Goal: Participate in discussion: Engage in conversation with other users on a specific topic

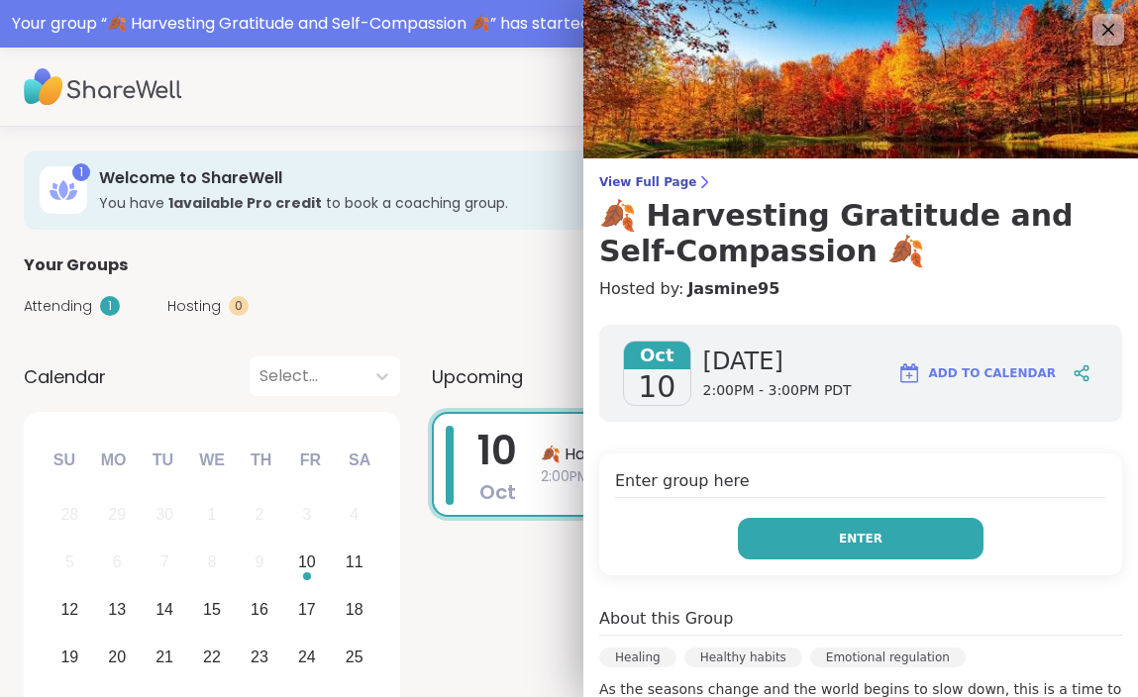
click at [805, 531] on button "Enter" at bounding box center [861, 539] width 246 height 42
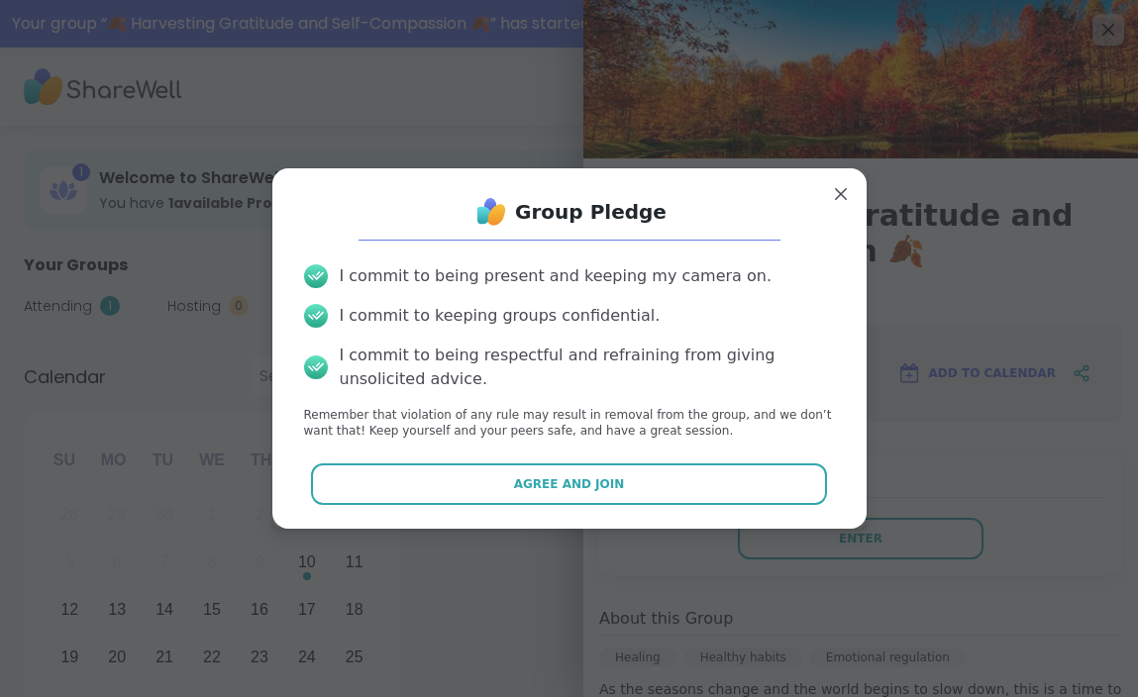
click at [721, 460] on div "Group Pledge I commit to being present and keeping my camera on. I commit to ke…" at bounding box center [569, 348] width 562 height 329
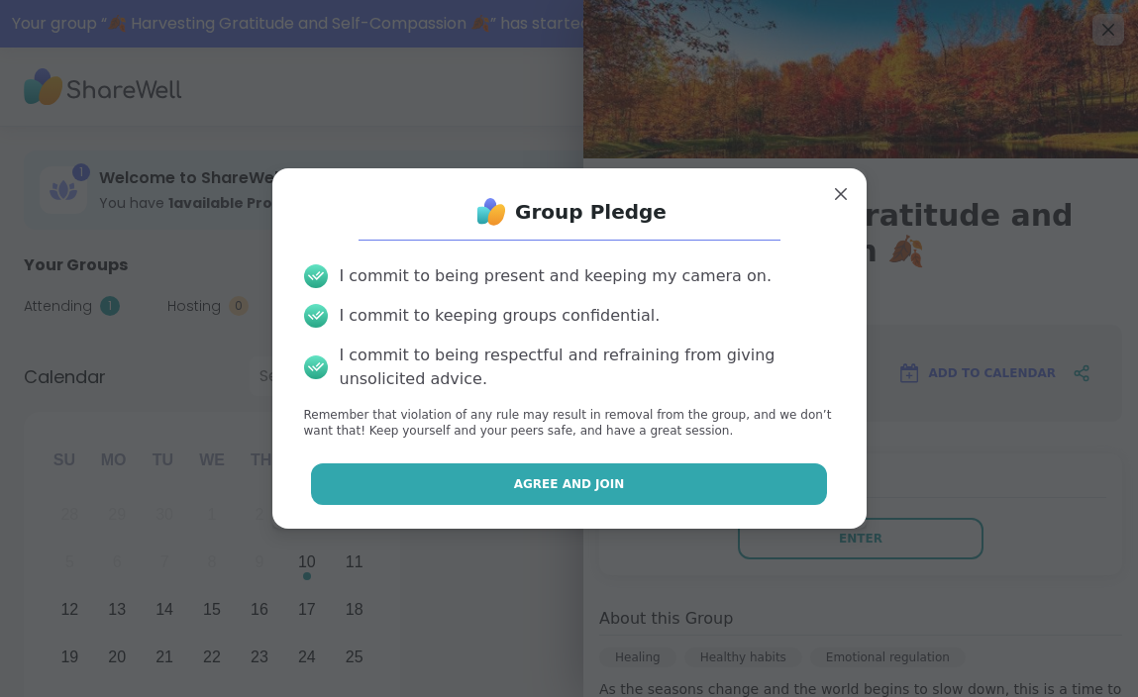
click at [699, 488] on button "Agree and Join" at bounding box center [569, 484] width 516 height 42
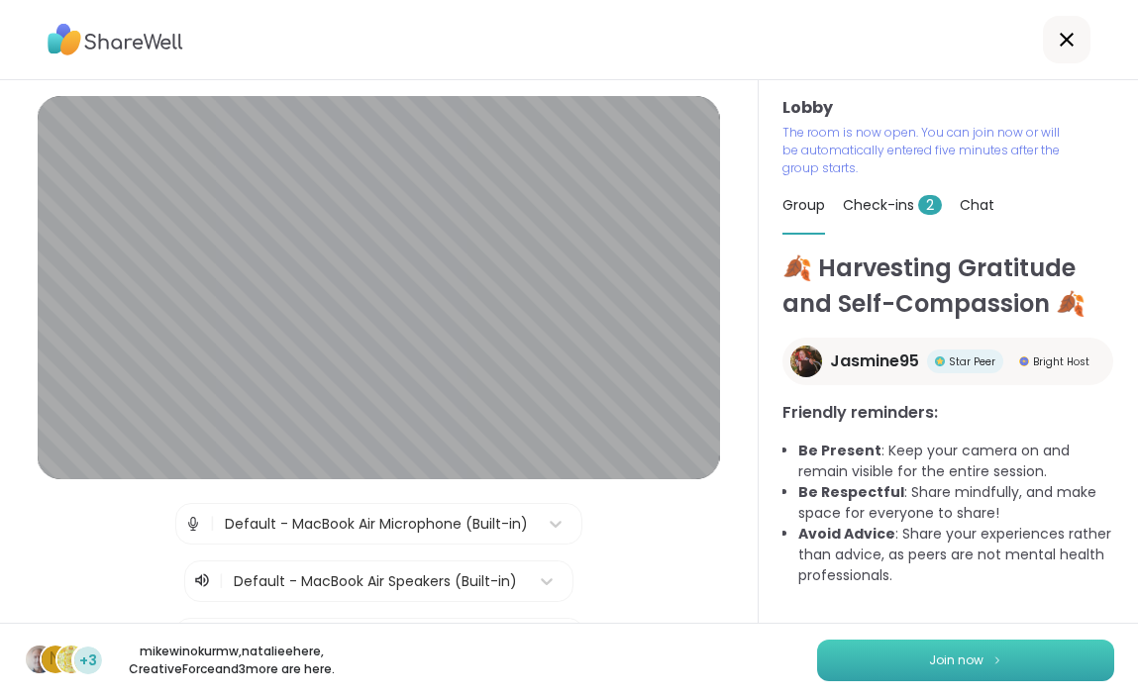
click at [929, 647] on button "Join now" at bounding box center [965, 661] width 297 height 42
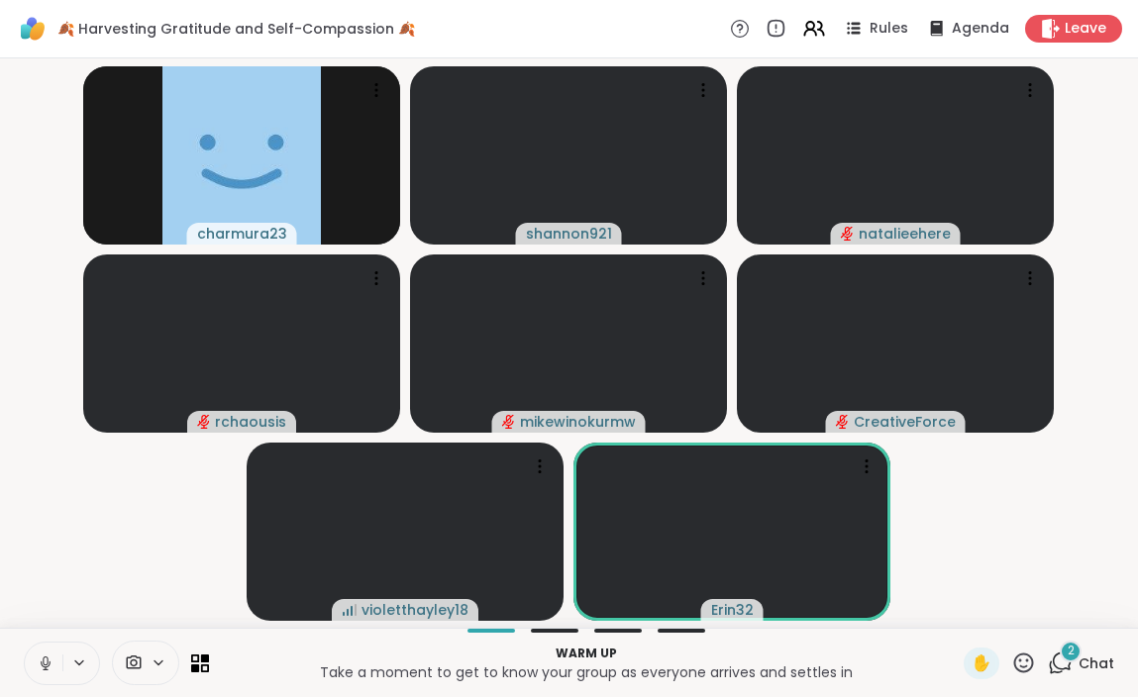
click at [45, 655] on icon at bounding box center [46, 664] width 18 height 18
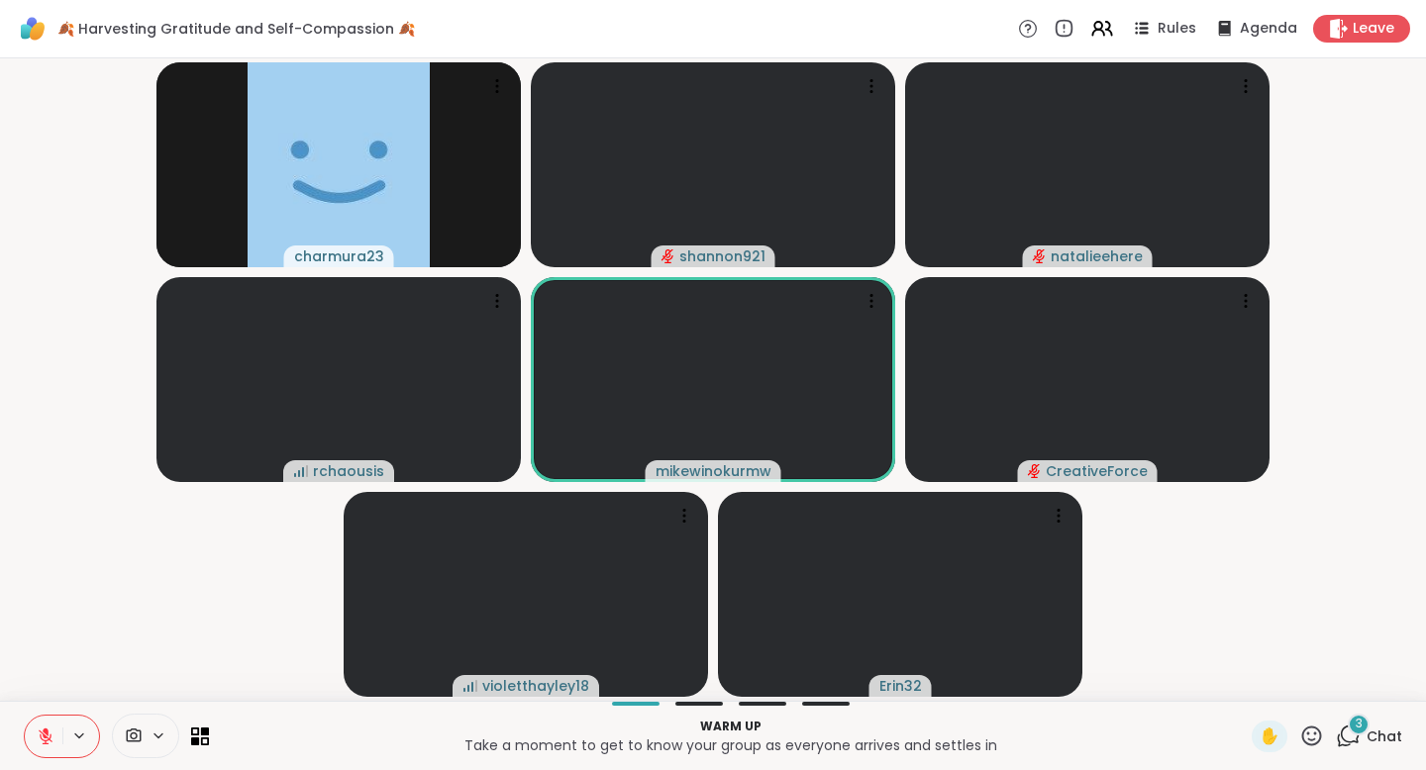
click at [1137, 696] on div "3" at bounding box center [1359, 725] width 22 height 22
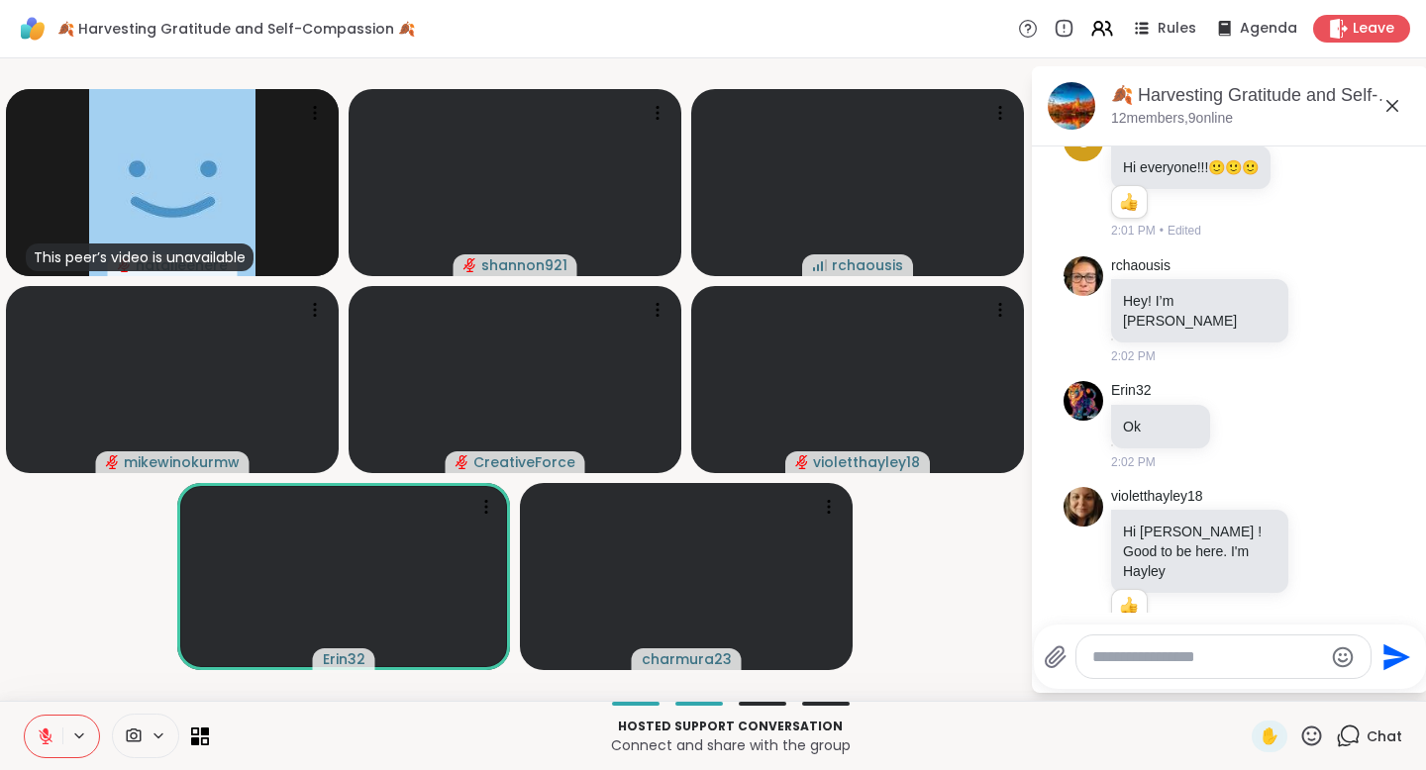
scroll to position [382, 0]
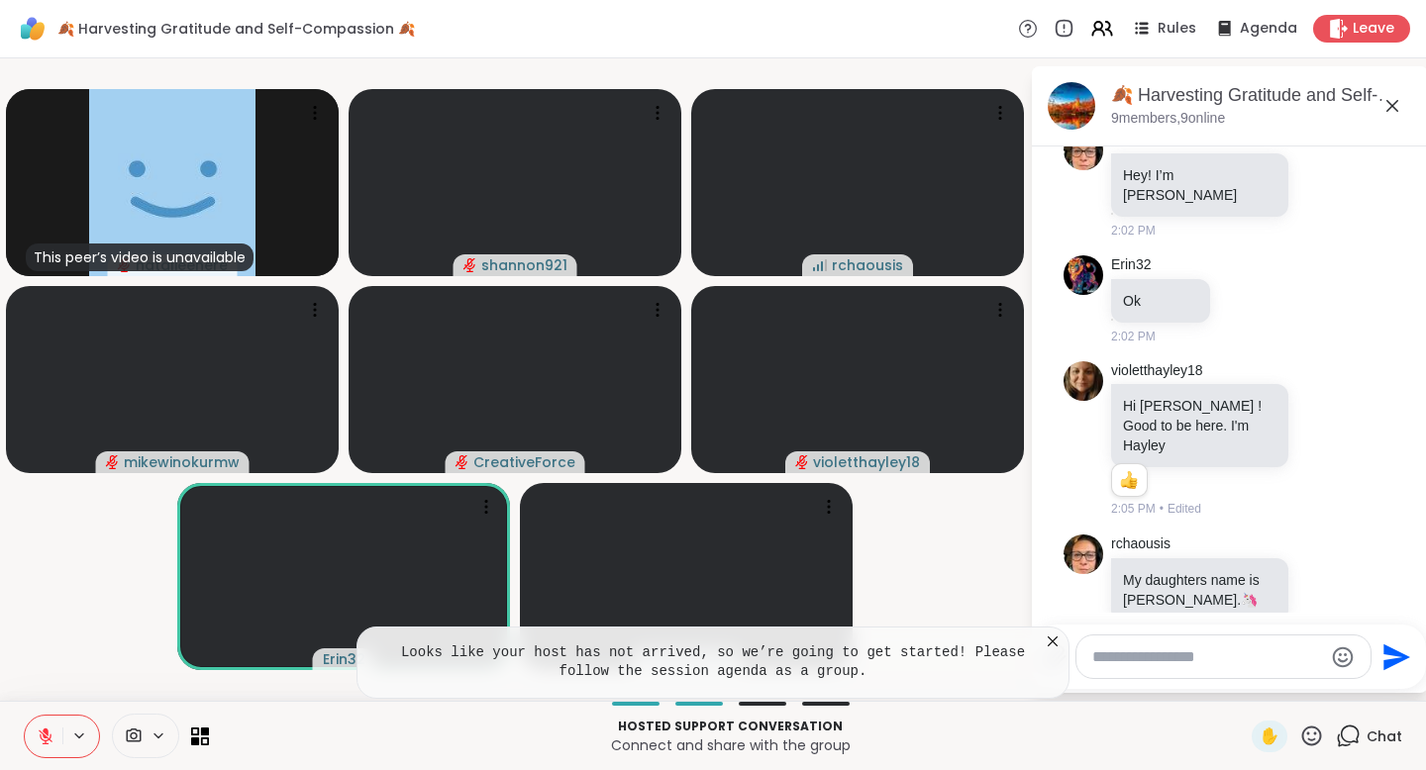
click at [1057, 639] on icon at bounding box center [1053, 642] width 20 height 20
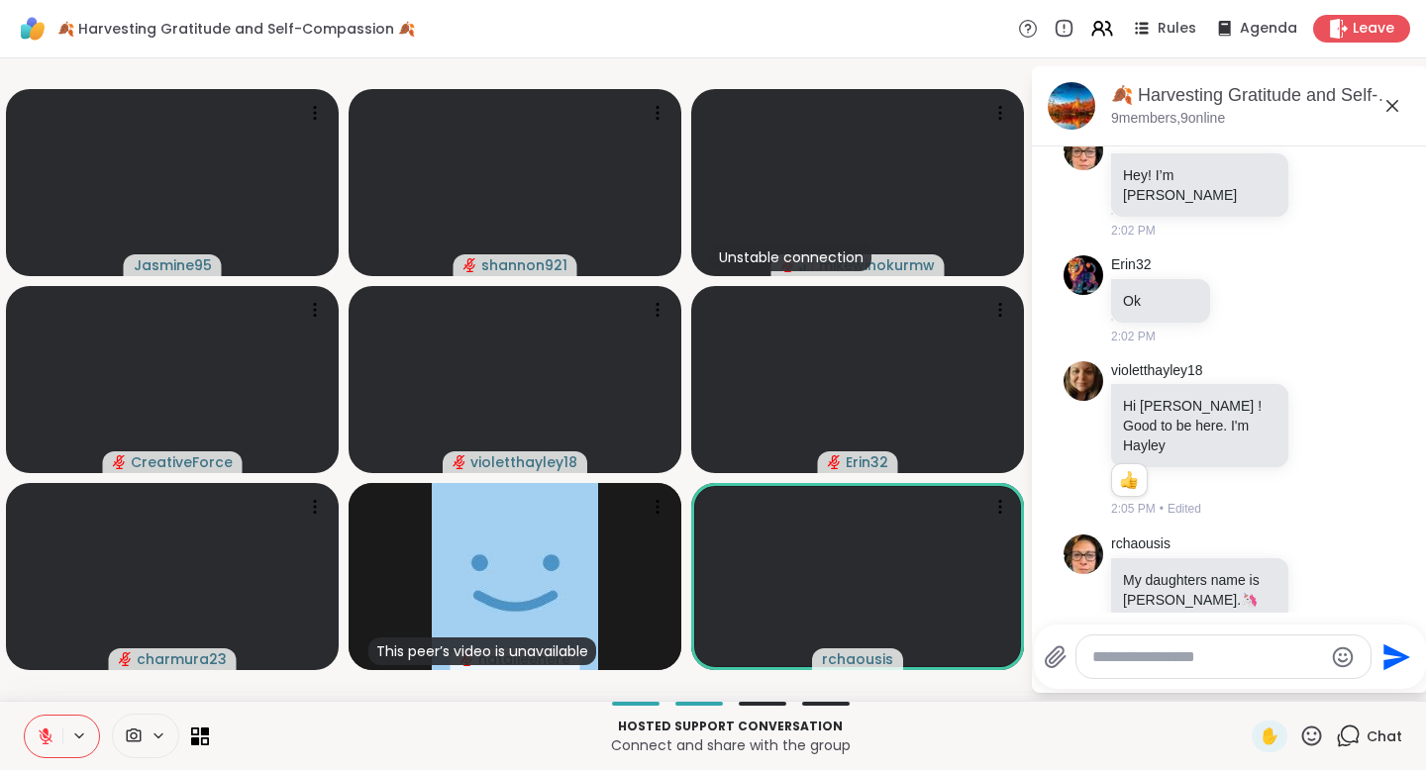
click at [37, 696] on icon at bounding box center [46, 737] width 18 height 18
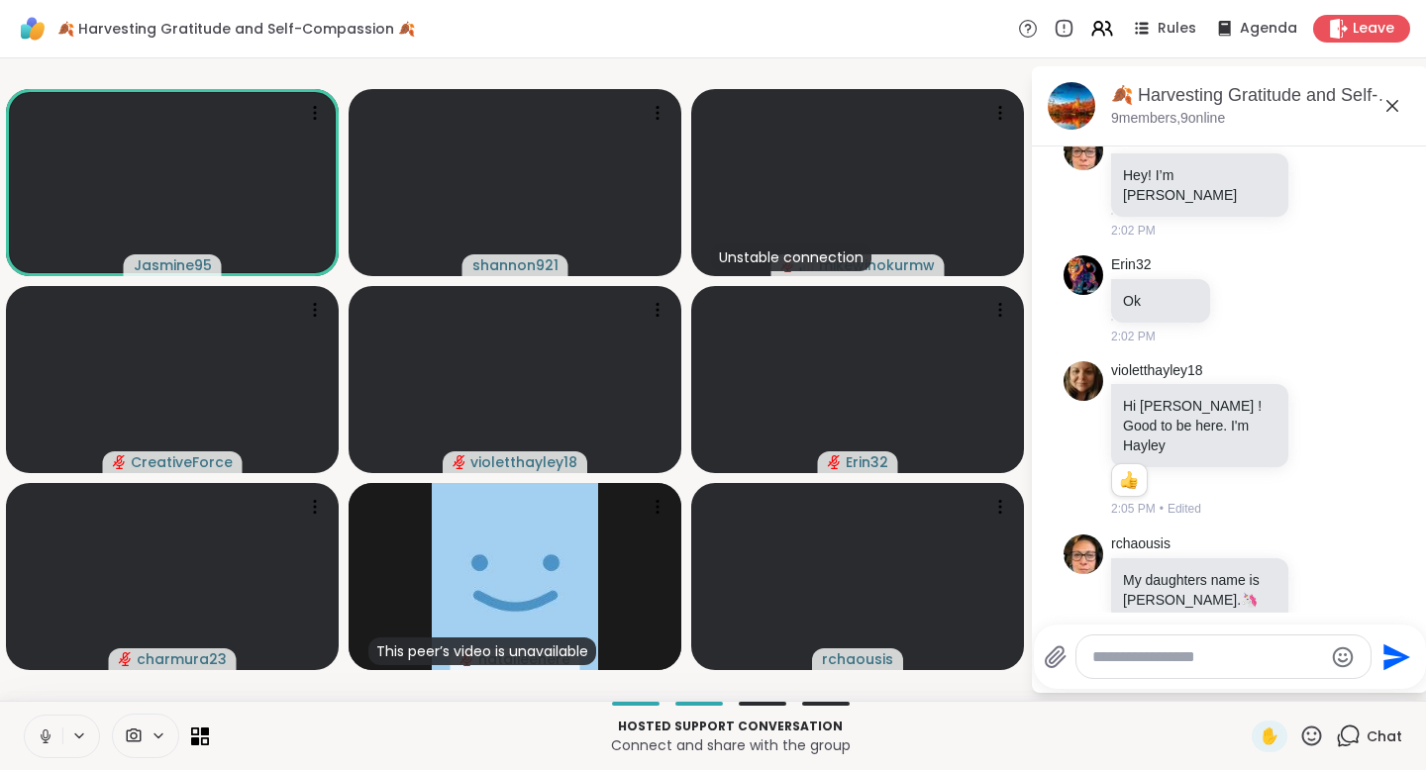
click at [51, 696] on icon at bounding box center [46, 737] width 18 height 18
click at [25, 696] on button at bounding box center [44, 737] width 38 height 42
click at [42, 696] on button at bounding box center [44, 737] width 38 height 42
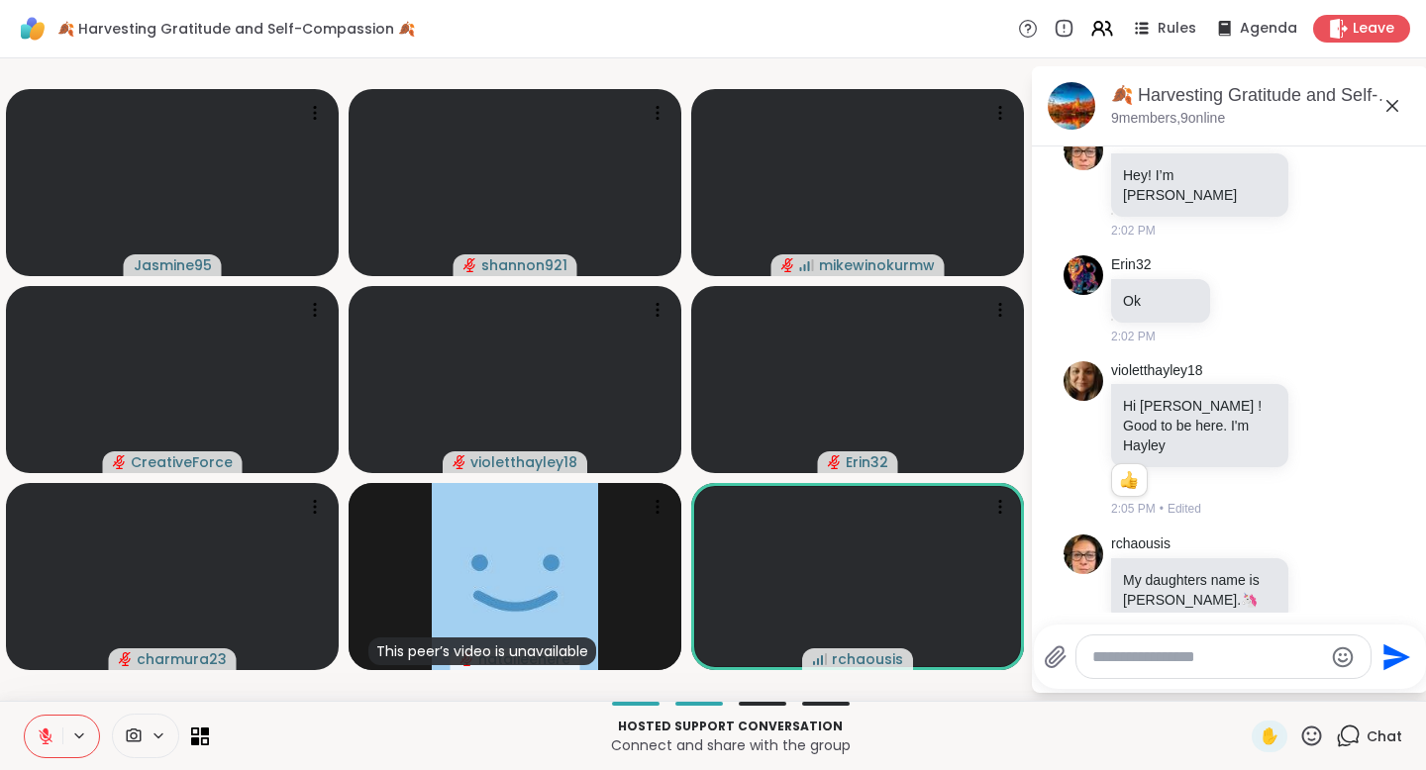
click at [319, 696] on div "Hosted support conversation Connect and share with the group ✋ Chat" at bounding box center [713, 735] width 1426 height 69
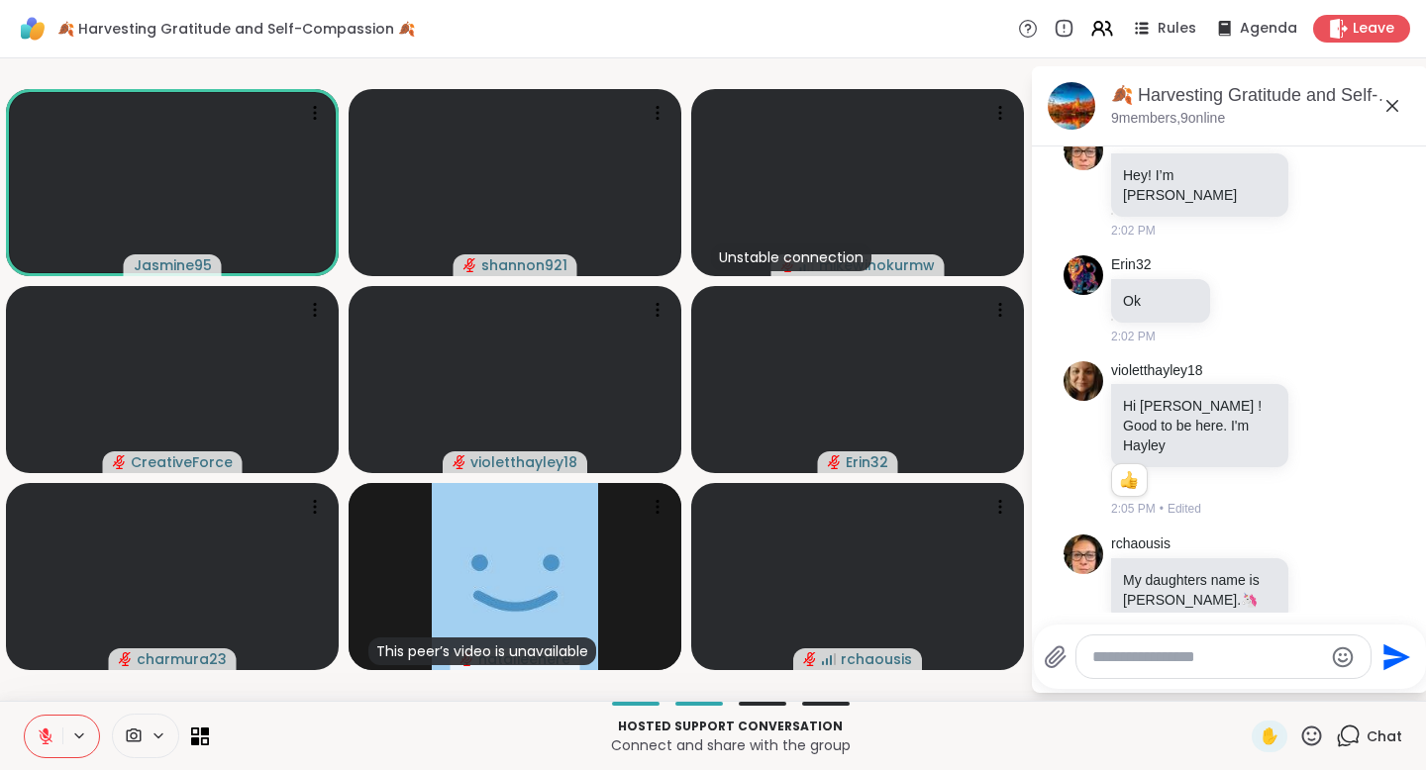
click at [44, 696] on icon at bounding box center [46, 737] width 14 height 14
click at [44, 696] on icon at bounding box center [46, 737] width 18 height 18
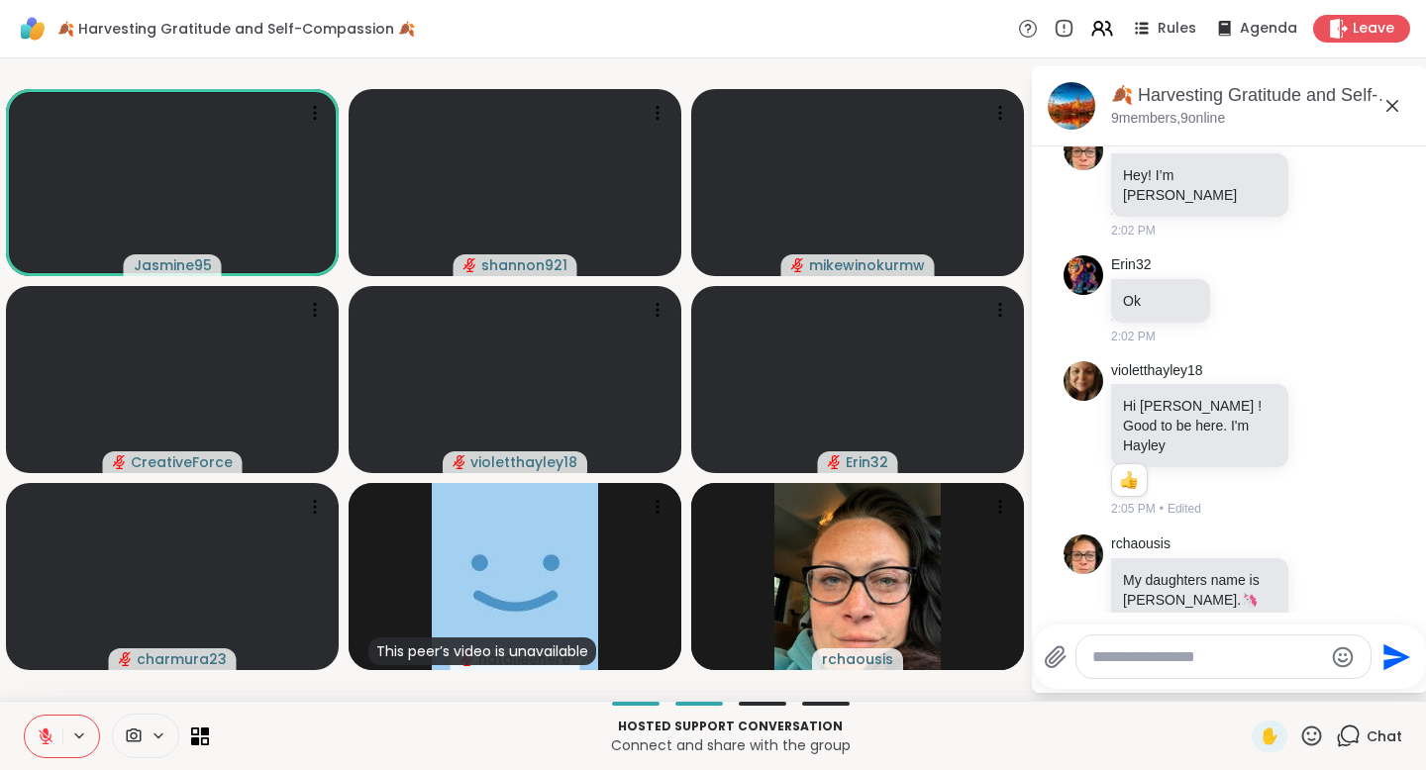
click at [81, 696] on icon at bounding box center [79, 736] width 16 height 17
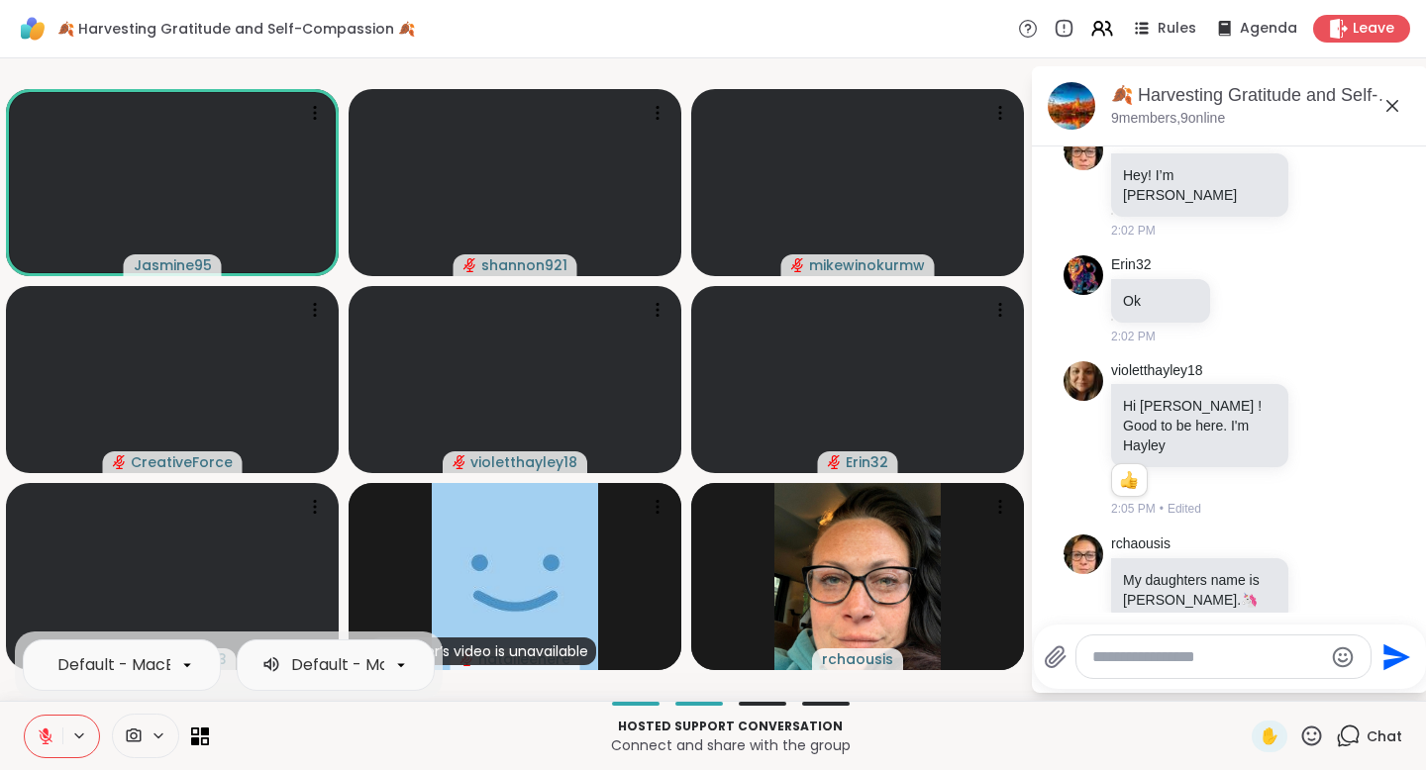
click at [81, 696] on icon at bounding box center [79, 736] width 16 height 17
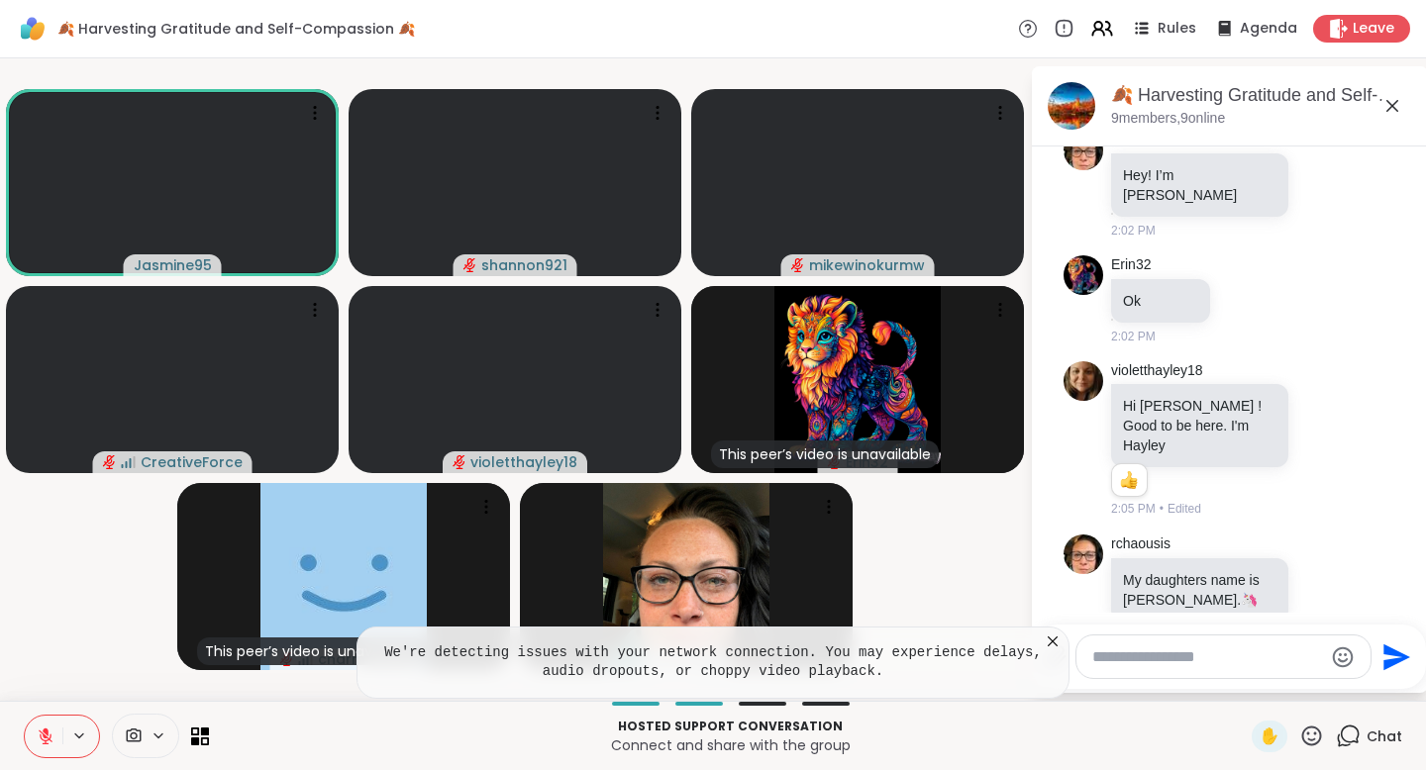
click at [1052, 646] on icon at bounding box center [1053, 642] width 20 height 20
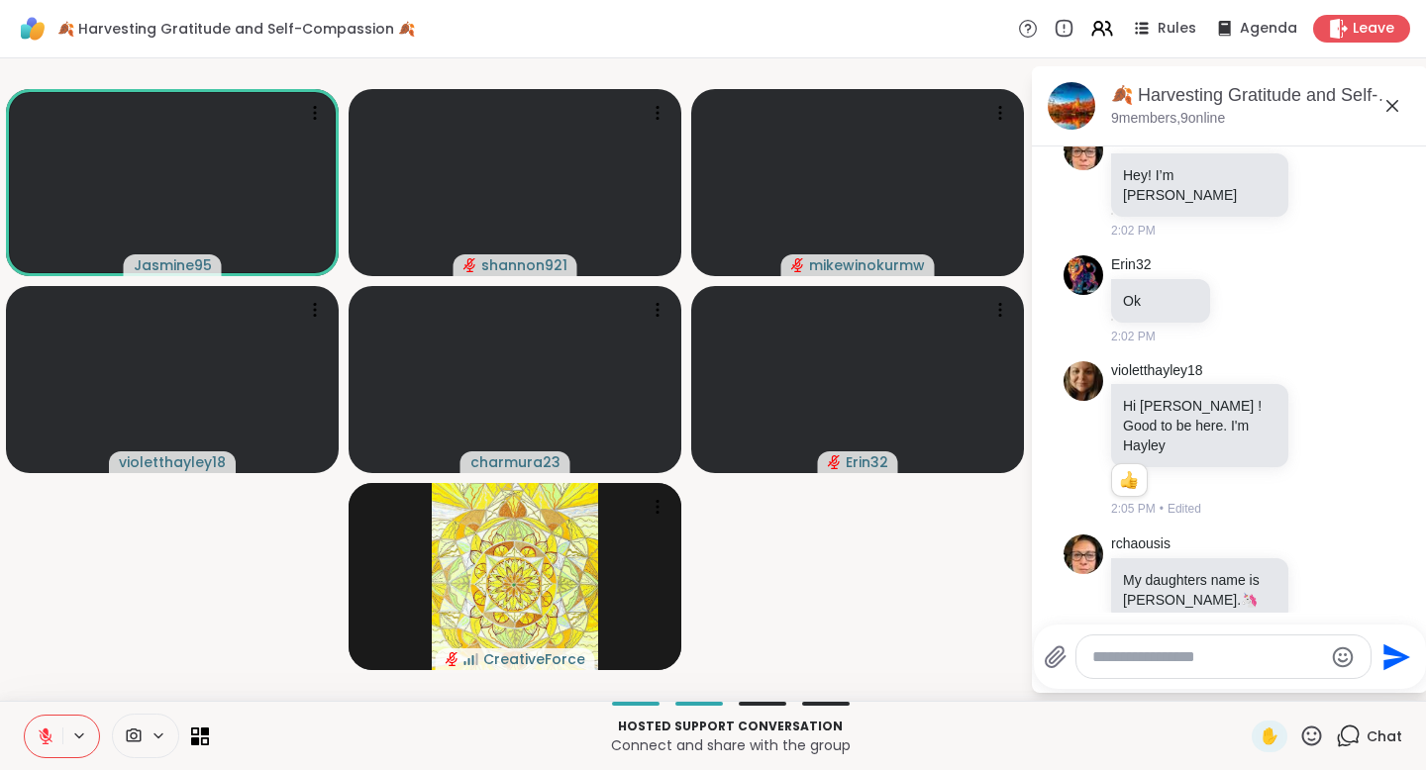
click at [36, 696] on button at bounding box center [44, 737] width 38 height 42
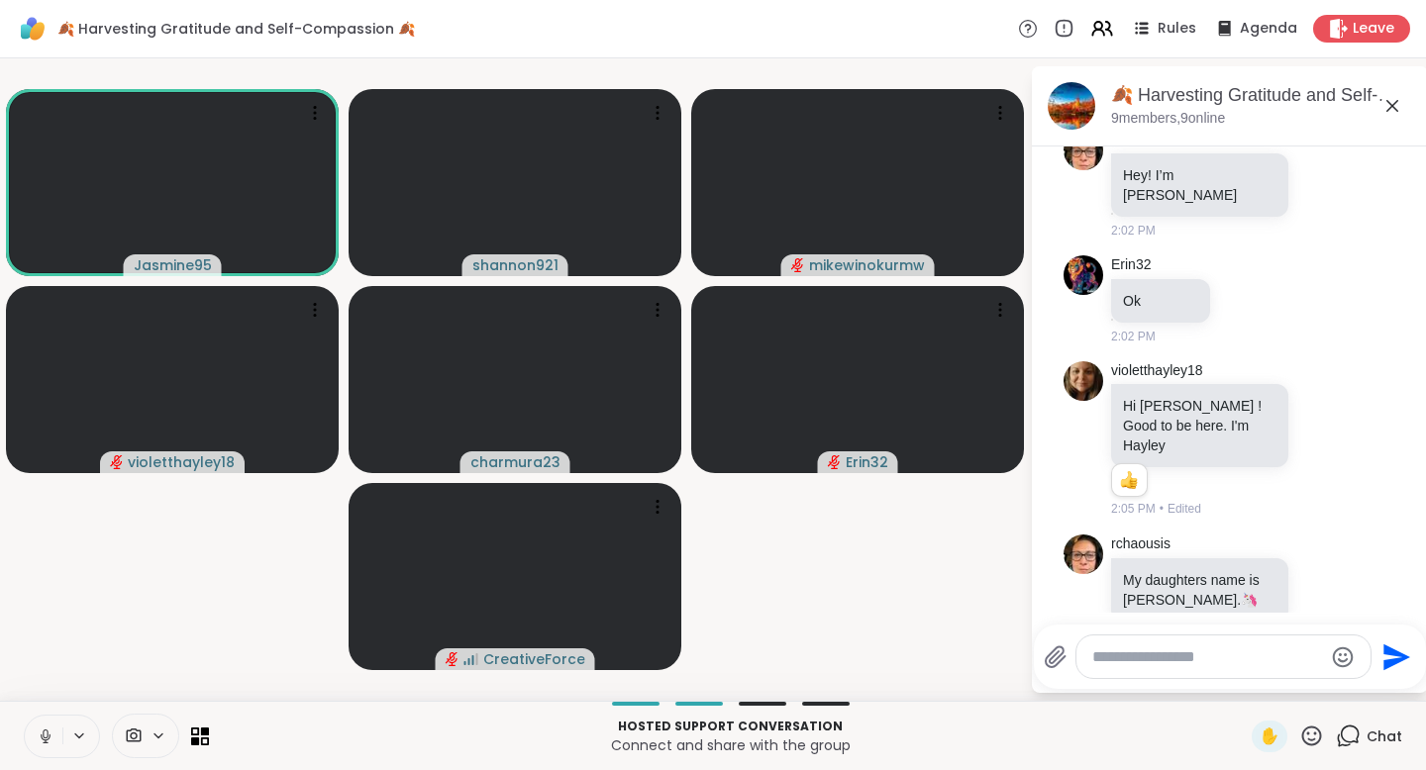
click at [45, 696] on icon at bounding box center [46, 737] width 18 height 18
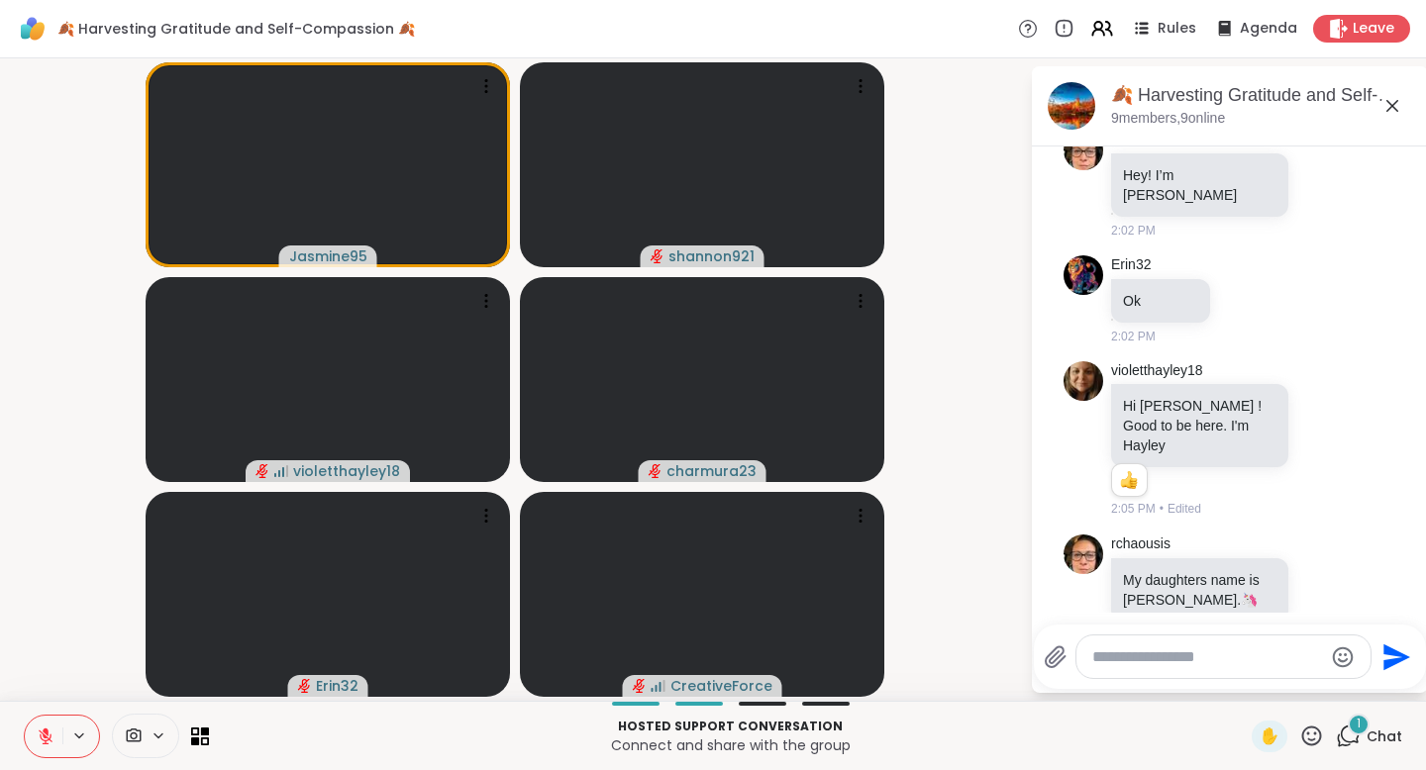
scroll to position [705, 0]
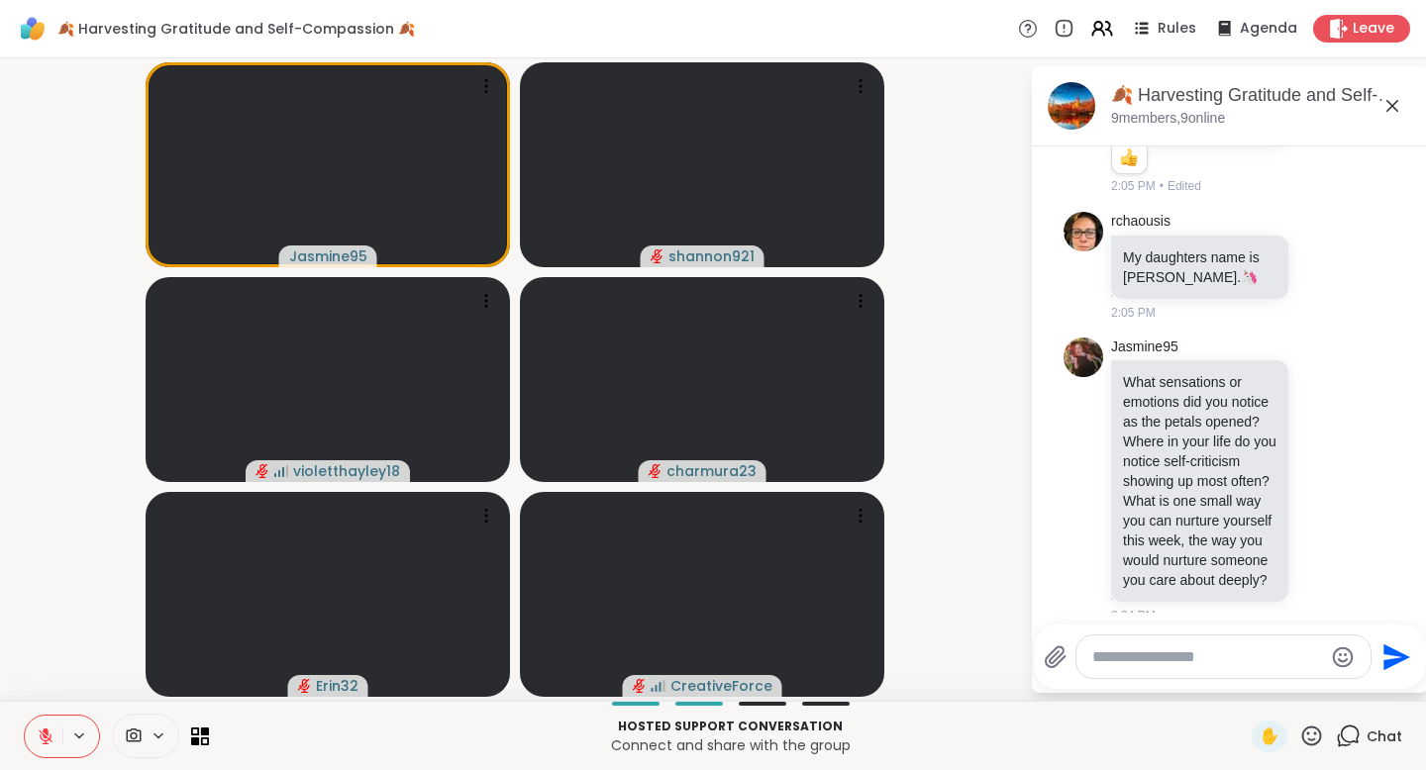
click at [1137, 648] on textarea "Type your message" at bounding box center [1207, 658] width 231 height 20
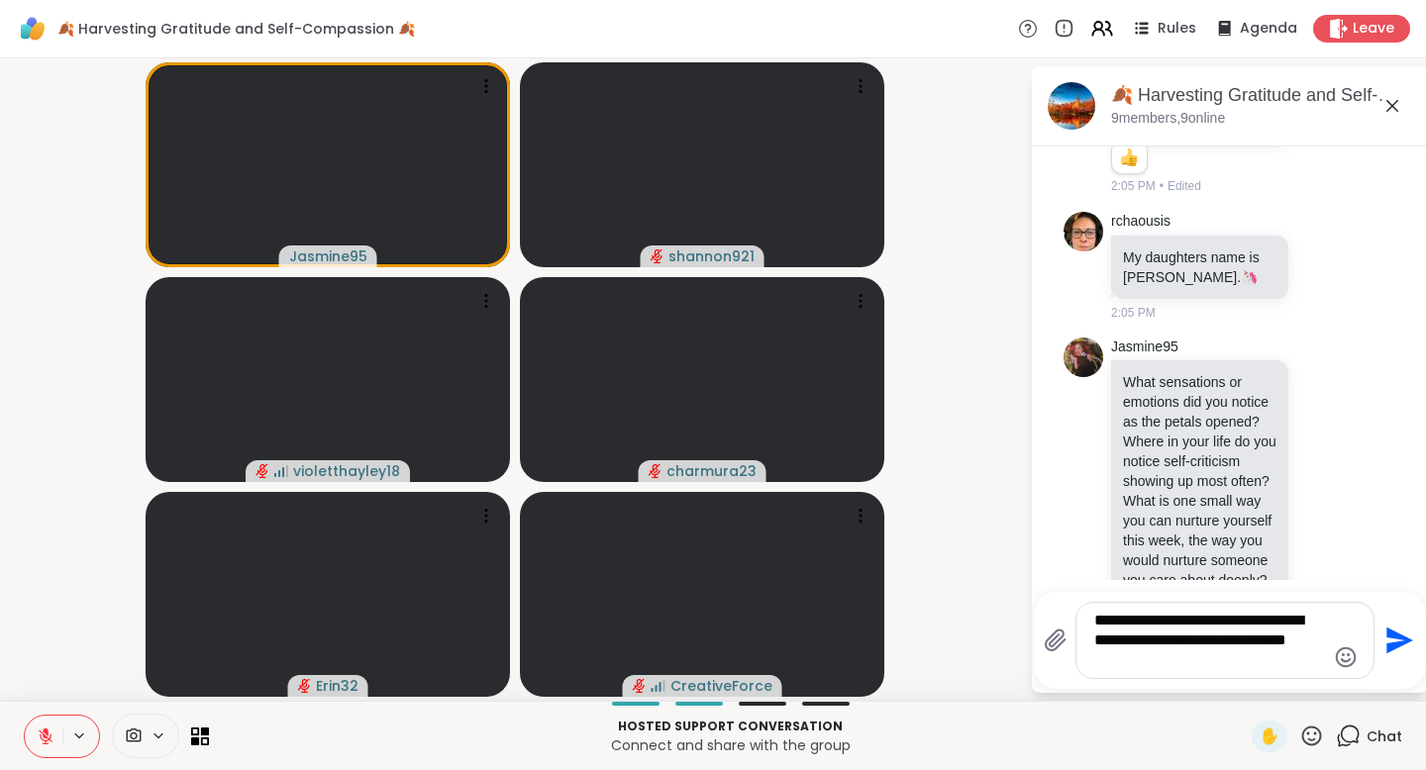
type textarea "**********"
click at [1137, 640] on icon "Send" at bounding box center [1397, 641] width 32 height 32
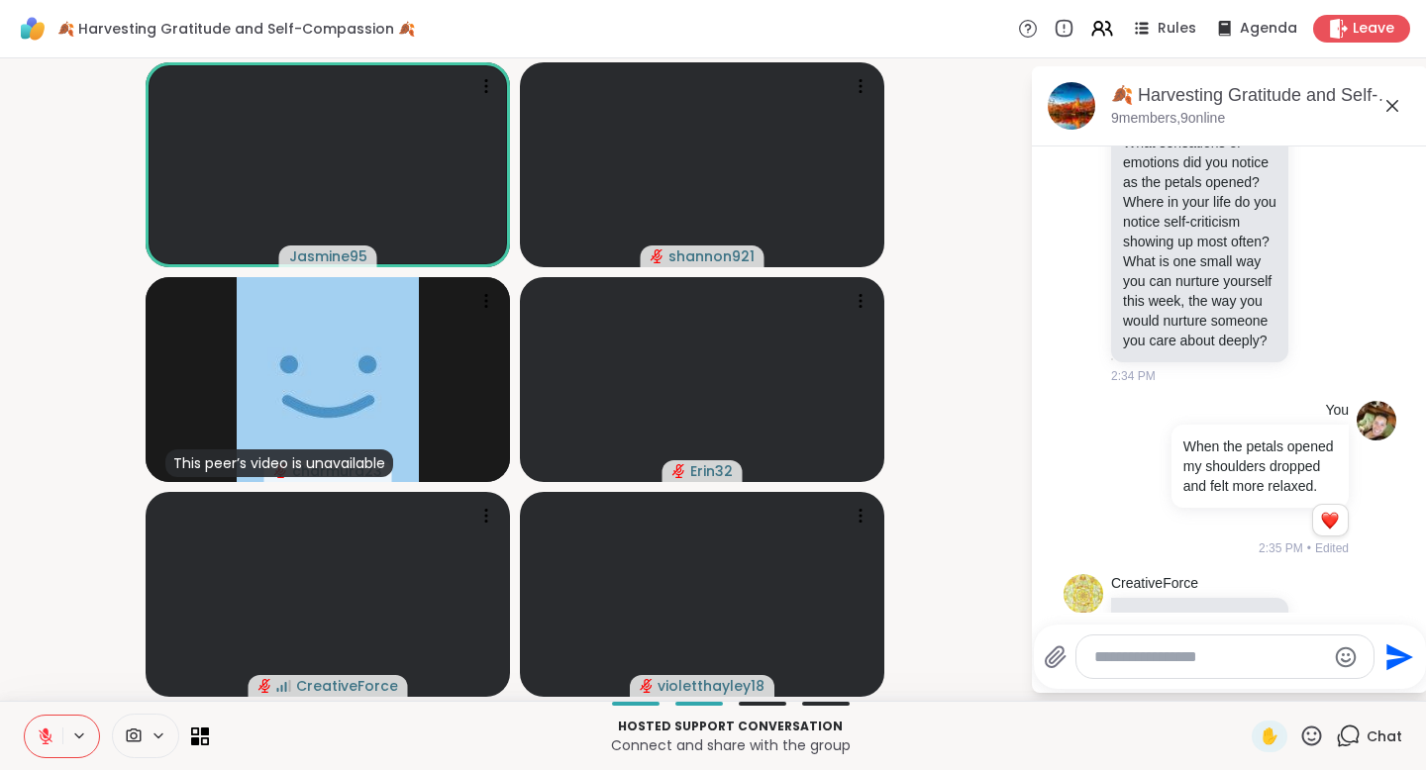
scroll to position [947, 0]
click at [1137, 654] on textarea "Type your message" at bounding box center [1209, 658] width 231 height 20
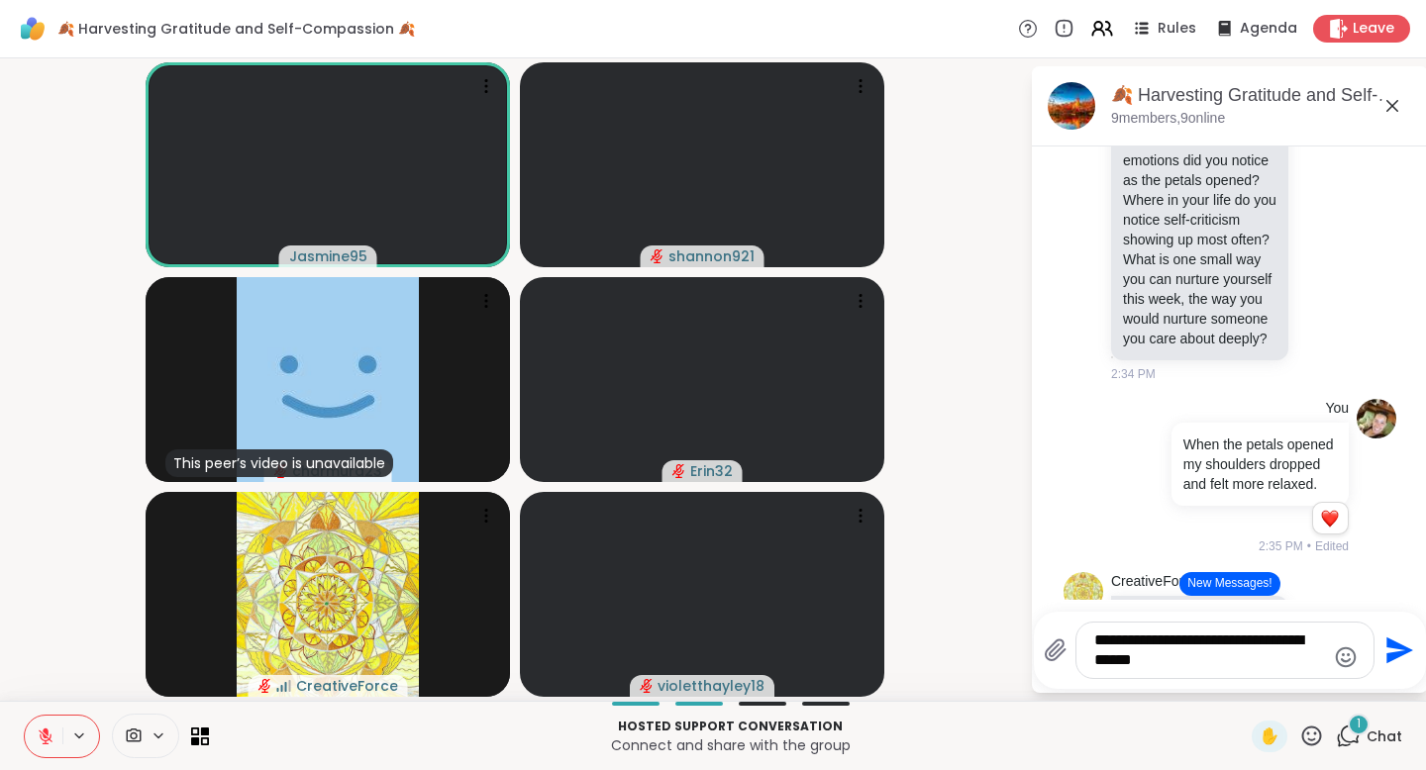
type textarea "**********"
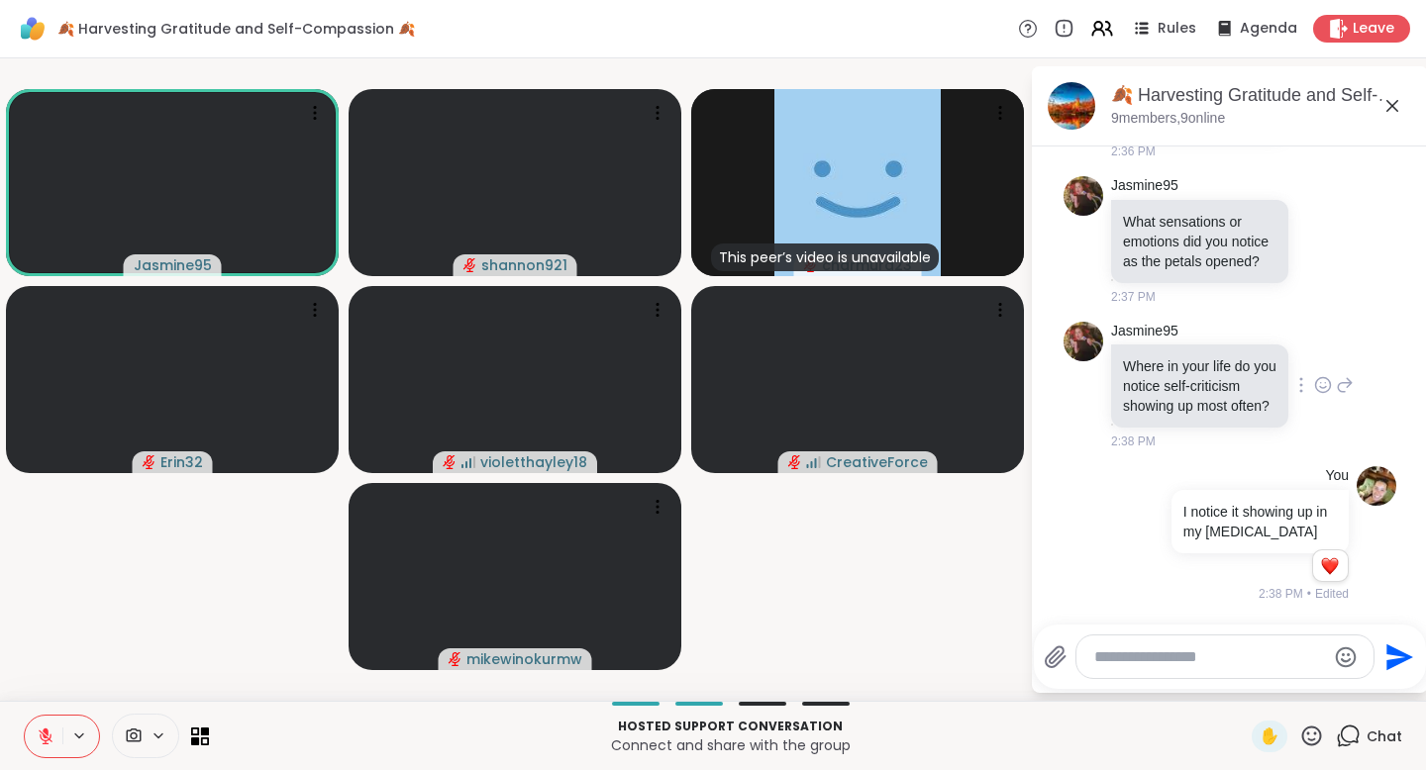
scroll to position [1673, 0]
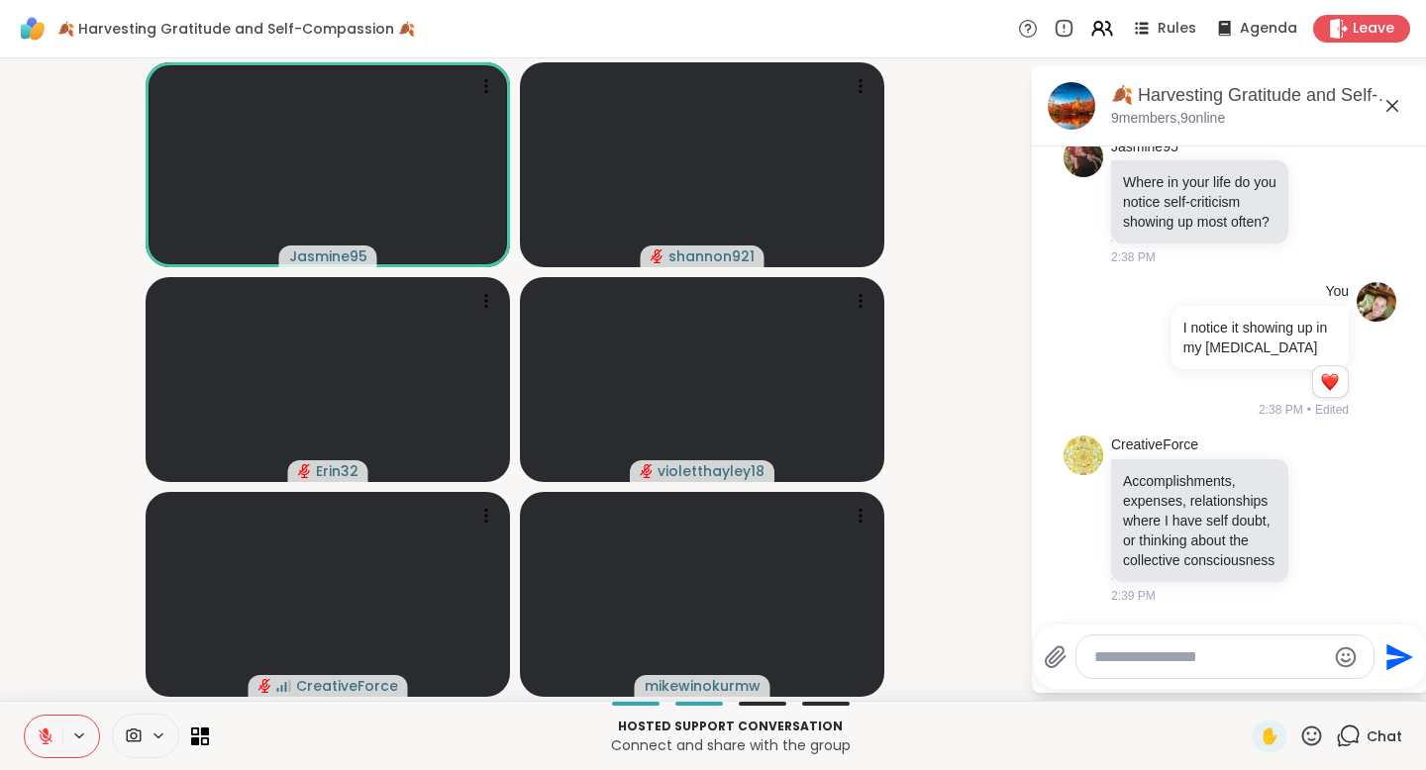
click at [48, 696] on icon at bounding box center [46, 732] width 6 height 8
click at [48, 696] on icon at bounding box center [46, 737] width 18 height 18
click at [1137, 650] on textarea "Type your message" at bounding box center [1209, 658] width 231 height 20
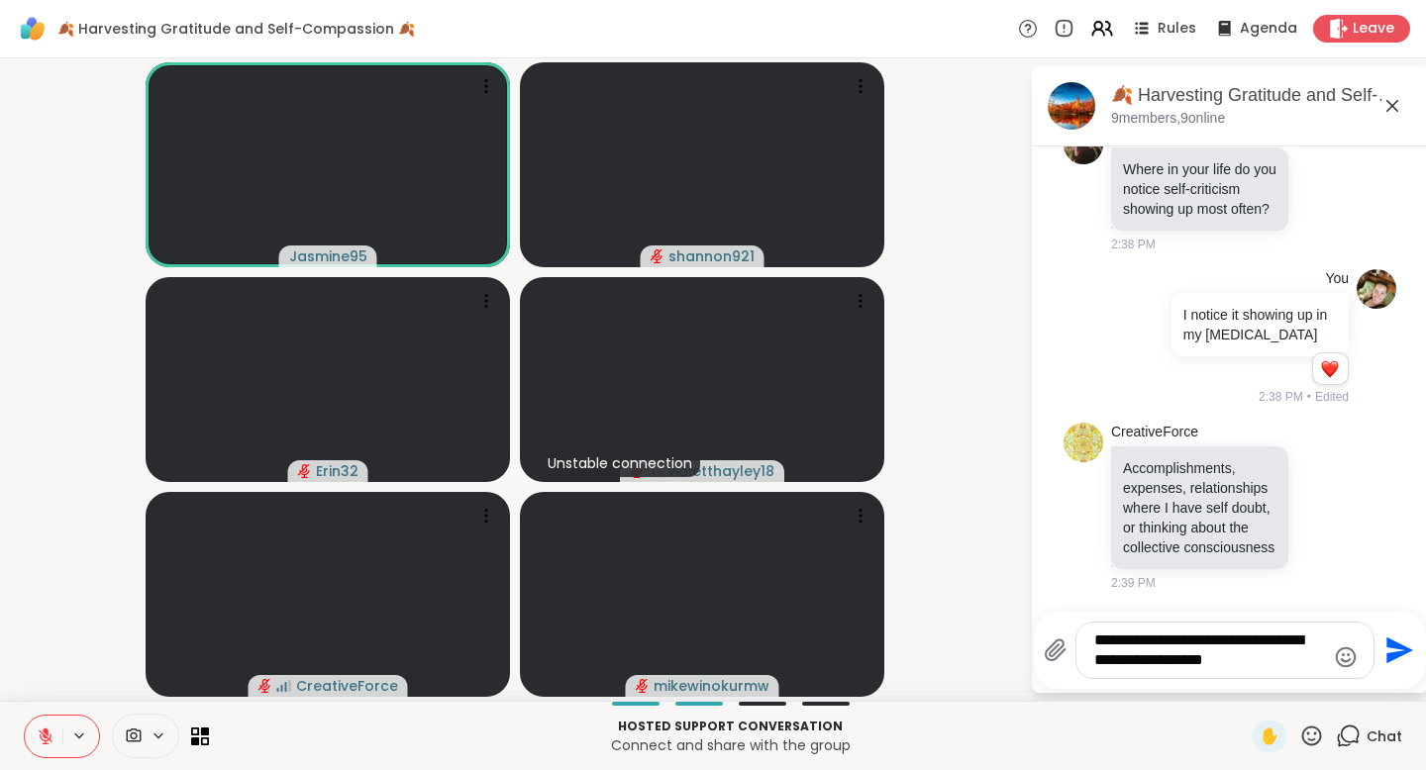
type textarea "**********"
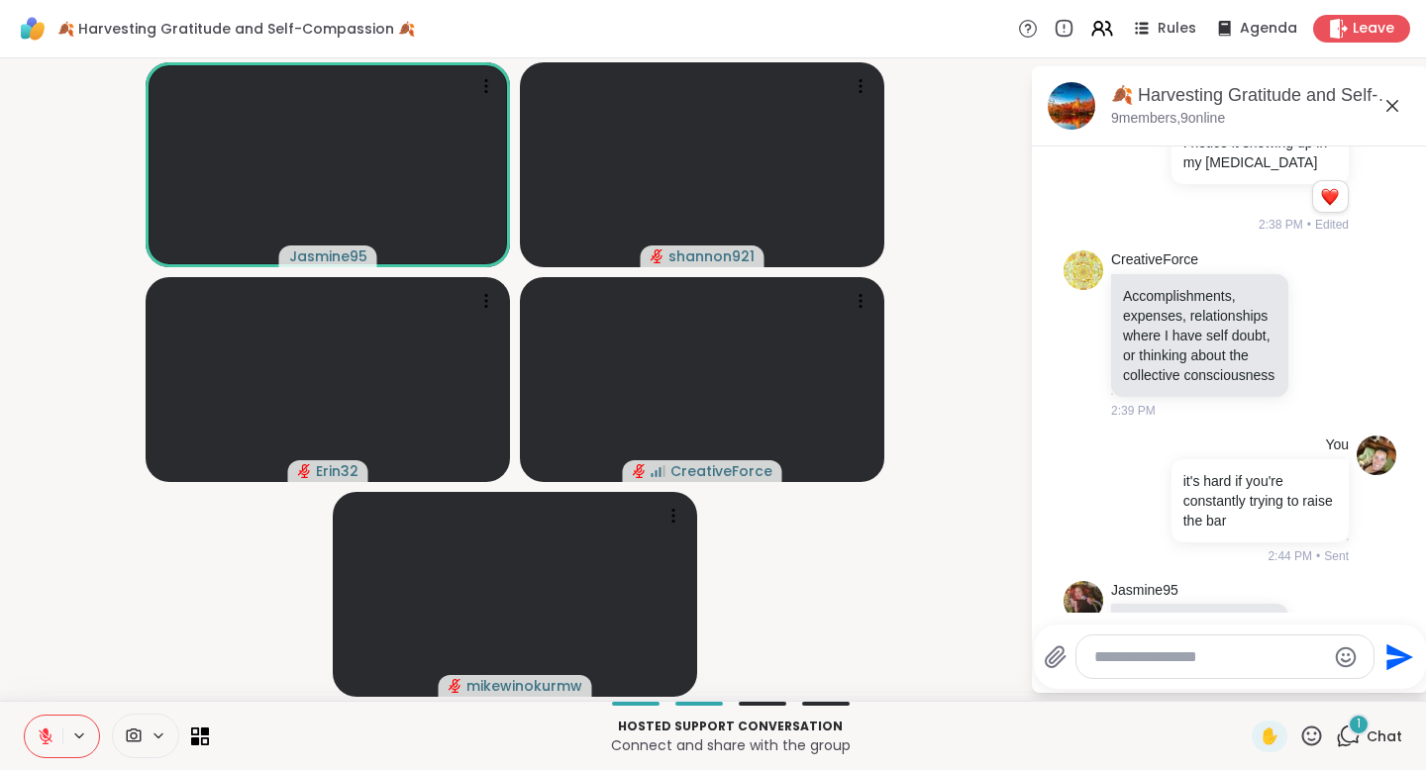
scroll to position [2022, 0]
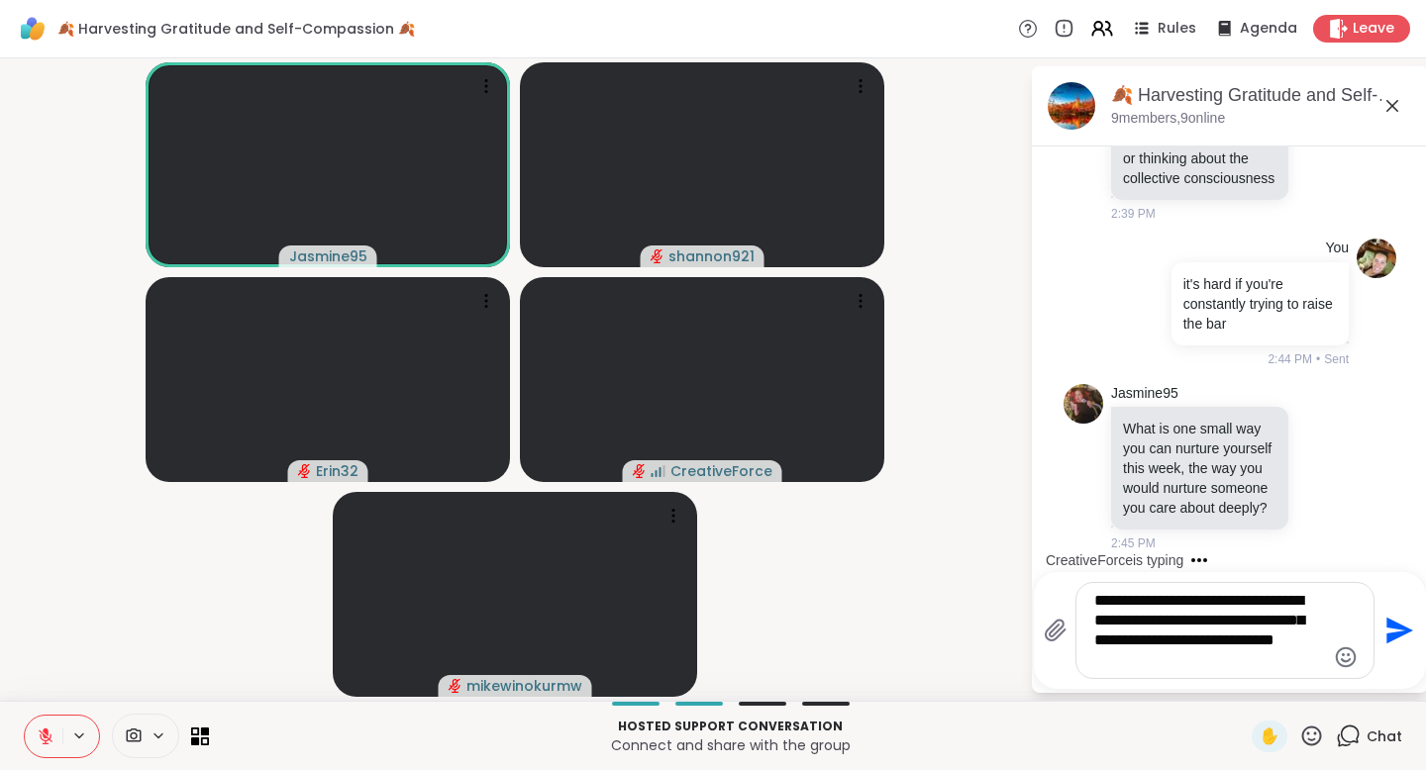
type textarea "**********"
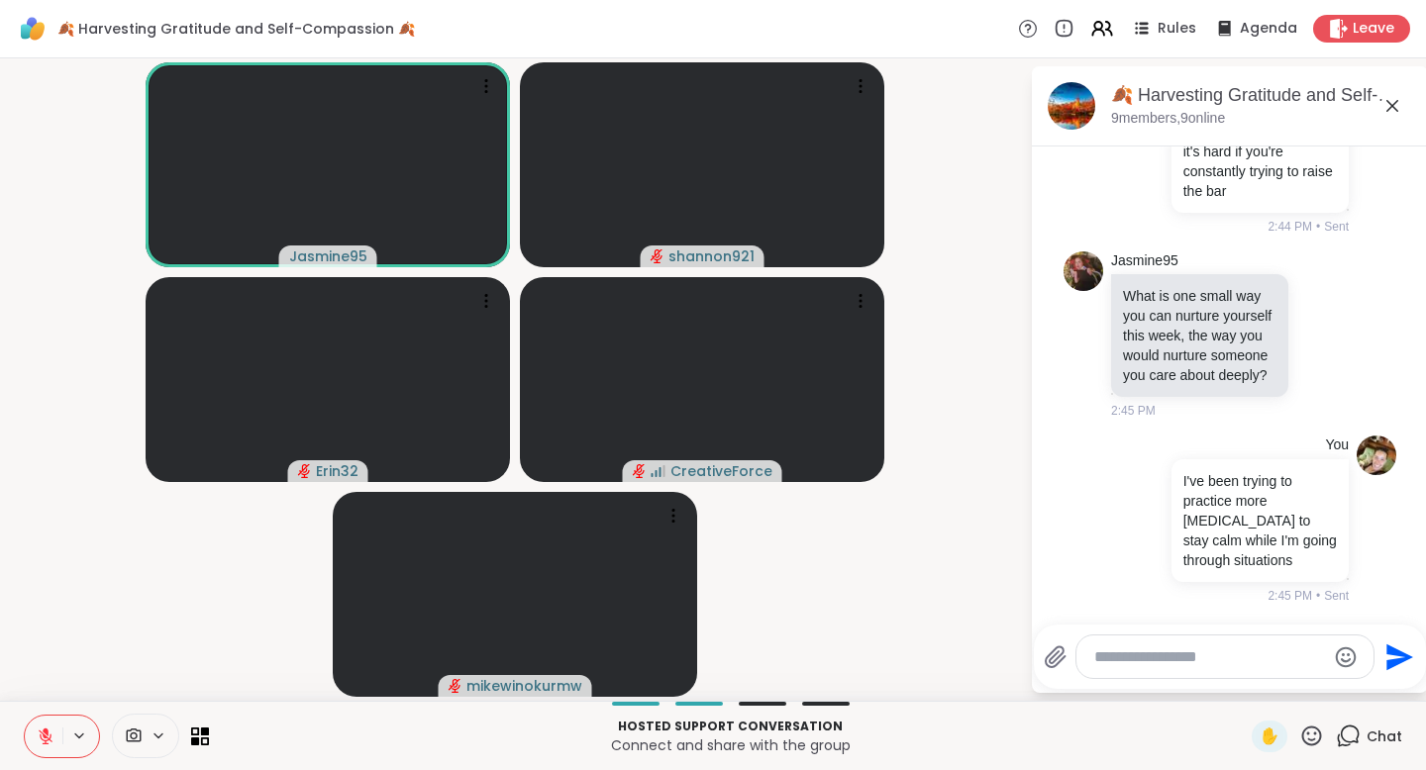
scroll to position [2235, 0]
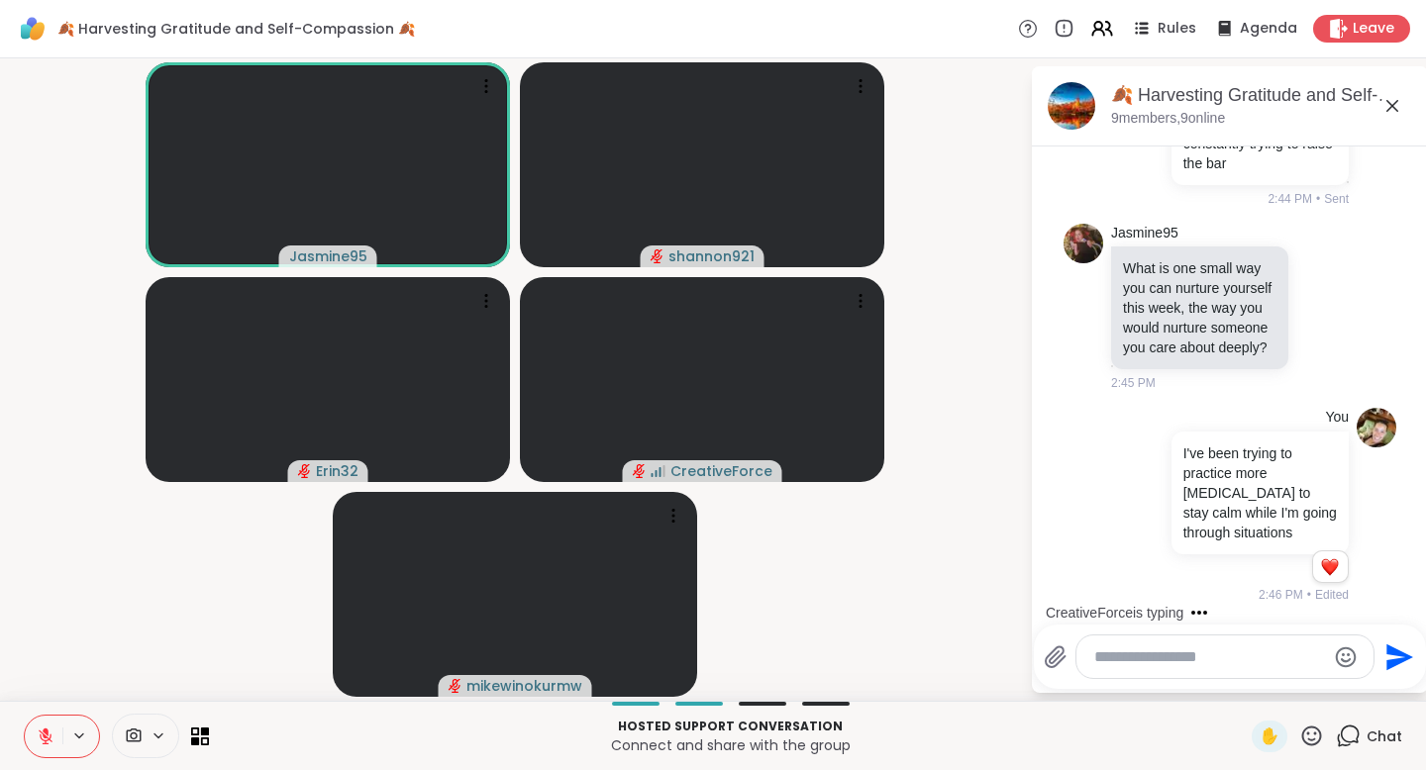
click at [35, 696] on button at bounding box center [44, 737] width 38 height 42
click at [41, 696] on icon at bounding box center [46, 737] width 18 height 18
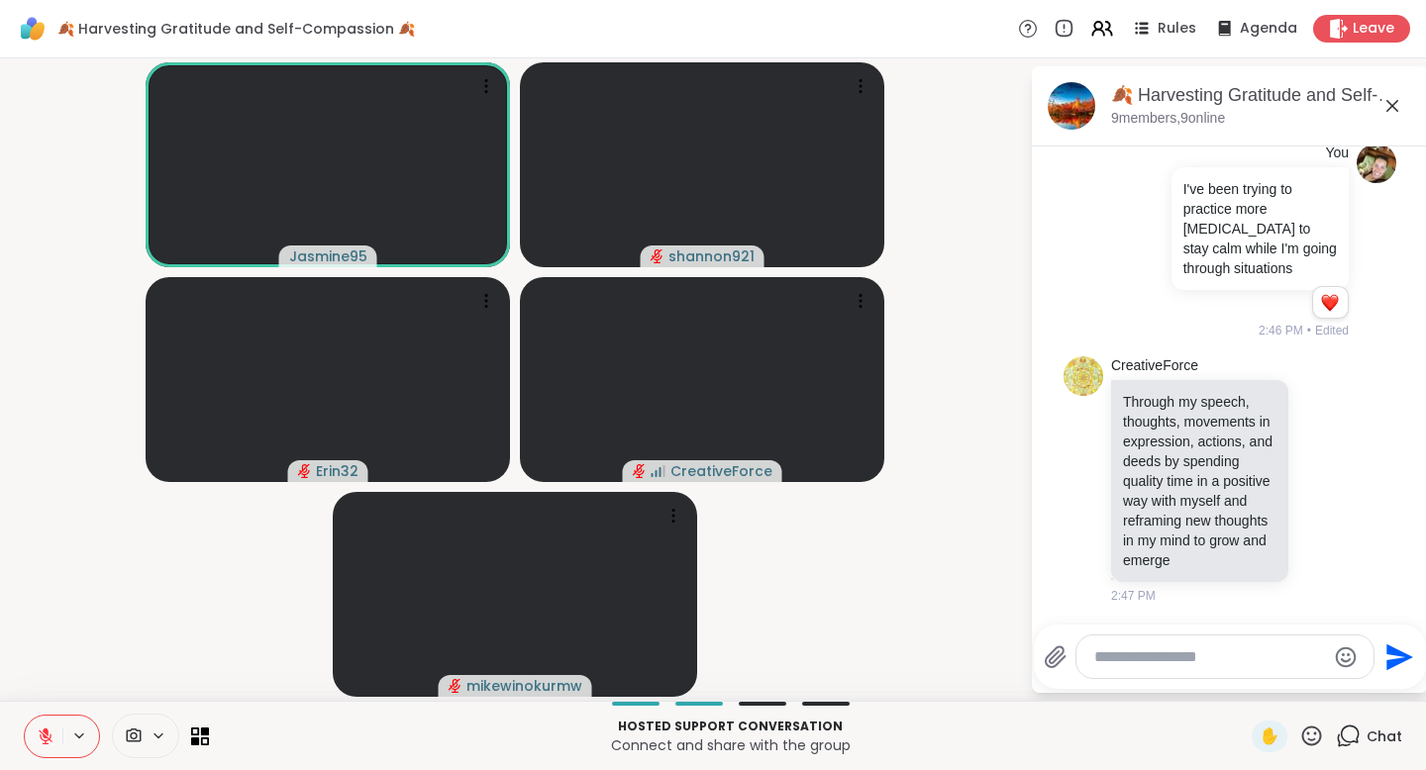
click at [1137, 696] on icon at bounding box center [1311, 736] width 25 height 25
click at [1137, 674] on span "❤️" at bounding box center [1254, 684] width 20 height 24
click at [45, 696] on icon at bounding box center [46, 732] width 6 height 8
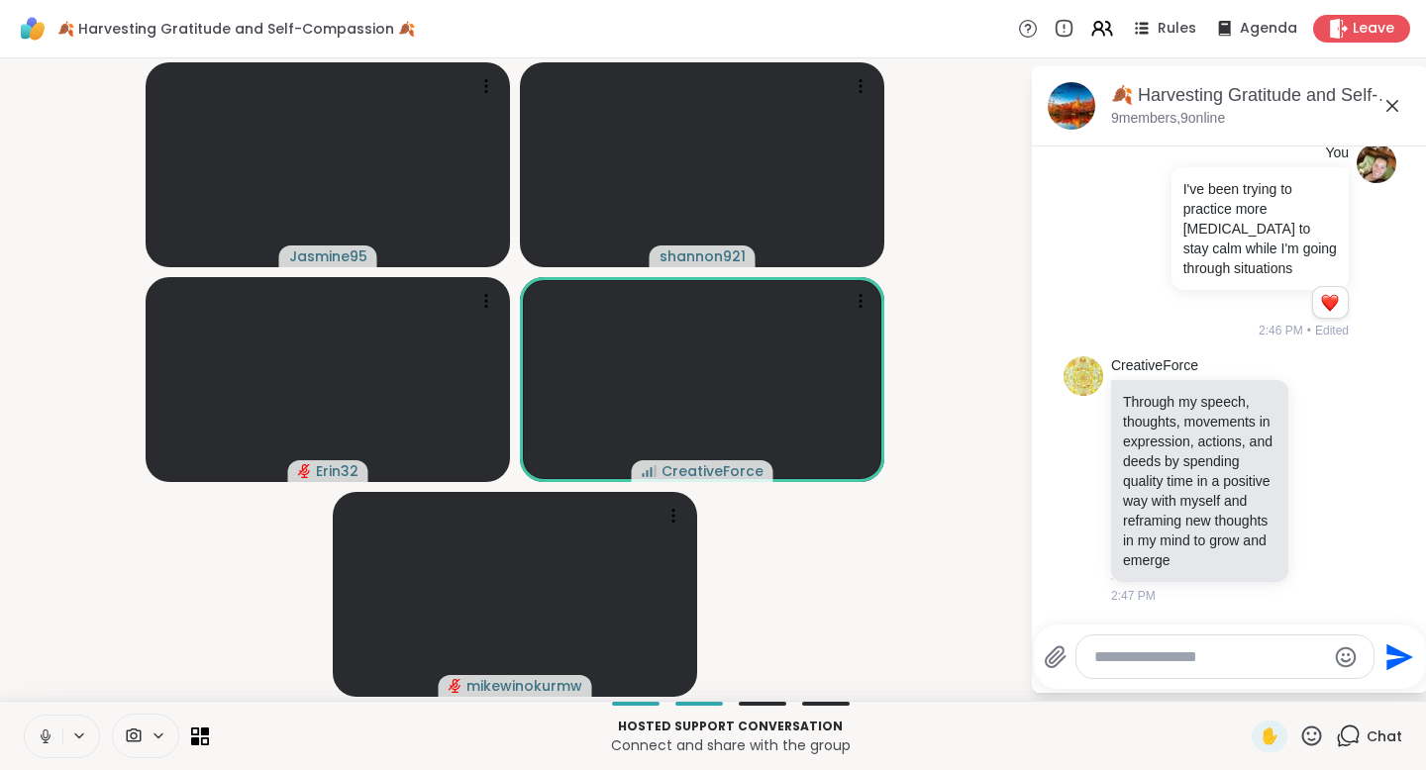
click at [45, 696] on icon at bounding box center [46, 737] width 18 height 18
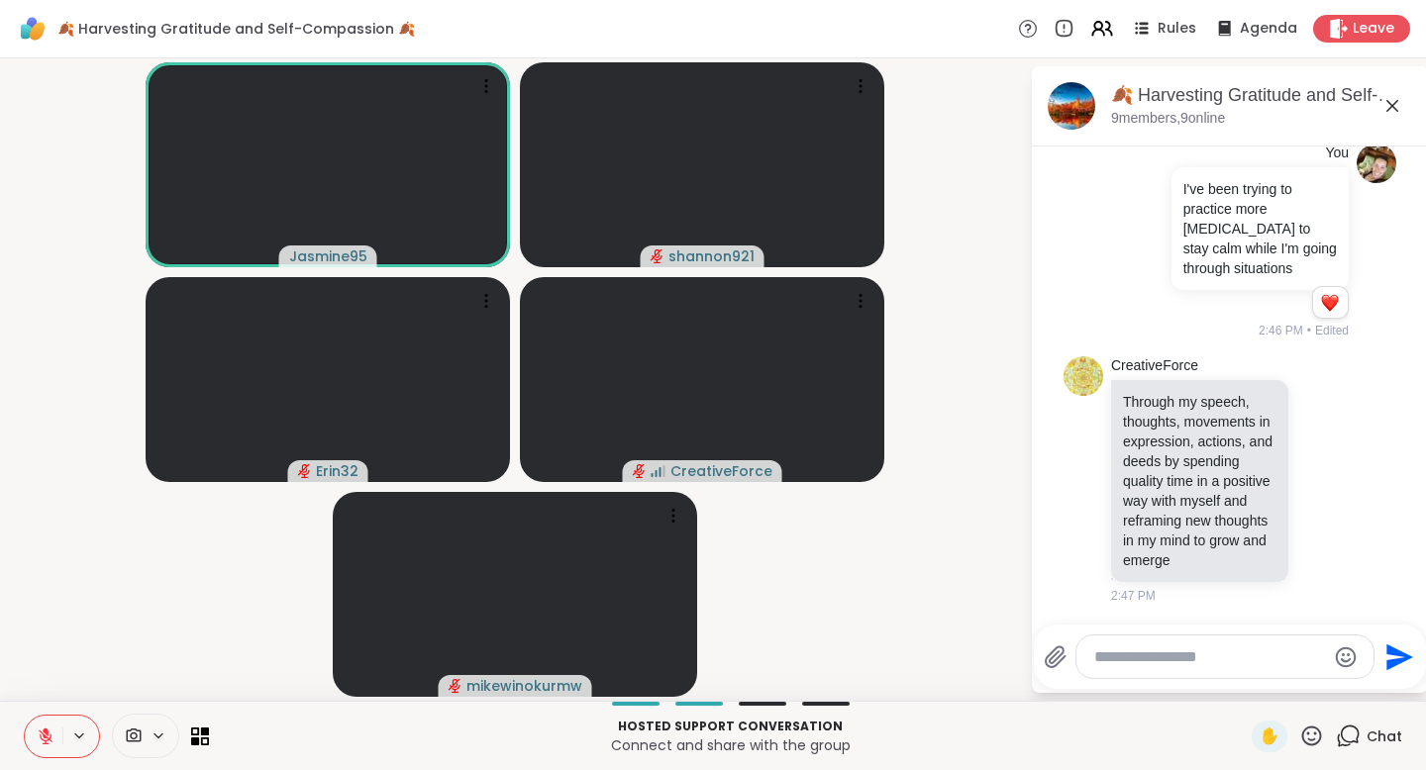
click at [46, 696] on icon at bounding box center [46, 737] width 14 height 14
click at [47, 696] on icon at bounding box center [46, 737] width 18 height 18
click at [43, 696] on icon at bounding box center [46, 732] width 6 height 8
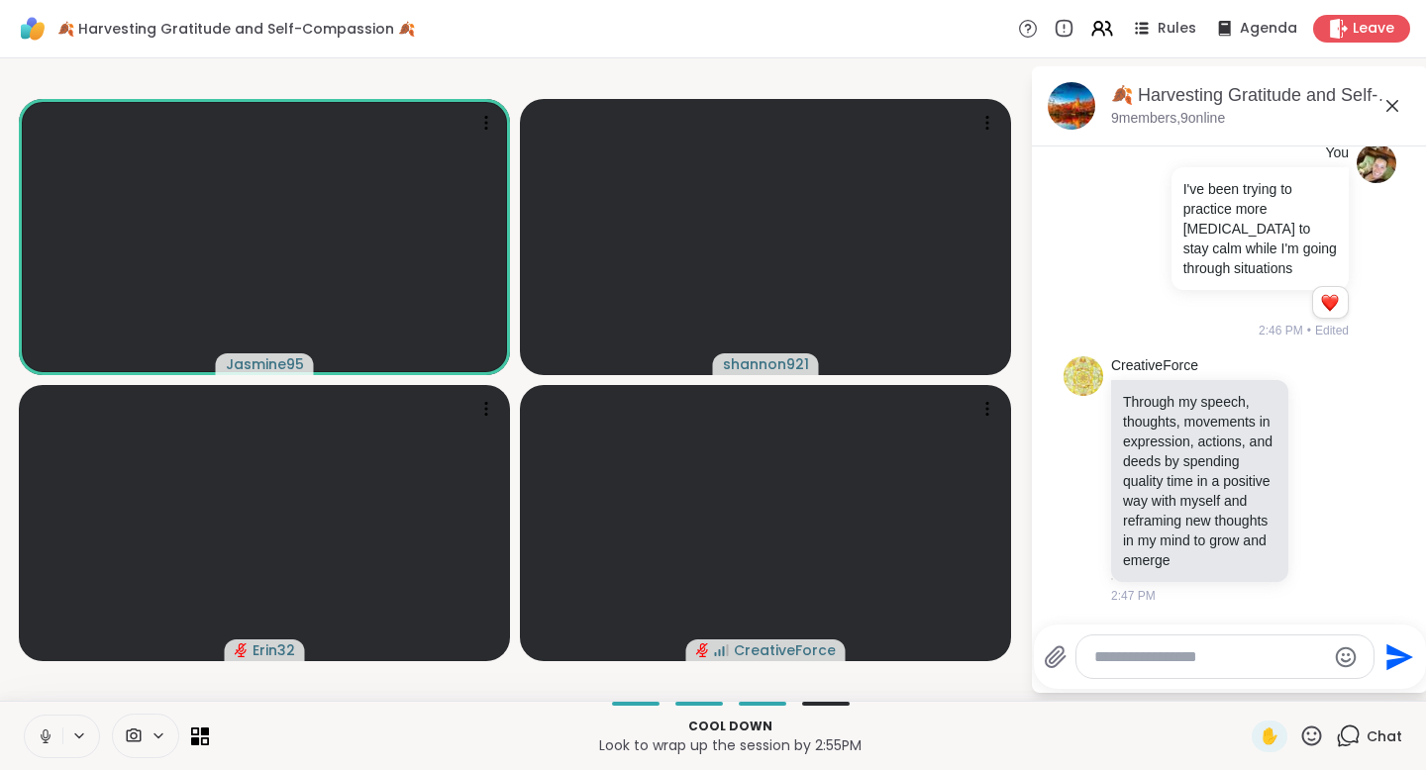
click at [42, 696] on icon at bounding box center [46, 737] width 18 height 18
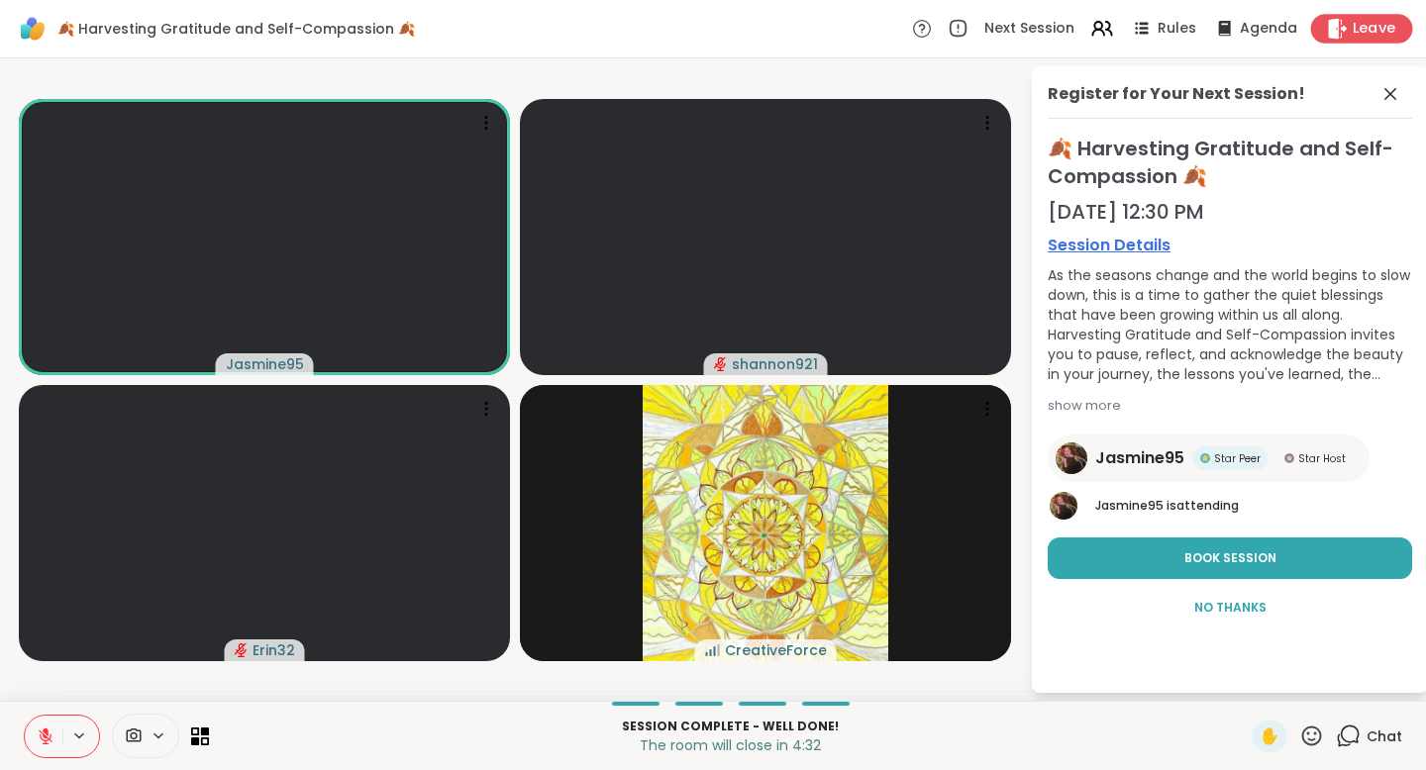
click at [1137, 30] on span "Leave" at bounding box center [1375, 29] width 44 height 21
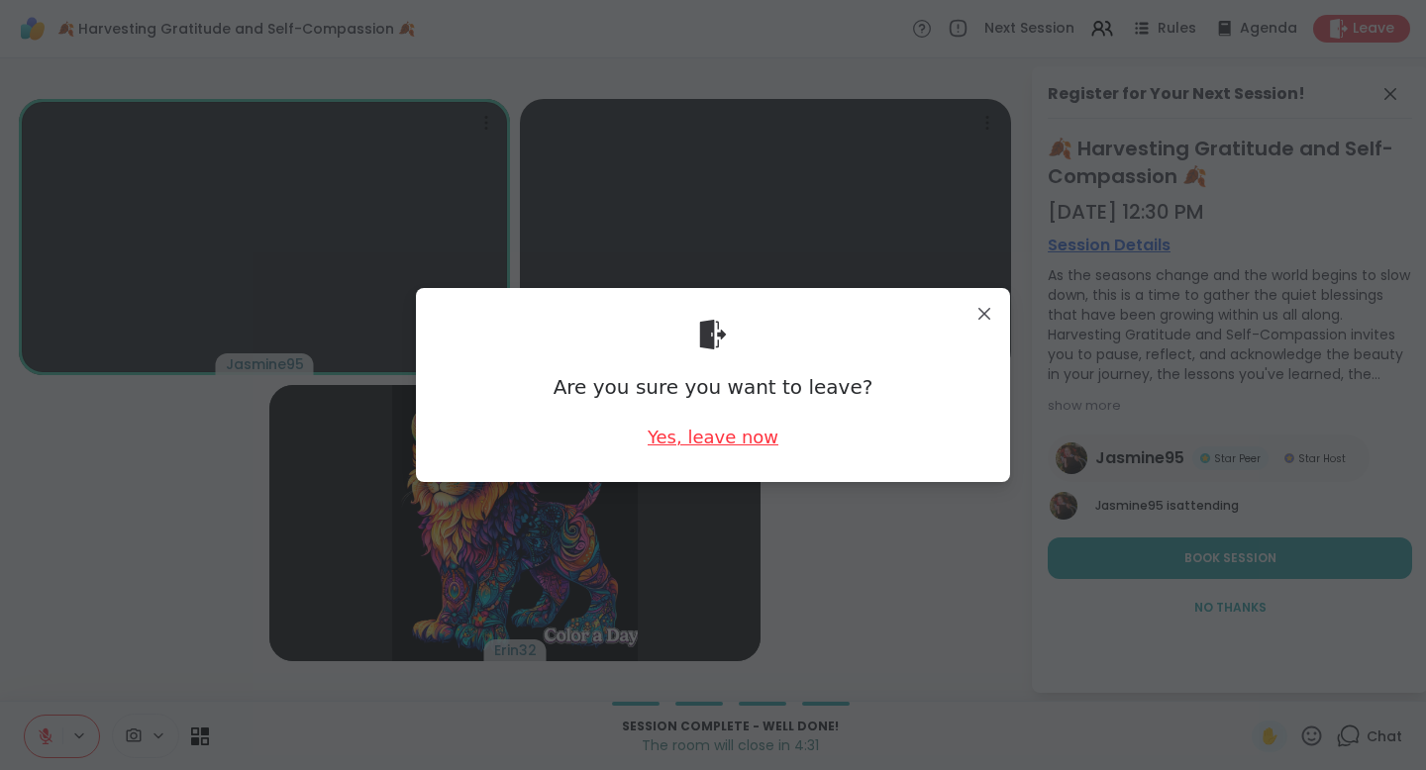
click at [746, 434] on div "Yes, leave now" at bounding box center [713, 437] width 131 height 25
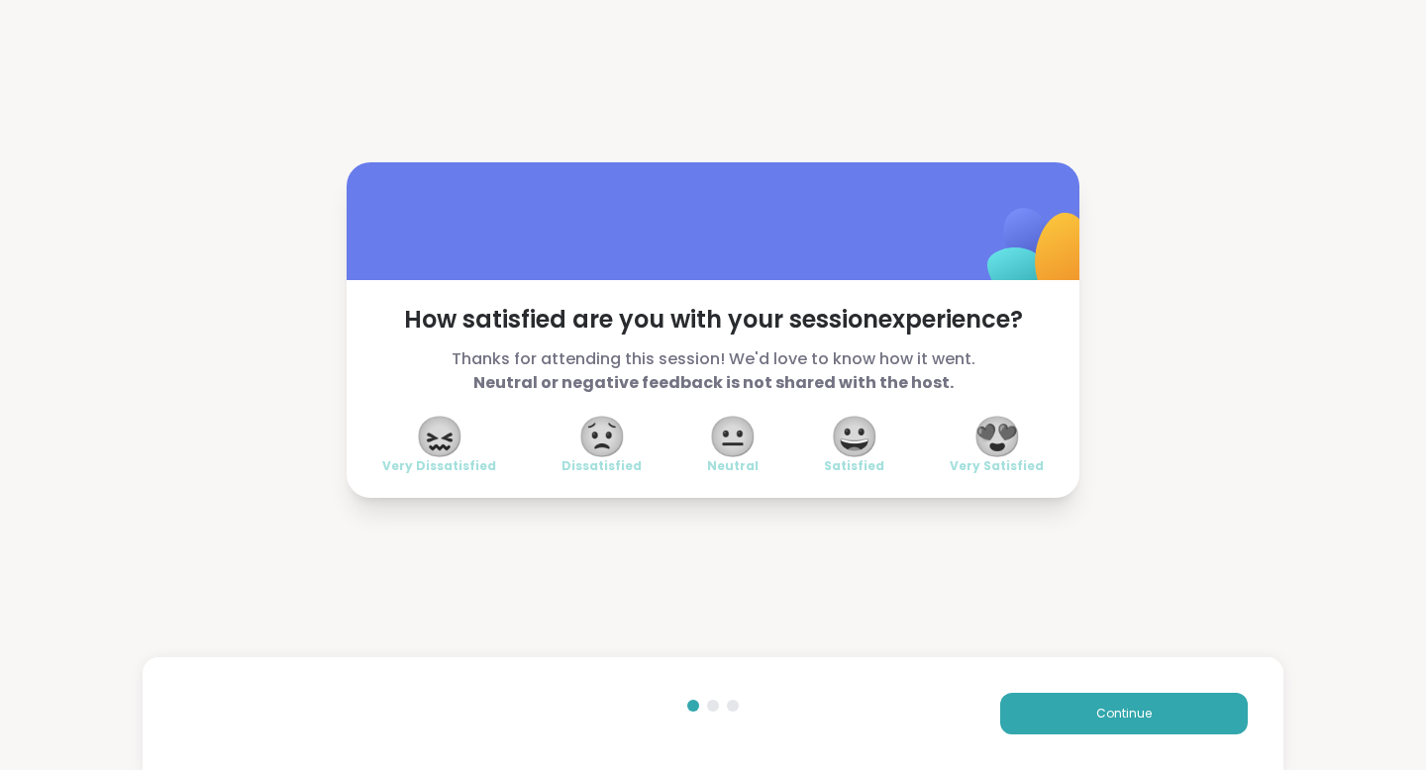
click at [1003, 455] on span "😍" at bounding box center [997, 437] width 50 height 36
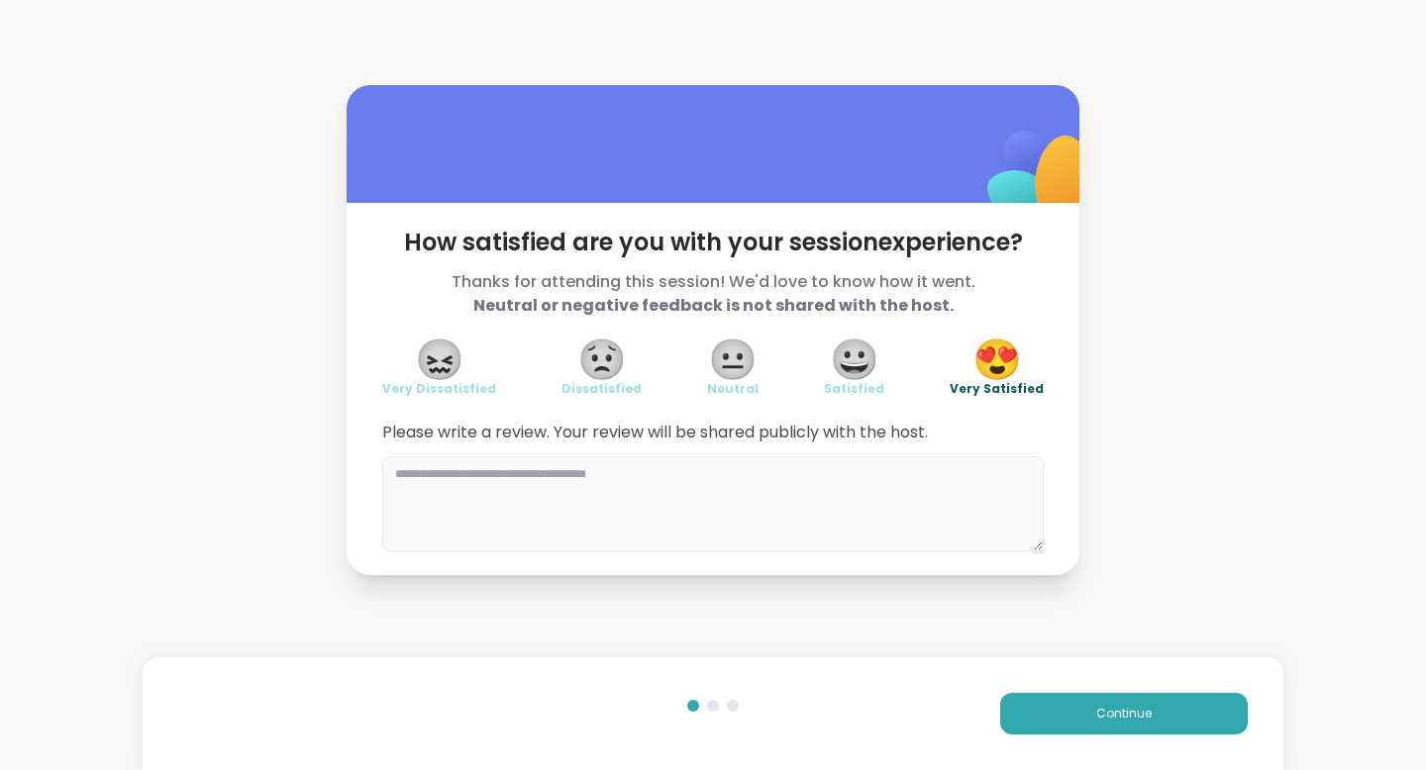
click at [889, 493] on textarea at bounding box center [712, 504] width 661 height 95
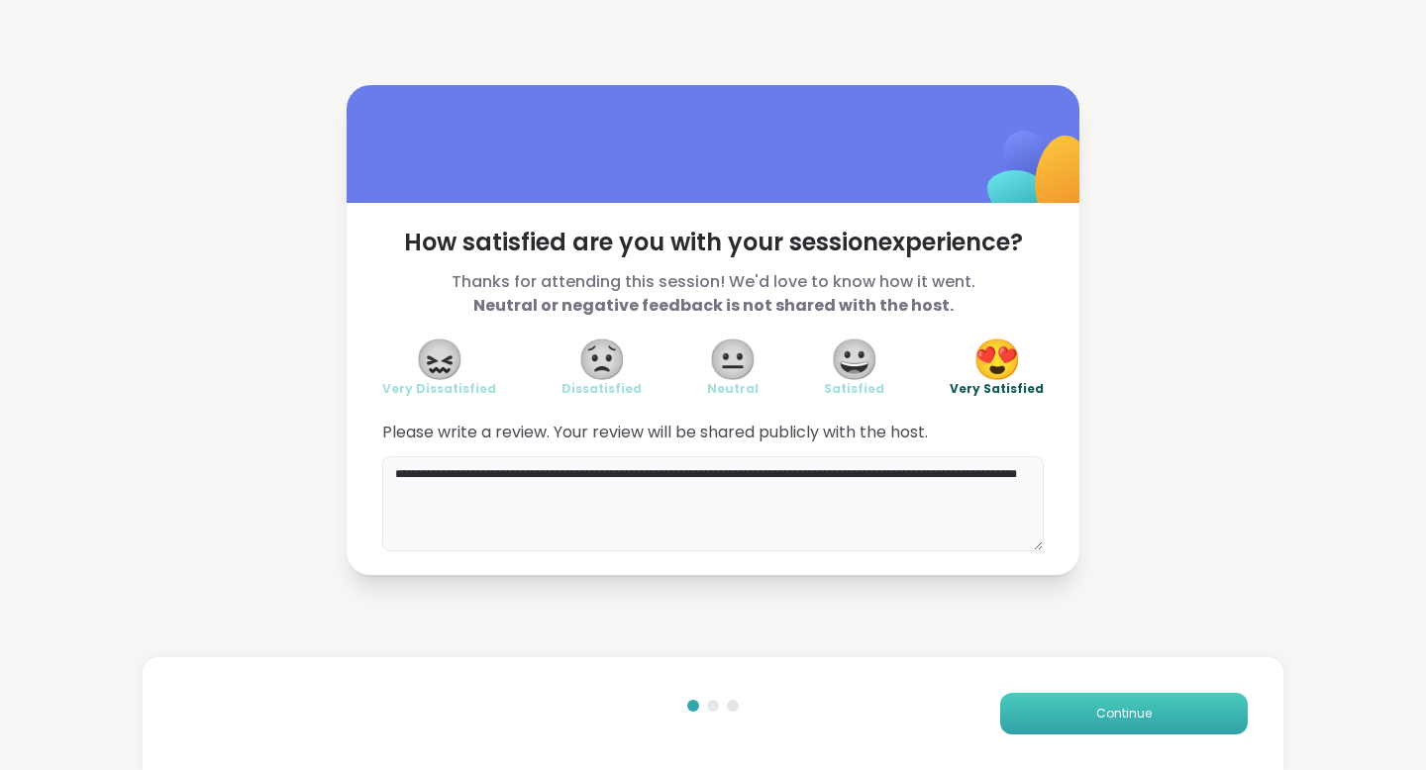
type textarea "**********"
click at [1137, 696] on span "Continue" at bounding box center [1123, 714] width 55 height 18
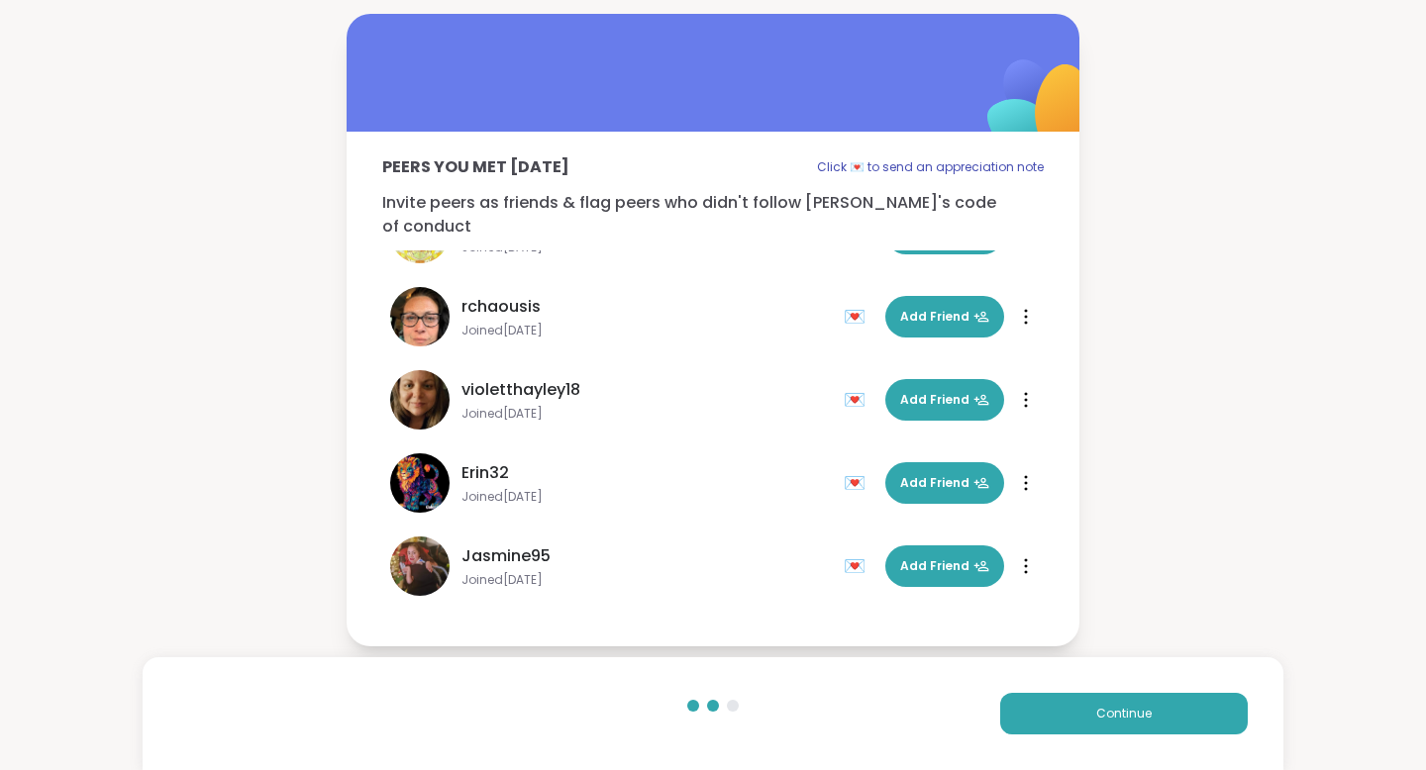
scroll to position [289, 0]
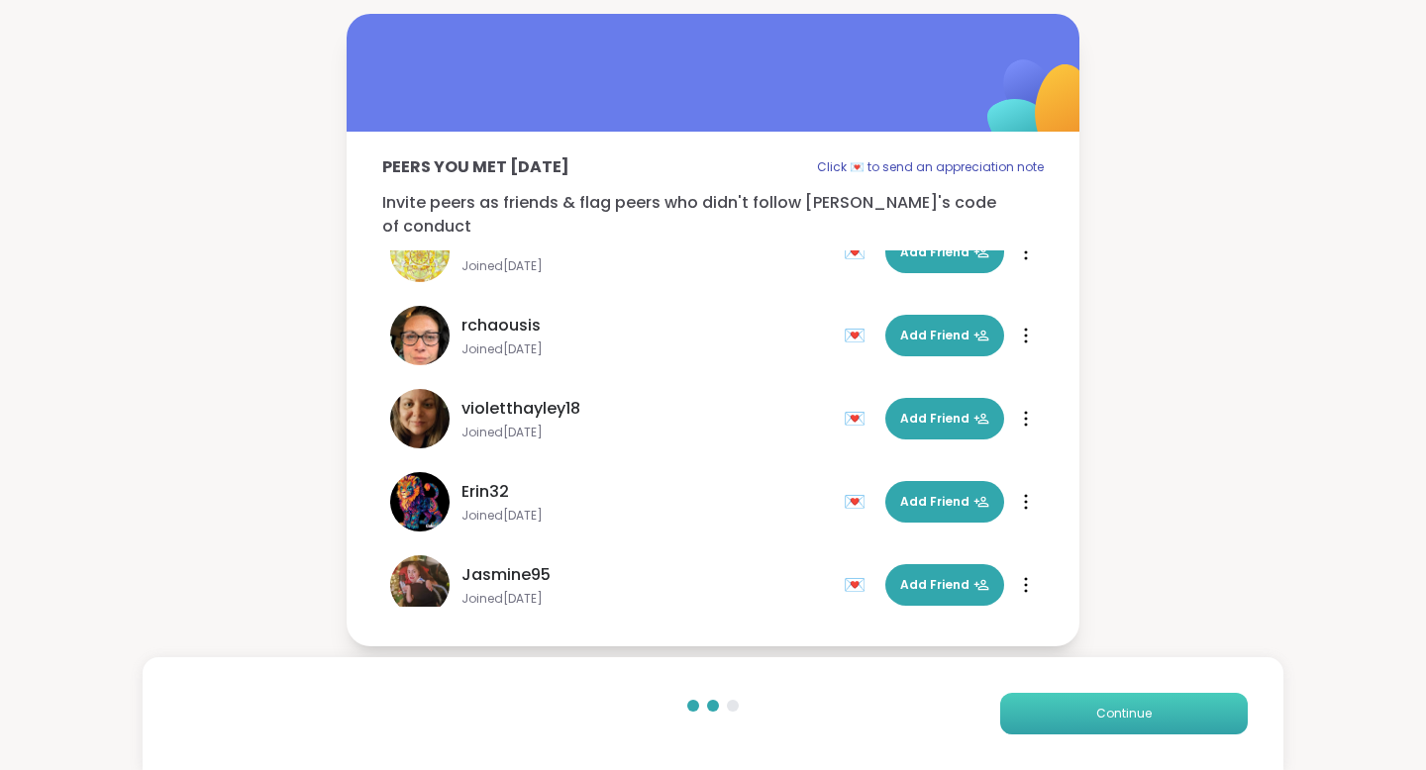
click at [1086, 696] on button "Continue" at bounding box center [1124, 714] width 248 height 42
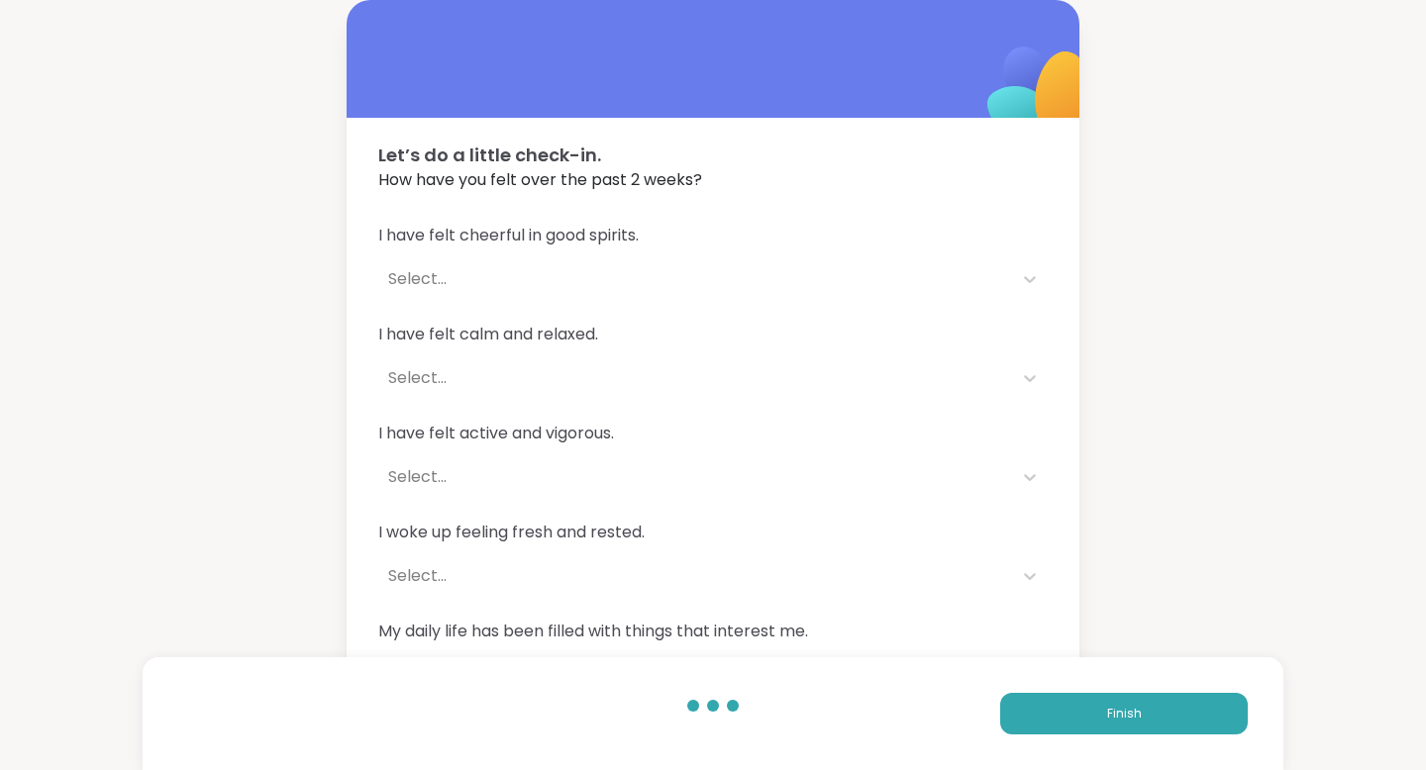
click at [640, 279] on div "Select..." at bounding box center [695, 279] width 614 height 24
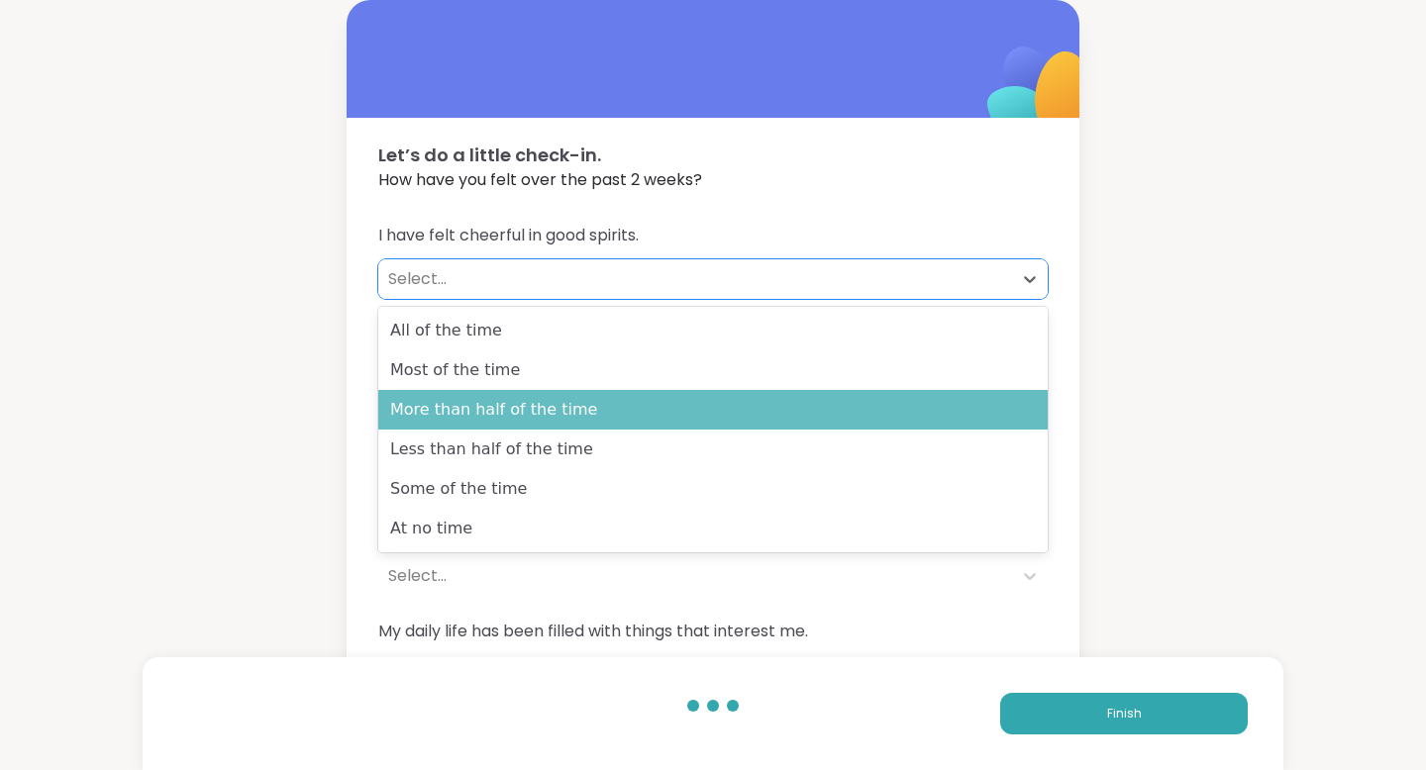
click at [625, 406] on div "More than half of the time" at bounding box center [712, 410] width 669 height 40
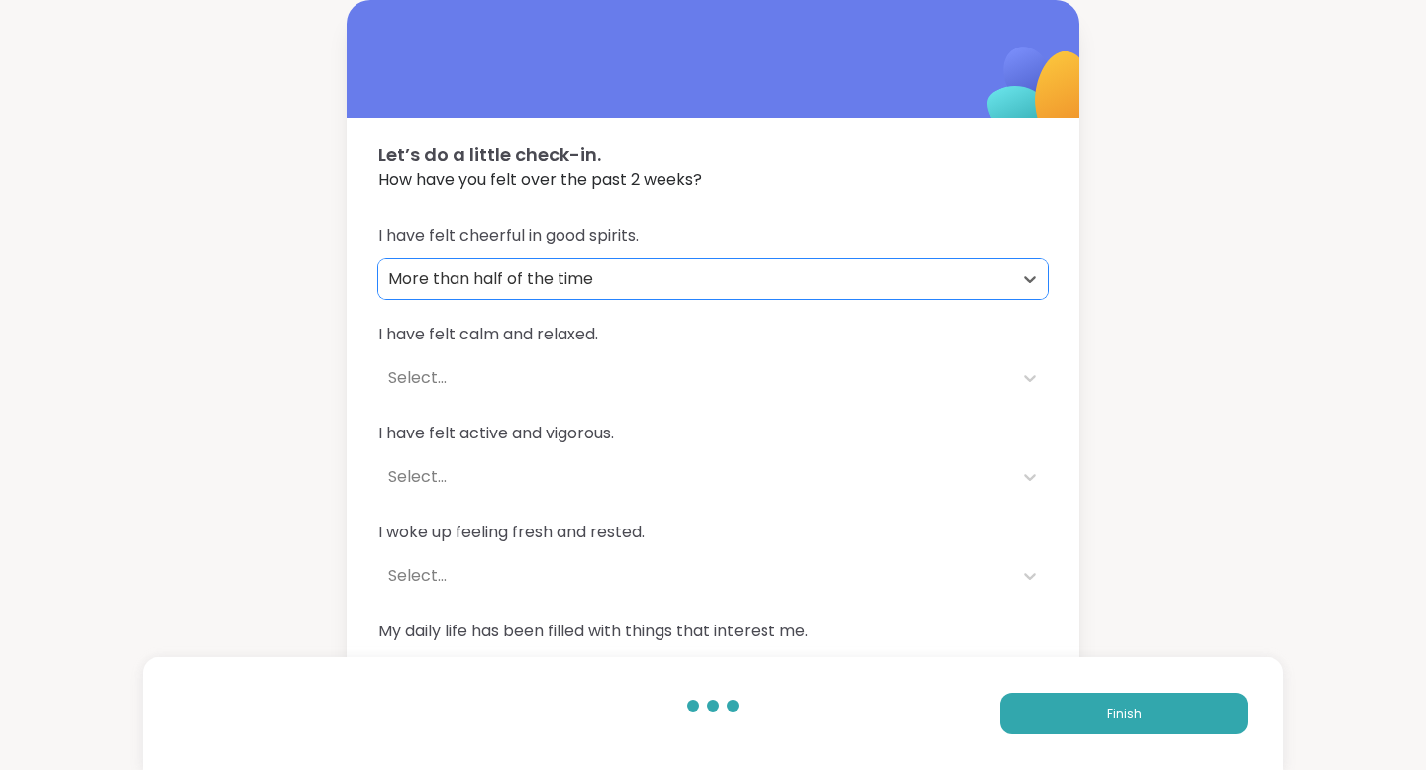
click at [583, 376] on div "Select..." at bounding box center [695, 378] width 614 height 24
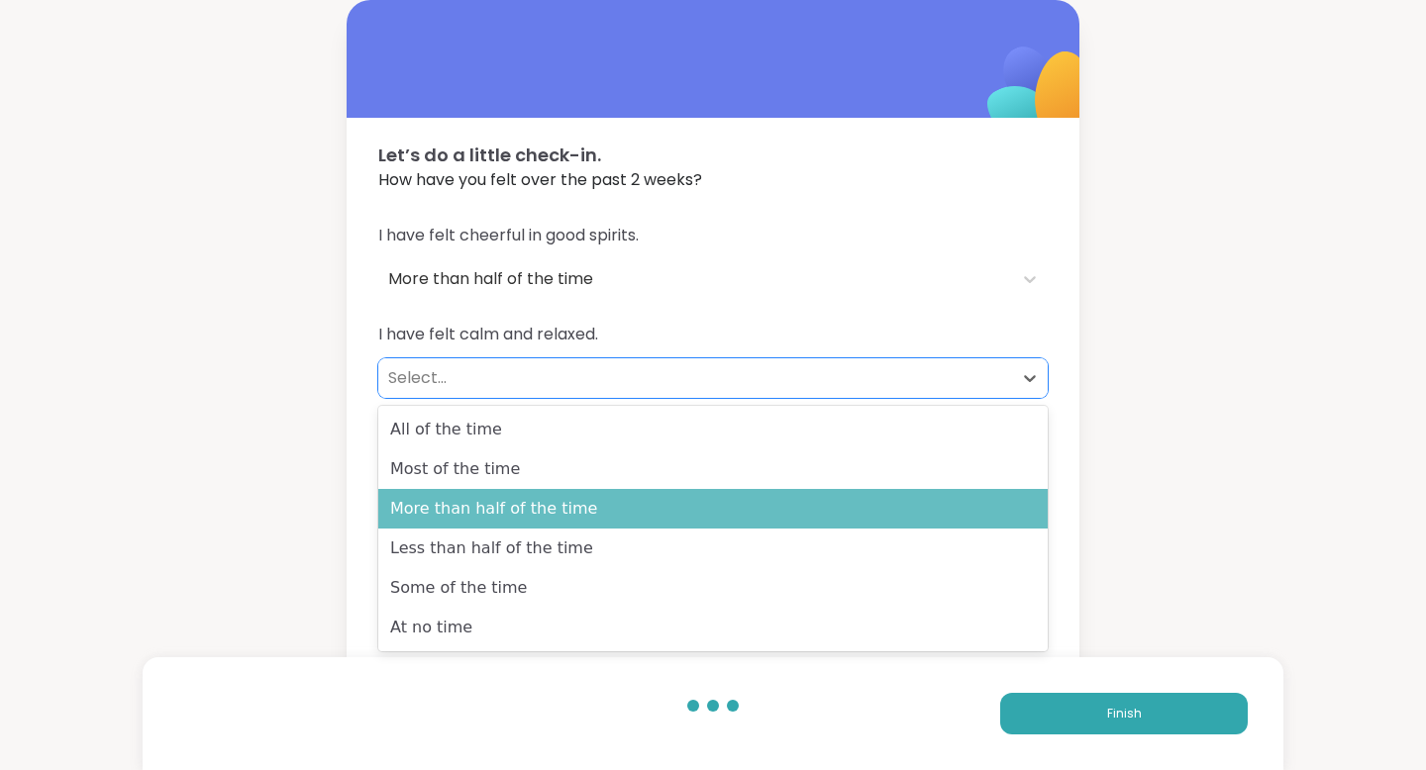
click at [606, 520] on div "More than half of the time" at bounding box center [712, 509] width 669 height 40
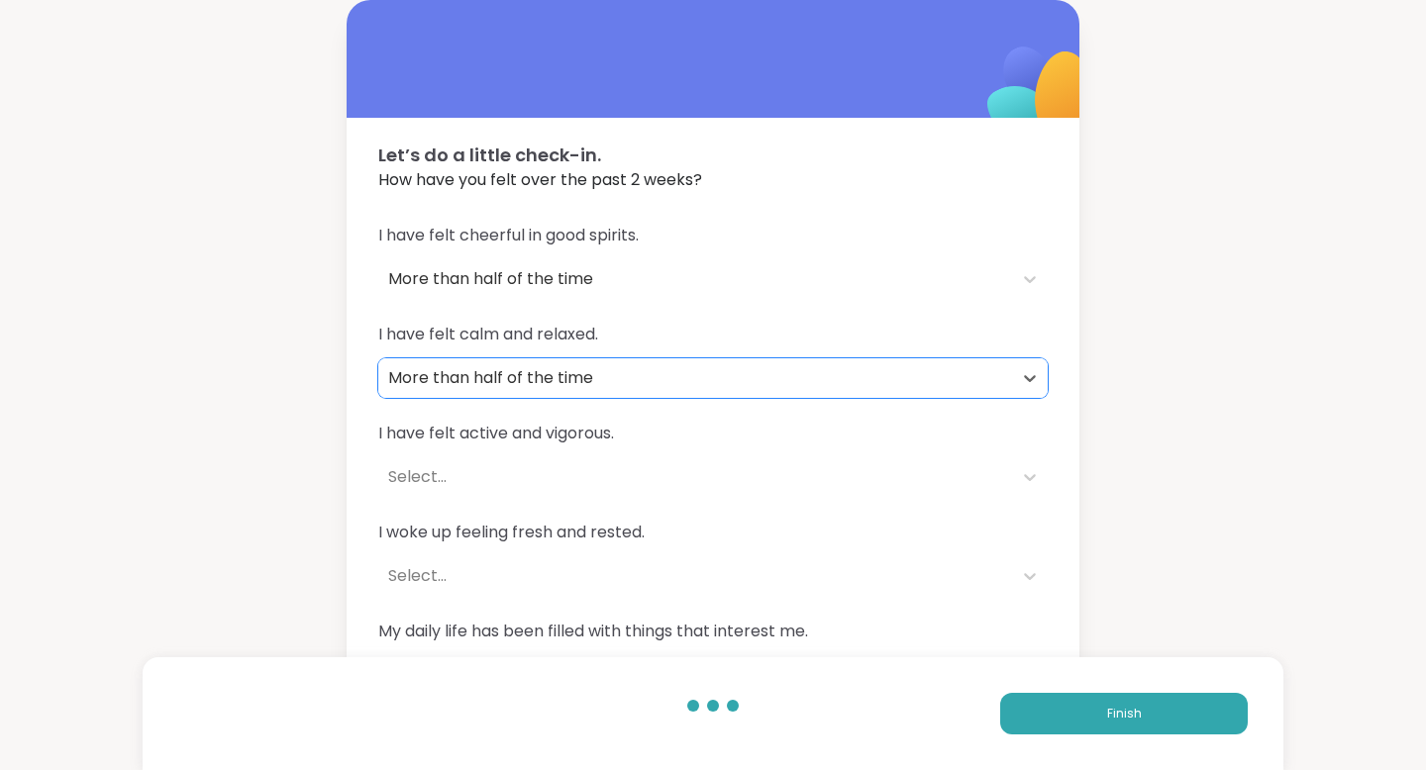
click at [585, 478] on div "Select..." at bounding box center [695, 477] width 614 height 24
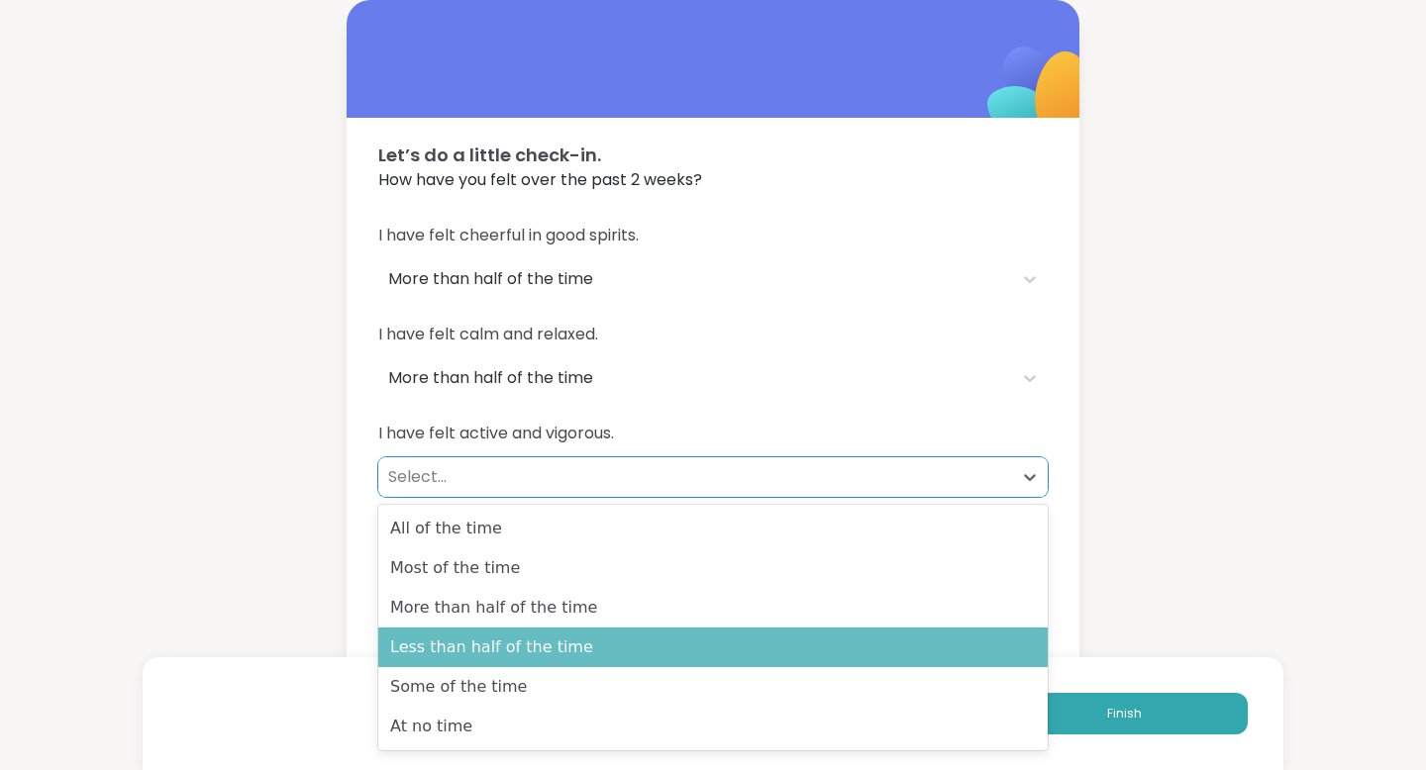
click at [590, 657] on div "Less than half of the time" at bounding box center [712, 648] width 669 height 40
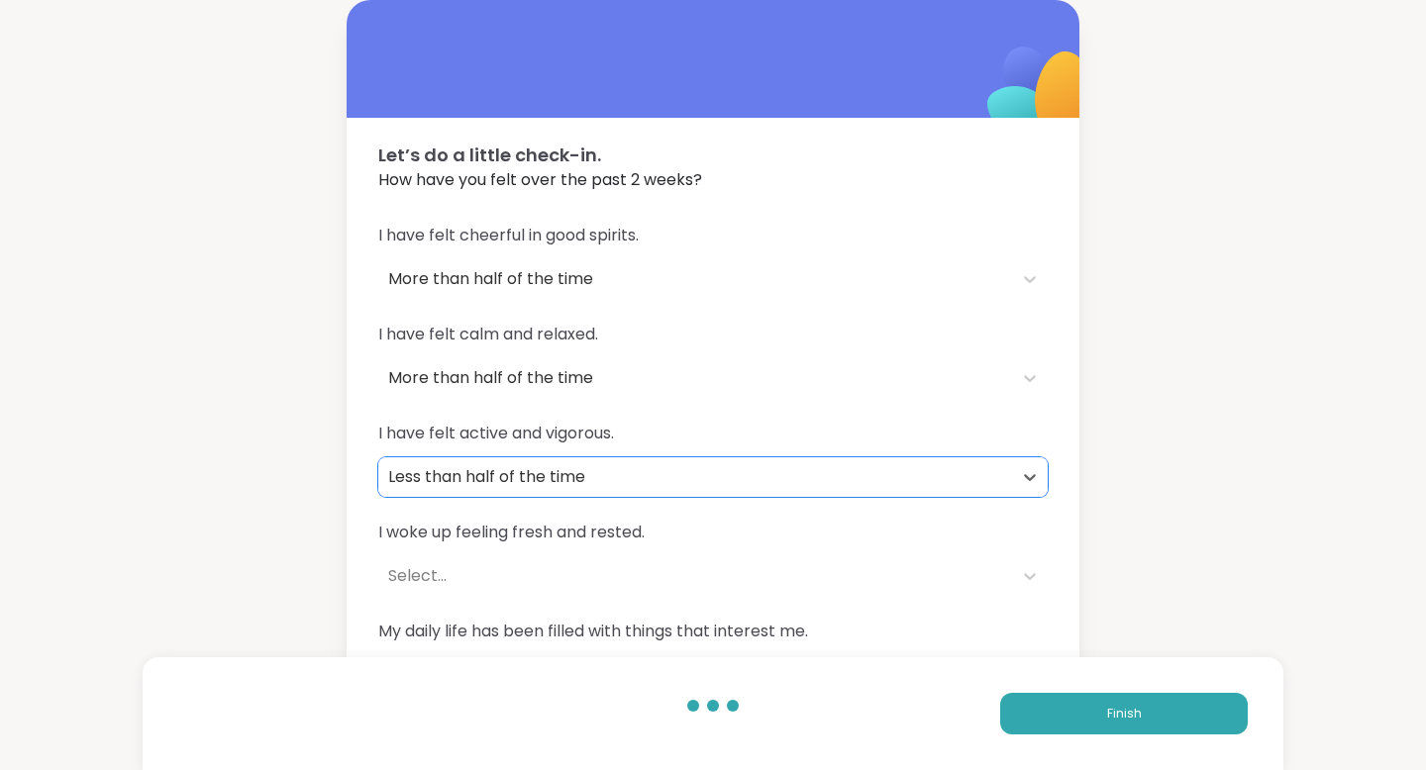
click at [595, 573] on div "Select..." at bounding box center [695, 576] width 614 height 24
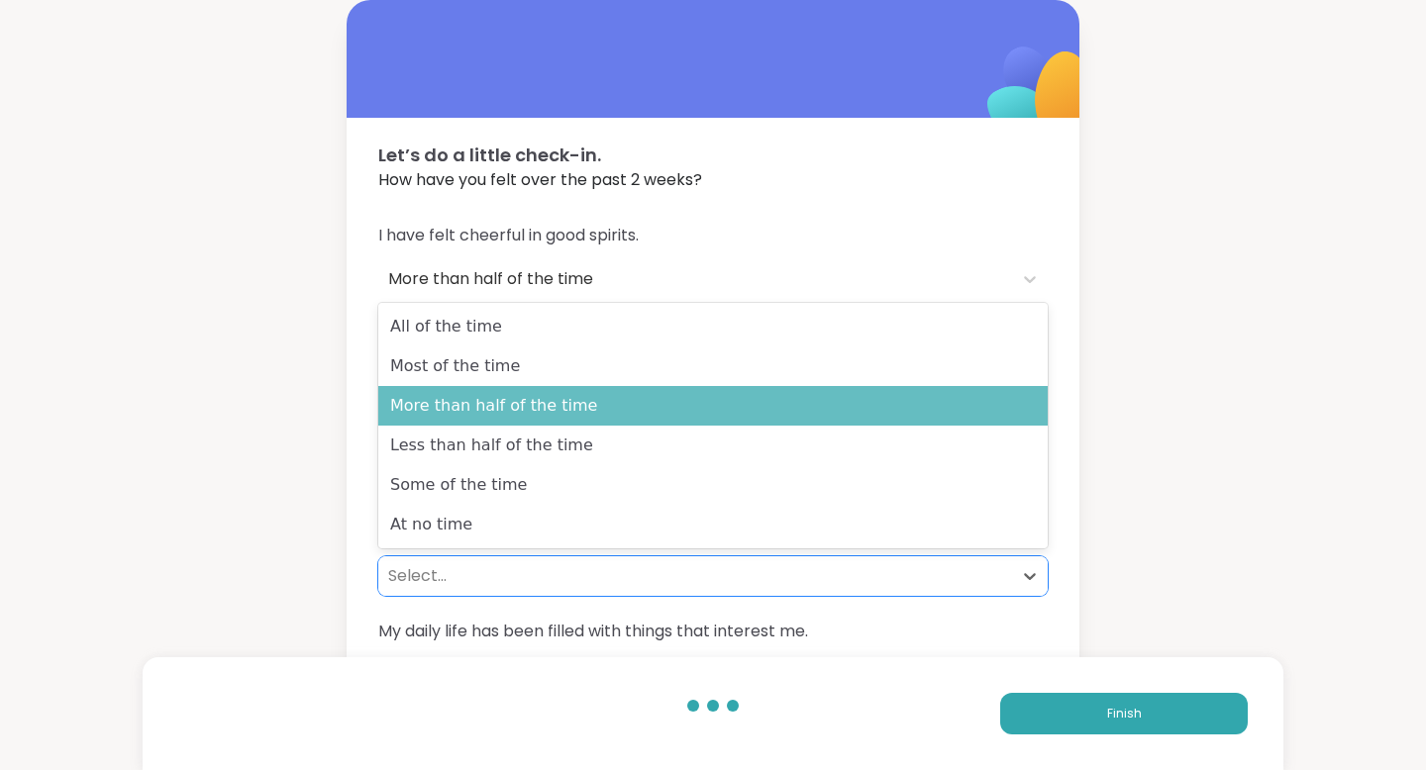
click at [595, 409] on div "More than half of the time" at bounding box center [712, 406] width 669 height 40
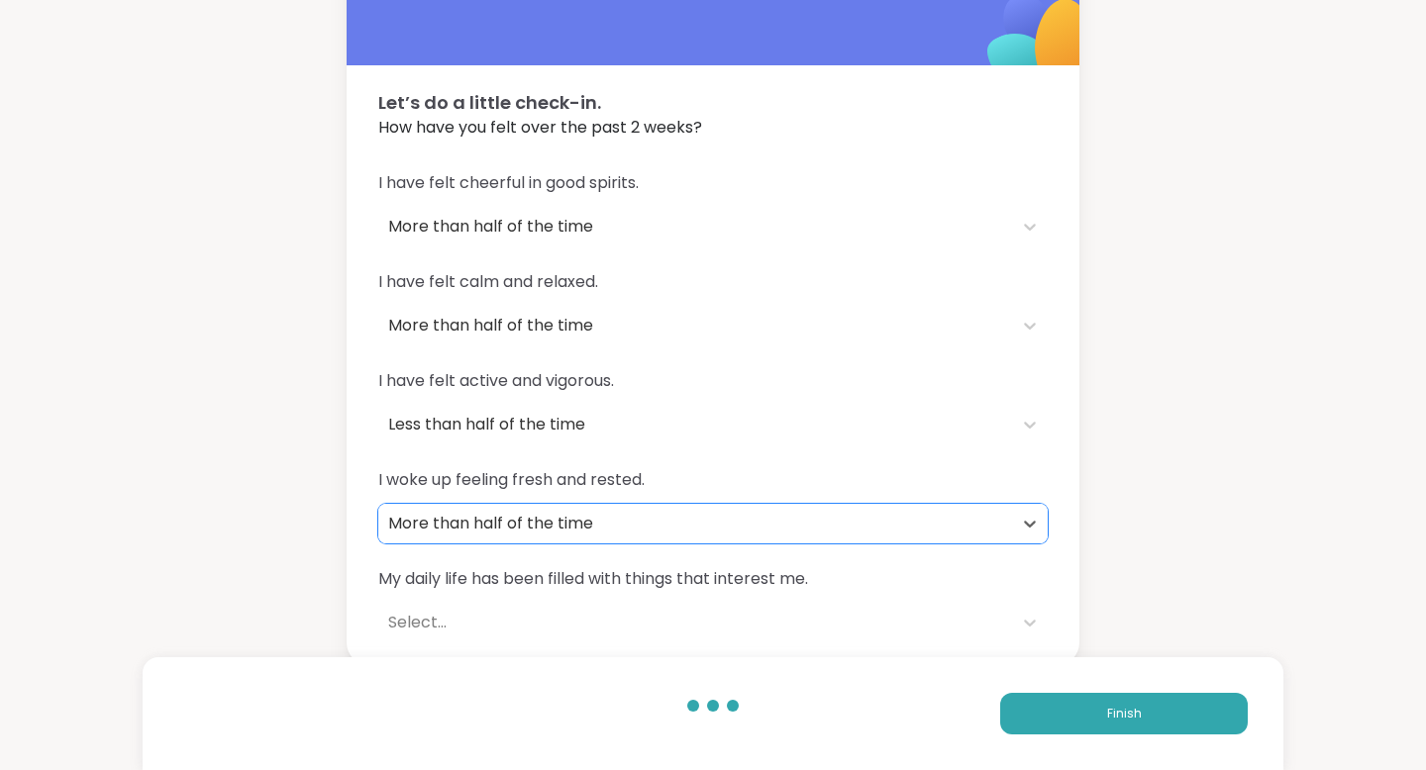
scroll to position [59, 0]
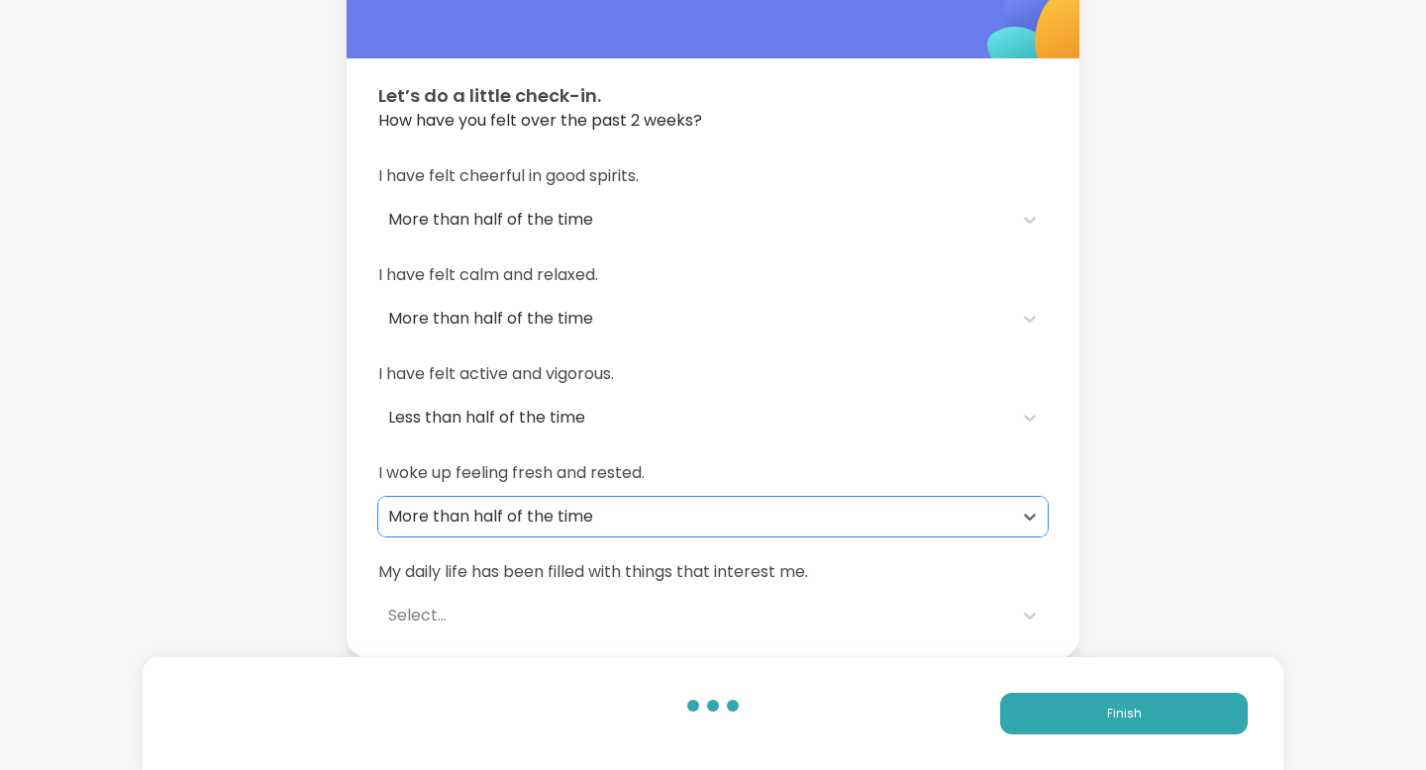
click at [583, 505] on div "More than half of the time" at bounding box center [695, 517] width 614 height 24
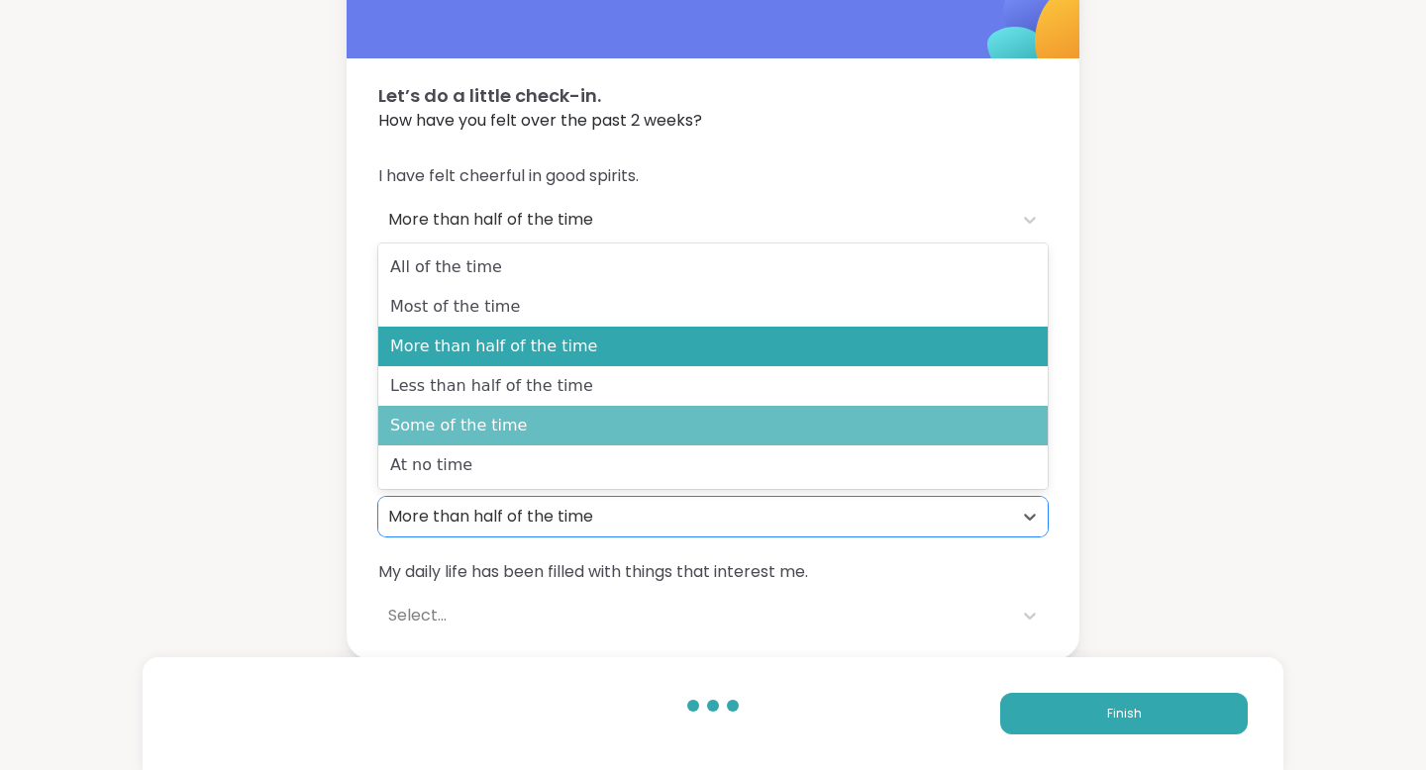
click at [584, 430] on div "Some of the time" at bounding box center [712, 426] width 669 height 40
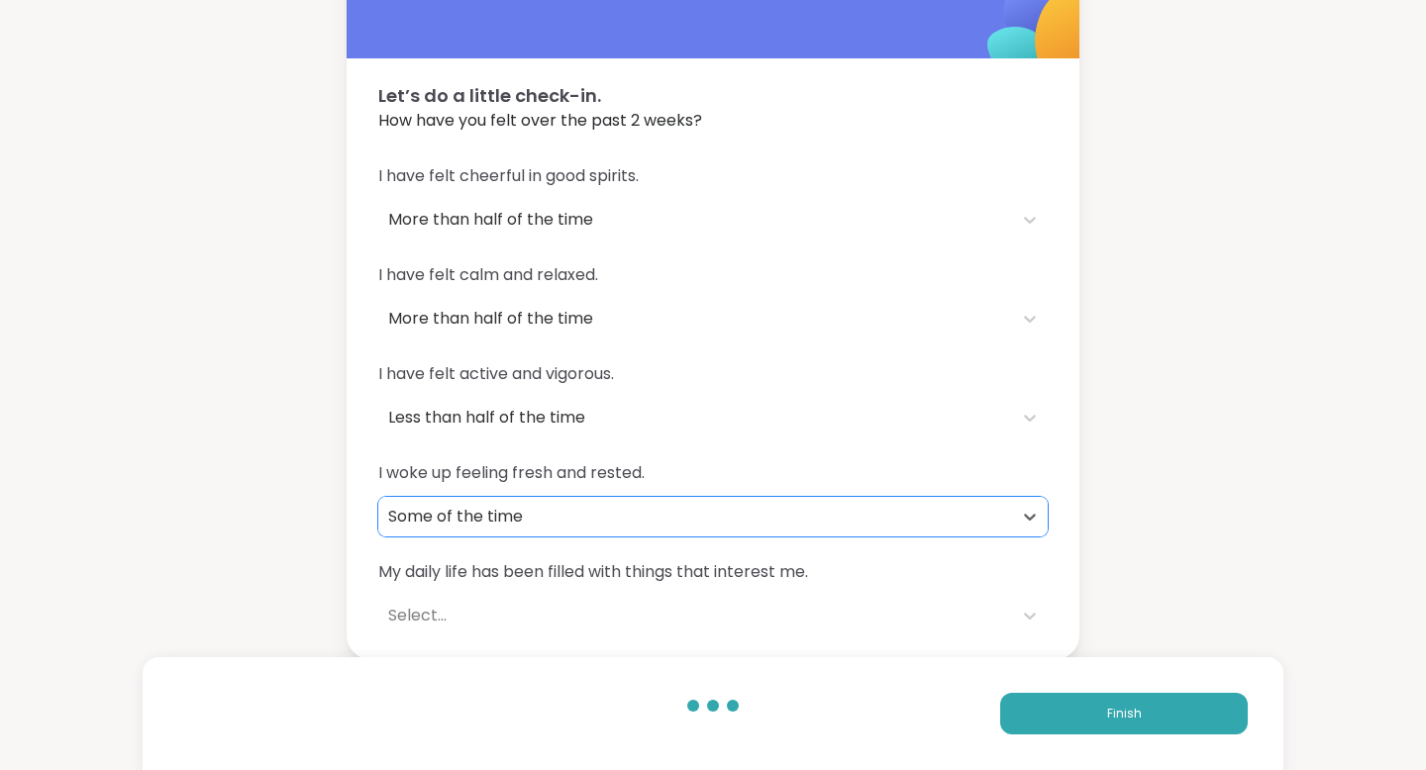
click at [593, 610] on div "Select..." at bounding box center [695, 616] width 614 height 24
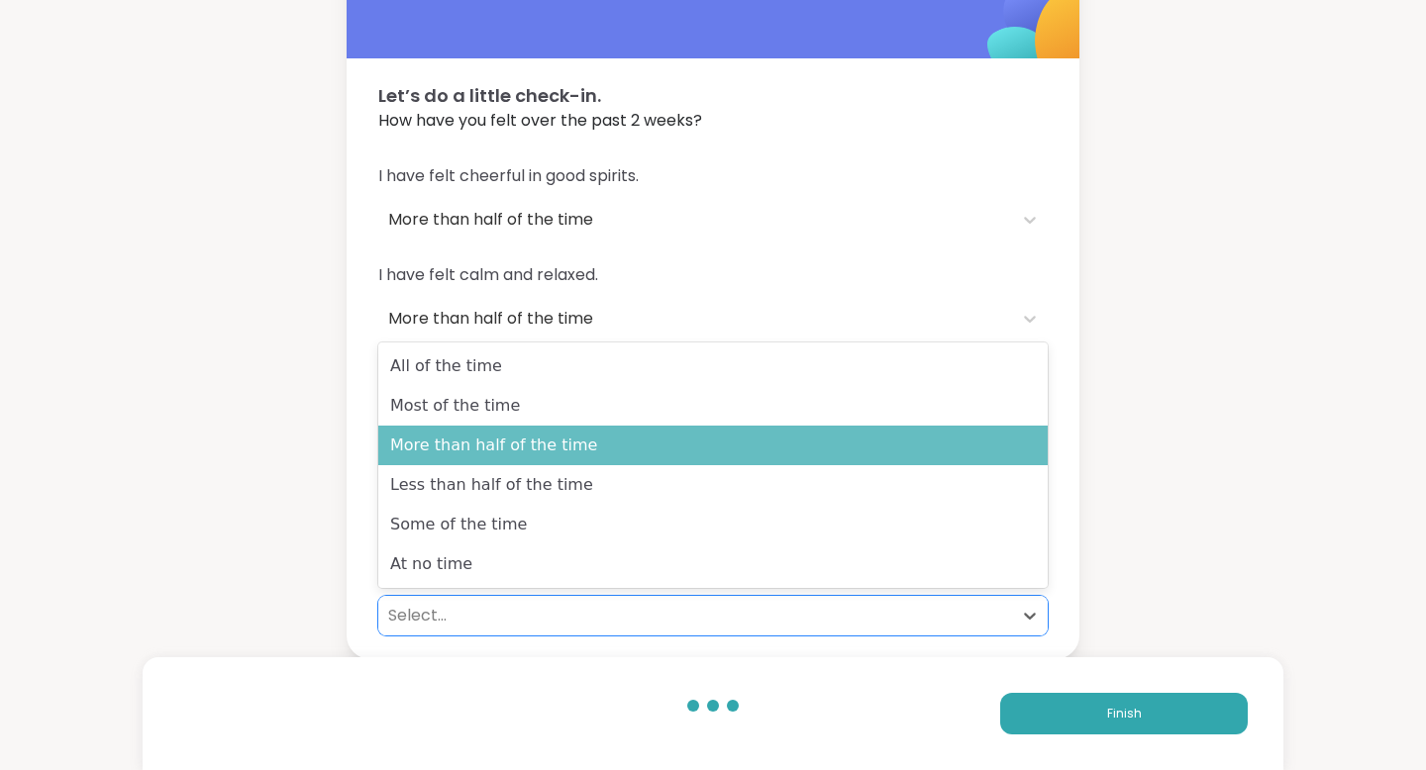
click at [603, 426] on div "More than half of the time" at bounding box center [712, 446] width 669 height 40
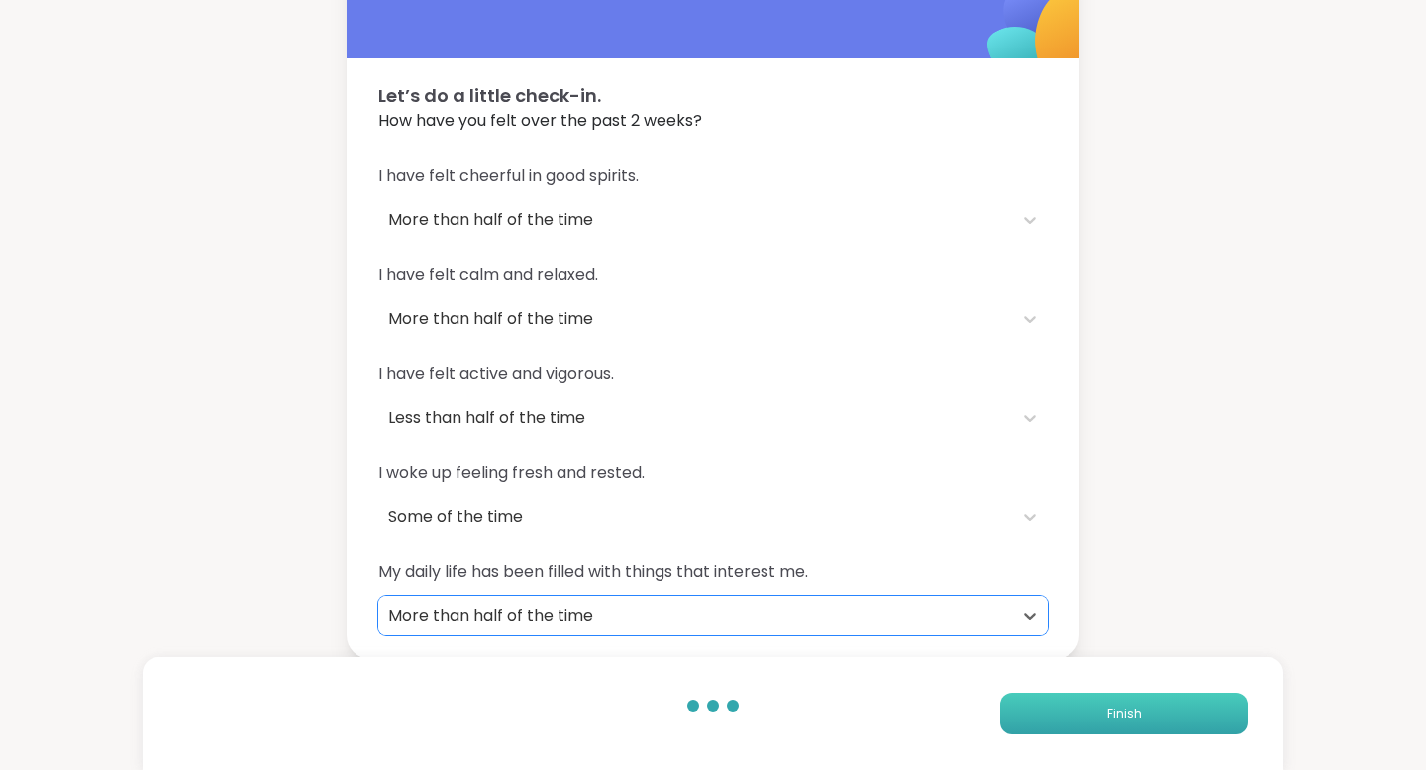
click at [1068, 696] on button "Finish" at bounding box center [1124, 714] width 248 height 42
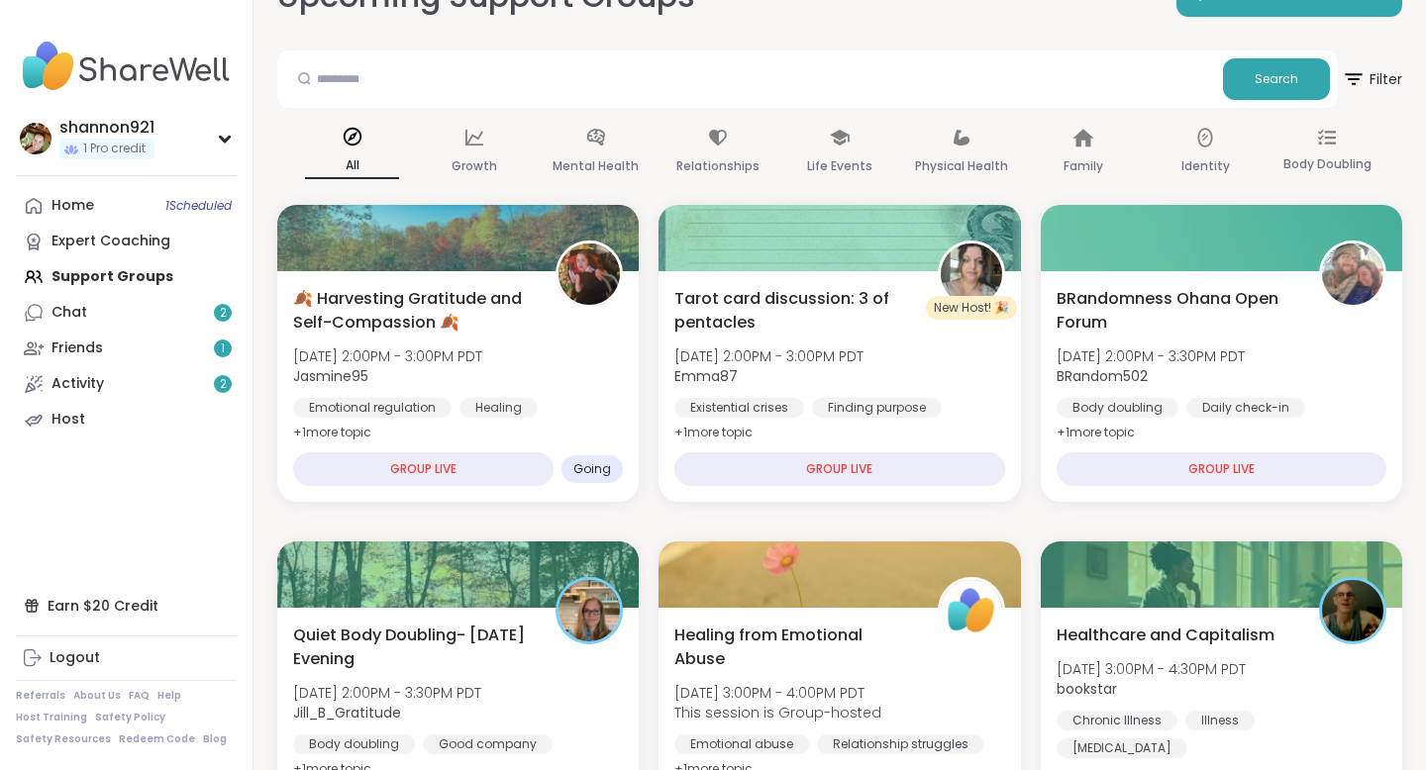
scroll to position [41, 0]
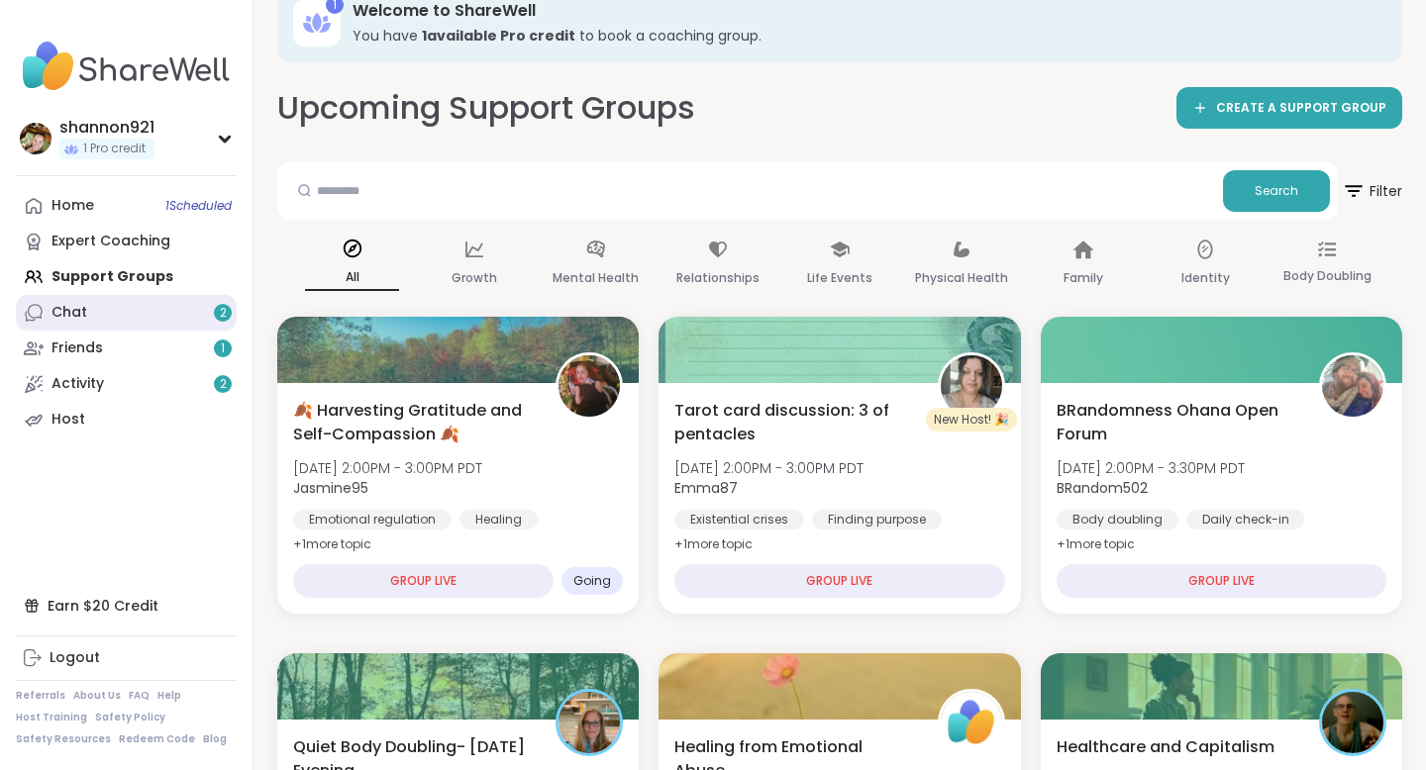
click at [129, 312] on link "Chat 2" at bounding box center [126, 313] width 221 height 36
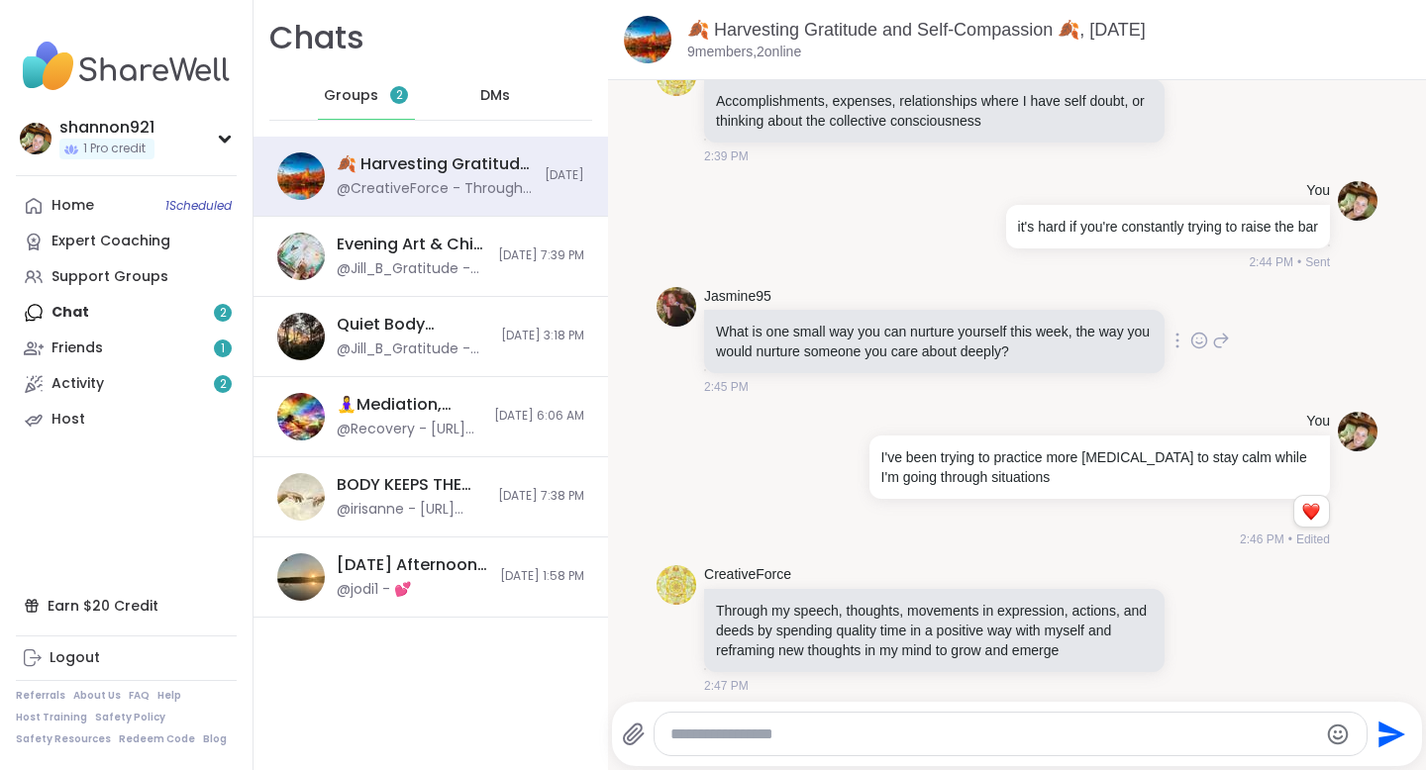
scroll to position [1564, 0]
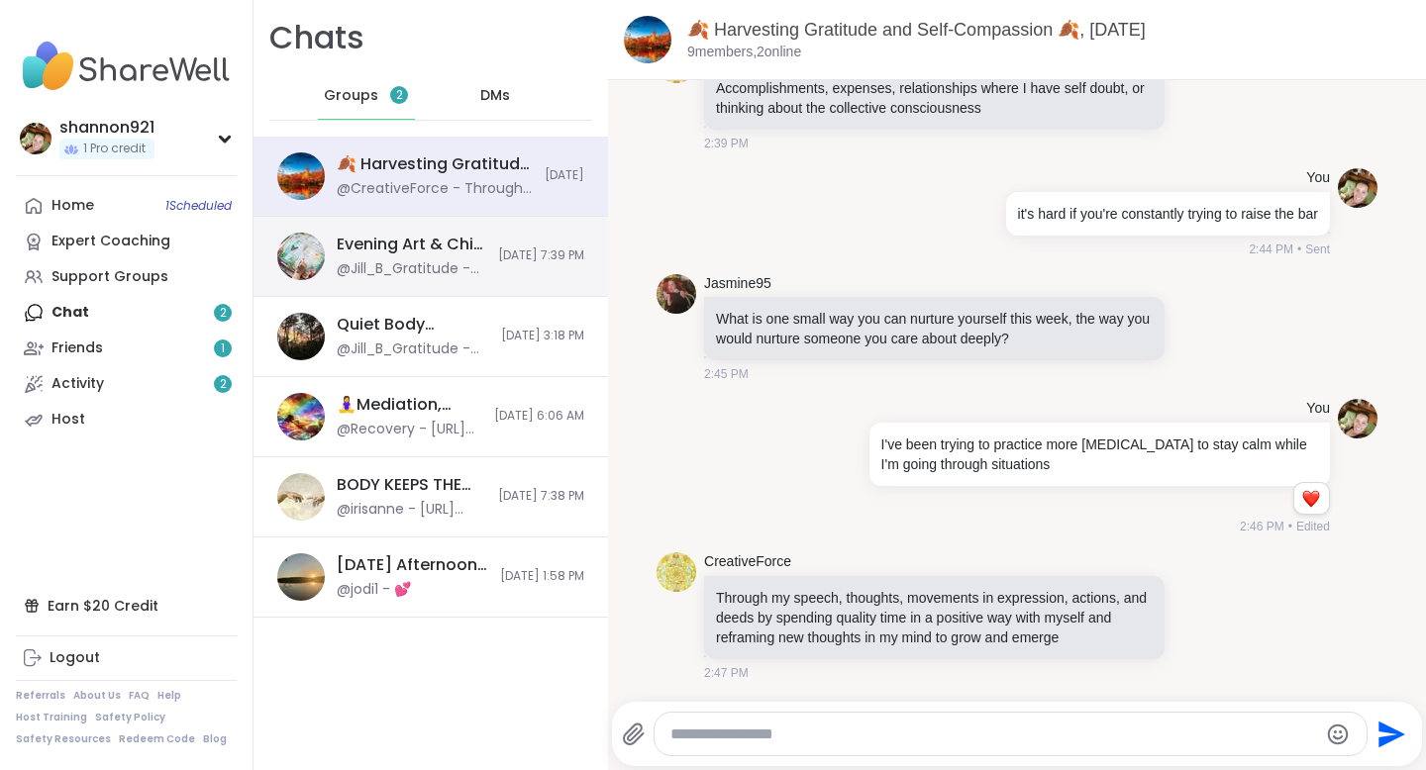
click at [362, 253] on div "Evening Art & Chill Creative Body Doubling , [DATE]" at bounding box center [412, 245] width 150 height 22
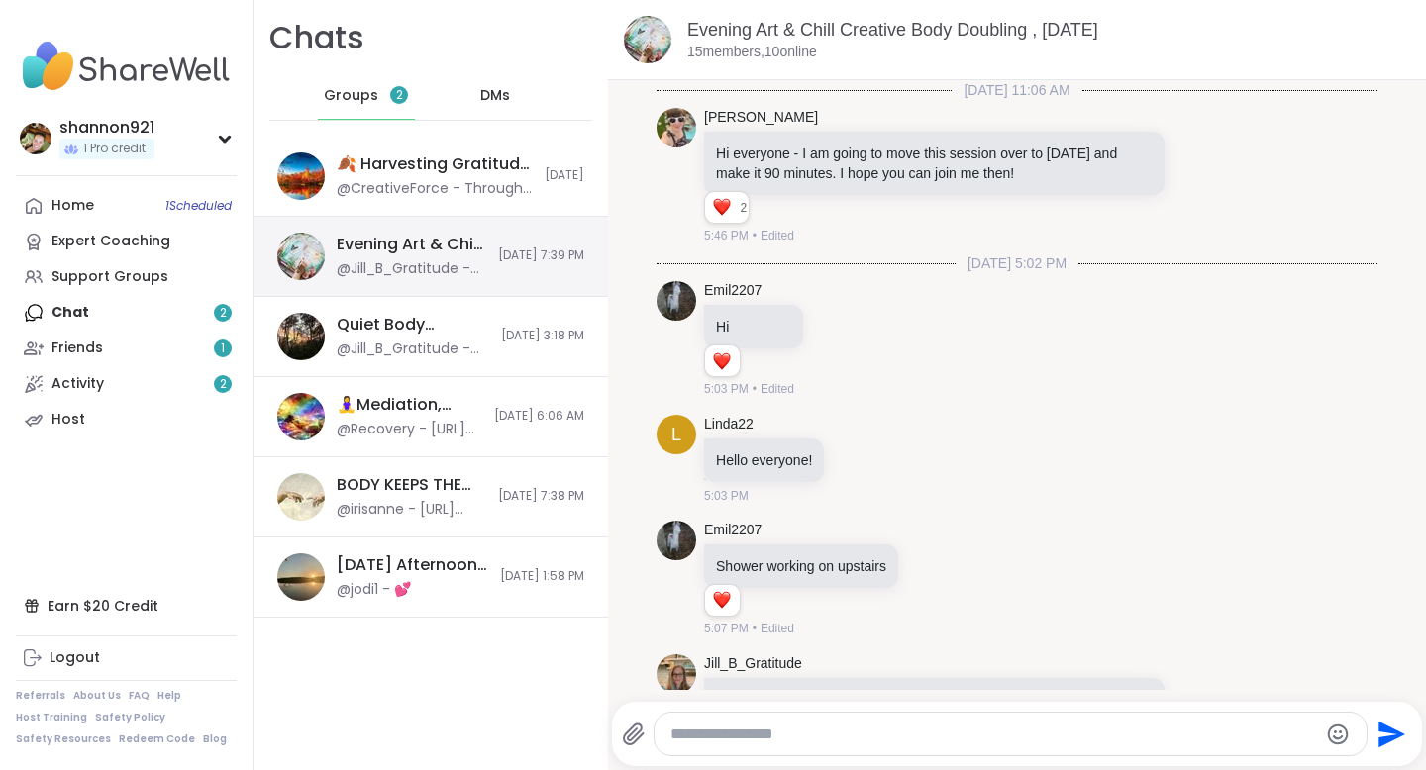
scroll to position [3535, 0]
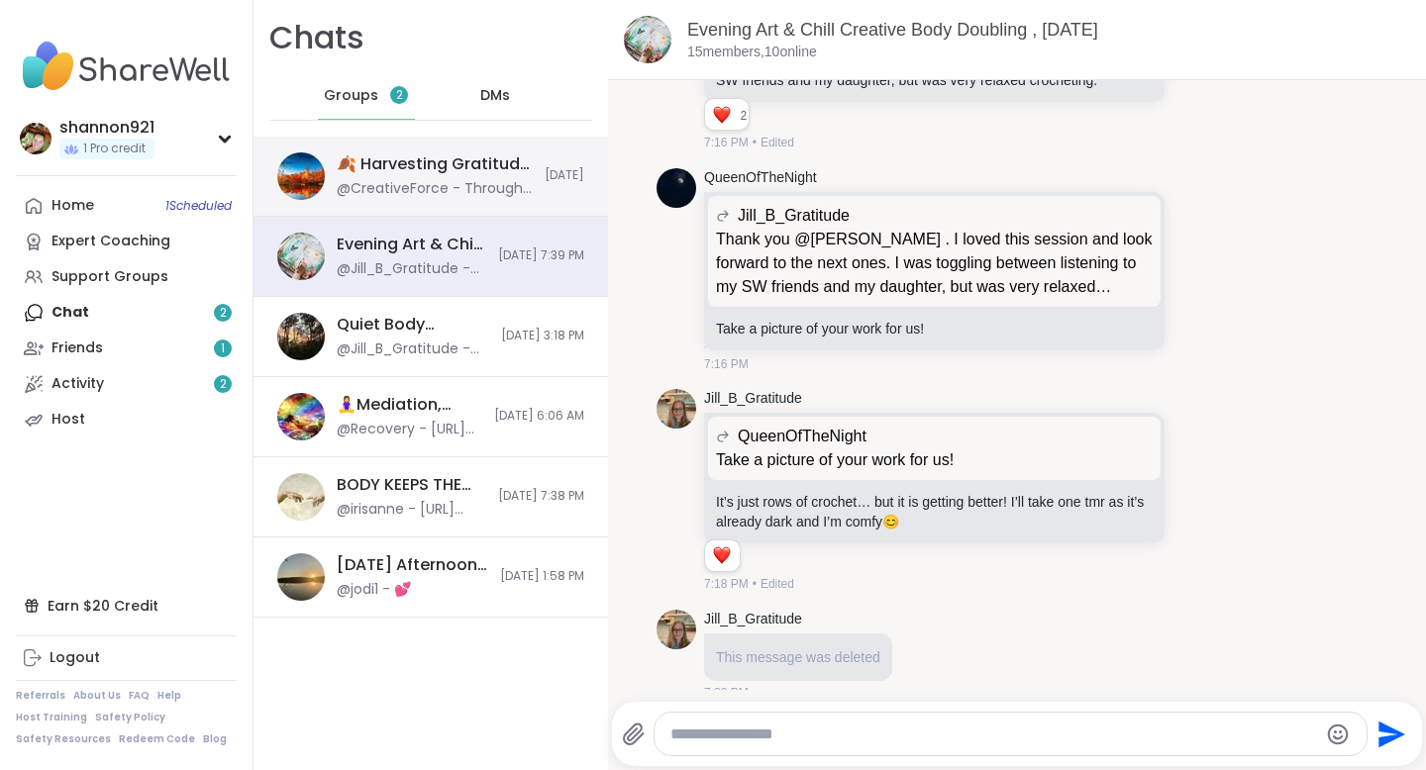
click at [383, 170] on div "🍂 Harvesting Gratitude and Self-Compassion 🍂, [DATE]" at bounding box center [435, 164] width 196 height 22
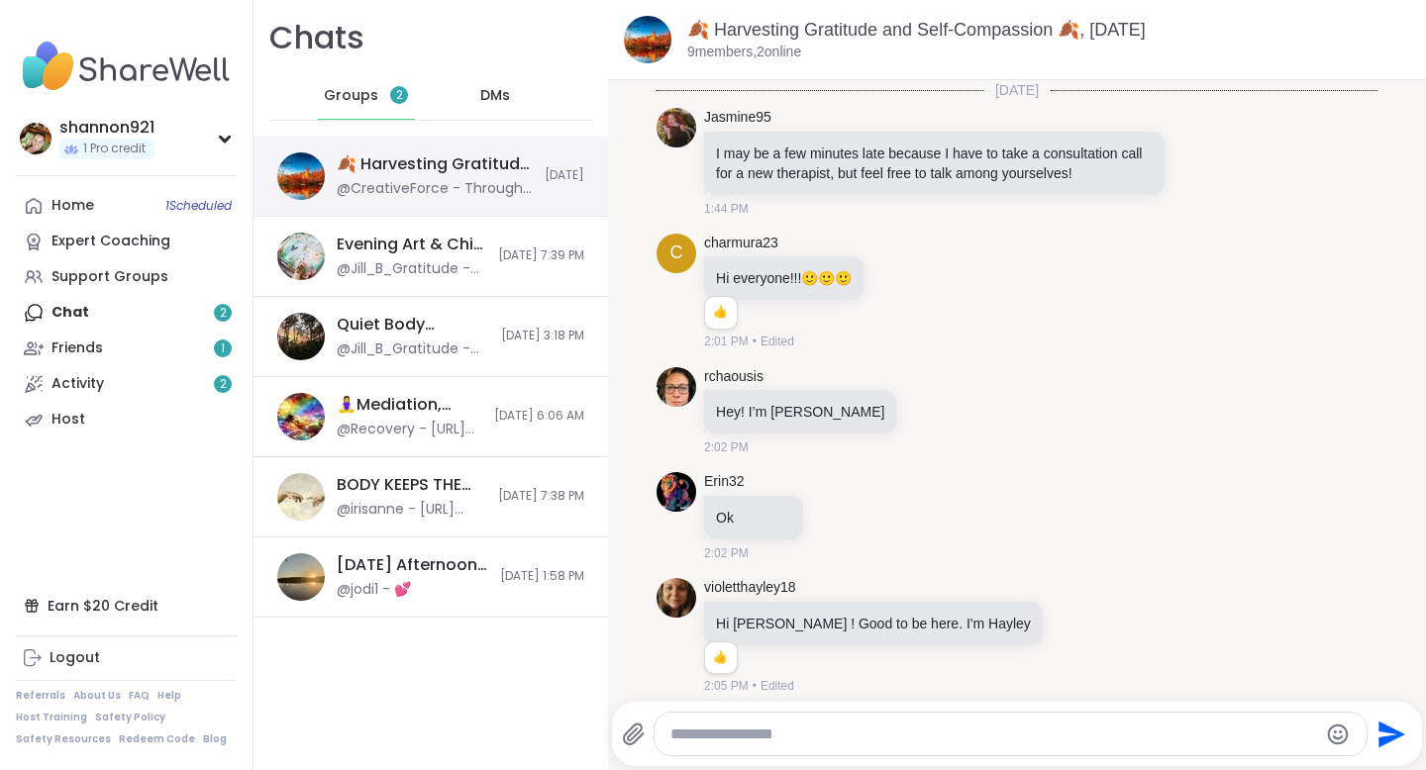
scroll to position [1564, 0]
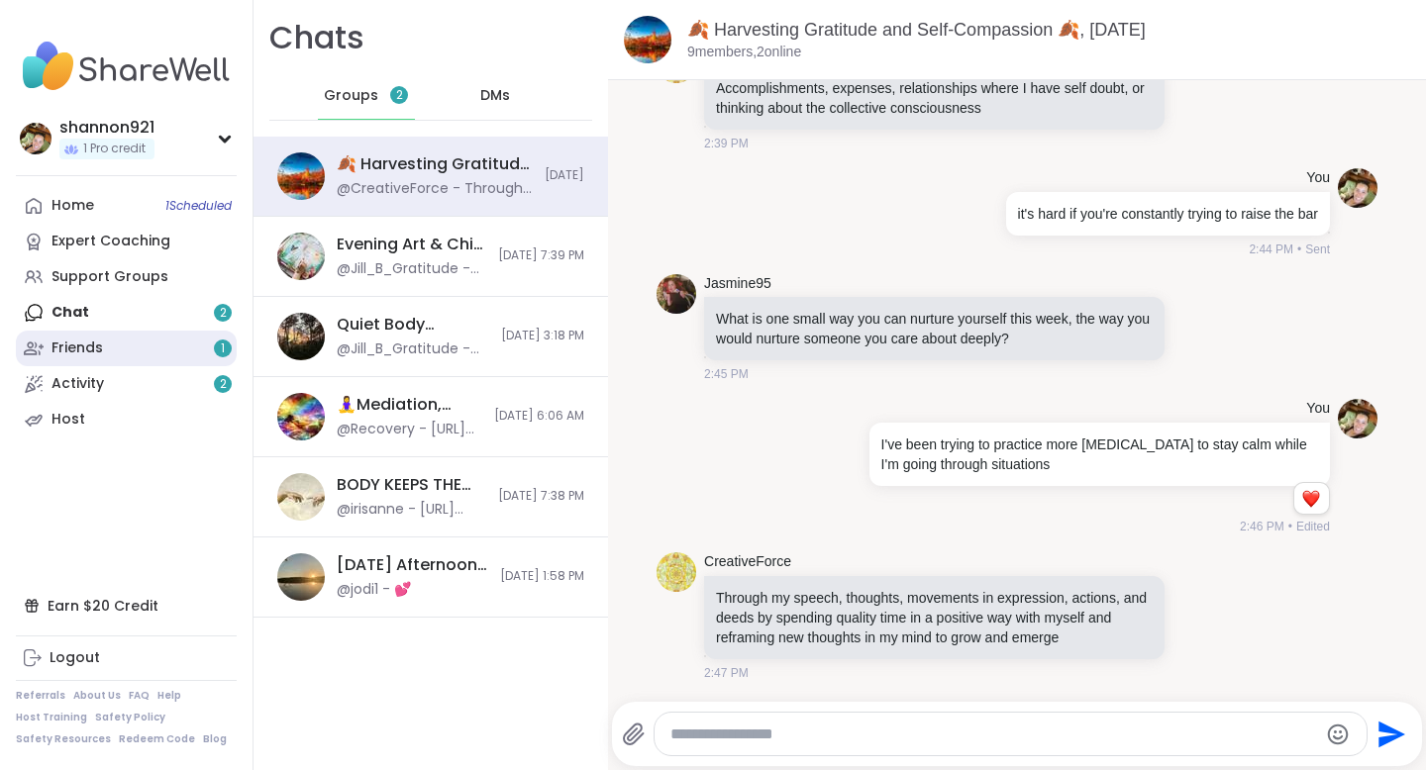
click at [98, 335] on link "Friends 1" at bounding box center [126, 349] width 221 height 36
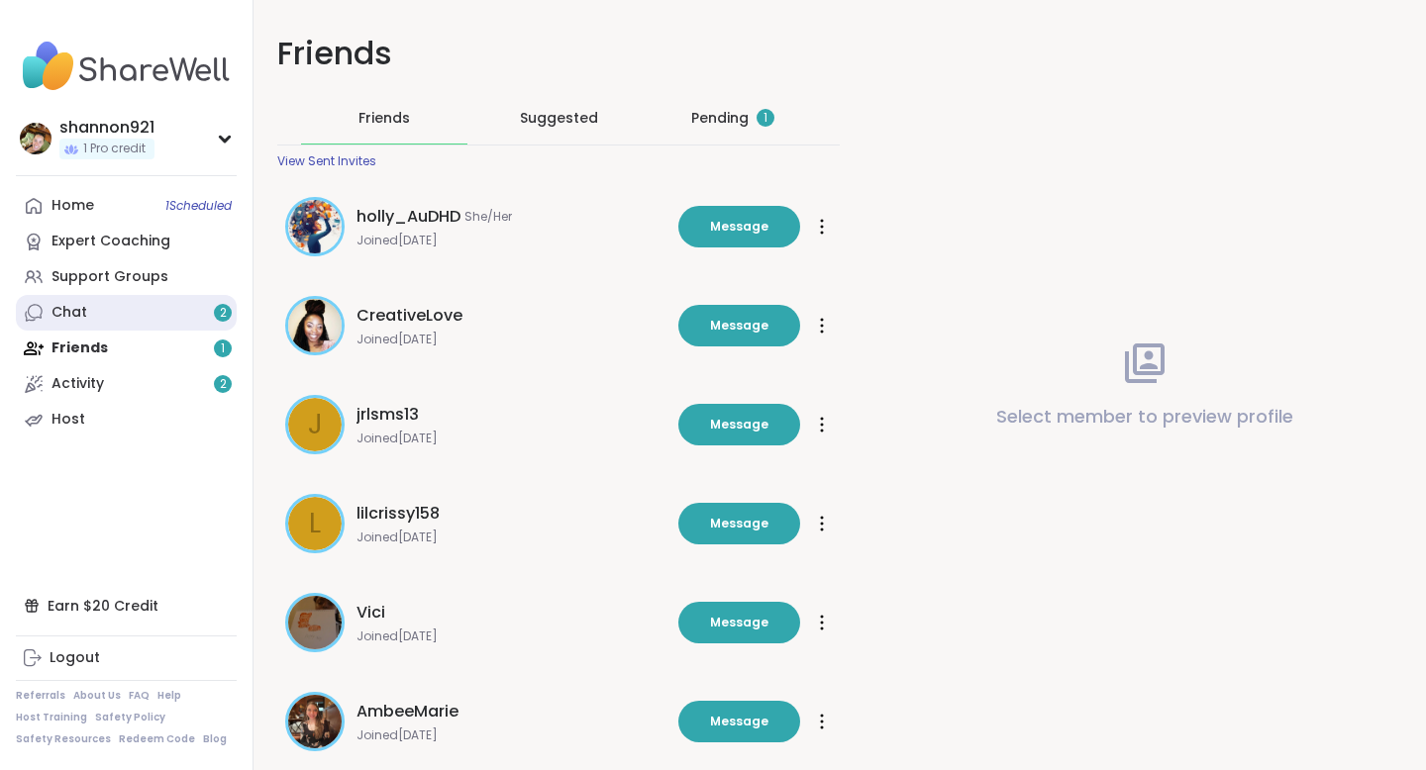
click at [117, 307] on link "Chat 2" at bounding box center [126, 313] width 221 height 36
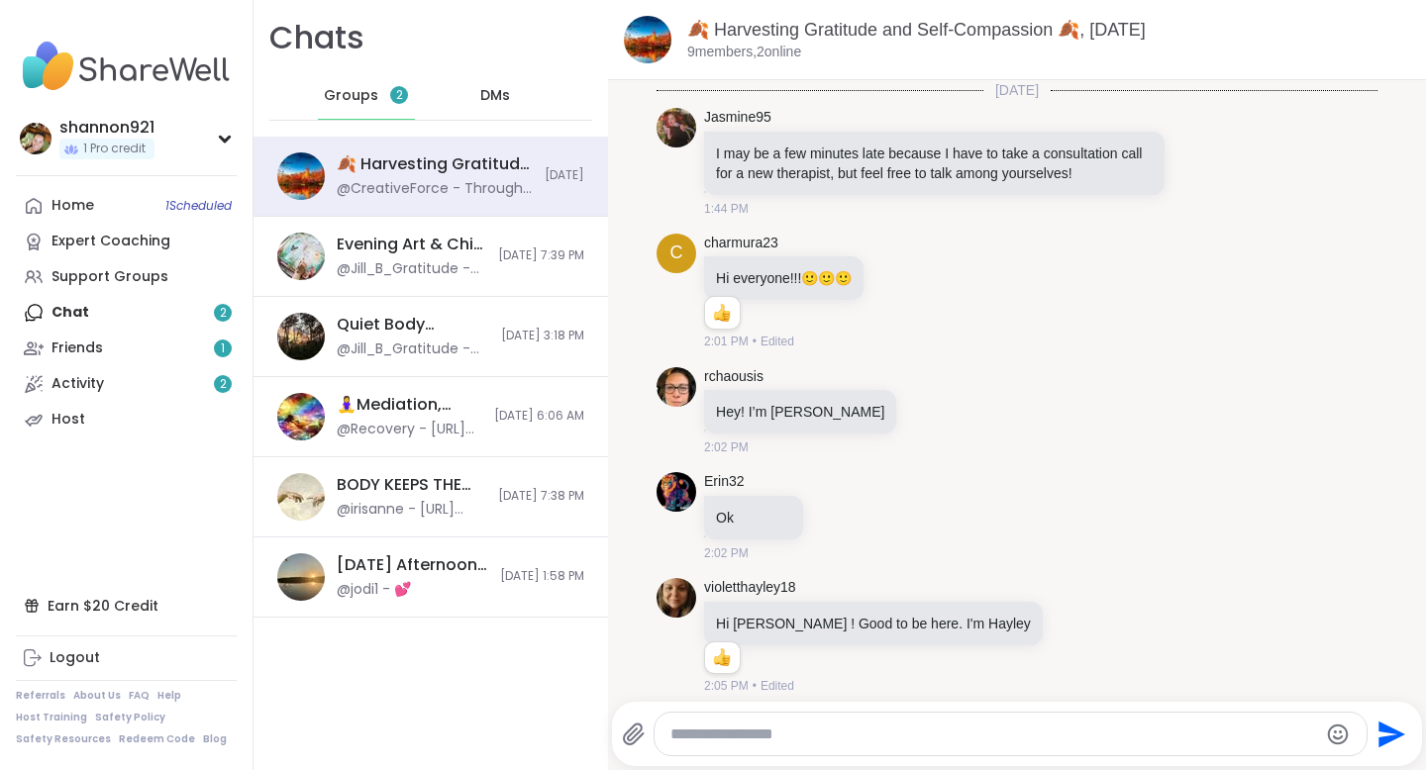
scroll to position [1564, 0]
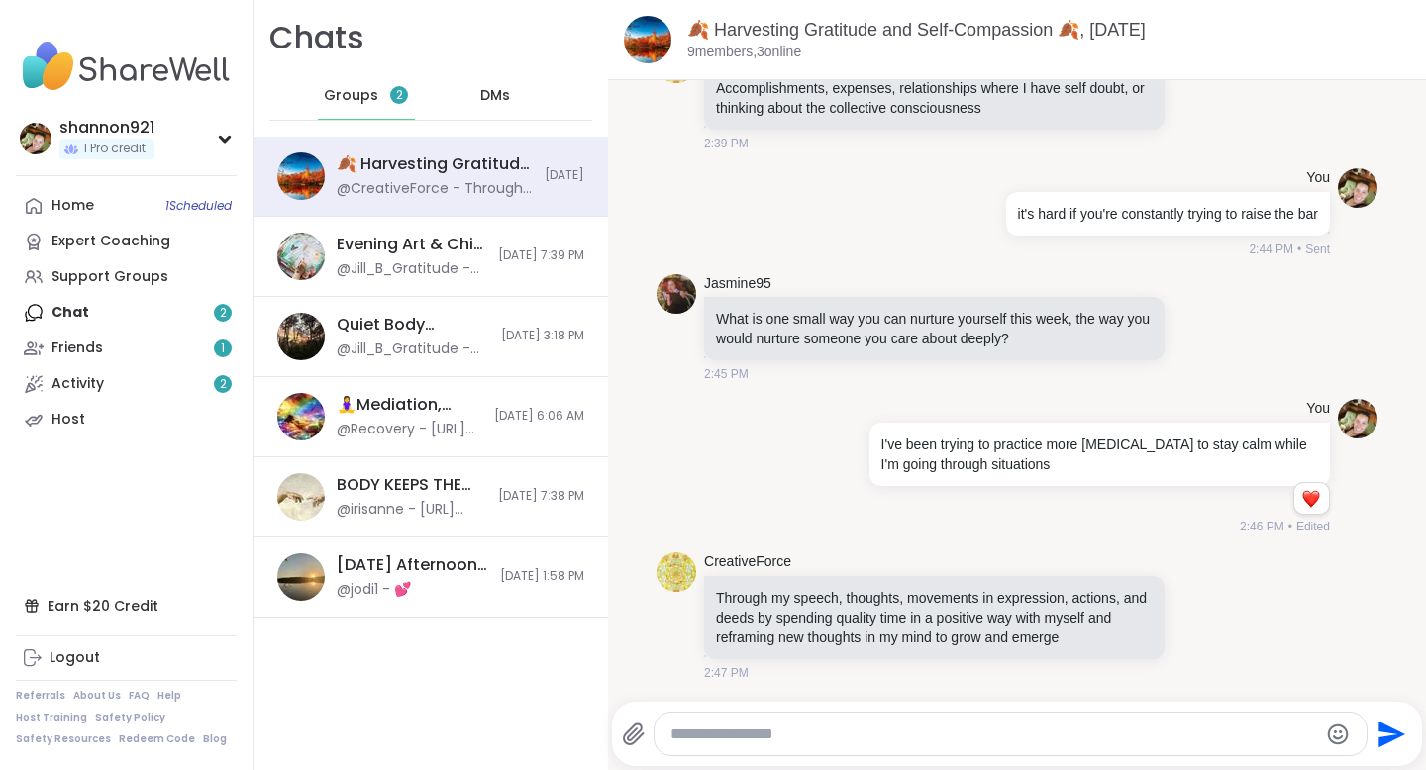
click at [383, 98] on div "Groups 2" at bounding box center [366, 96] width 97 height 48
click at [485, 113] on div "DMs" at bounding box center [496, 96] width 97 height 48
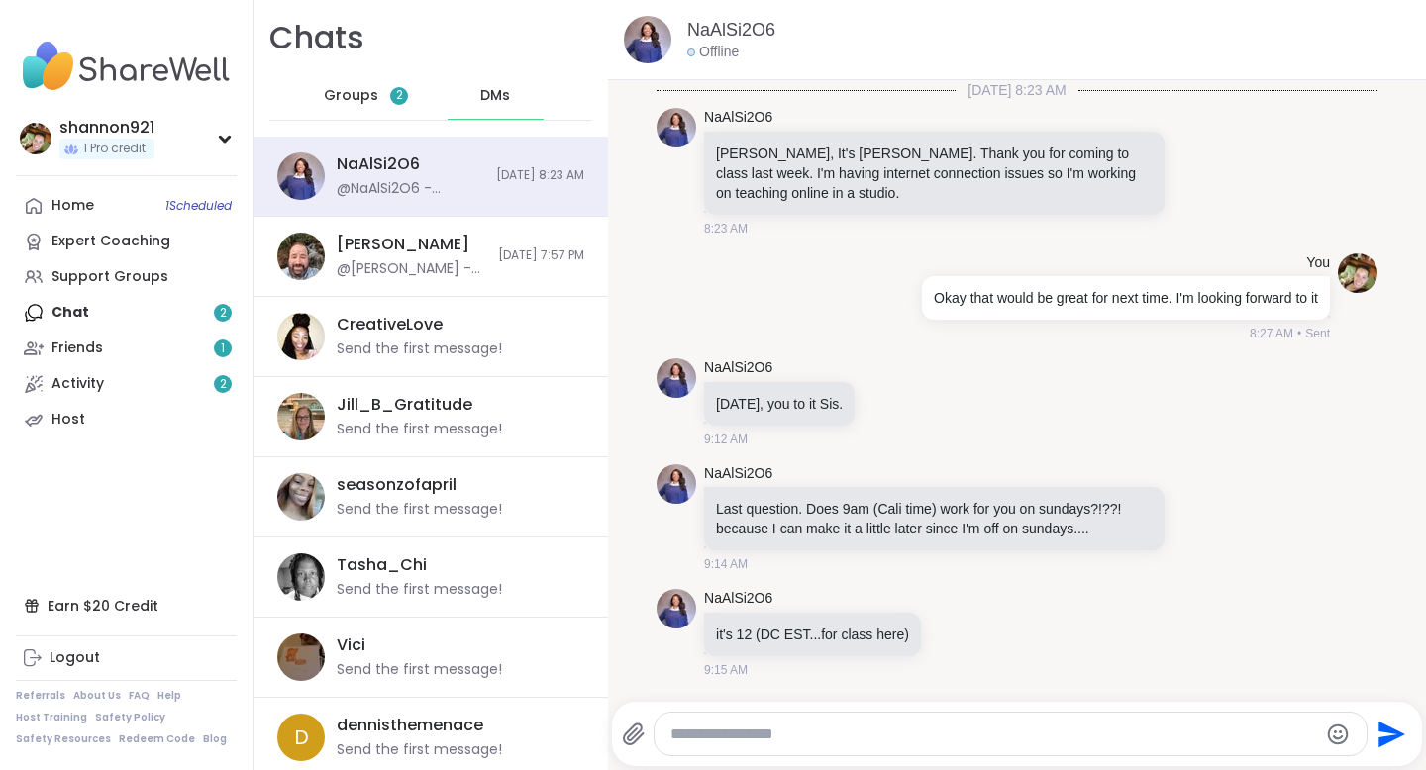
scroll to position [287, 0]
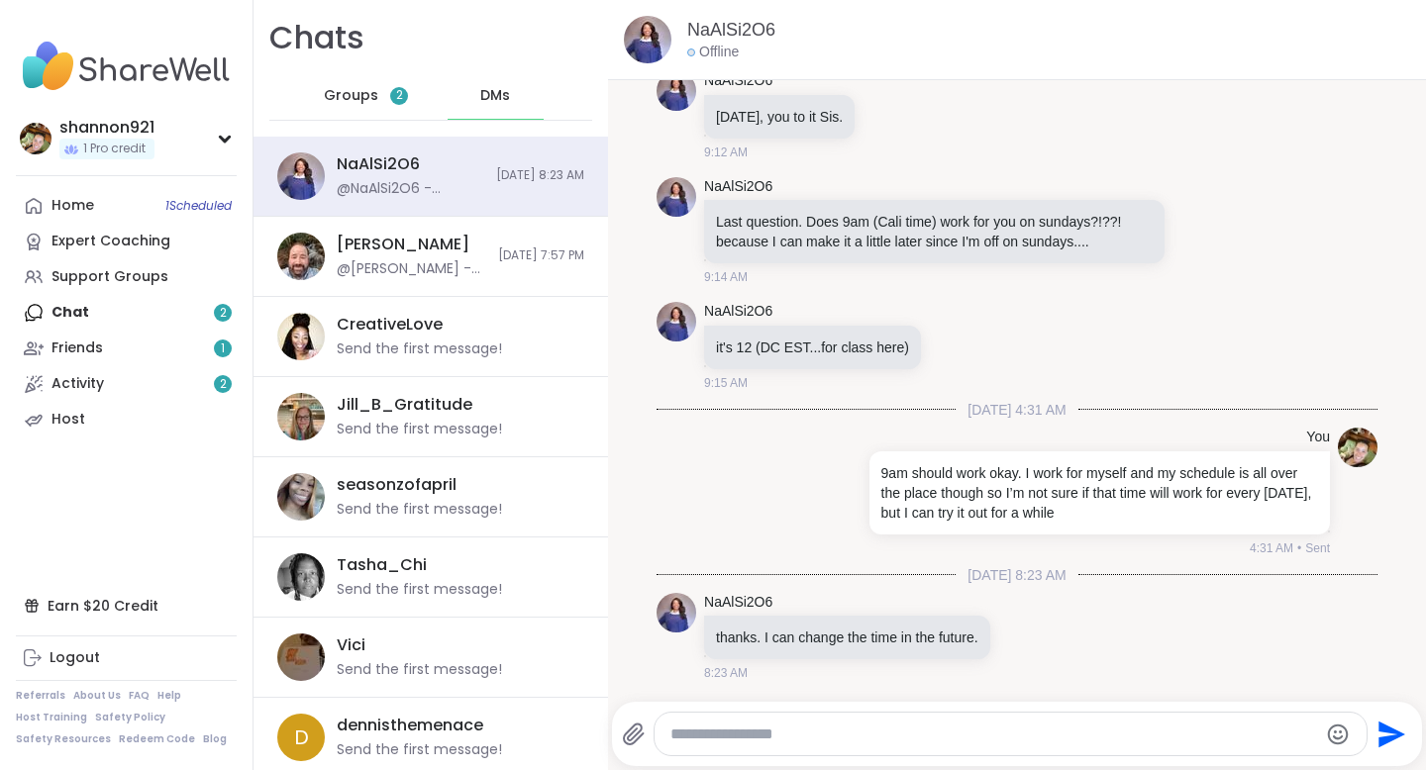
click at [380, 92] on div "Groups 2" at bounding box center [366, 96] width 97 height 48
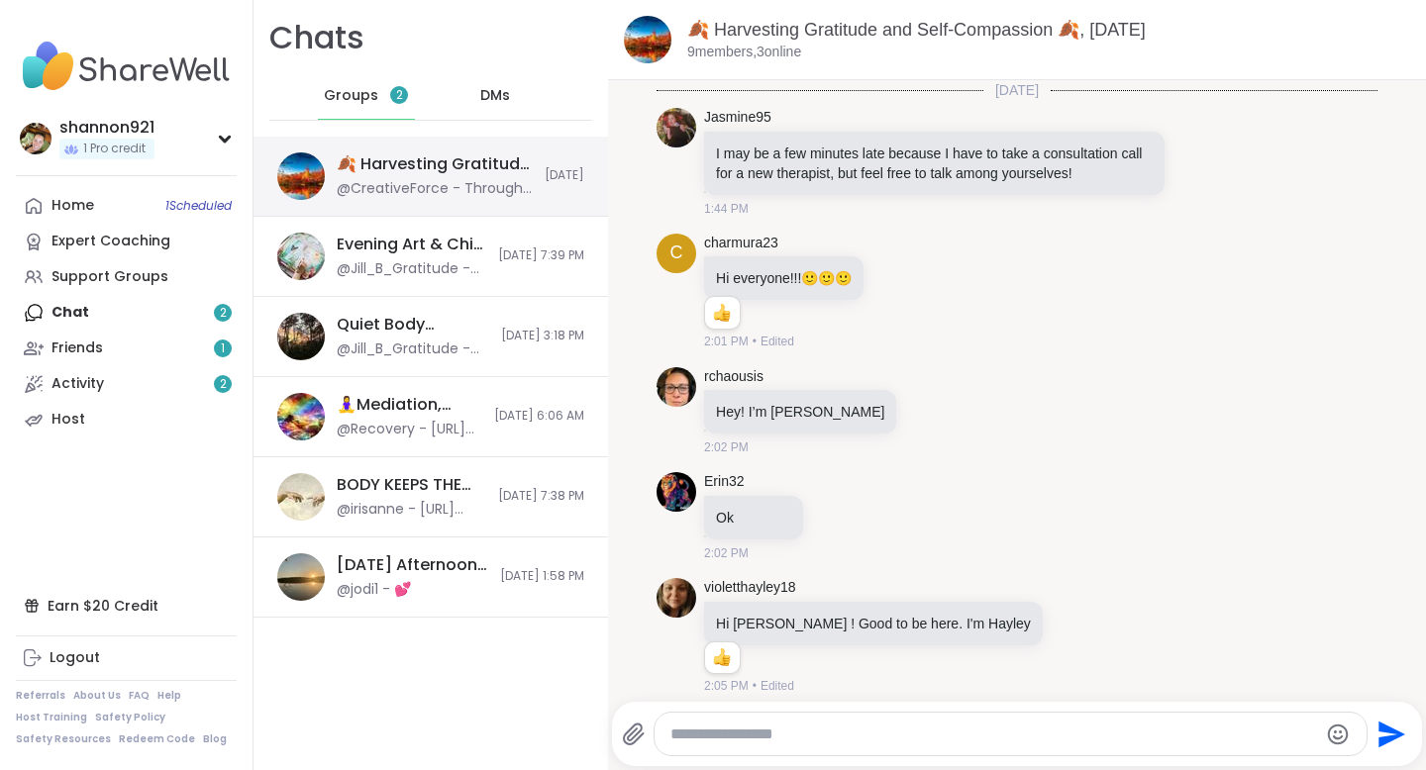
scroll to position [1564, 0]
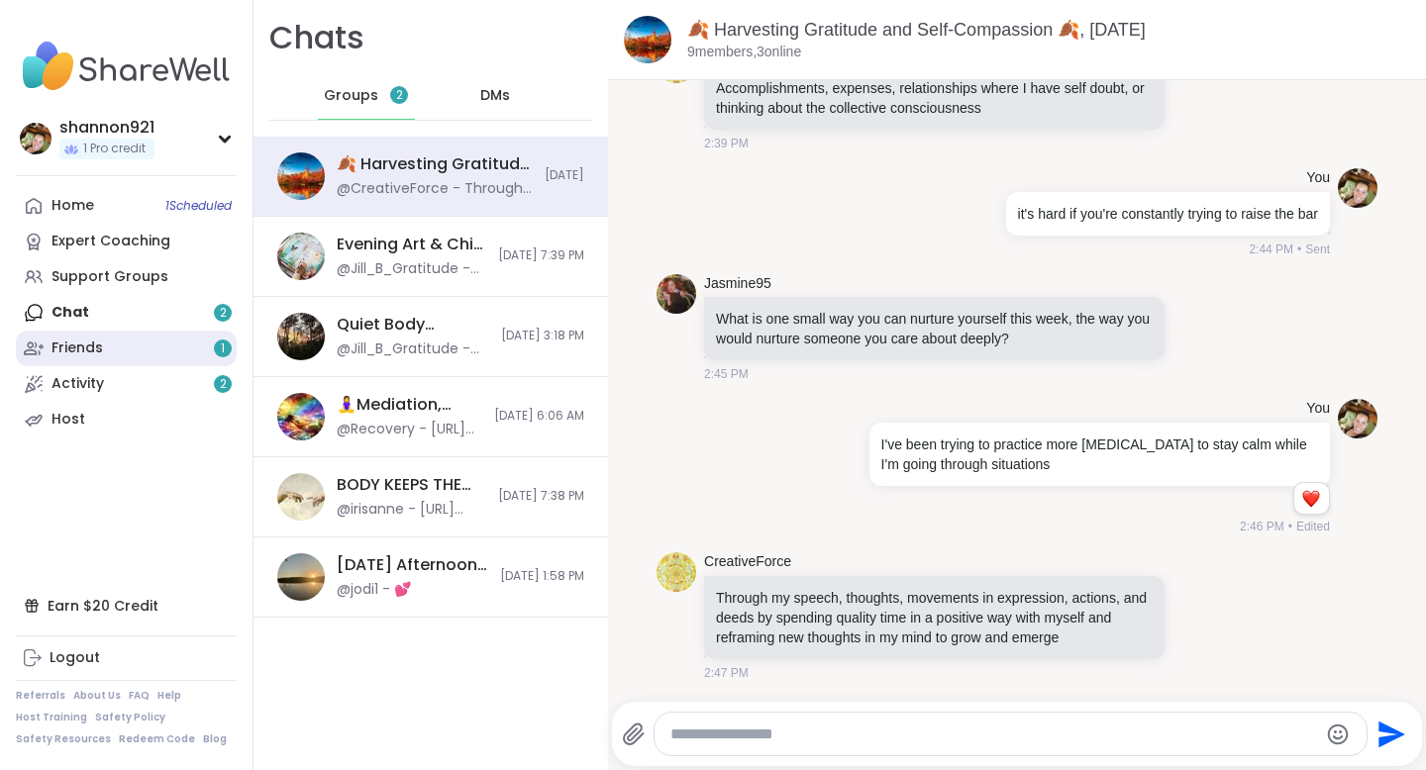
click at [185, 332] on link "Friends 1" at bounding box center [126, 349] width 221 height 36
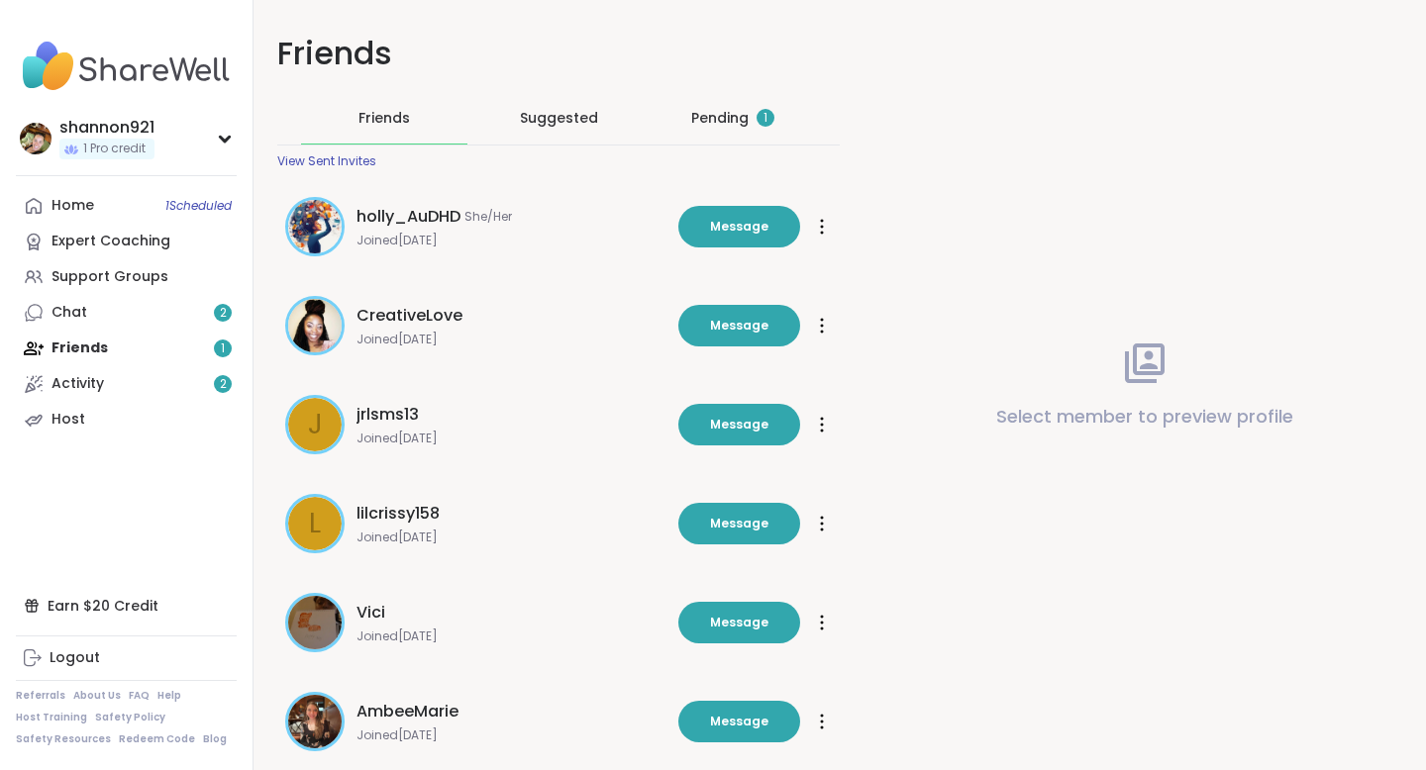
click at [731, 129] on div "Pending 1" at bounding box center [733, 117] width 166 height 51
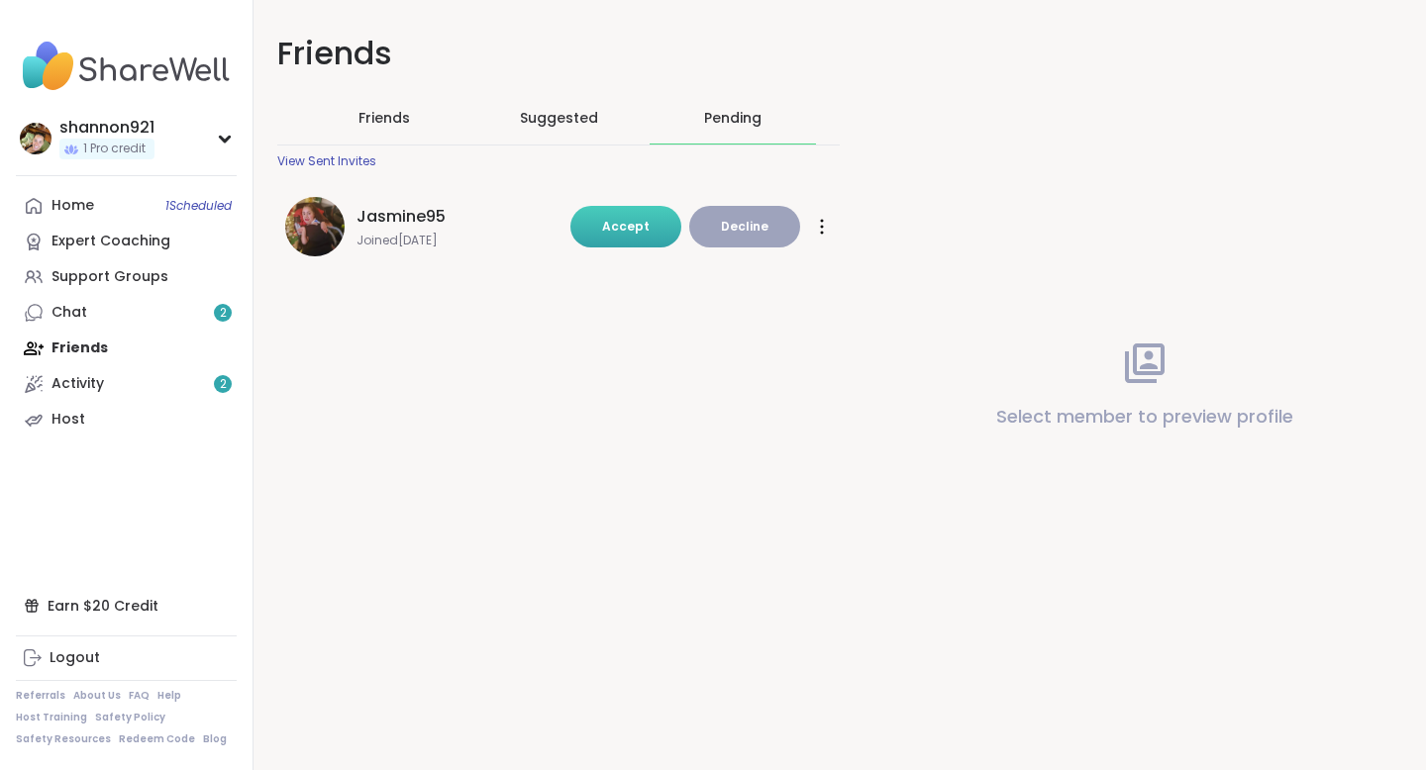
click at [618, 226] on span "Accept" at bounding box center [626, 226] width 48 height 17
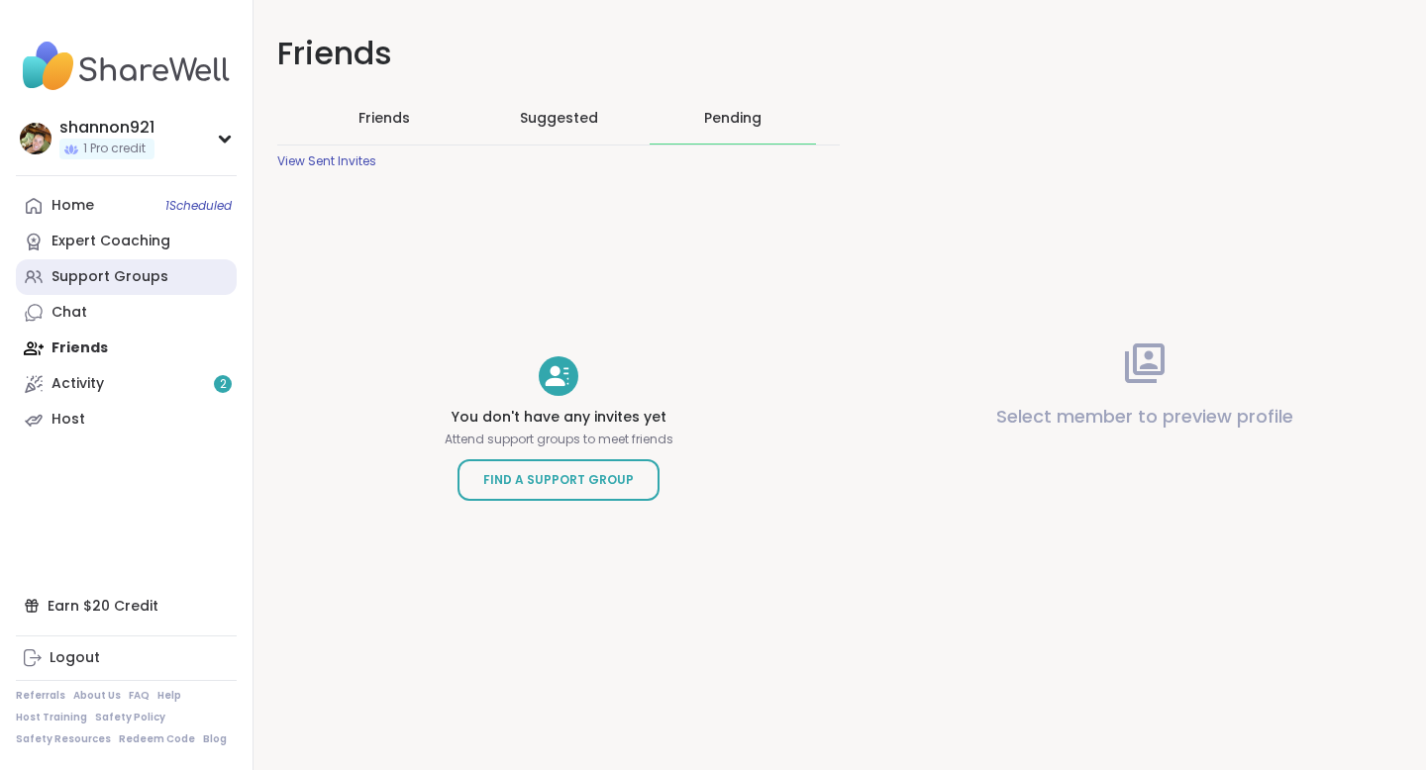
click at [139, 289] on link "Support Groups" at bounding box center [126, 277] width 221 height 36
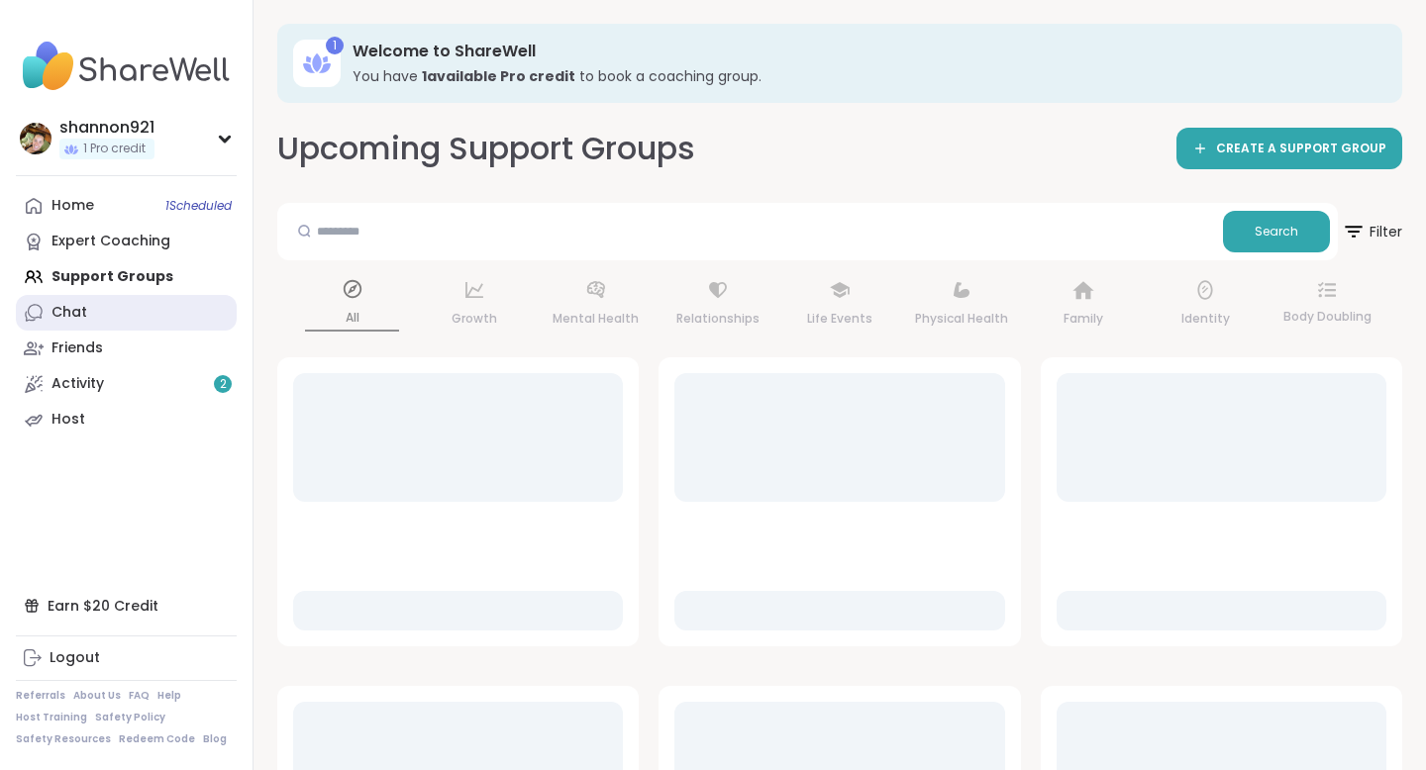
click at [134, 311] on link "Chat" at bounding box center [126, 313] width 221 height 36
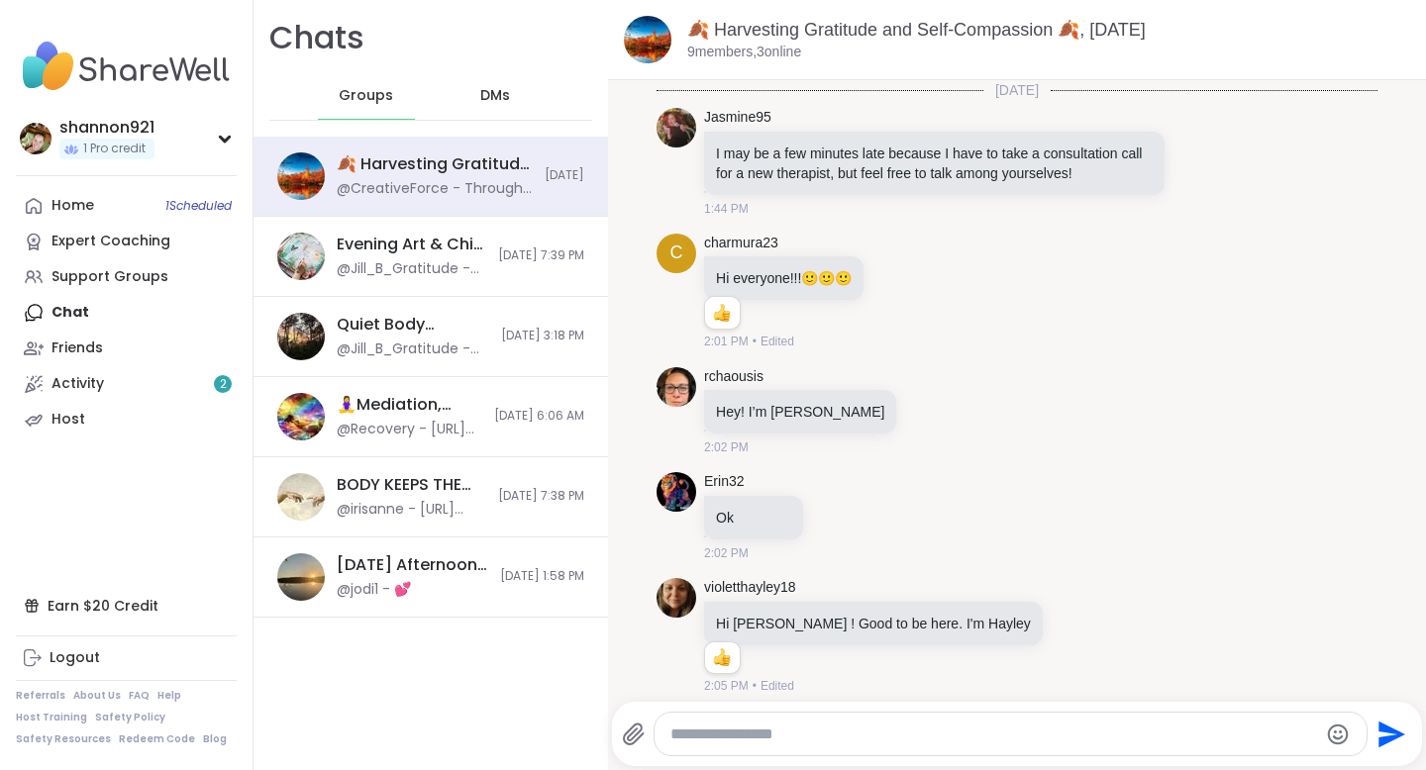
scroll to position [1564, 0]
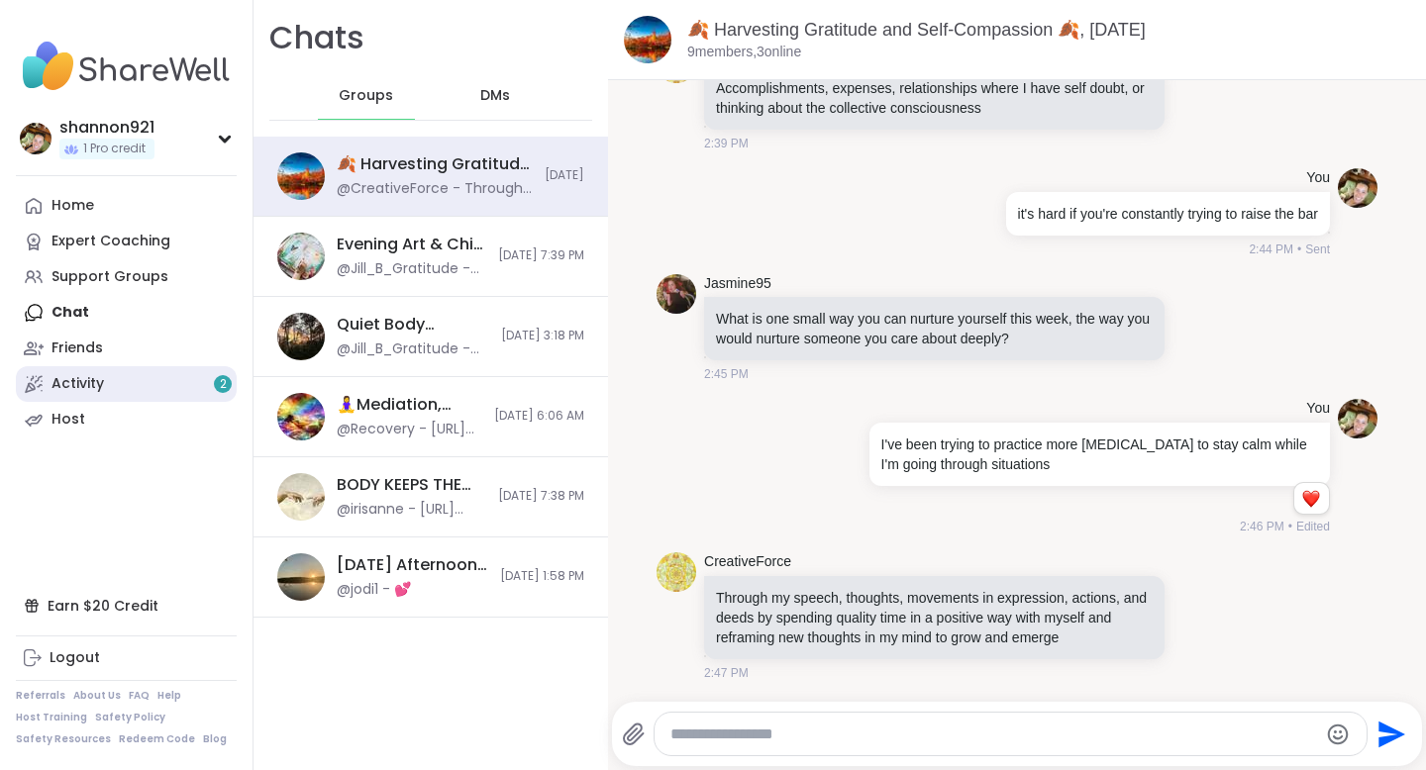
click at [129, 377] on link "Activity 2" at bounding box center [126, 384] width 221 height 36
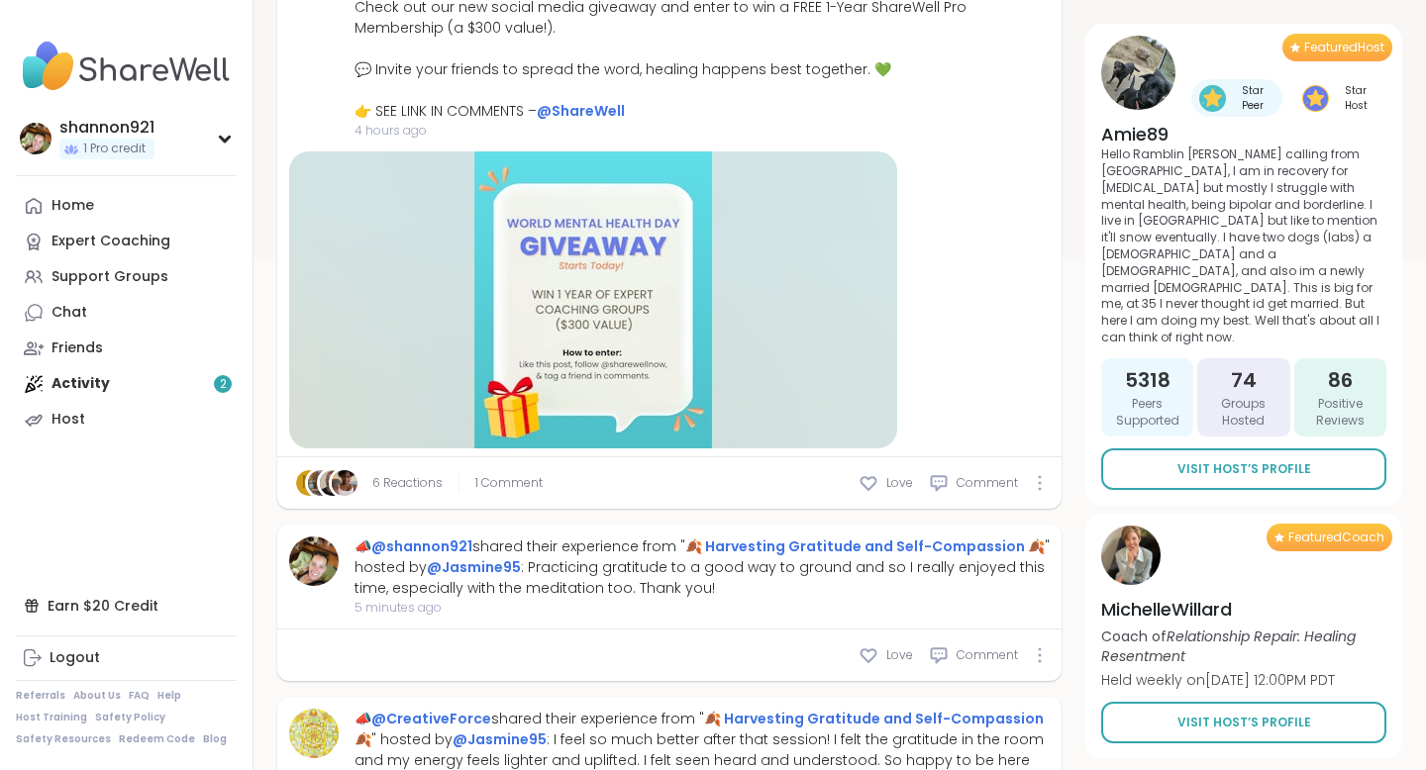
scroll to position [558, 0]
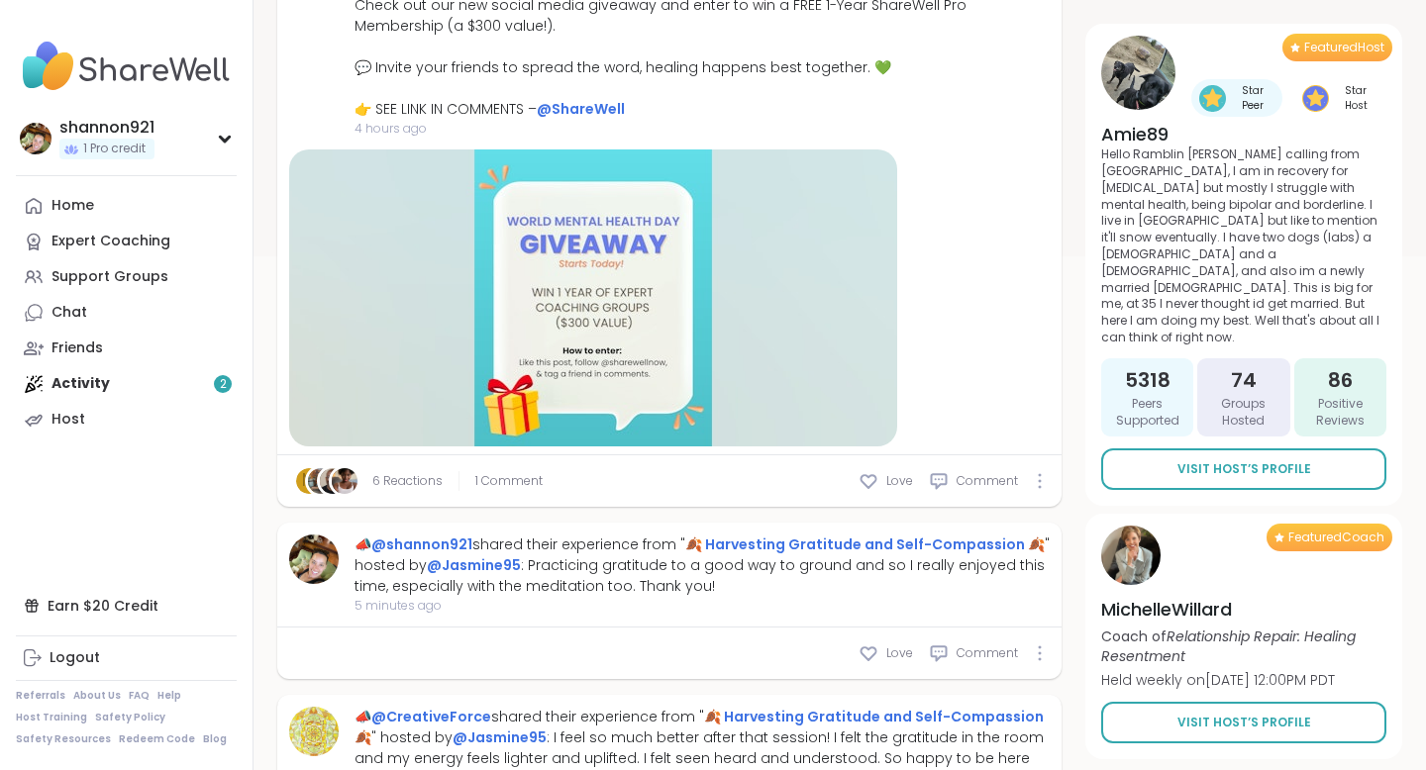
click at [1046, 658] on div "Love Comment" at bounding box center [669, 653] width 784 height 51
click at [1034, 654] on div at bounding box center [1040, 654] width 12 height 16
click at [1034, 652] on div at bounding box center [1040, 654] width 12 height 16
click at [709, 576] on div "📣 @shannon921 shared their experience from " 🍂 Harvesting Gratitude and Self-Co…" at bounding box center [702, 566] width 695 height 62
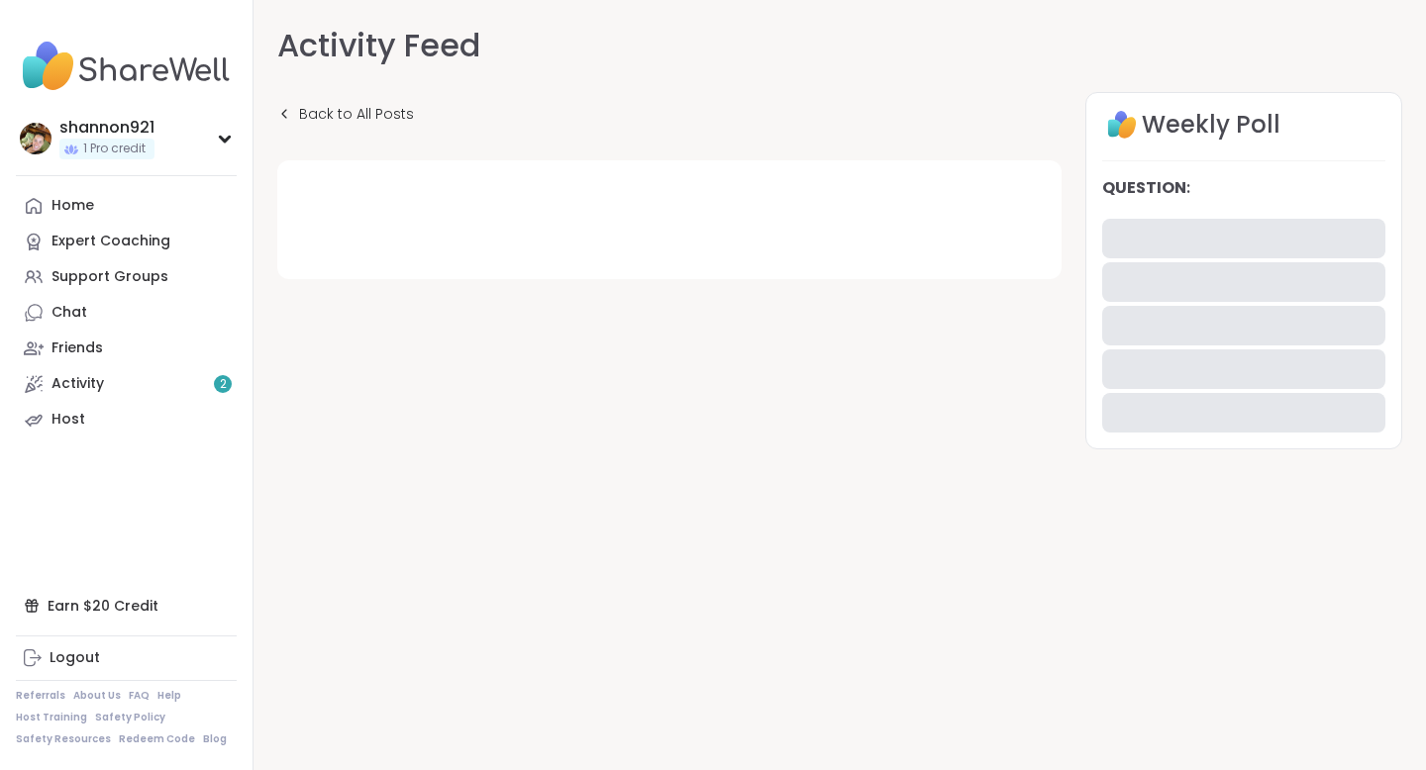
scroll to position [20, 0]
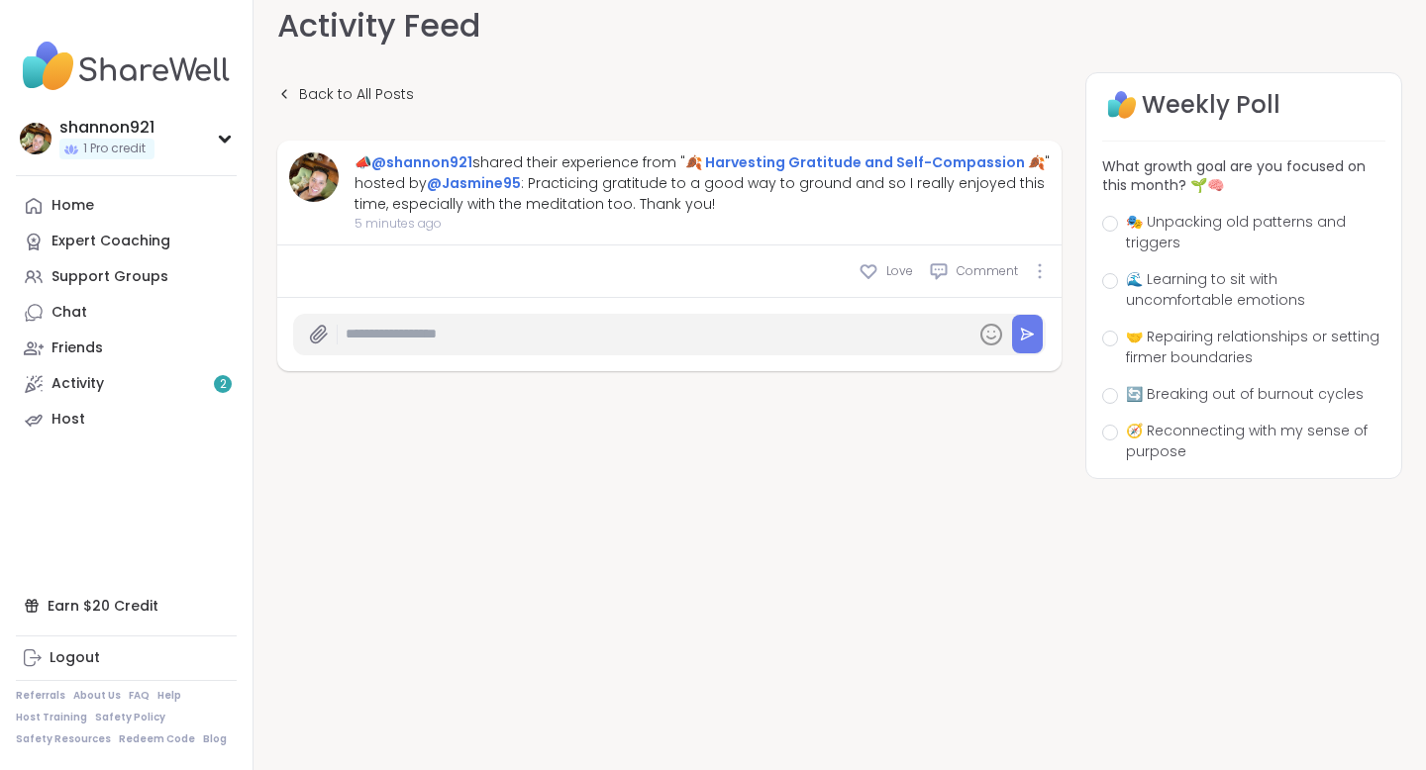
click at [625, 189] on div "📣 @shannon921 shared their experience from " 🍂 Harvesting Gratitude and Self-Co…" at bounding box center [702, 184] width 695 height 62
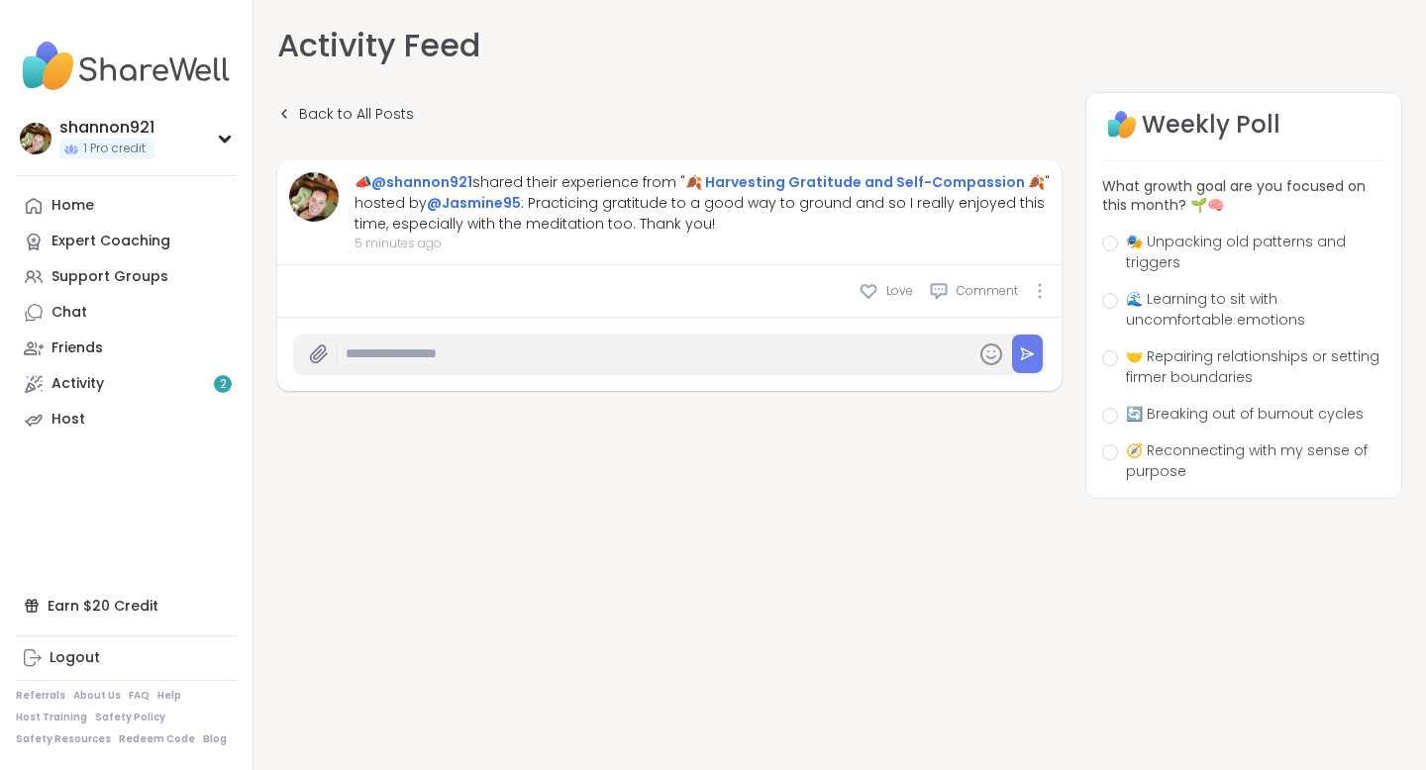
click at [708, 197] on div "📣 @shannon921 shared their experience from " 🍂 Harvesting Gratitude and Self-Co…" at bounding box center [702, 203] width 695 height 62
click at [1036, 292] on div at bounding box center [1040, 291] width 12 height 16
click at [673, 202] on div "📣 @shannon921 shared their experience from " 🍂 Harvesting Gratitude and Self-Co…" at bounding box center [702, 203] width 695 height 62
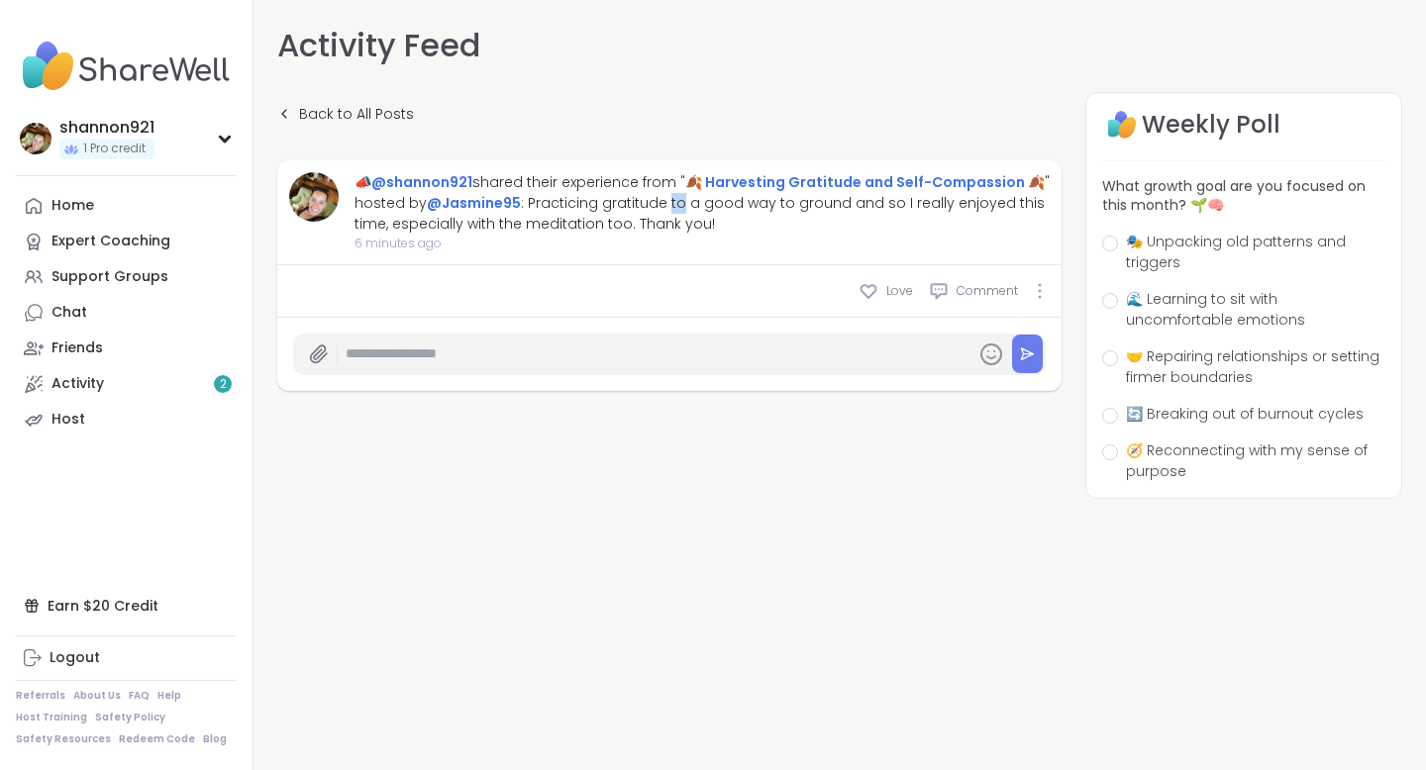
click at [673, 202] on div "📣 @shannon921 shared their experience from " 🍂 Harvesting Gratitude and Self-Co…" at bounding box center [702, 203] width 695 height 62
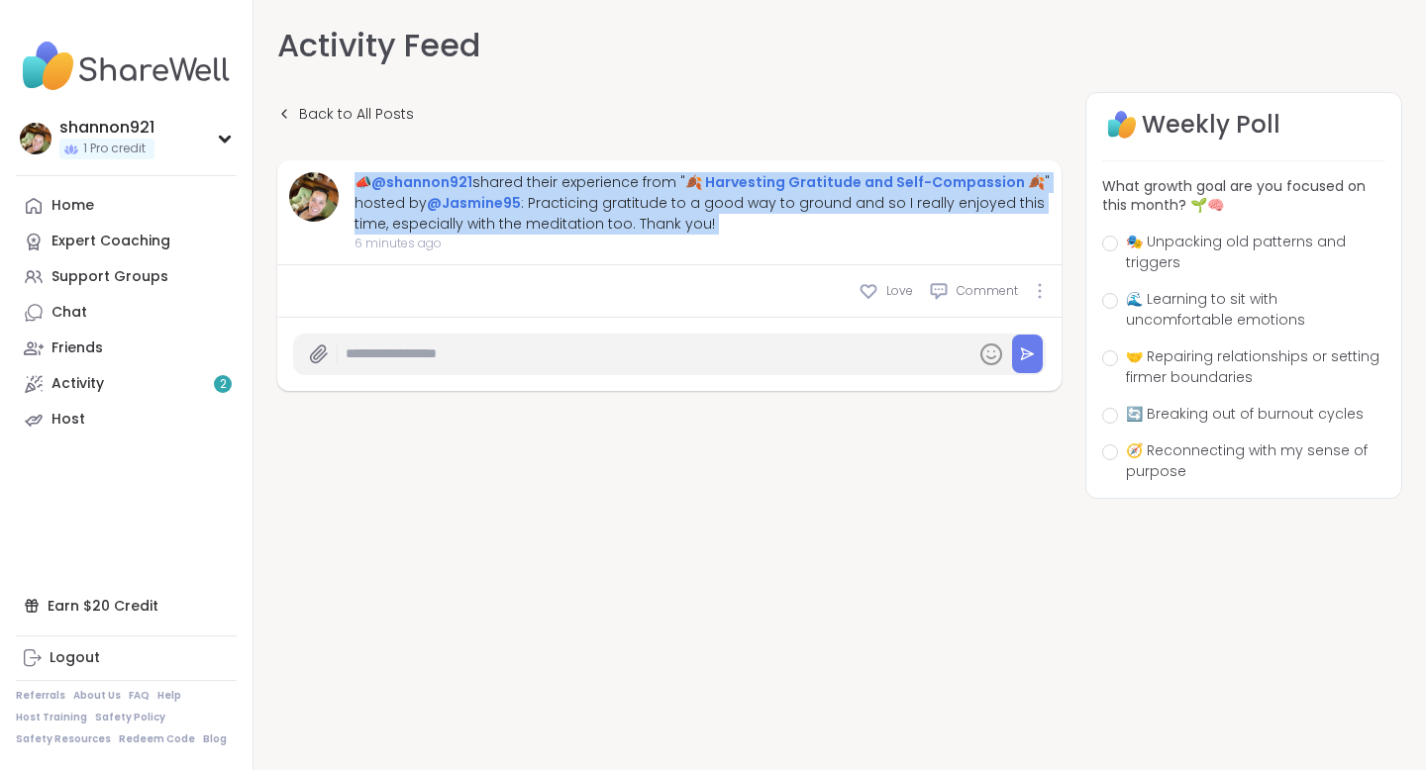
click at [673, 202] on div "📣 @shannon921 shared their experience from " 🍂 Harvesting Gratitude and Self-Co…" at bounding box center [702, 203] width 695 height 62
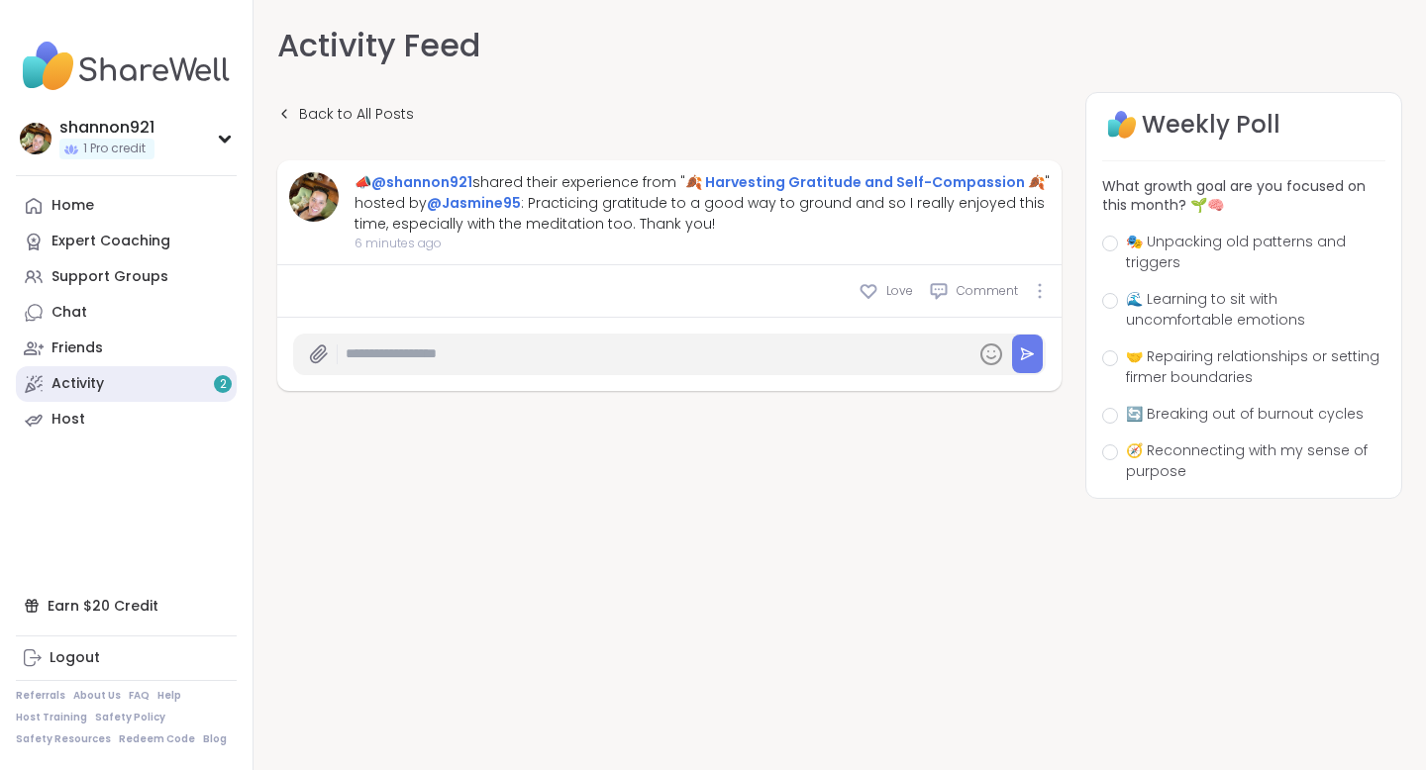
click at [73, 382] on div "Activity 2" at bounding box center [77, 384] width 52 height 20
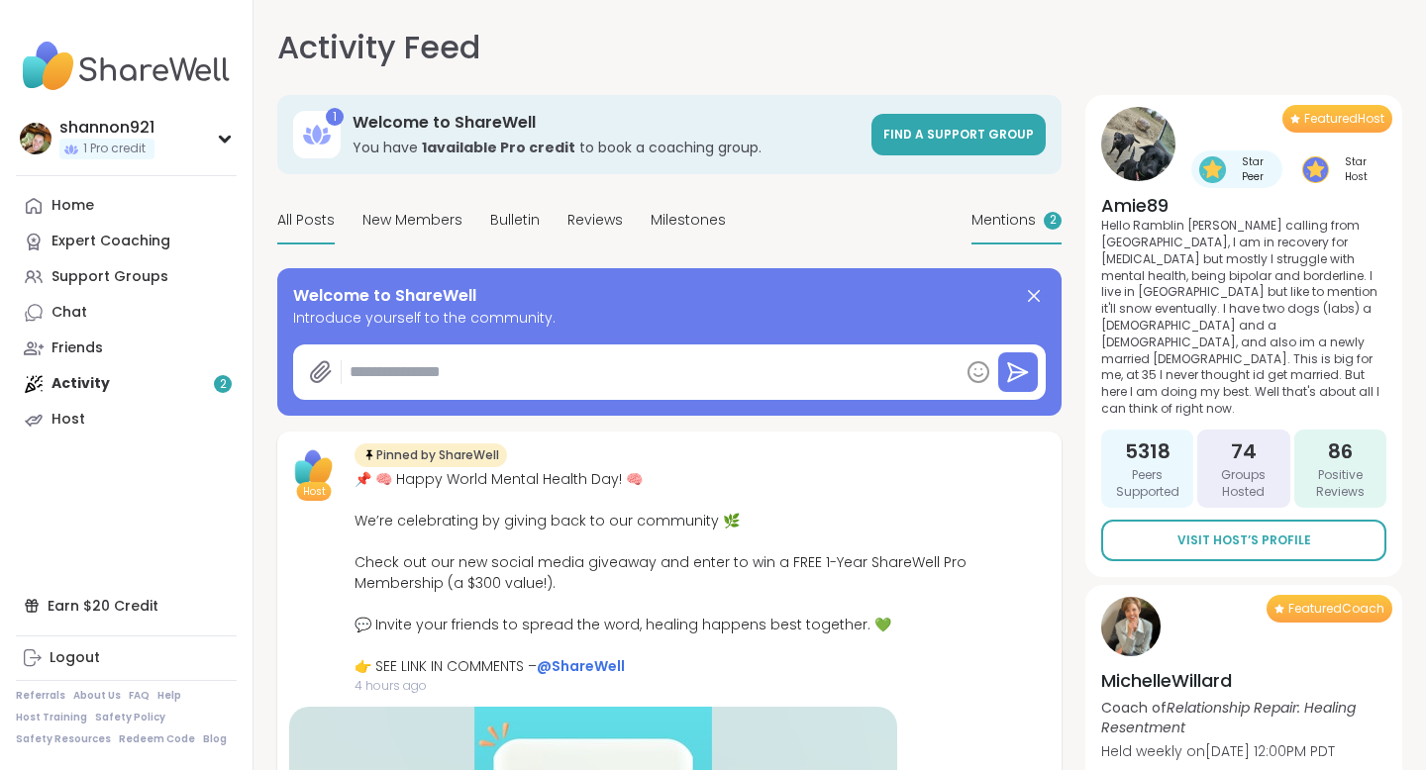
click at [1003, 217] on span "Mentions" at bounding box center [1003, 220] width 64 height 21
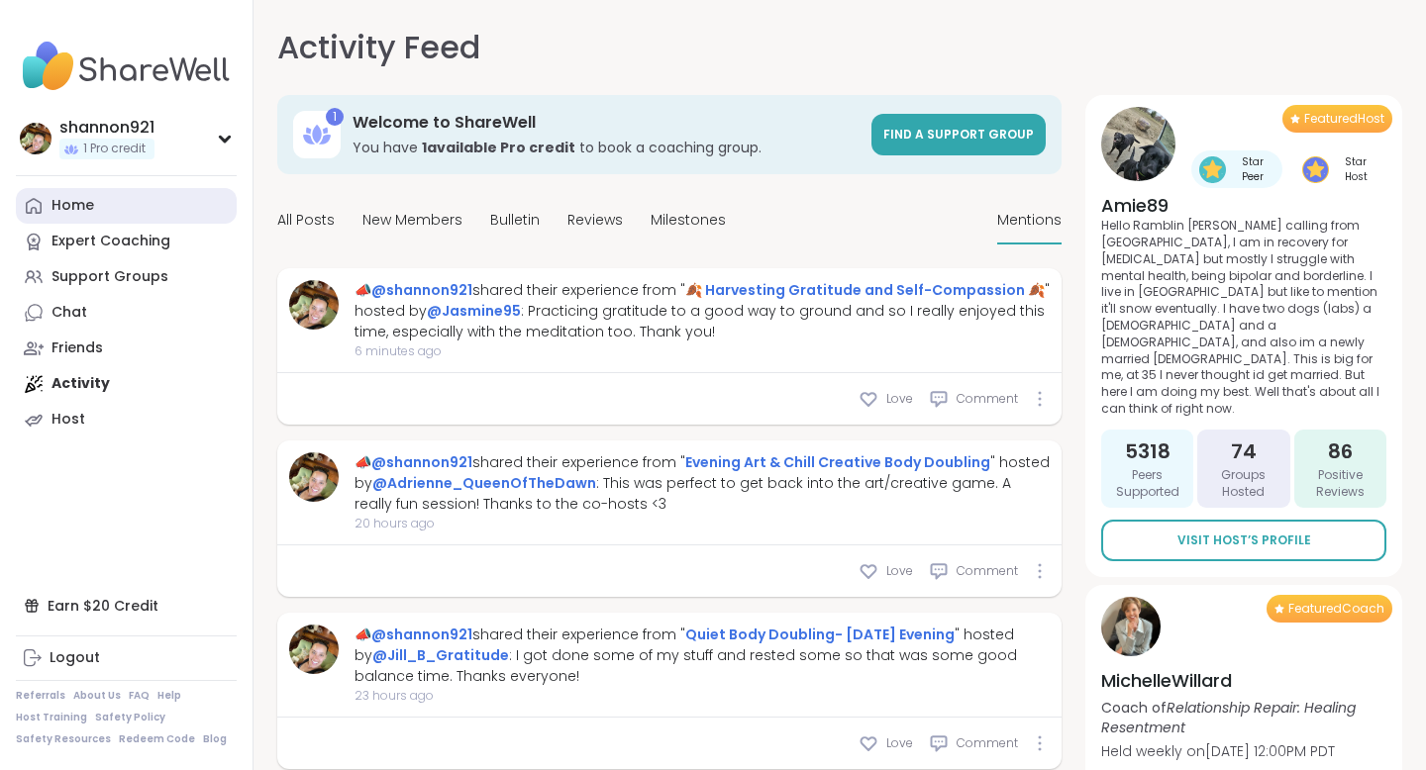
click at [90, 213] on div "Home" at bounding box center [72, 206] width 43 height 20
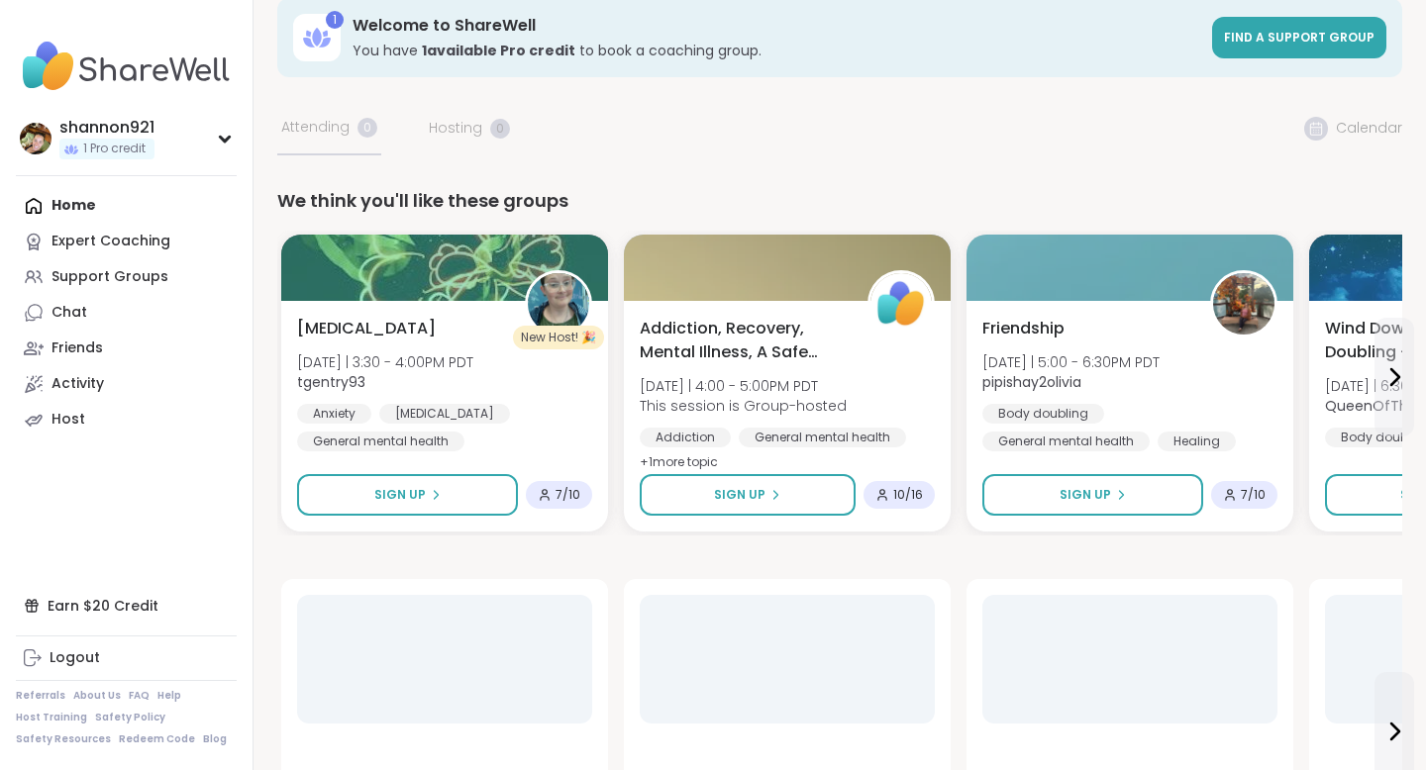
scroll to position [52, 0]
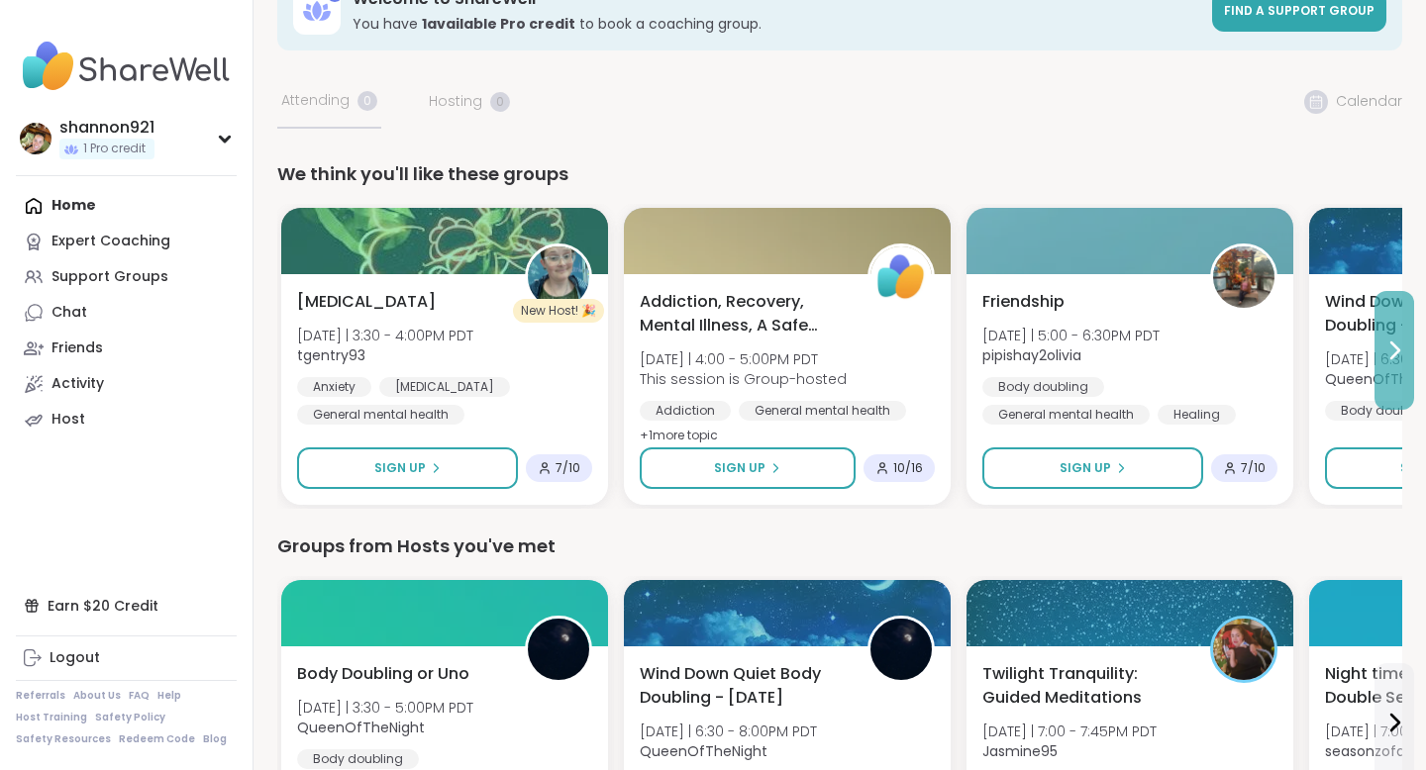
click at [1137, 338] on button at bounding box center [1394, 350] width 40 height 119
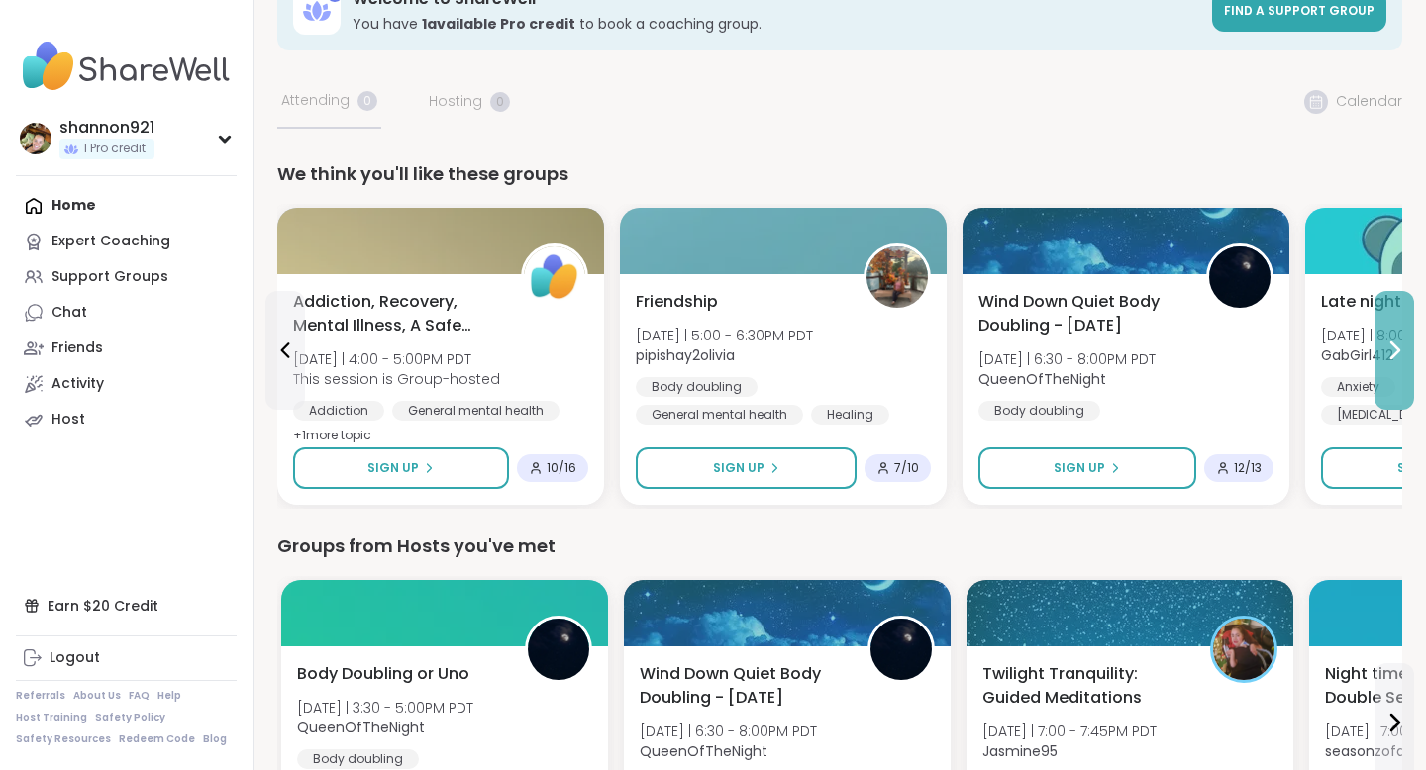
click at [1137, 338] on button at bounding box center [1394, 350] width 40 height 119
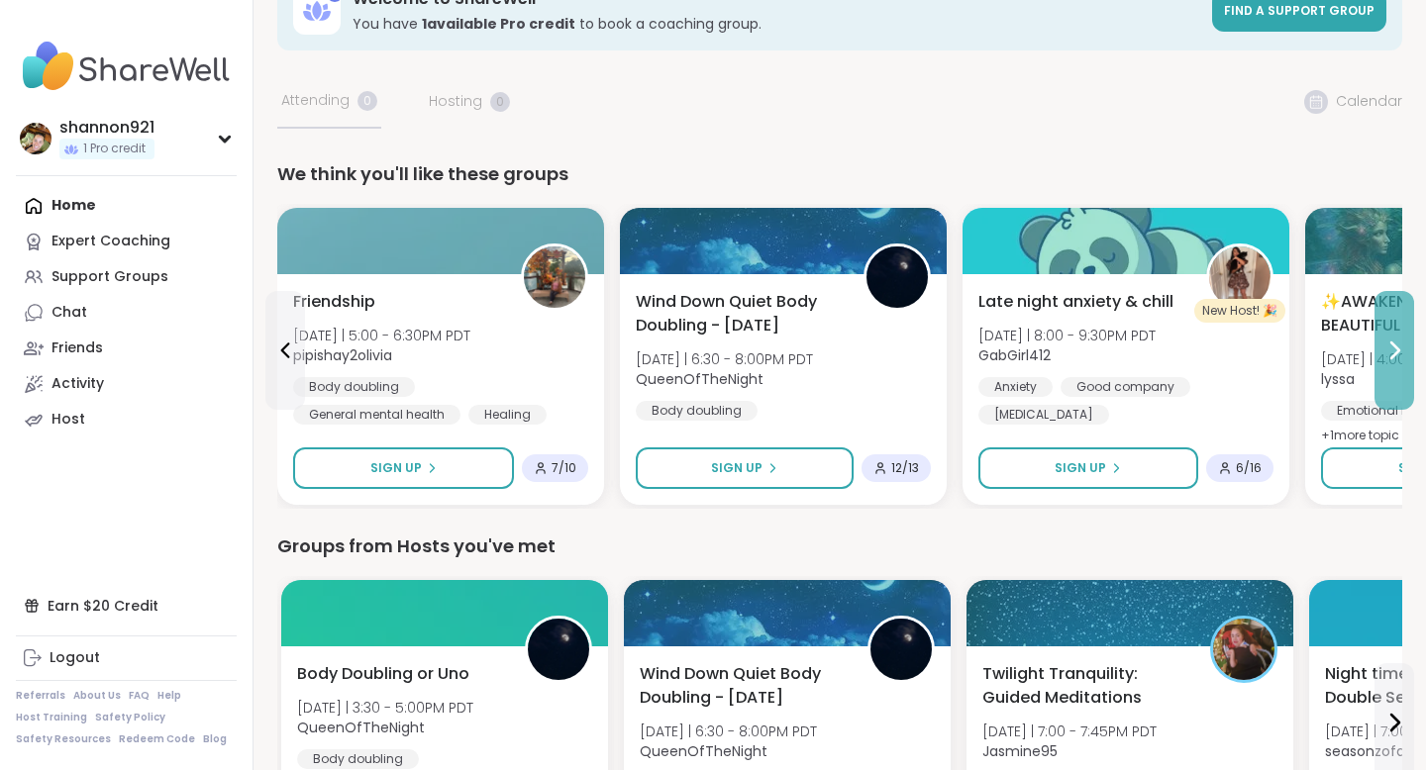
click at [1137, 338] on button at bounding box center [1394, 350] width 40 height 119
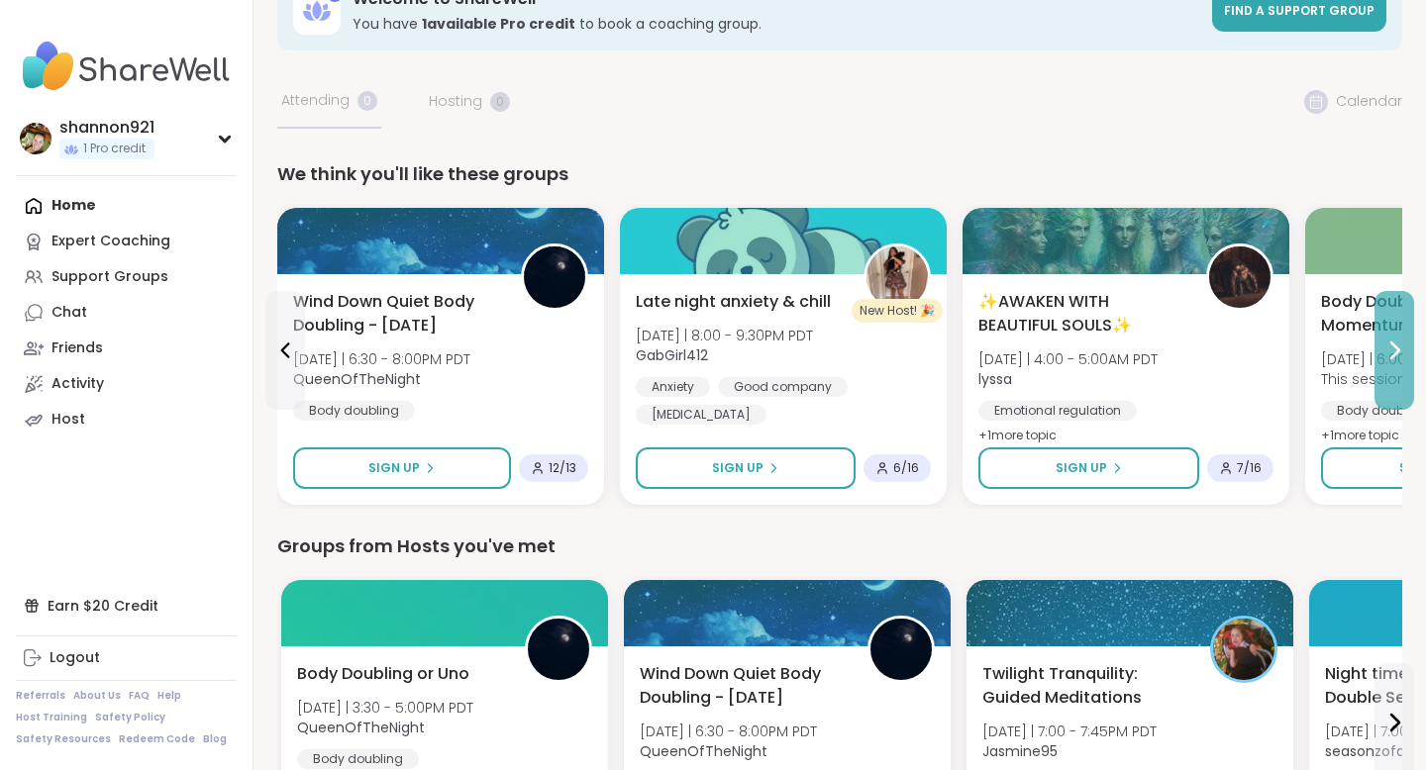
click at [1137, 338] on button at bounding box center [1394, 350] width 40 height 119
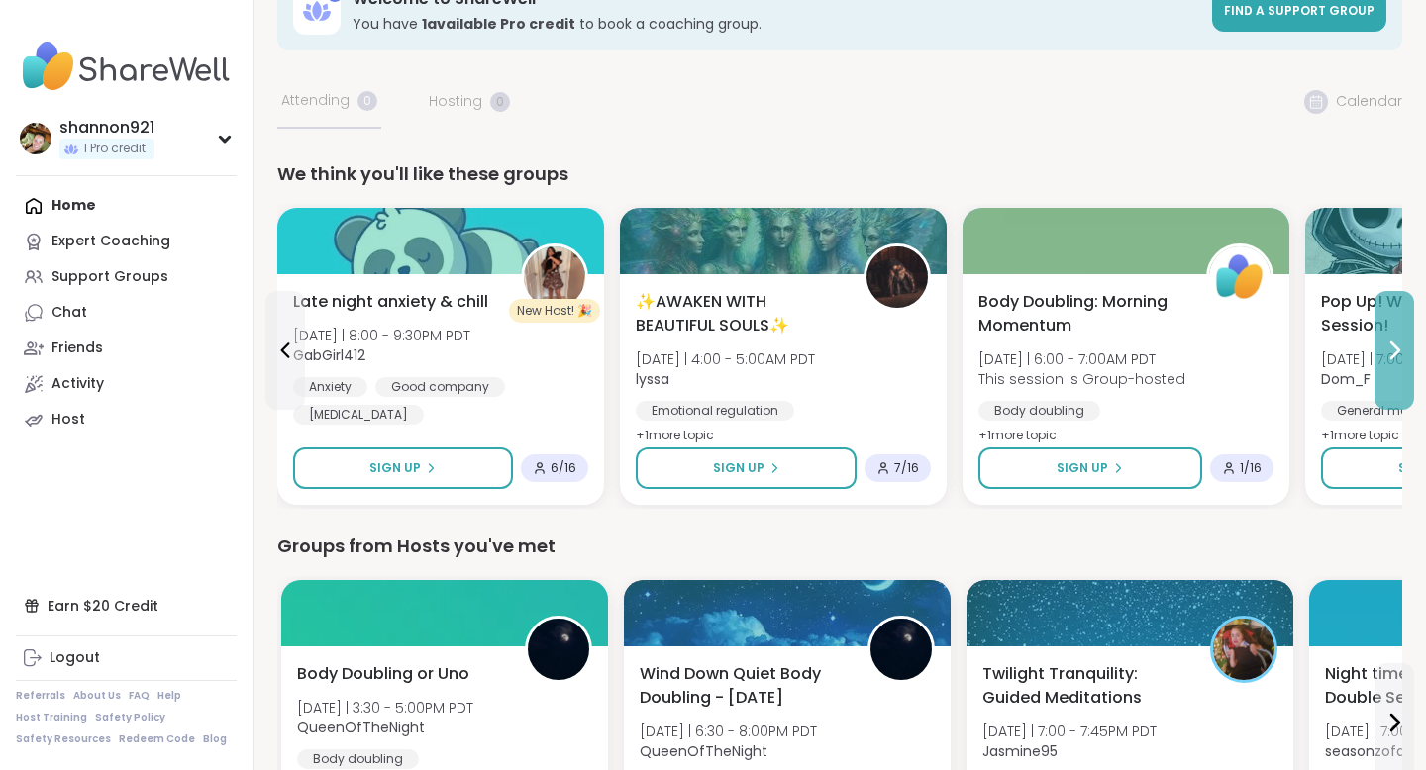
click at [1137, 338] on button at bounding box center [1394, 350] width 40 height 119
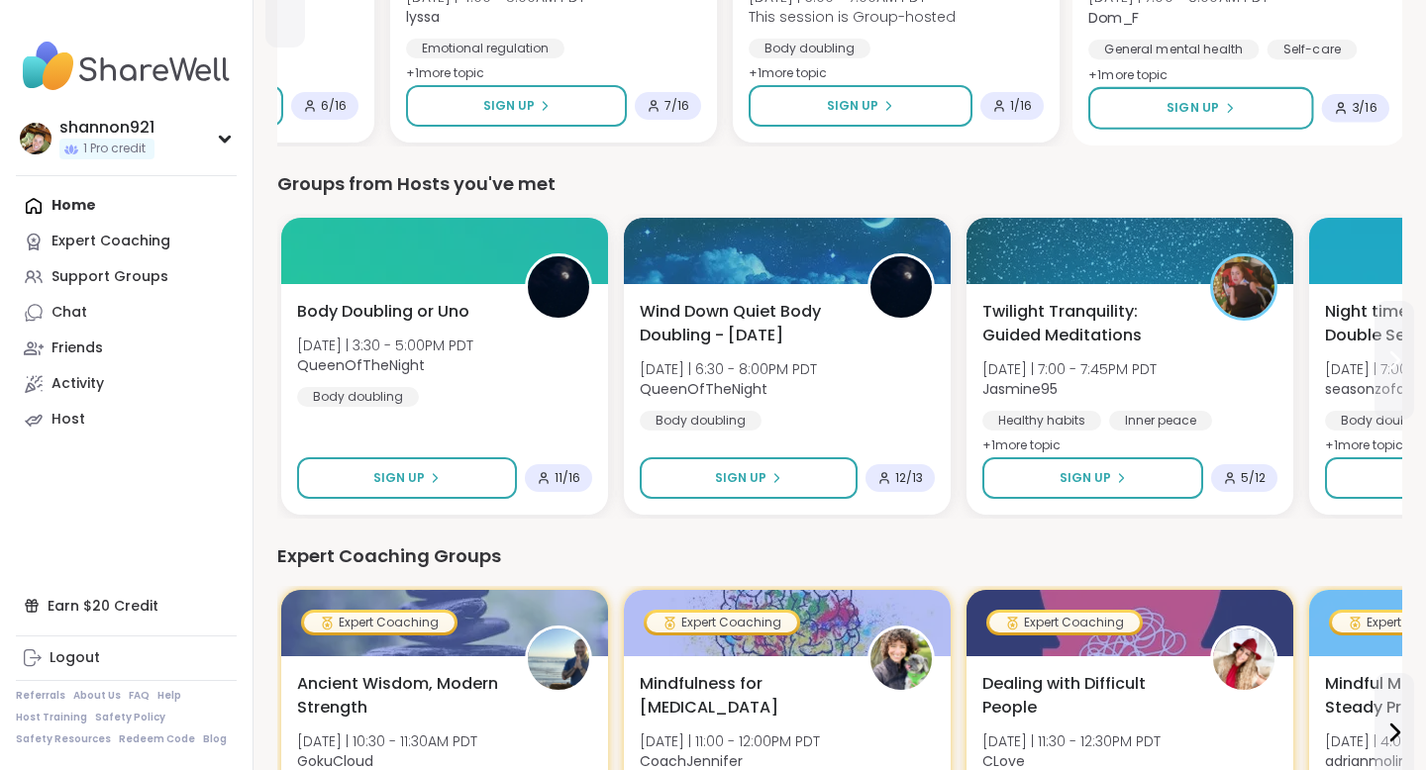
scroll to position [422, 0]
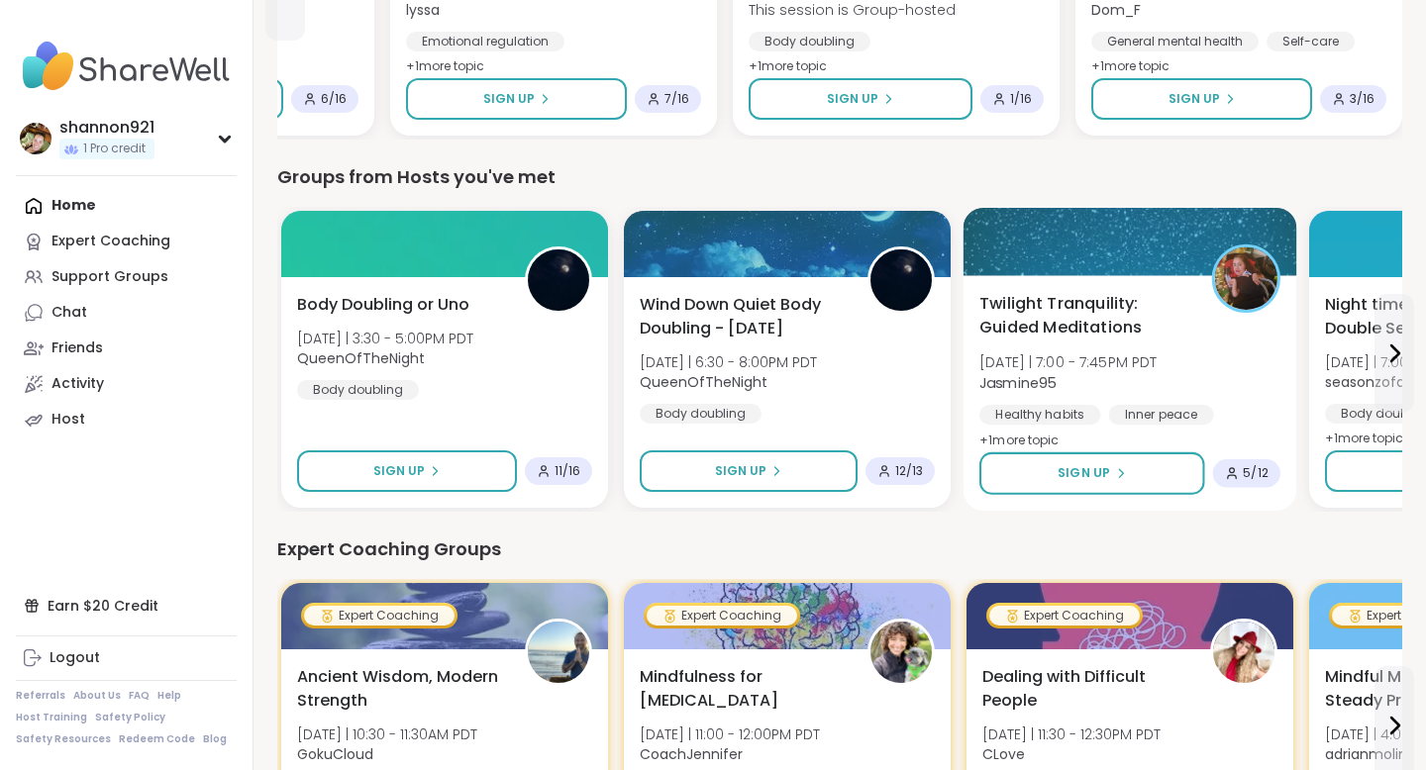
click at [1137, 364] on div "Twilight Tranquility: Guided Meditations [DATE] | 7:00 - 7:45PM PDT Jasmine95 H…" at bounding box center [1129, 372] width 301 height 161
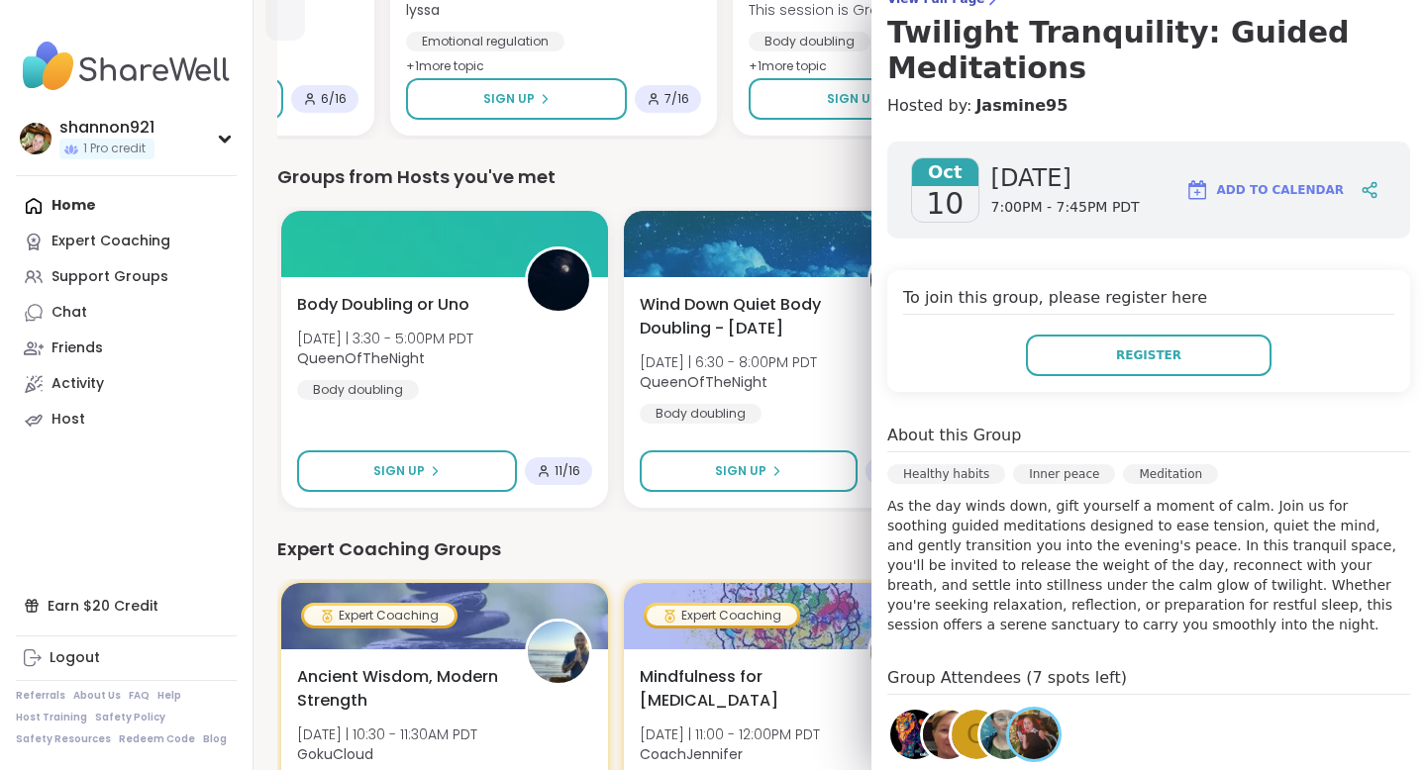
scroll to position [458, 0]
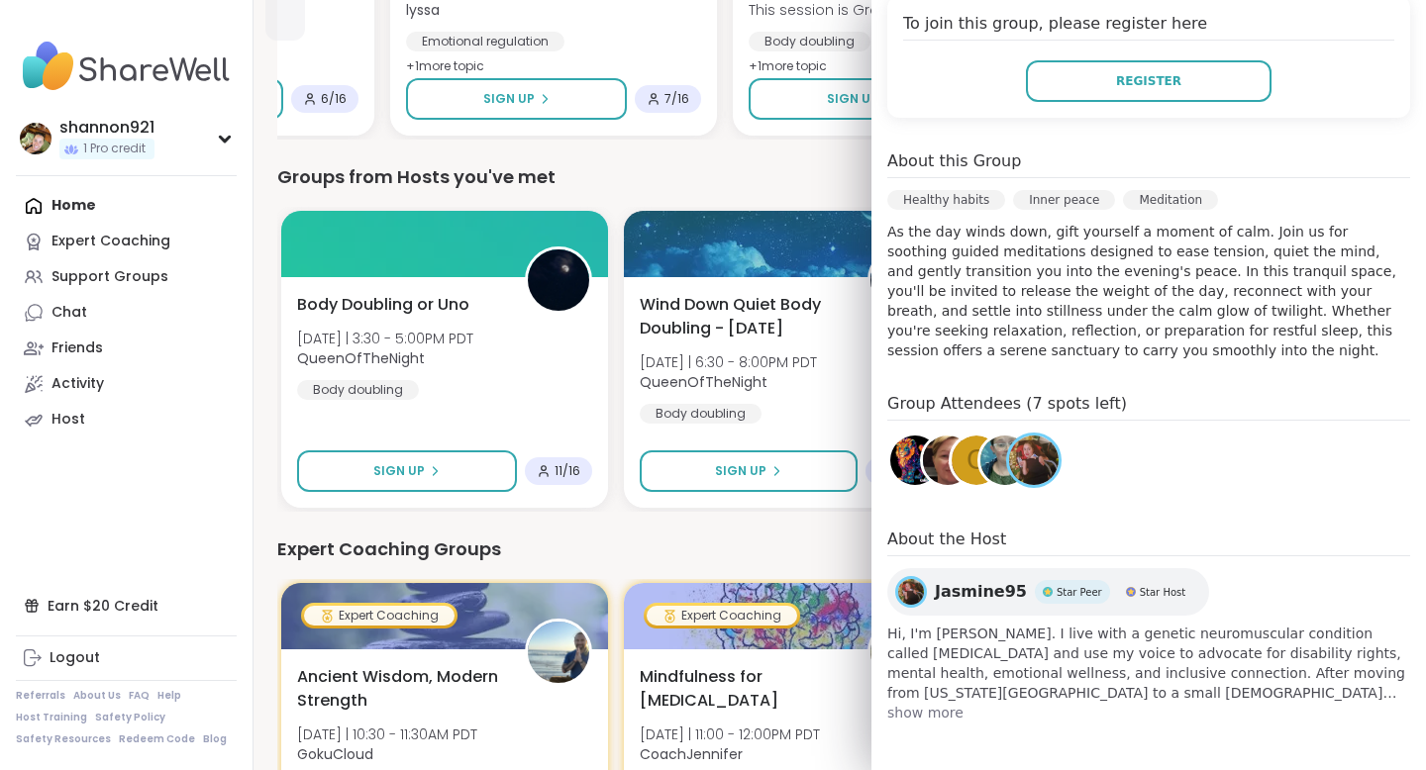
click at [929, 696] on span "show more" at bounding box center [1148, 713] width 523 height 20
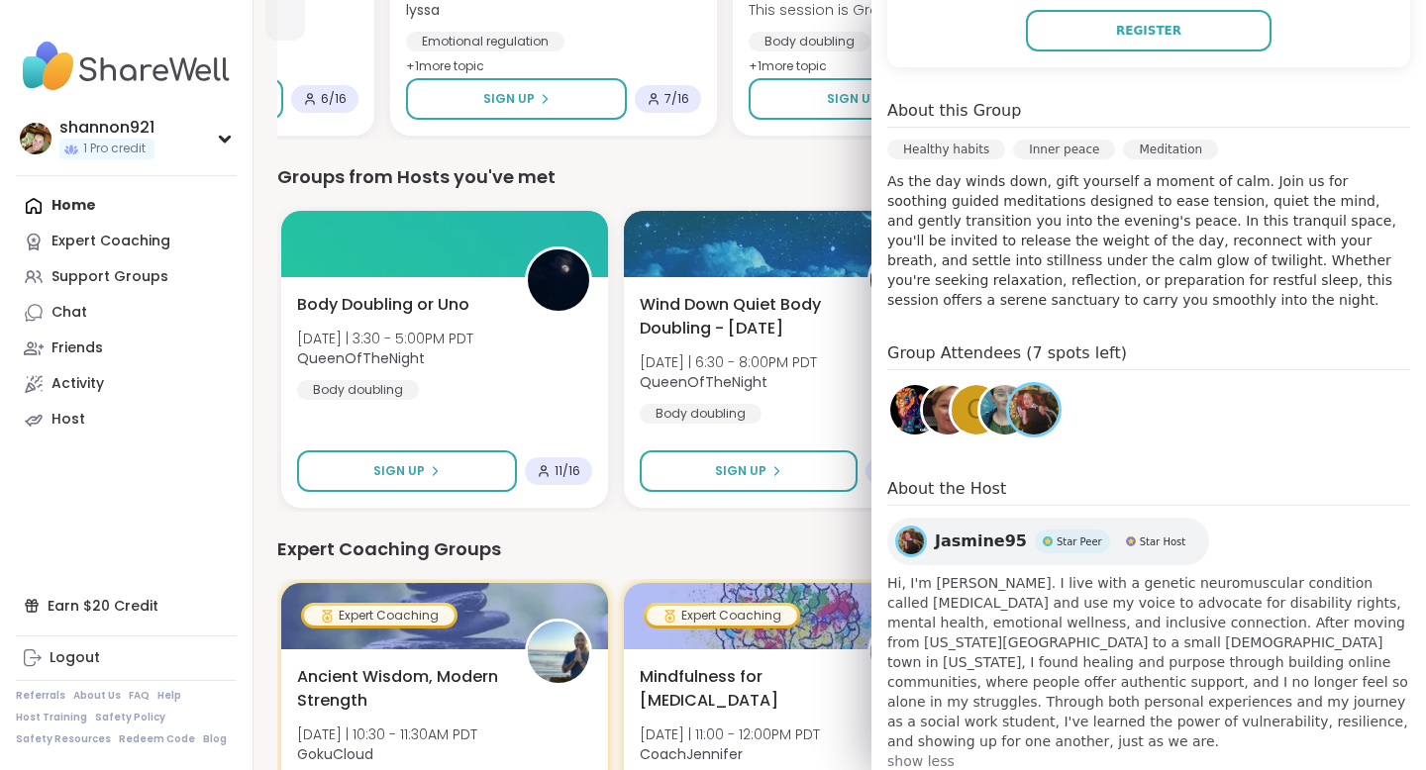
scroll to position [537, 0]
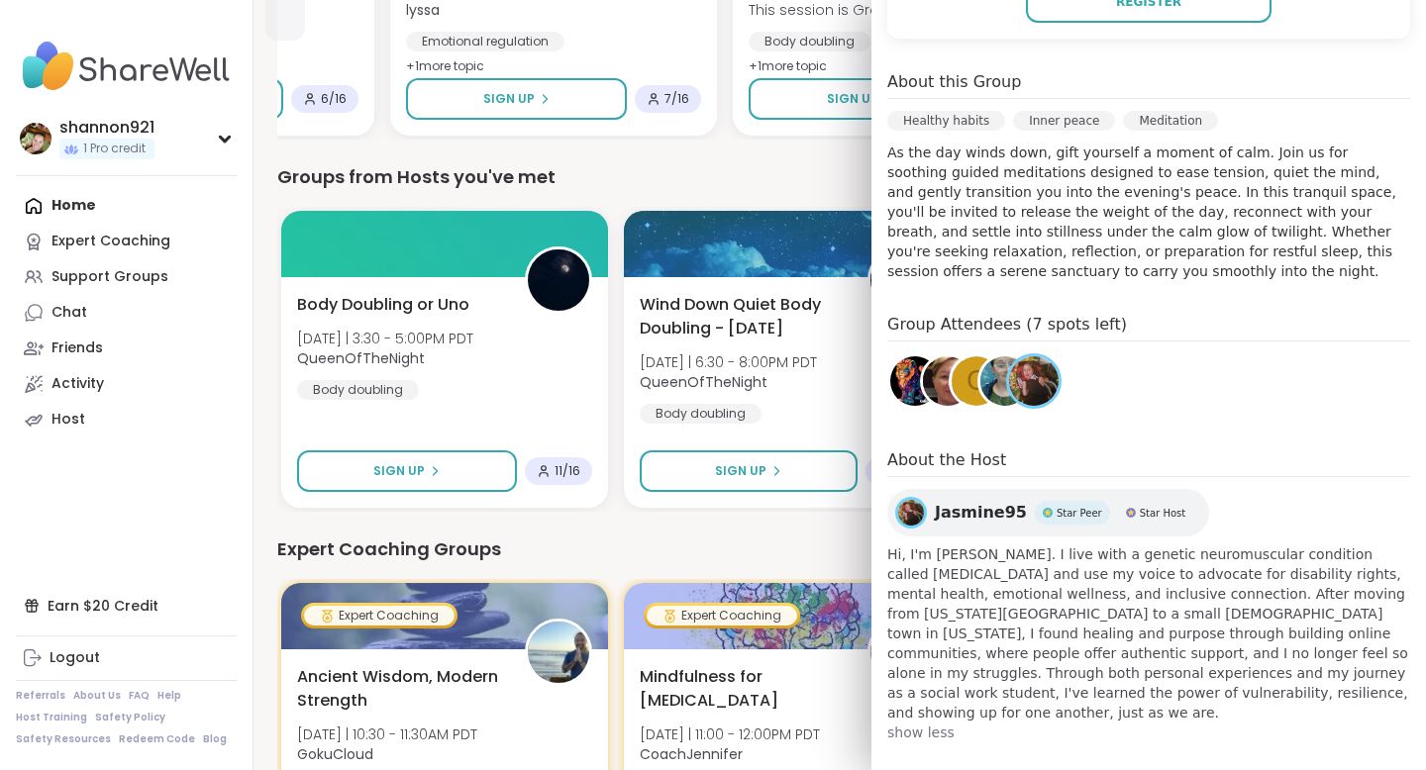
click at [843, 552] on div "Expert Coaching Groups" at bounding box center [839, 550] width 1125 height 28
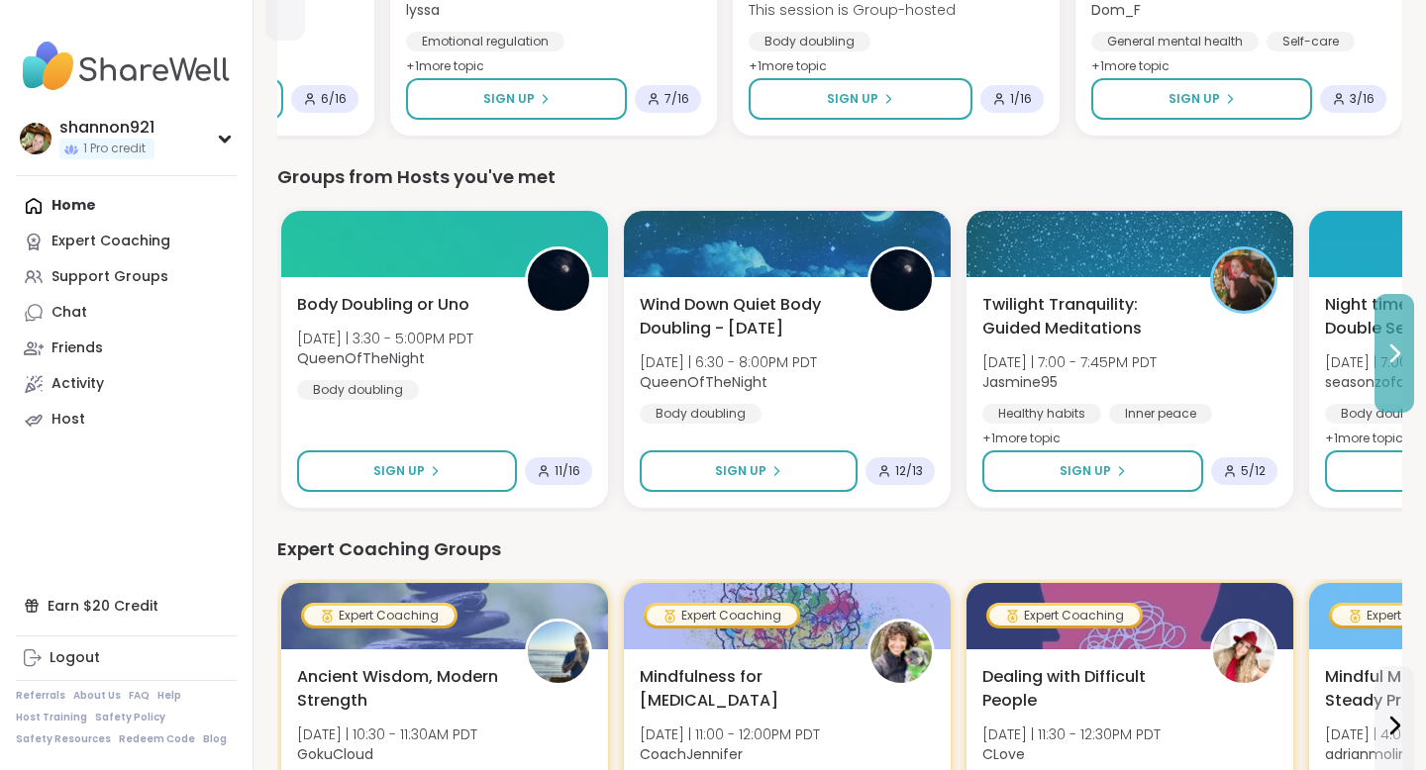
click at [1137, 354] on icon at bounding box center [1394, 354] width 24 height 24
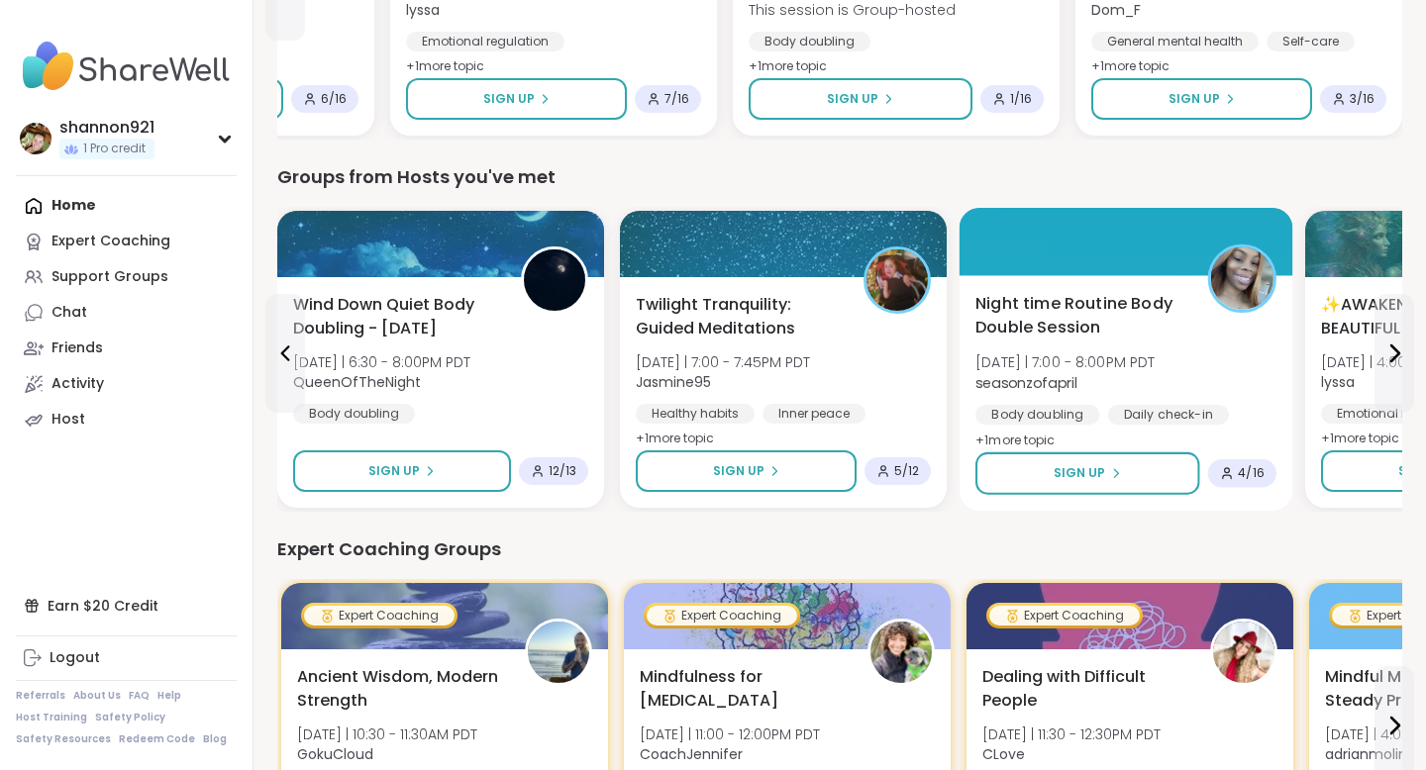
click at [1137, 366] on div "Night time Routine Body Double Session [DATE] | 7:00 - 8:00PM PDT seasonzofapri…" at bounding box center [1125, 372] width 301 height 161
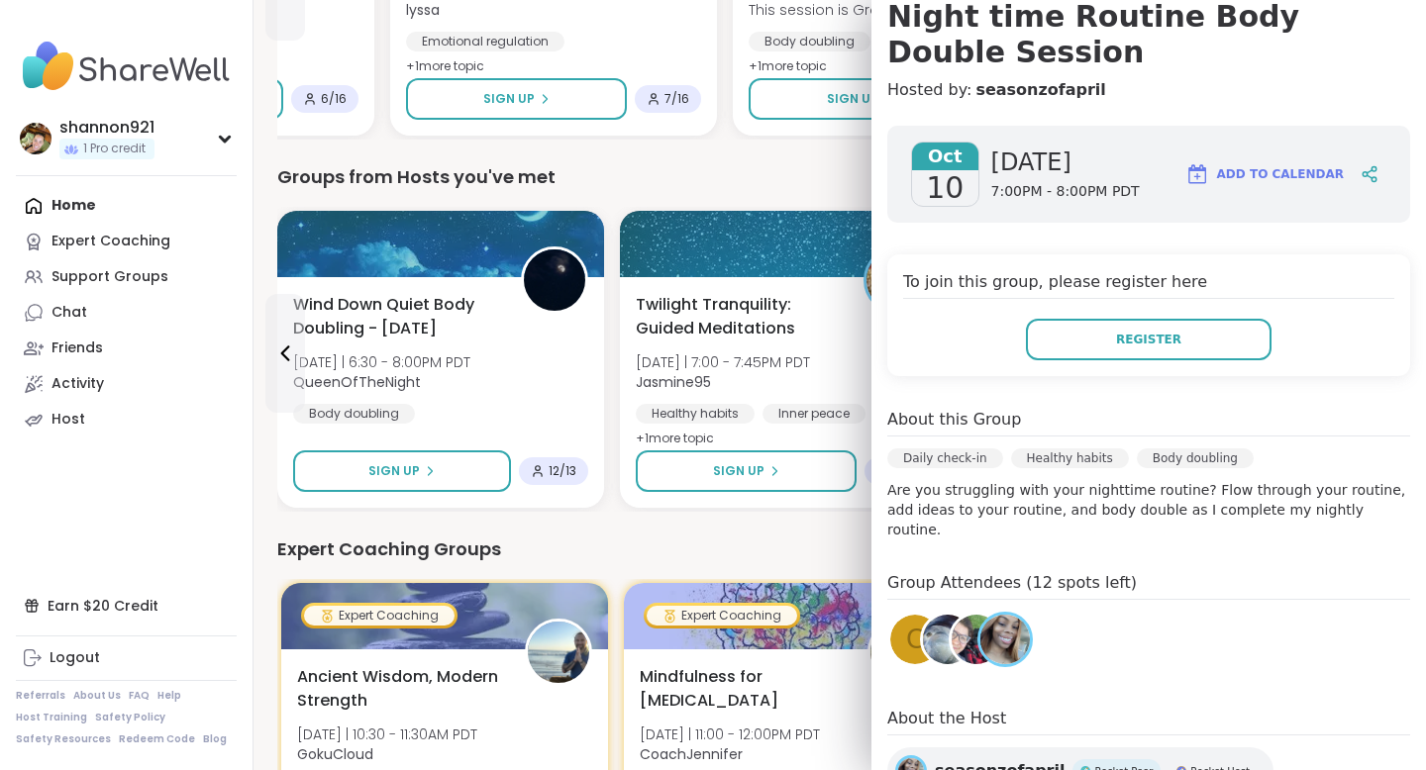
scroll to position [358, 0]
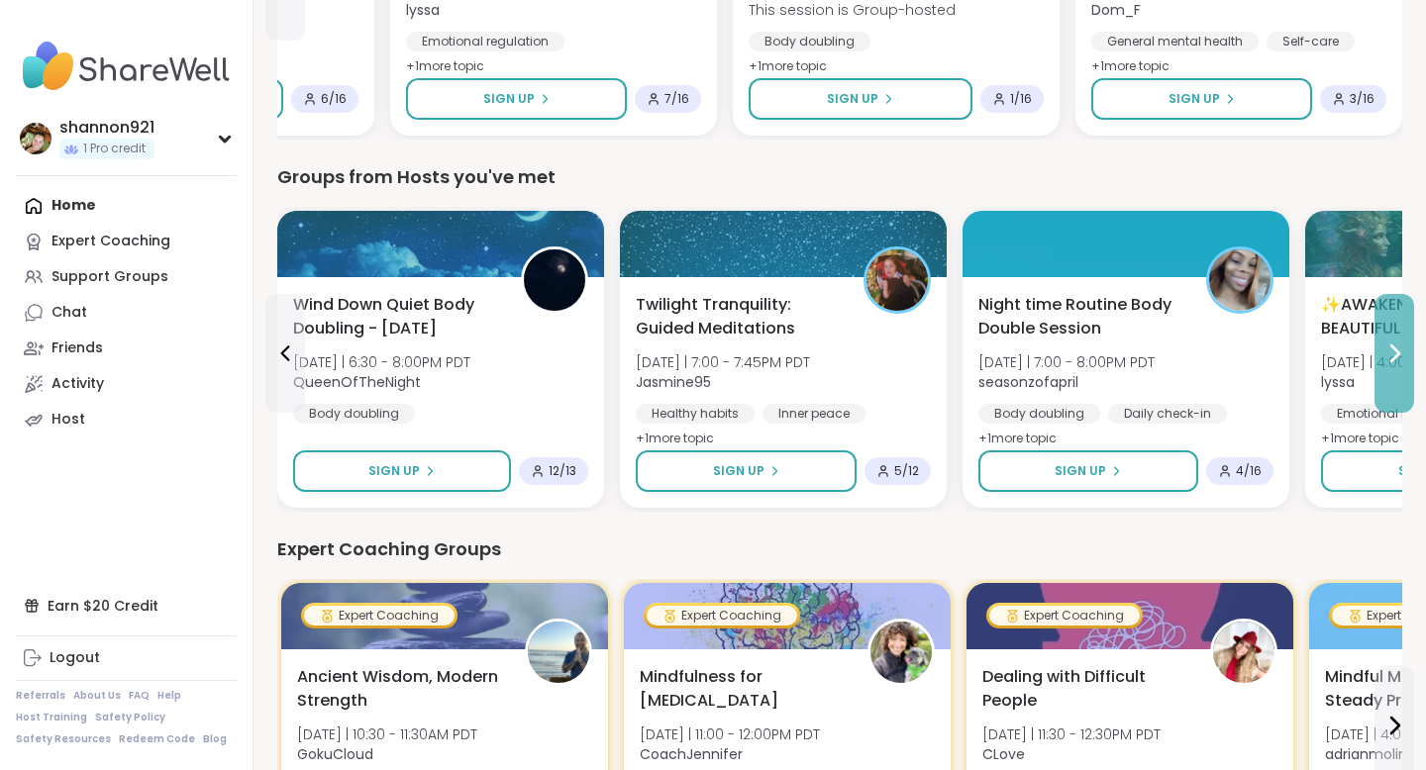
click at [1137, 362] on icon at bounding box center [1394, 354] width 24 height 24
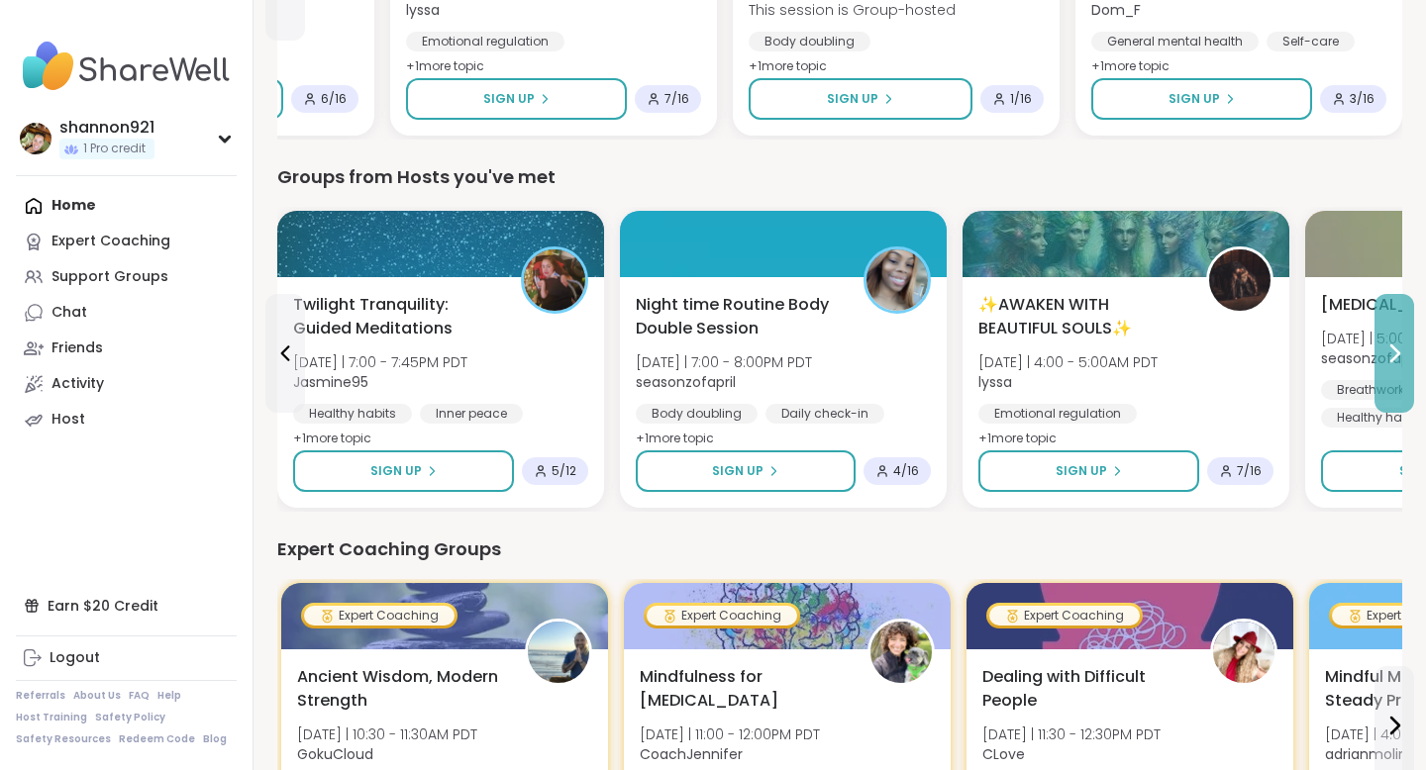
click at [1137, 362] on icon at bounding box center [1394, 354] width 24 height 24
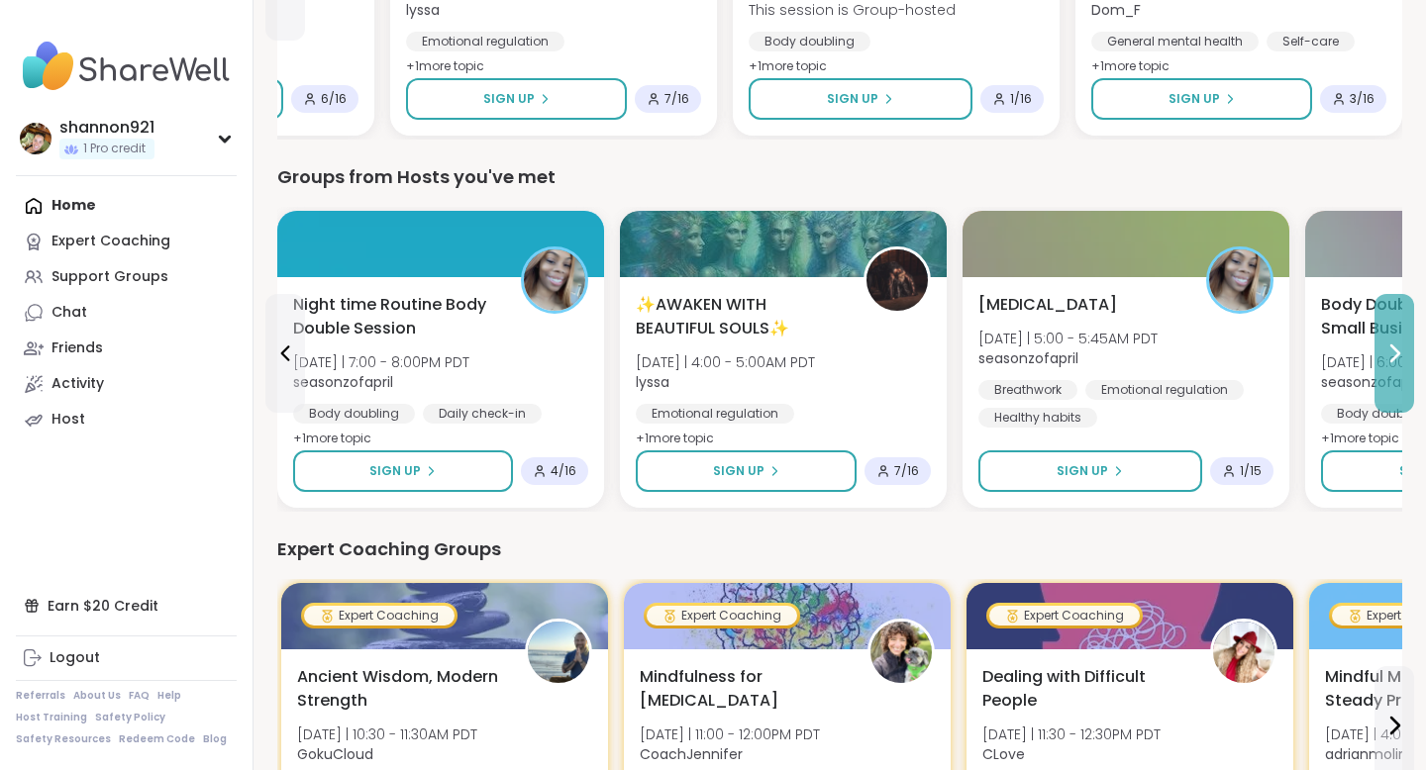
click at [1137, 362] on icon at bounding box center [1394, 354] width 24 height 24
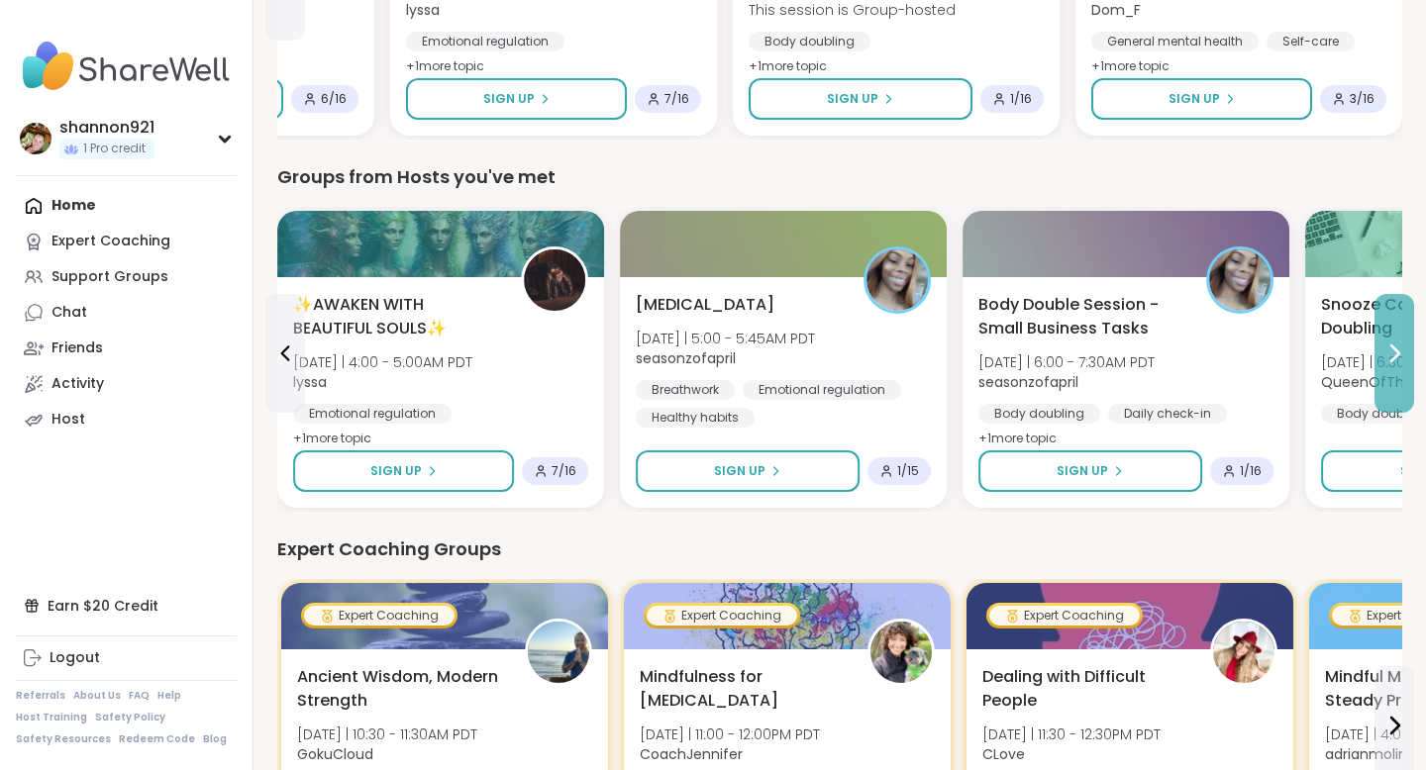
click at [1137, 362] on icon at bounding box center [1394, 354] width 24 height 24
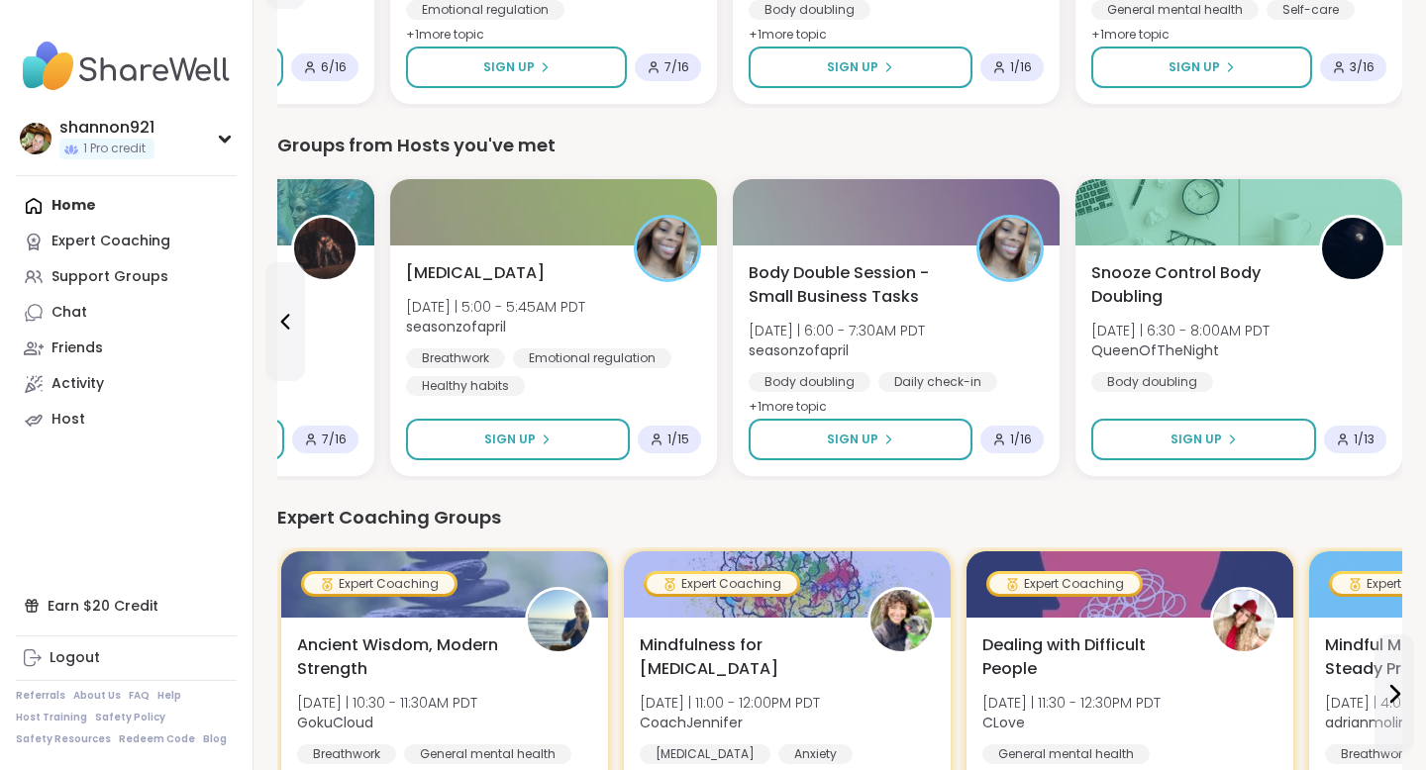
scroll to position [458, 0]
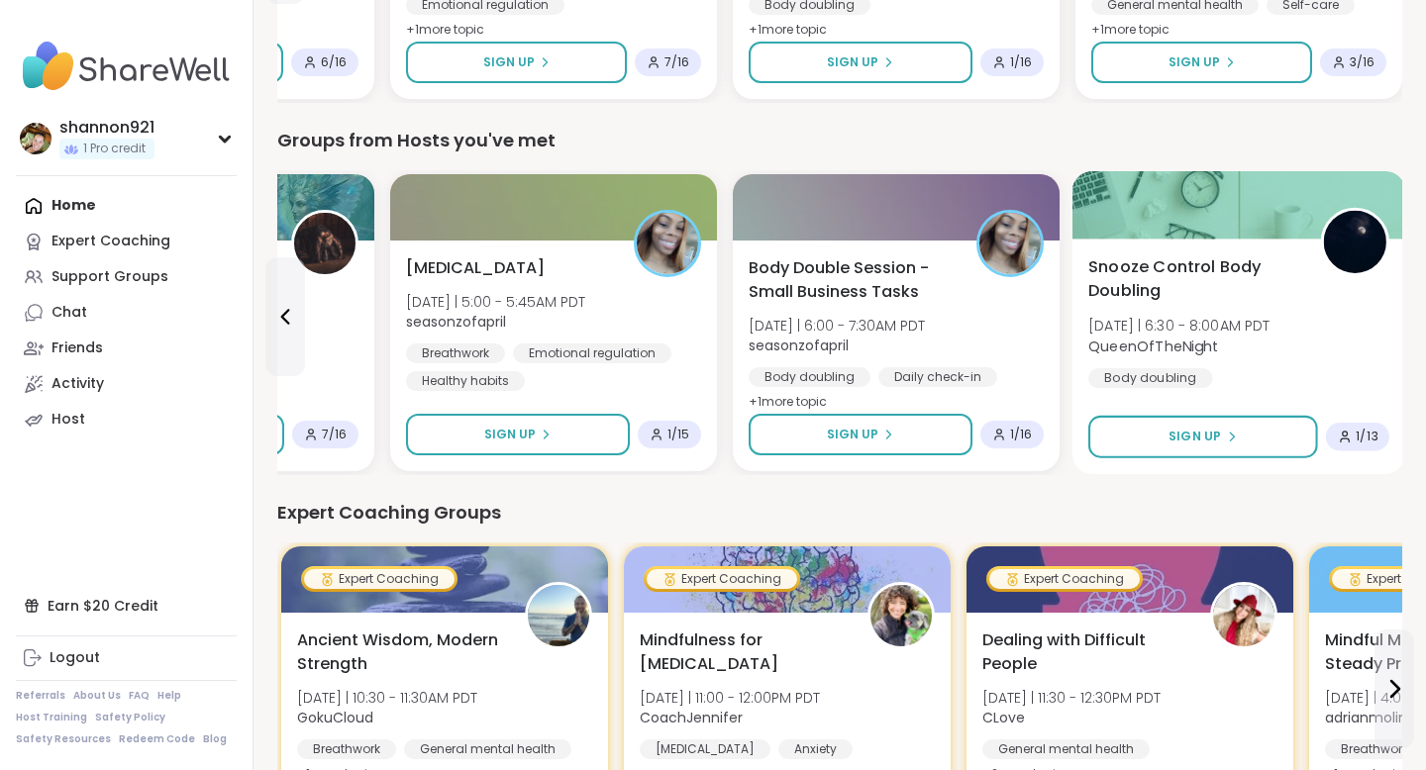
click at [1137, 362] on div "Snooze Control Body Doubling [DATE] | 6:30 - 8:00AM PDT QueenOfTheNight Body do…" at bounding box center [1238, 322] width 301 height 134
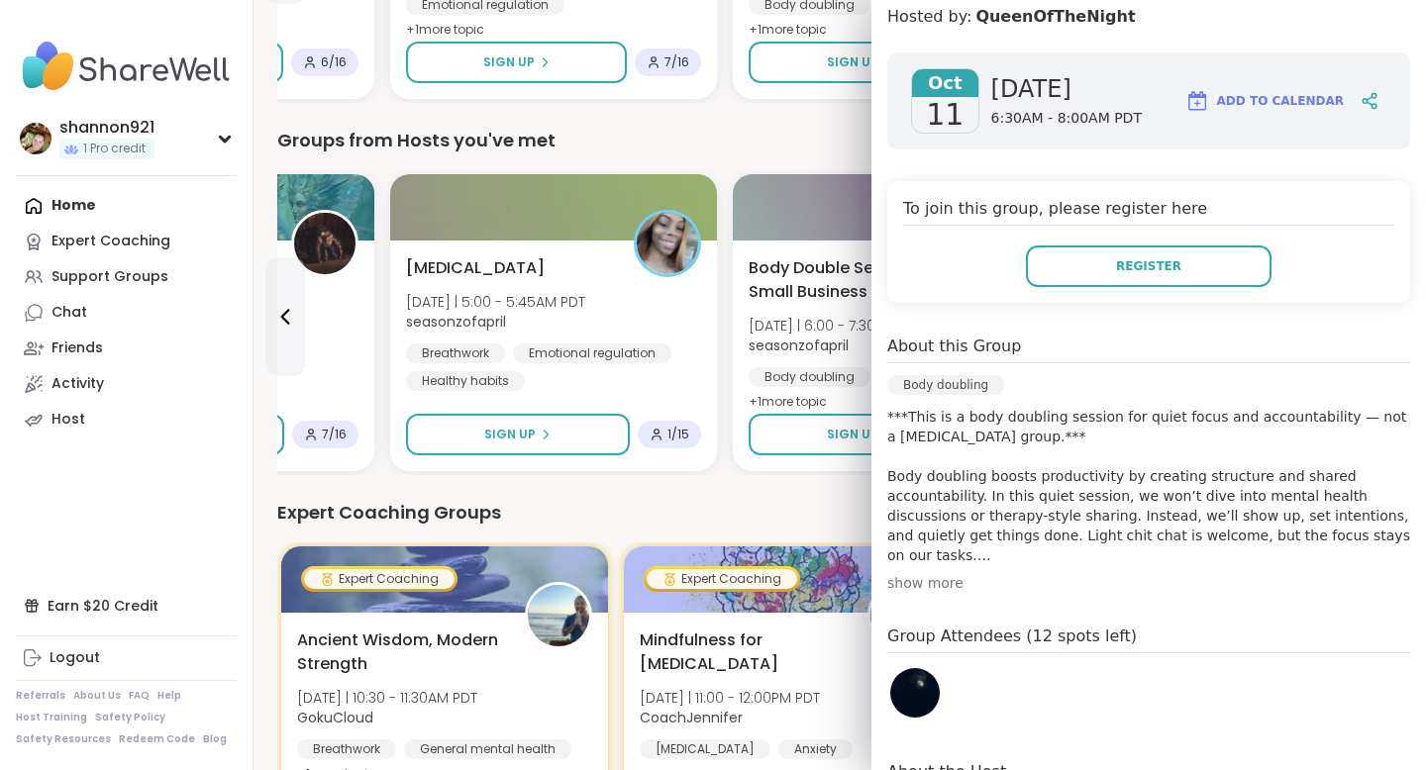
scroll to position [243, 0]
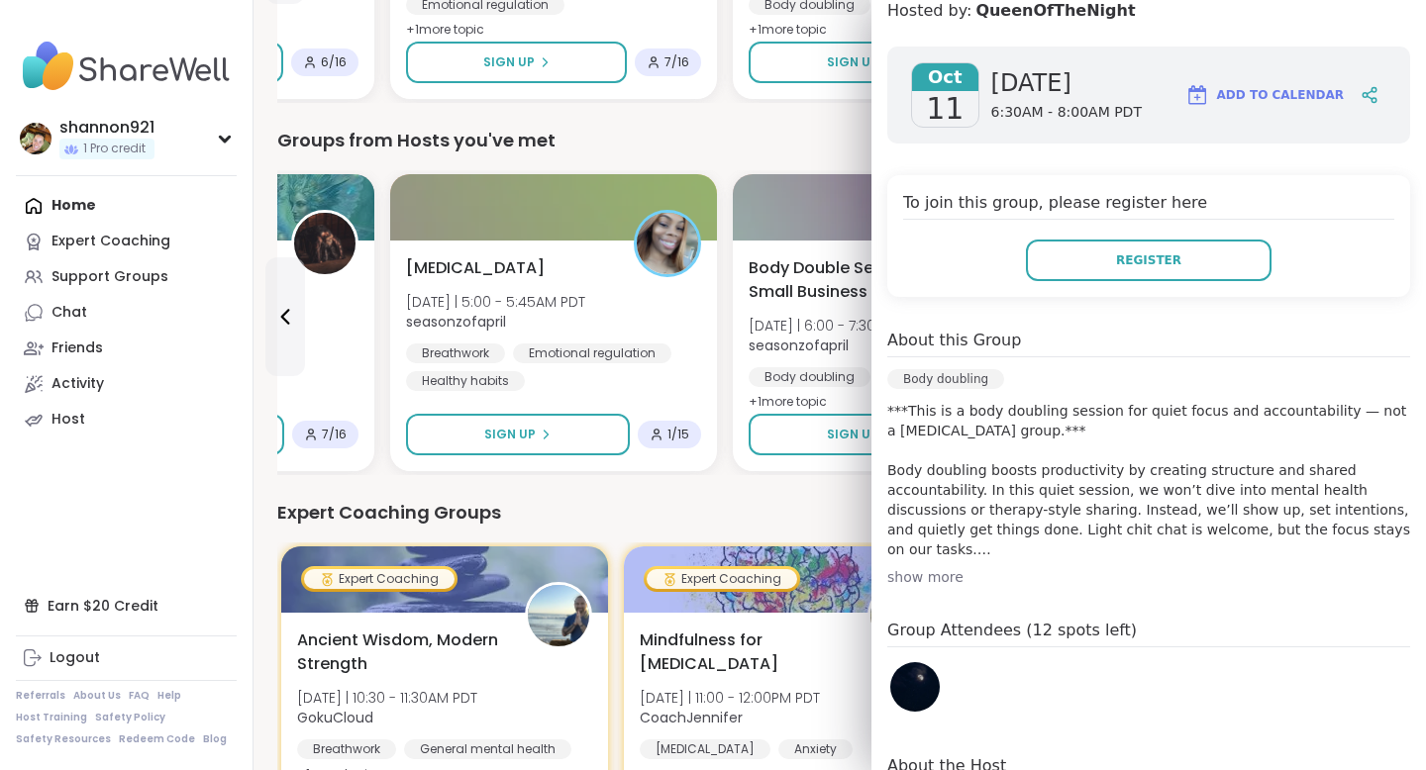
click at [828, 499] on div "Expert Coaching Groups" at bounding box center [839, 513] width 1125 height 28
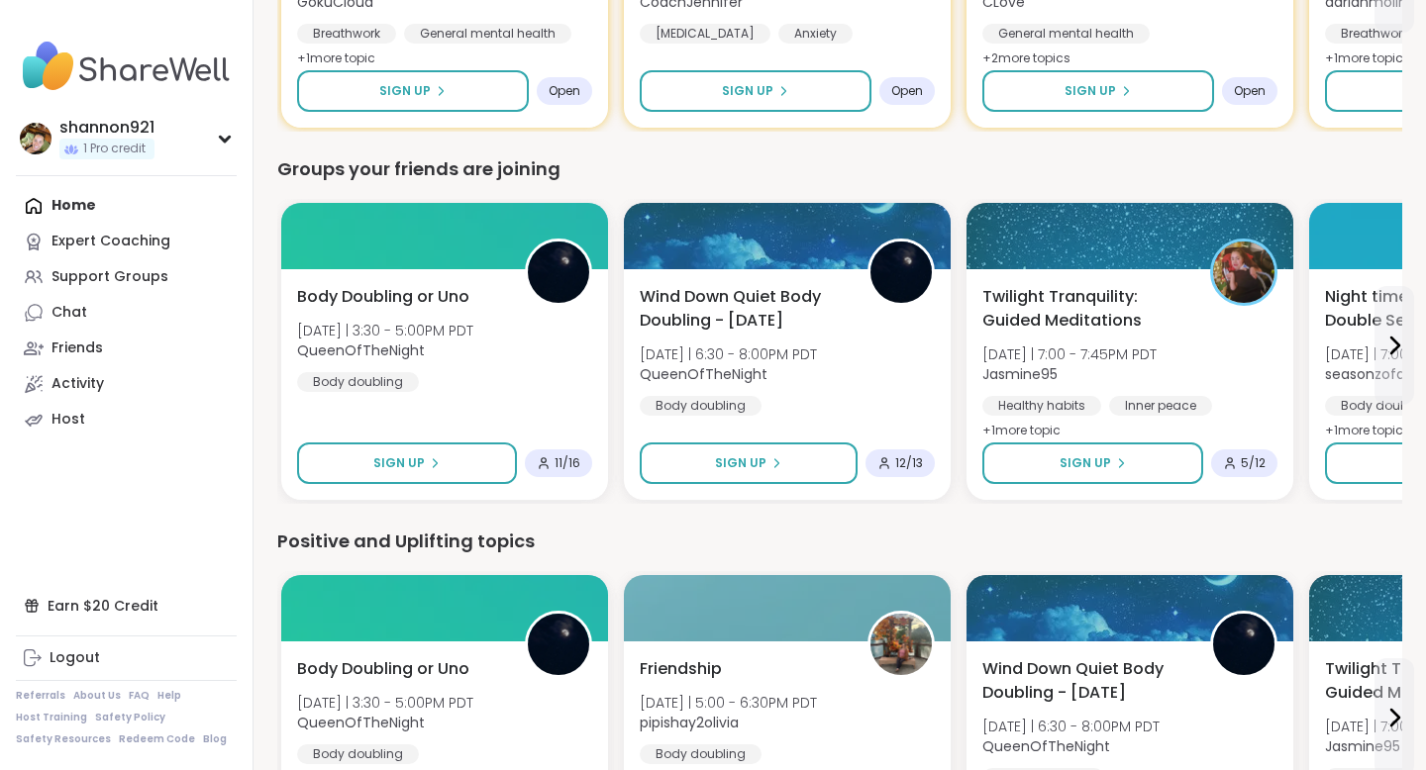
scroll to position [1178, 0]
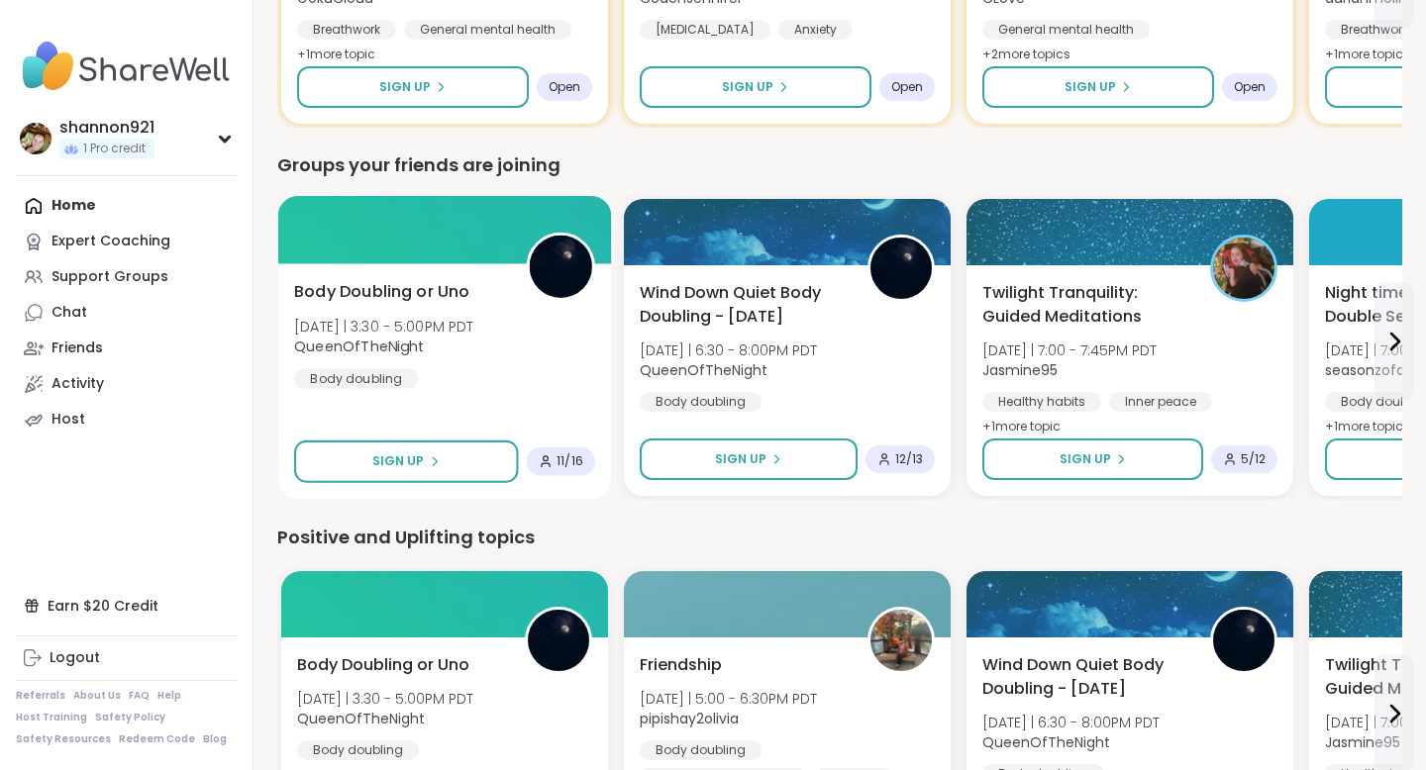
click at [556, 330] on div "Body Doubling or Uno [DATE] | 3:30 - 5:00PM PDT QueenOfTheNight Body doubling" at bounding box center [444, 334] width 301 height 109
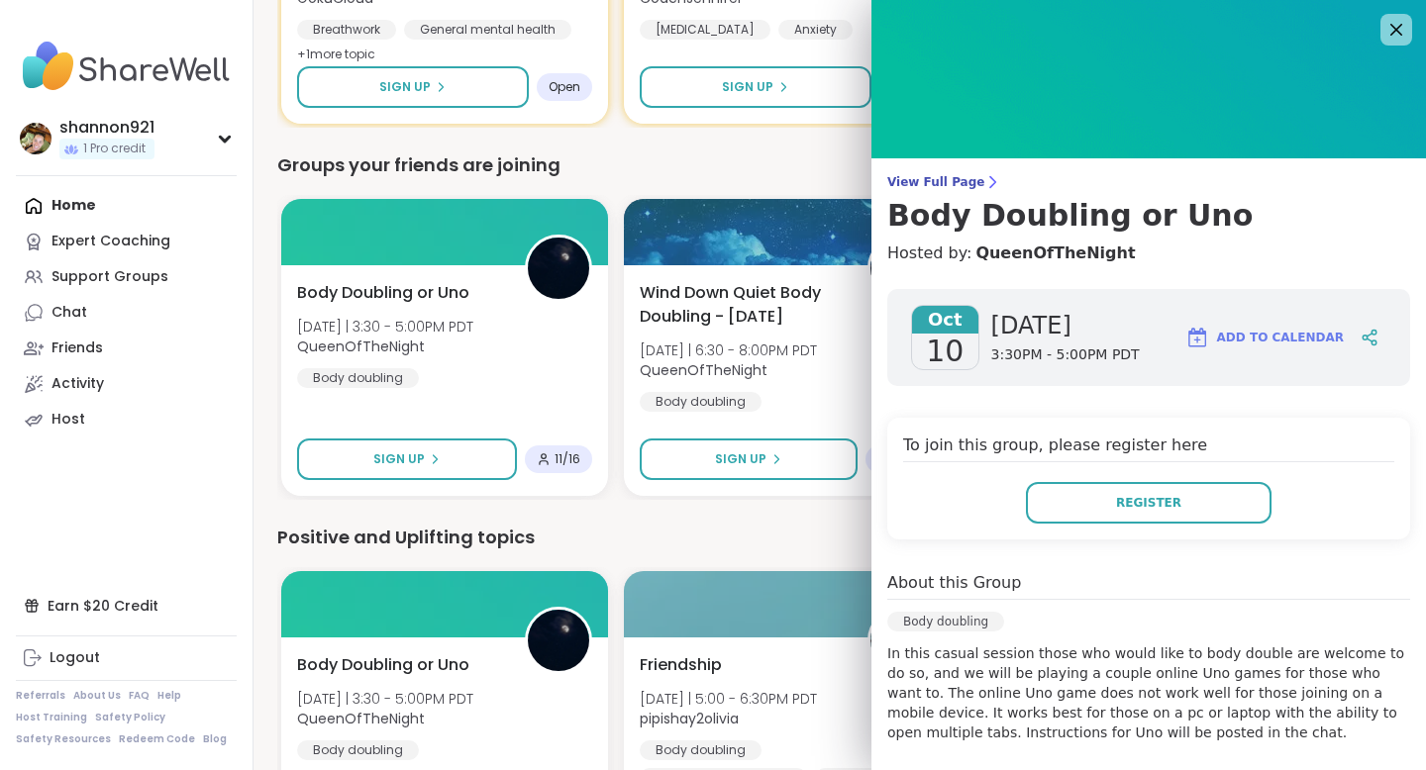
scroll to position [283, 0]
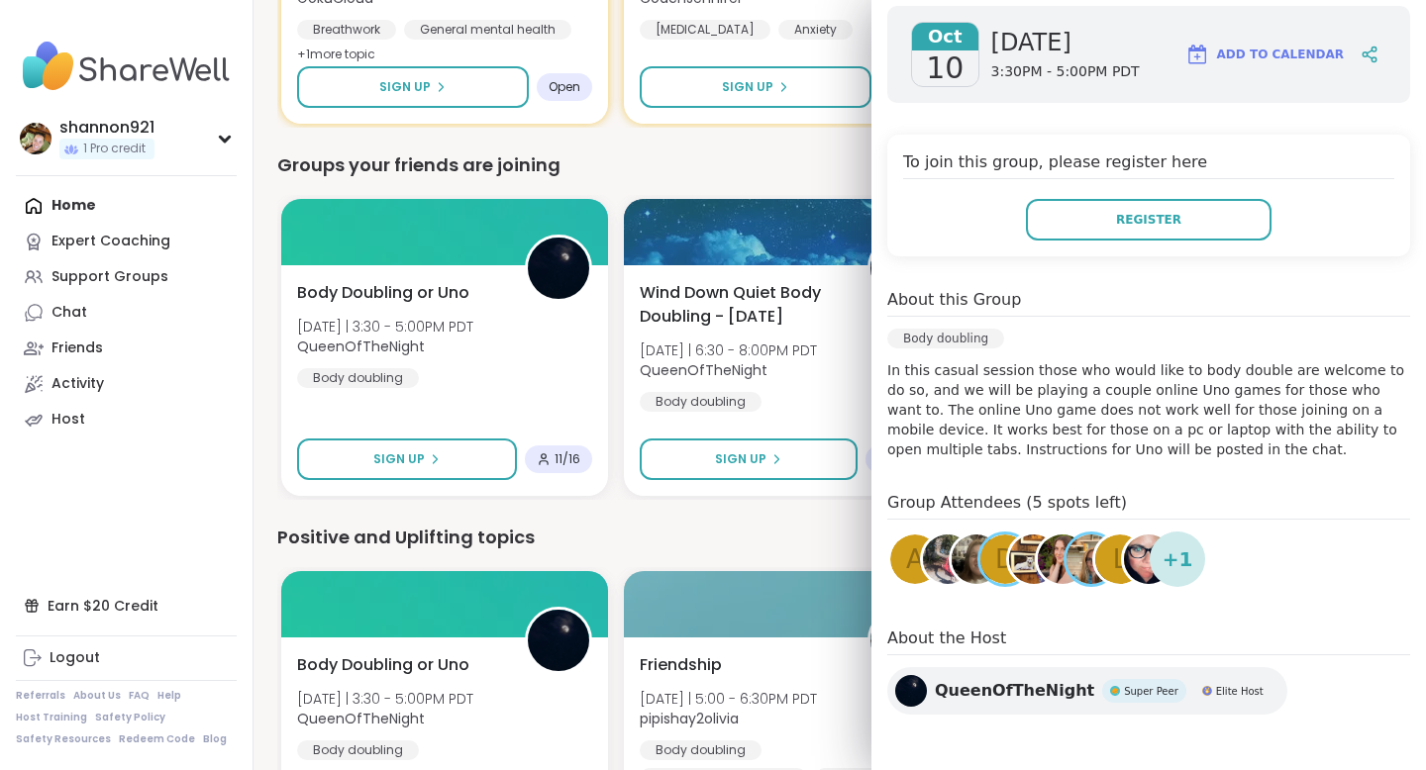
click at [845, 527] on div "Positive and Uplifting topics" at bounding box center [839, 538] width 1125 height 28
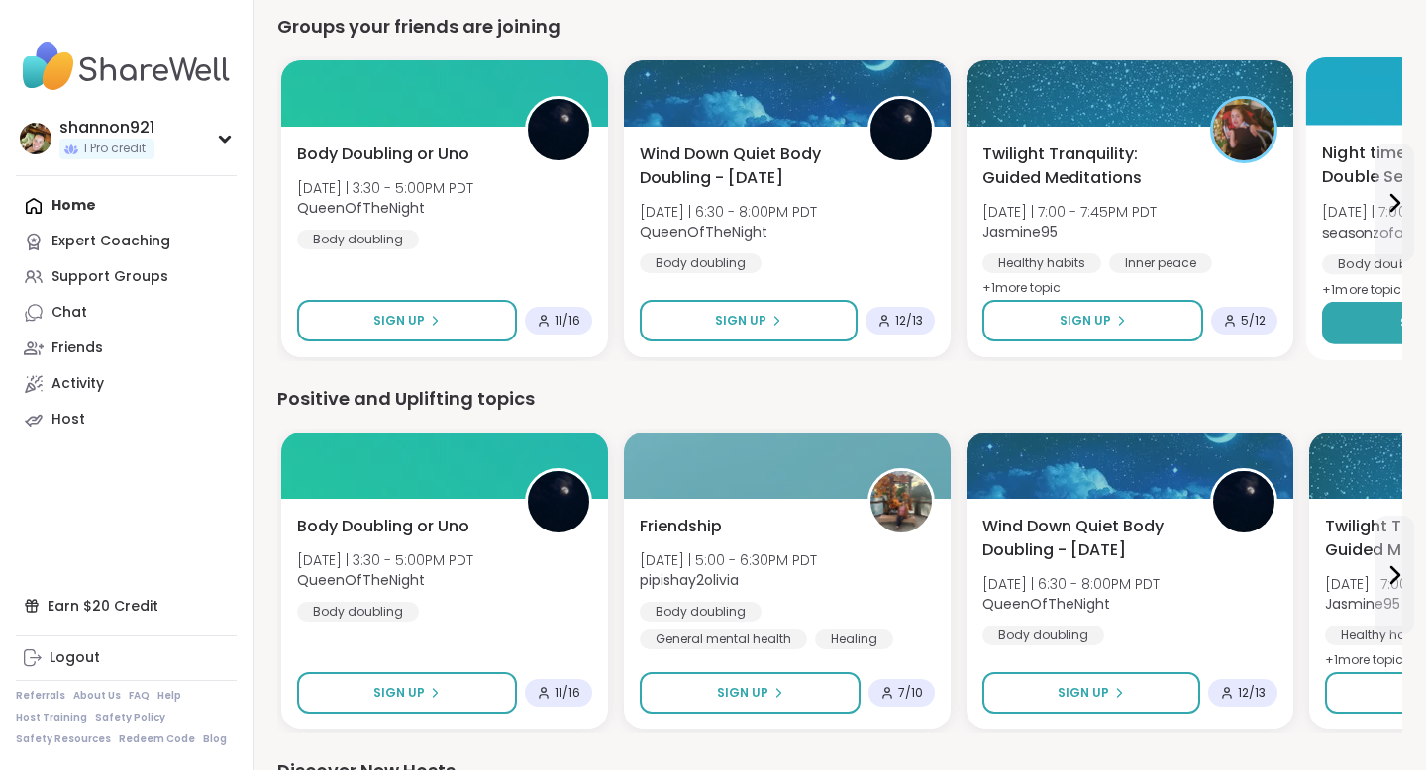
scroll to position [1318, 0]
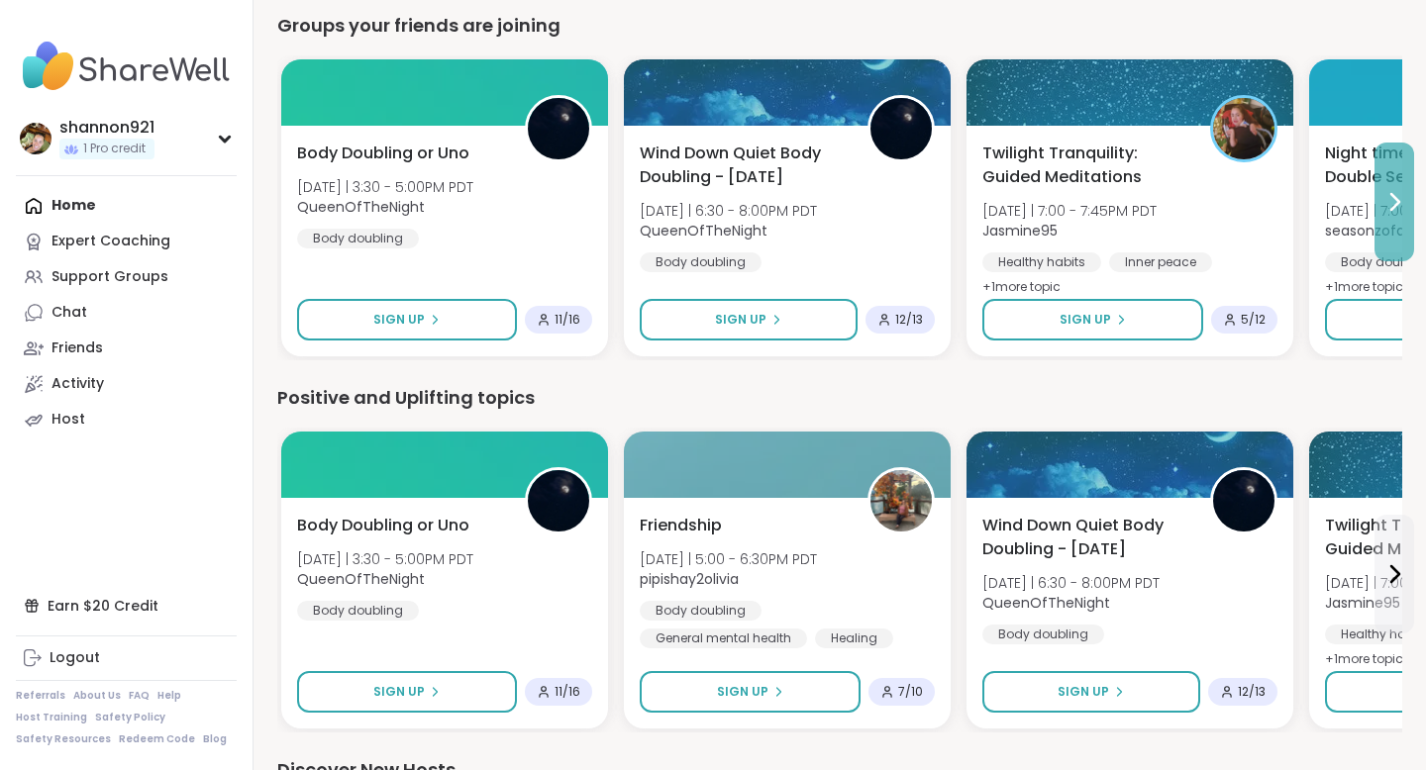
click at [1137, 202] on button at bounding box center [1394, 202] width 40 height 119
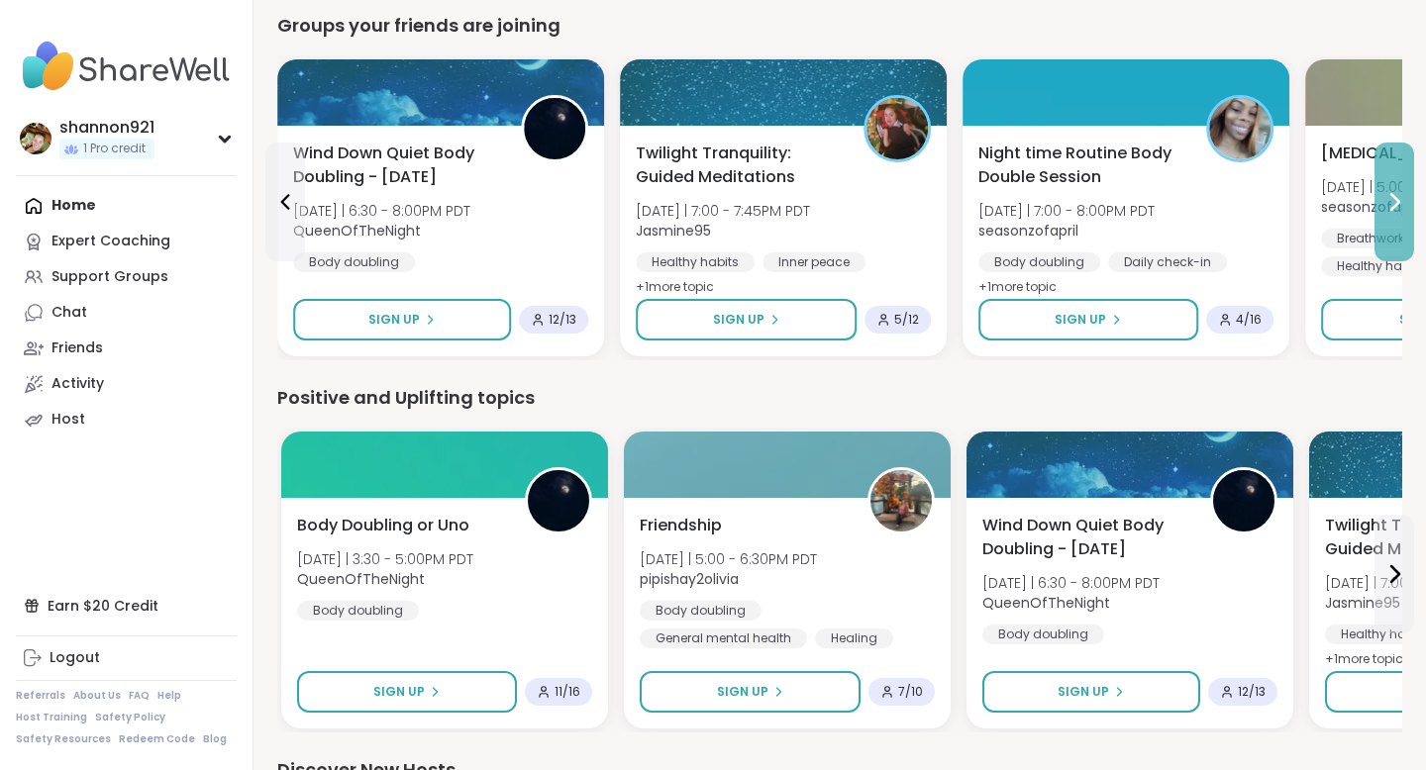
click at [1137, 202] on button at bounding box center [1394, 202] width 40 height 119
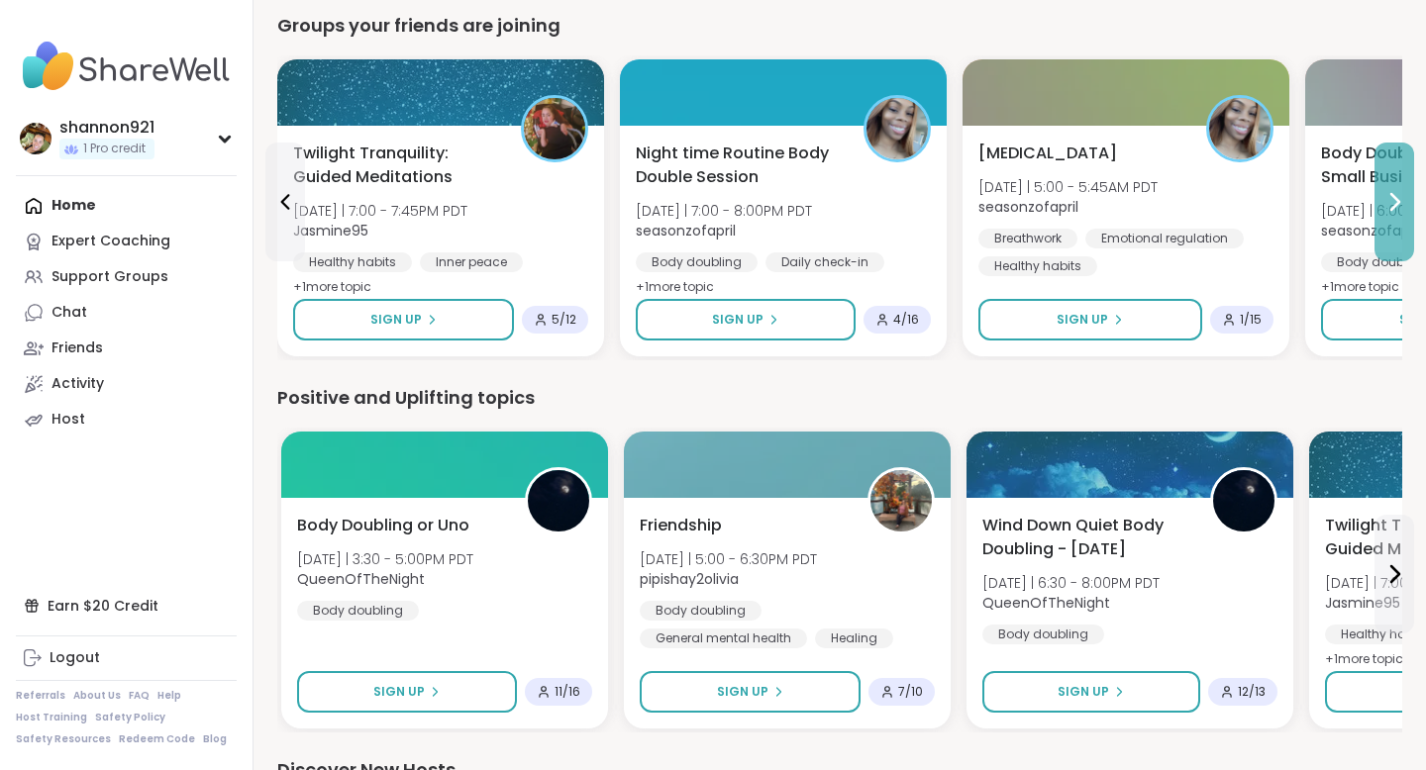
click at [1137, 202] on button at bounding box center [1394, 202] width 40 height 119
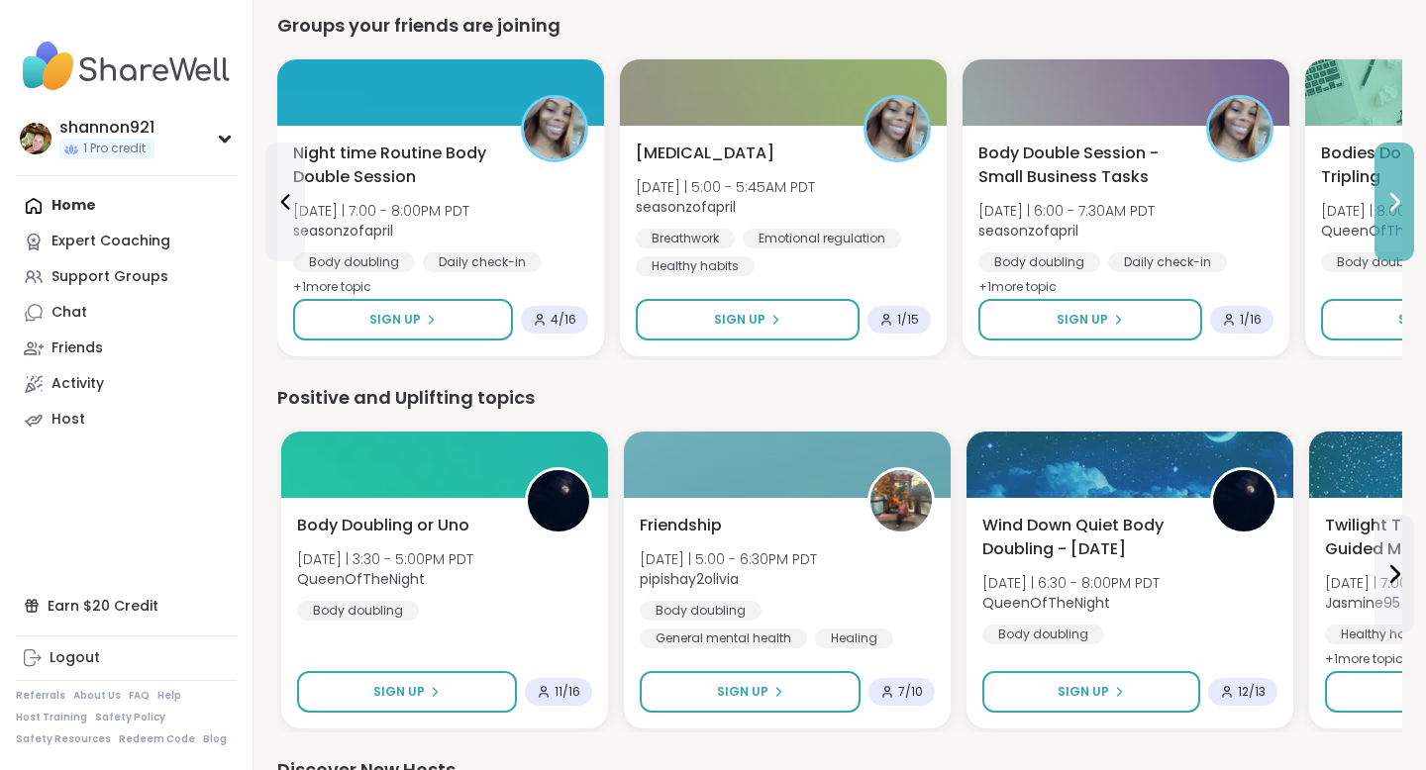
click at [1137, 202] on button at bounding box center [1394, 202] width 40 height 119
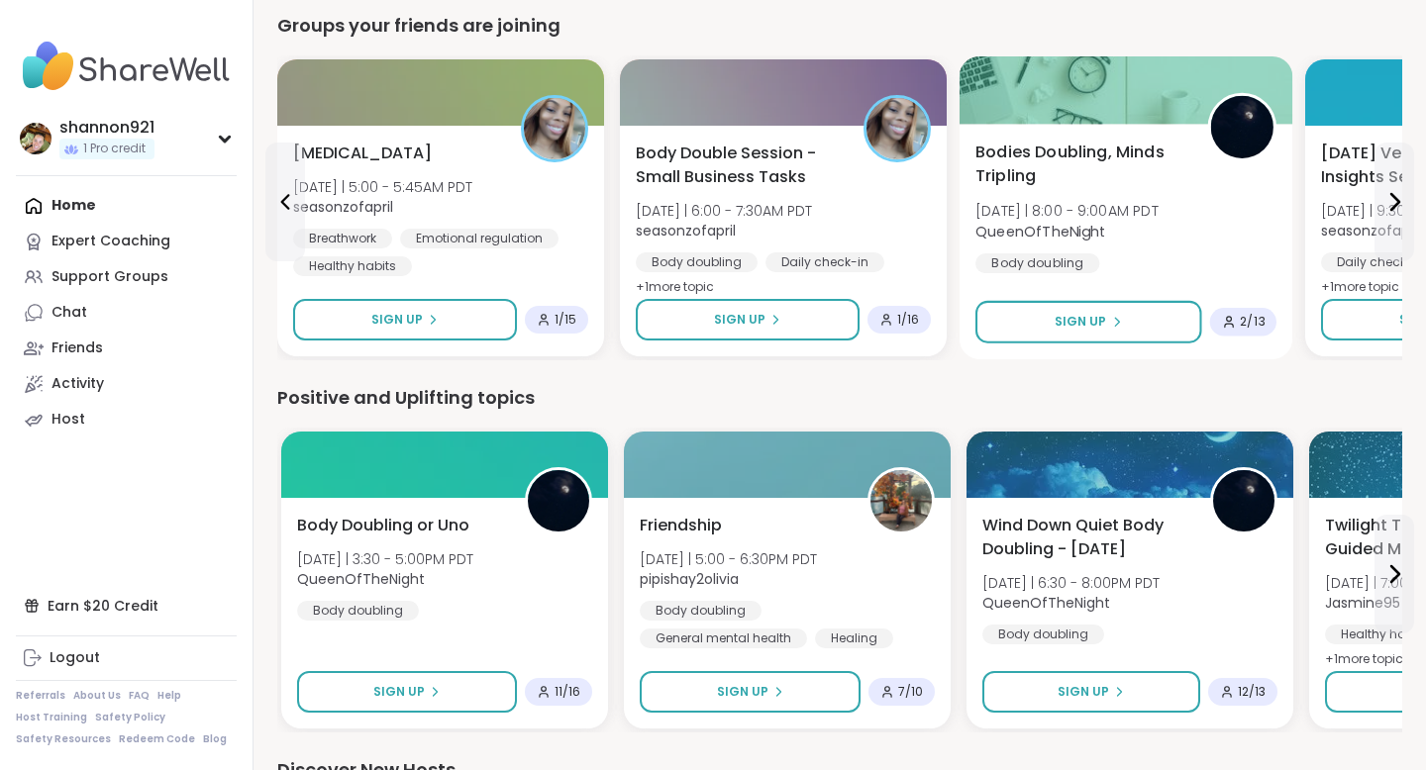
click at [1137, 213] on div "Bodies Doubling, Minds Tripling [DATE] | 8:00 - 9:00AM PDT QueenOfTheNight Body…" at bounding box center [1125, 208] width 301 height 134
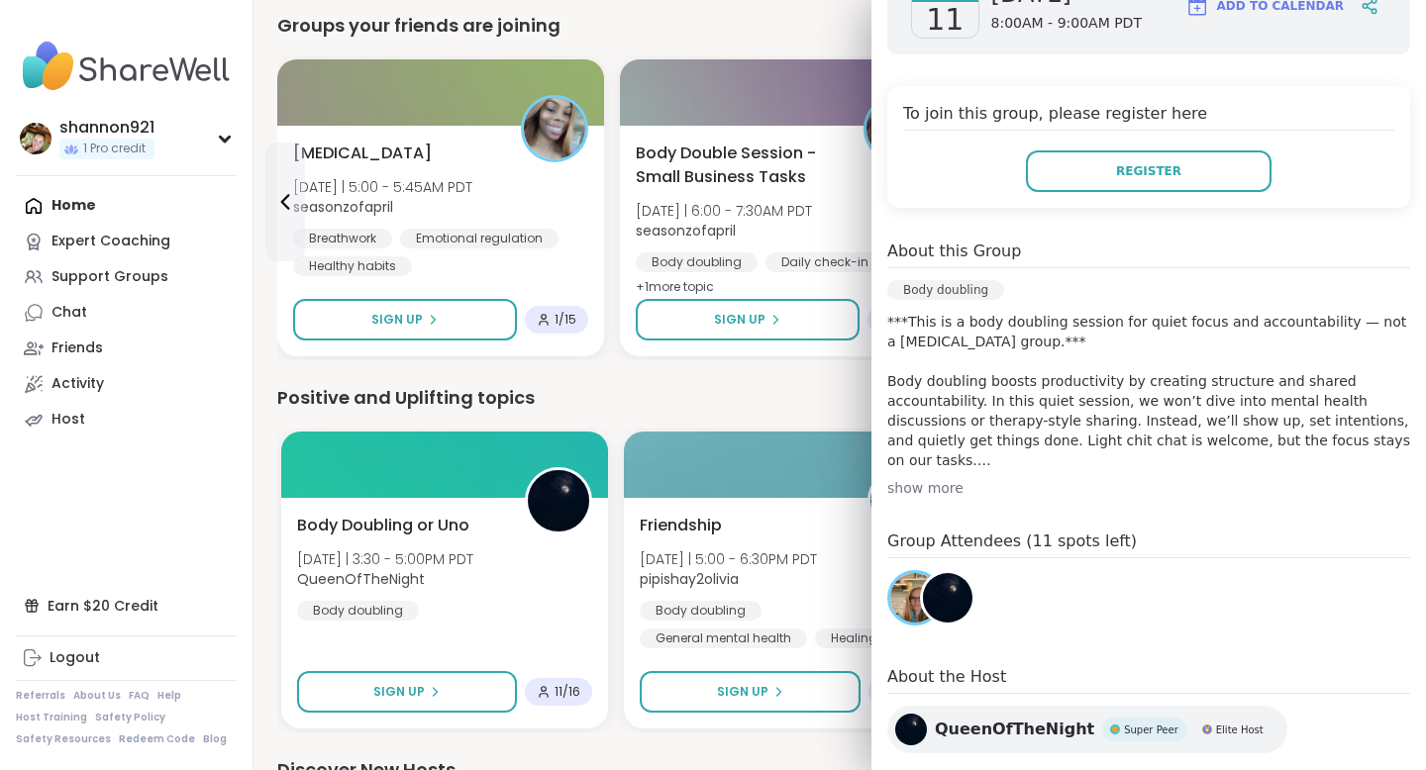
scroll to position [370, 0]
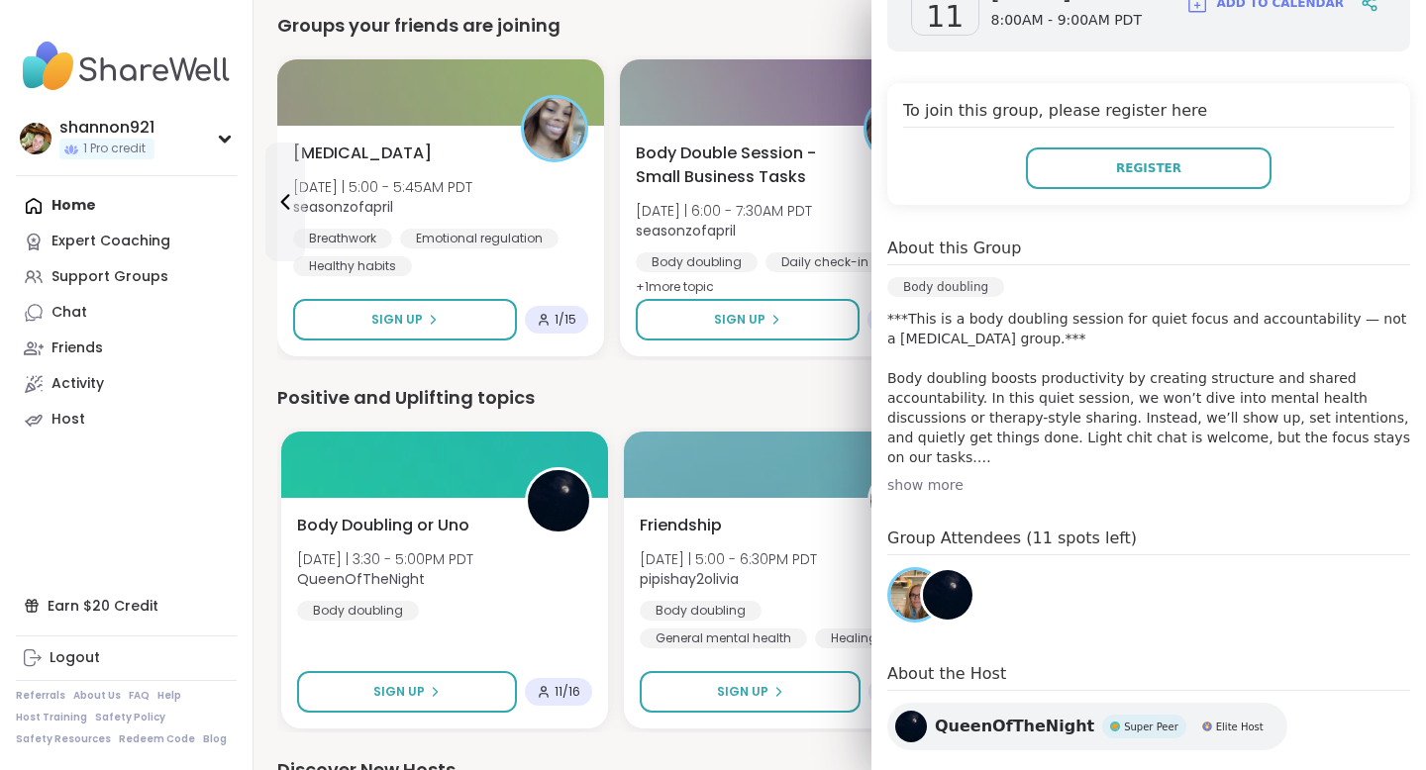
click at [829, 388] on div "Positive and Uplifting topics" at bounding box center [839, 398] width 1125 height 28
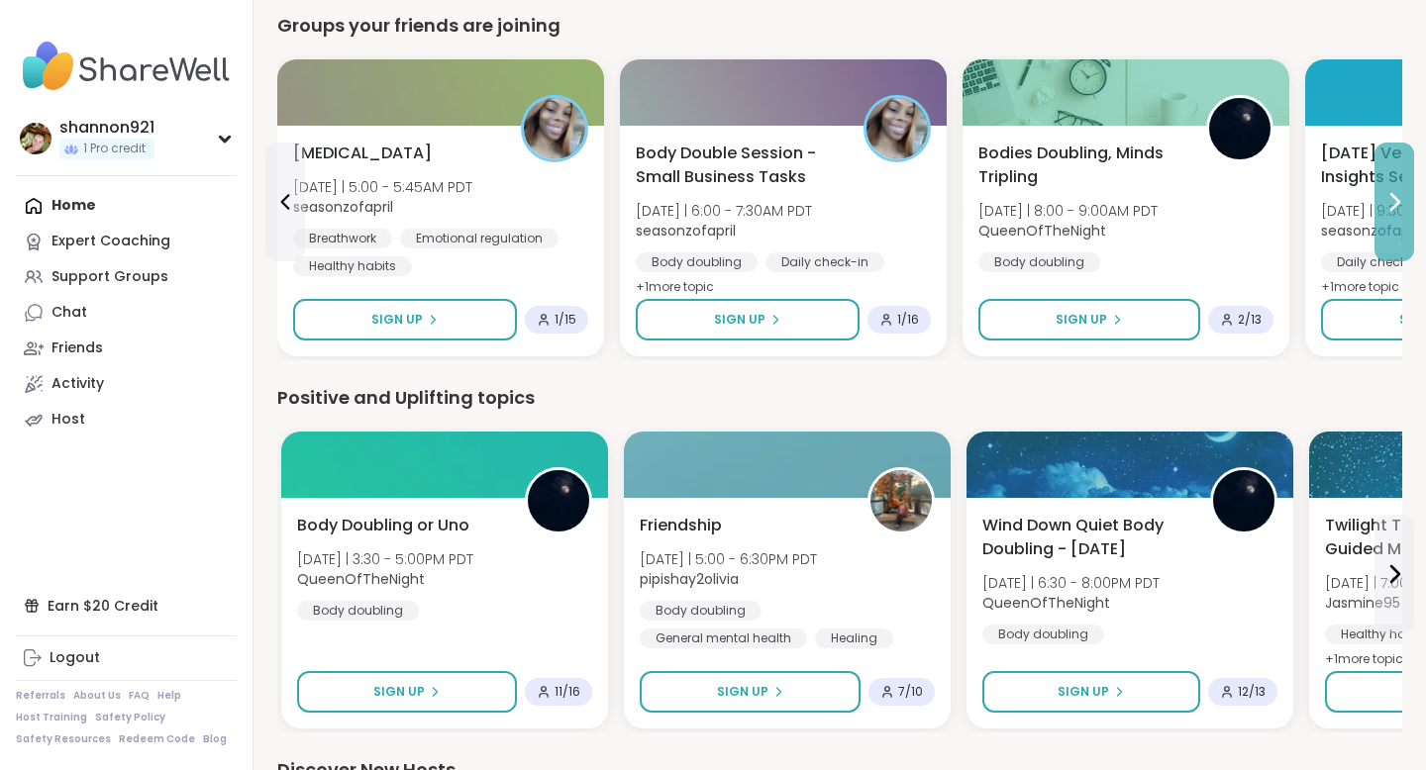
click at [1137, 212] on icon at bounding box center [1394, 202] width 24 height 24
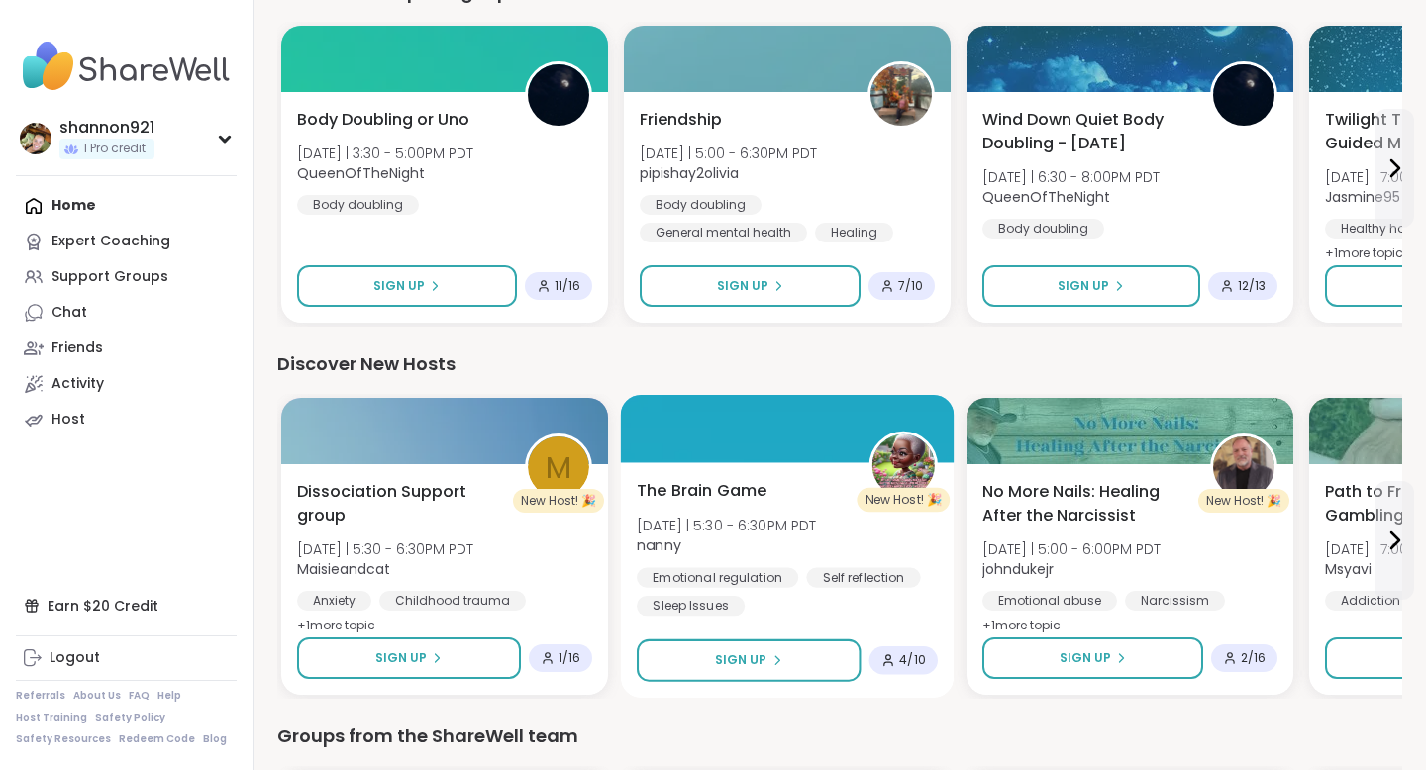
scroll to position [1722, 0]
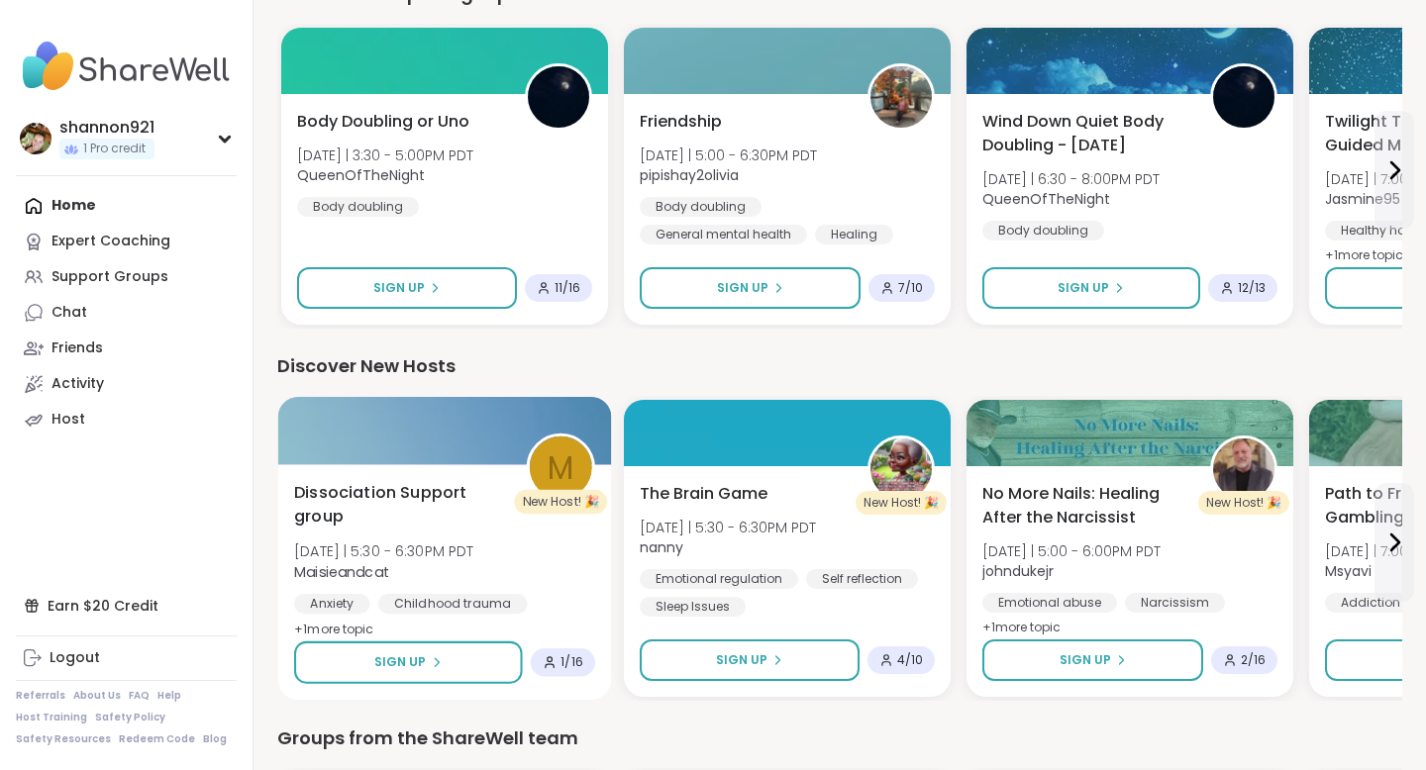
click at [530, 530] on div "Dissociation Support group [DATE] | 5:30 - 6:30PM PDT Maisieandcat Anxiety Chil…" at bounding box center [444, 561] width 301 height 161
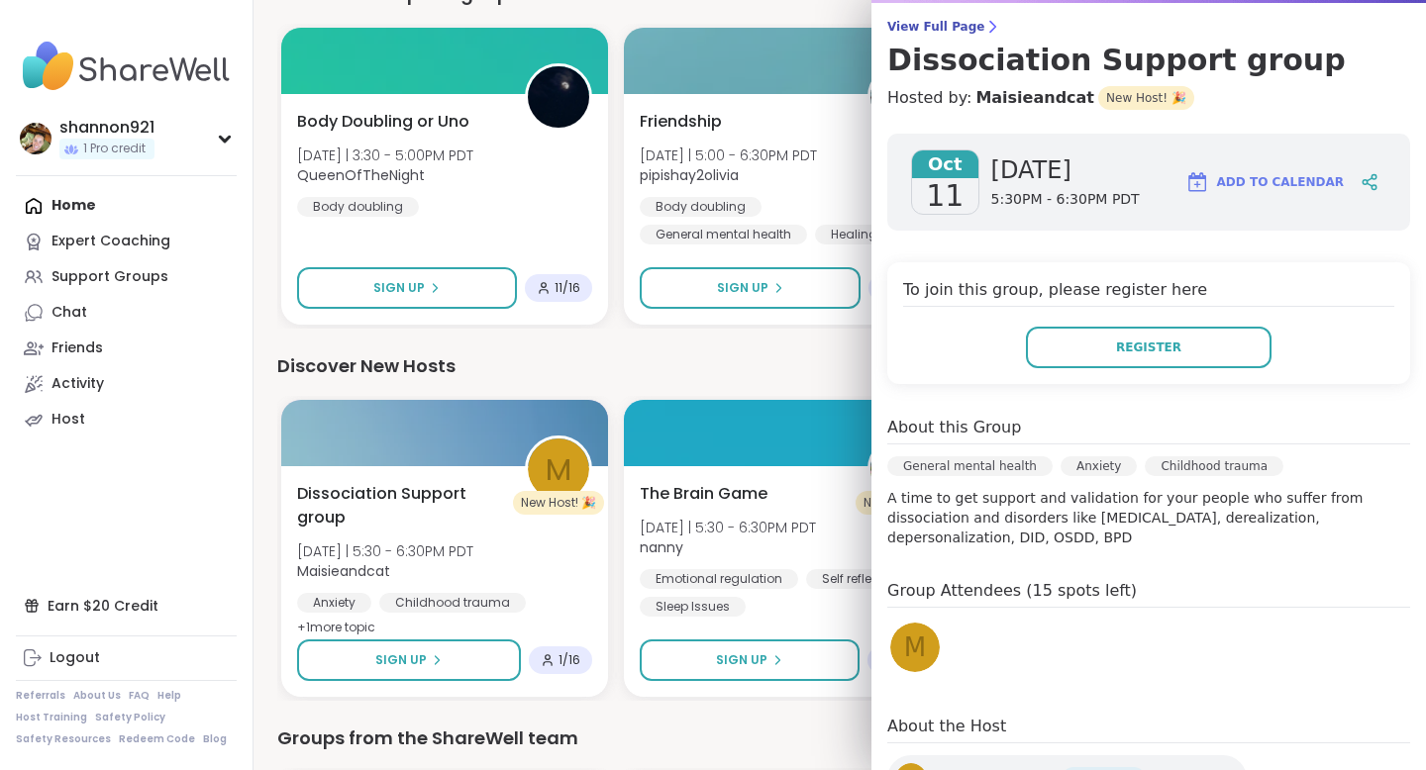
scroll to position [156, 0]
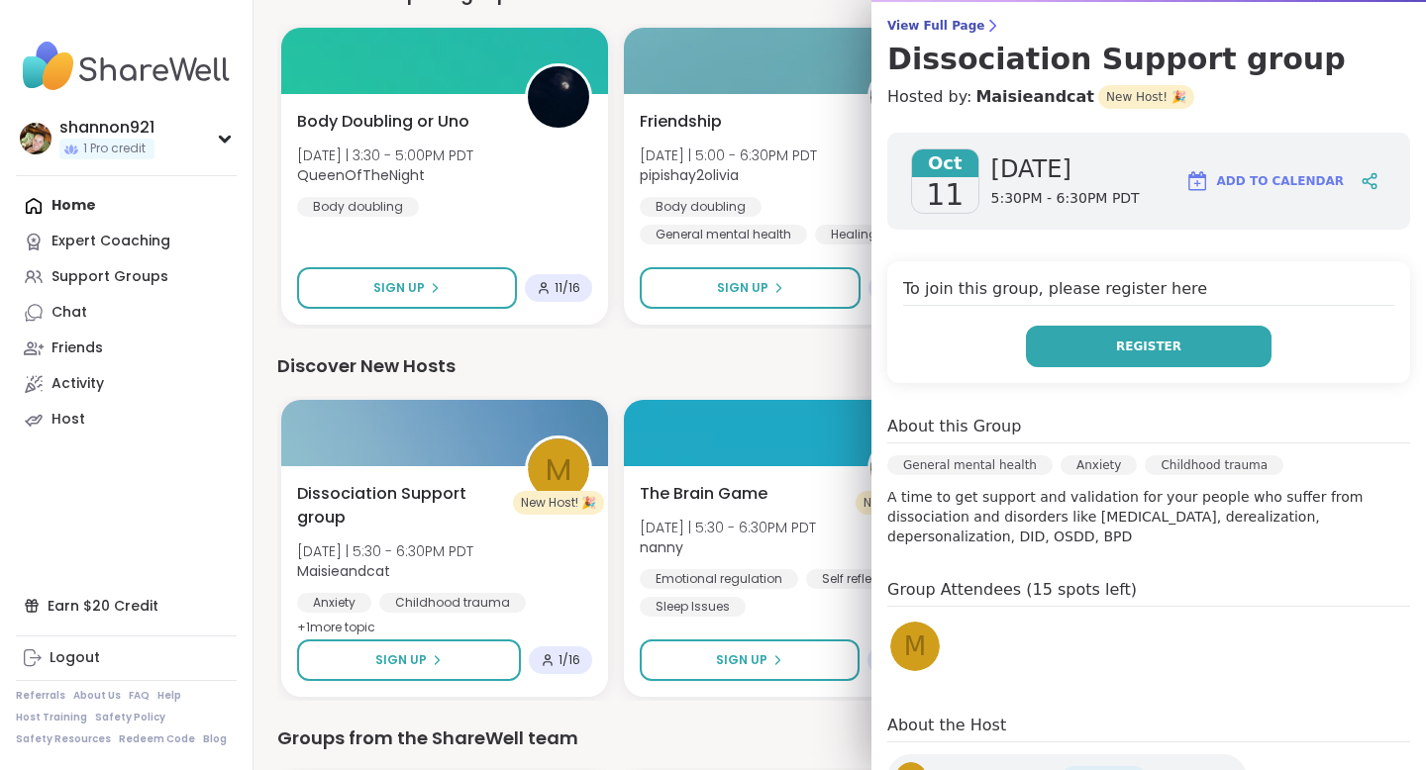
click at [1130, 350] on span "Register" at bounding box center [1148, 347] width 65 height 18
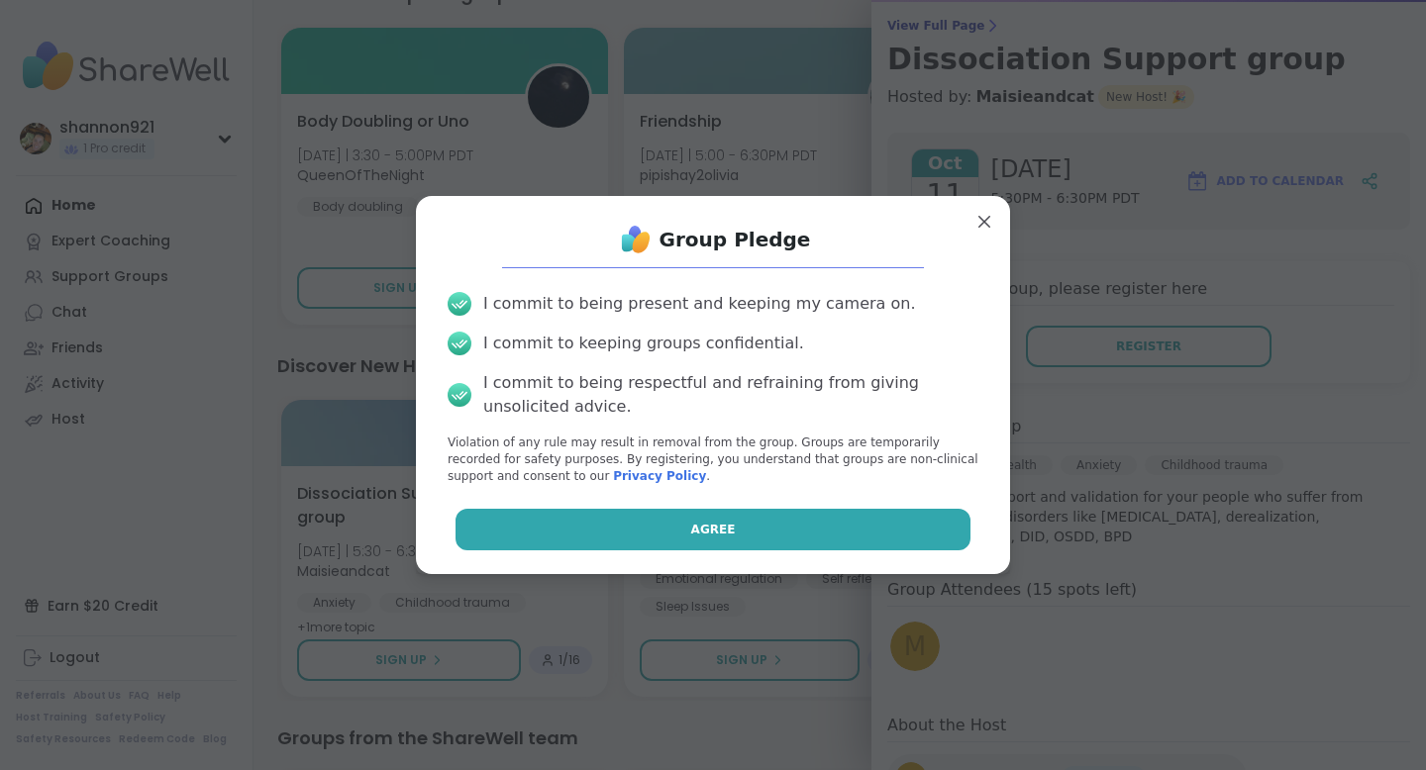
click at [828, 511] on button "Agree" at bounding box center [714, 530] width 516 height 42
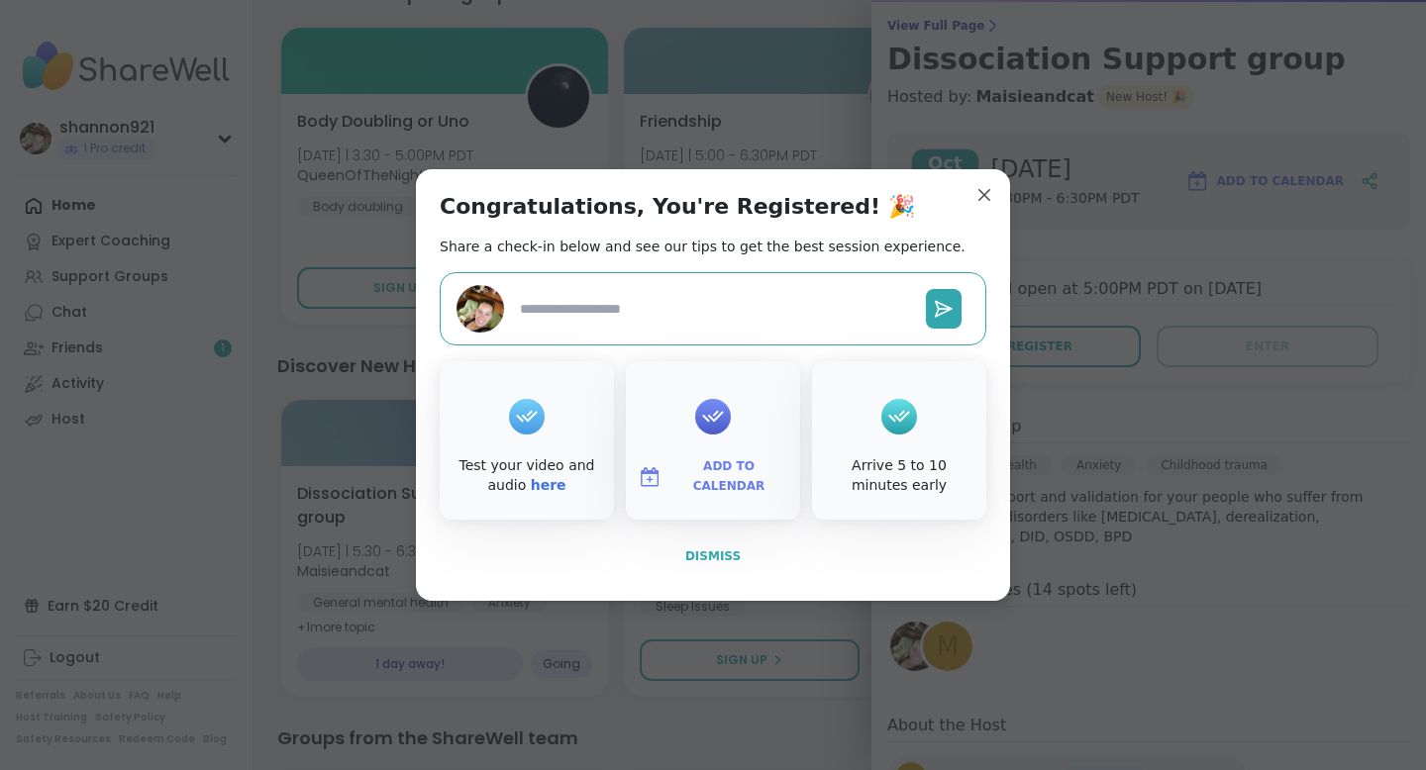
type textarea "*"
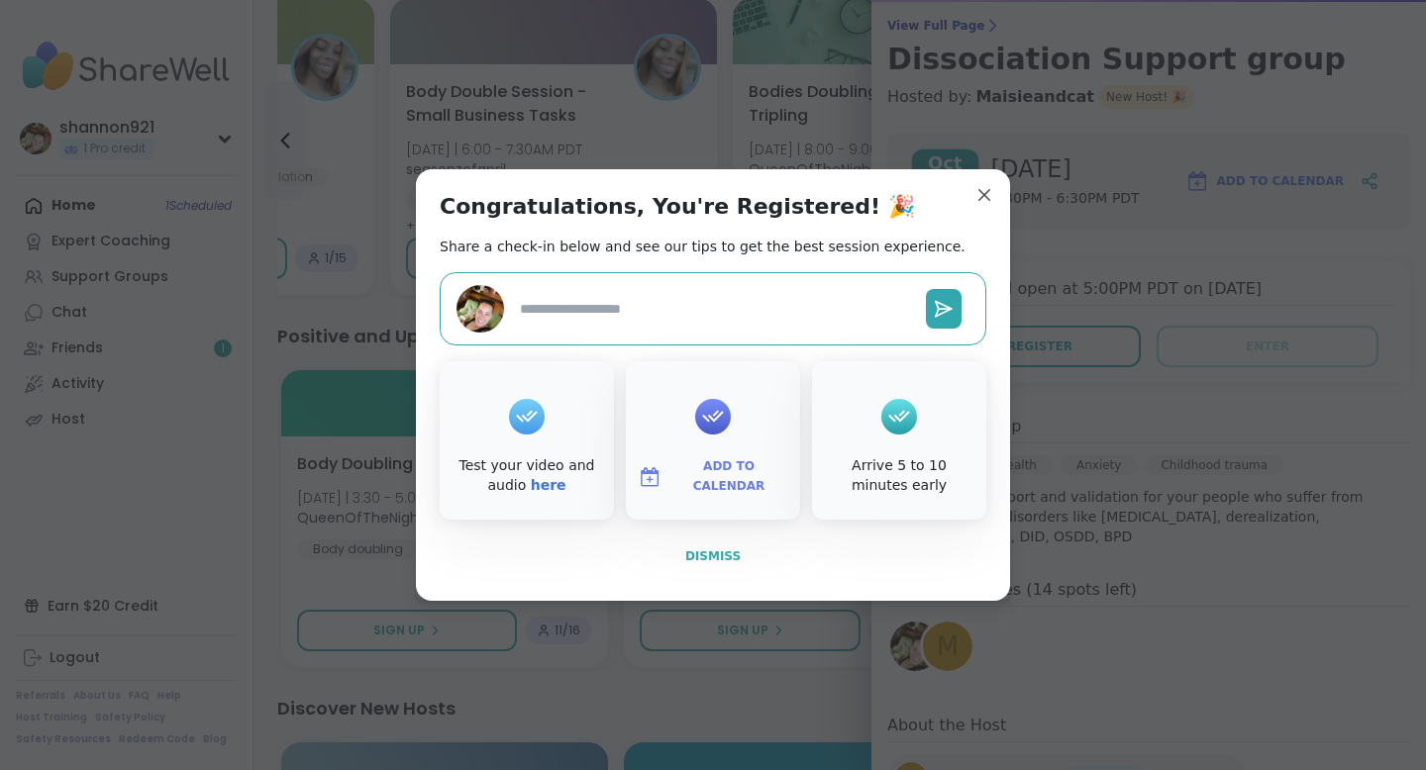
click at [709, 558] on span "Dismiss" at bounding box center [712, 557] width 55 height 14
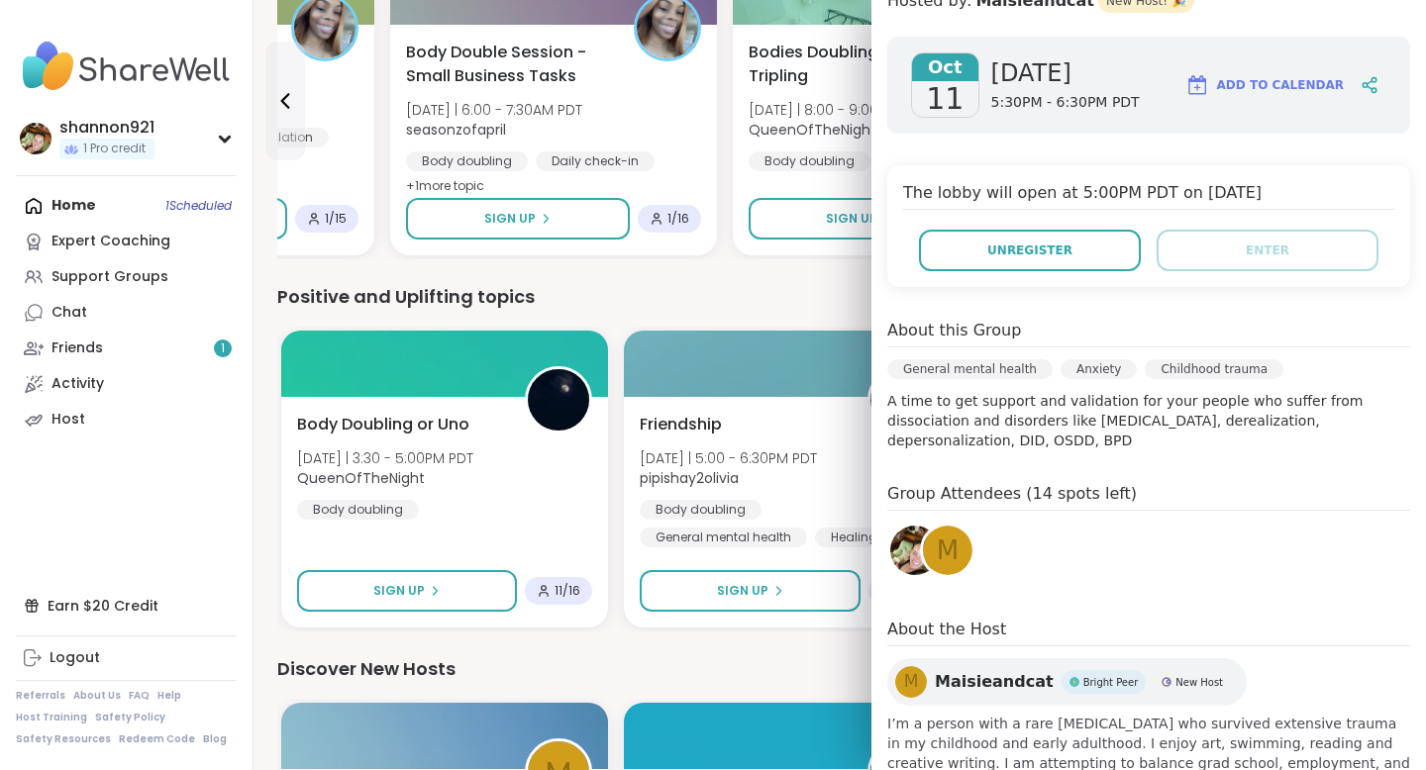
scroll to position [283, 0]
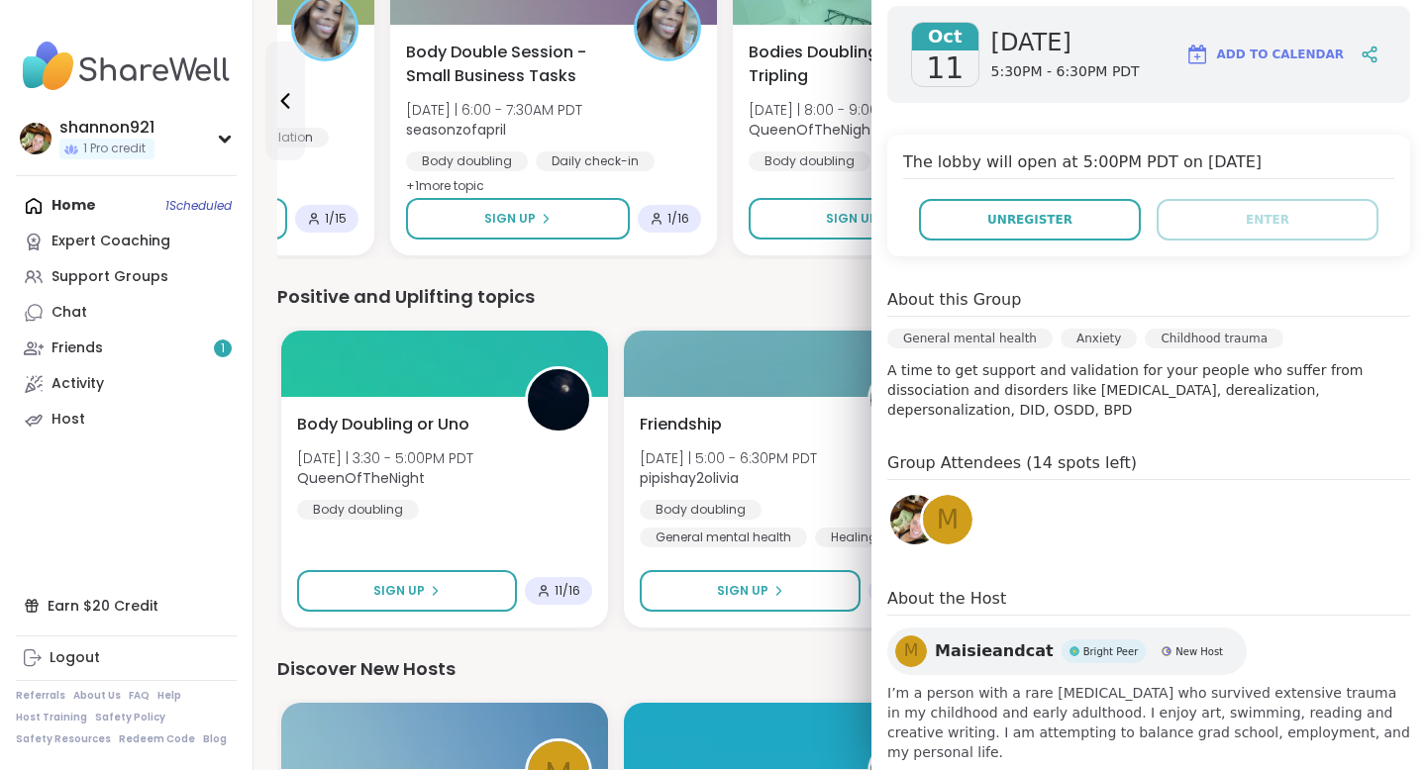
click at [954, 501] on span "M" at bounding box center [948, 520] width 22 height 39
click at [89, 356] on div "Friends 1" at bounding box center [76, 349] width 51 height 20
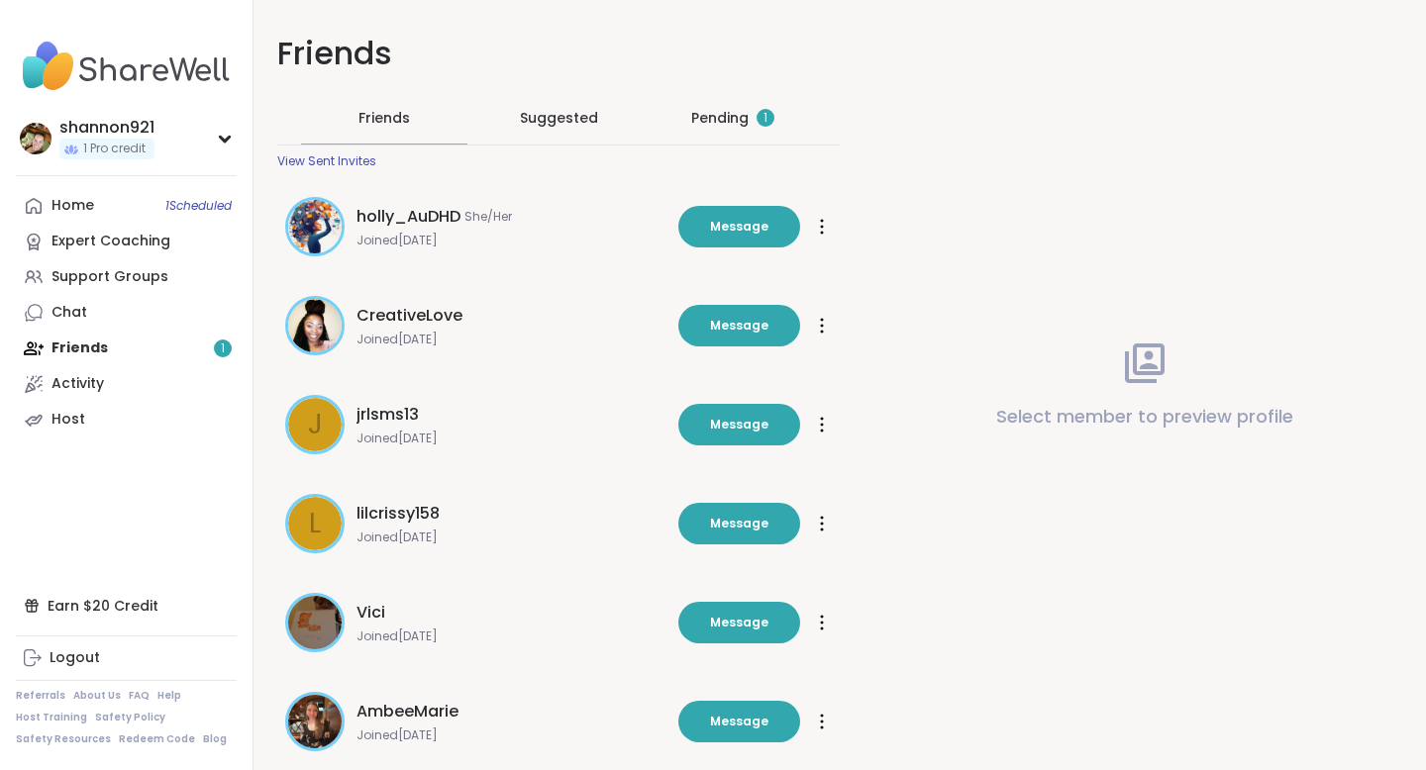
click at [729, 117] on div "Pending 1" at bounding box center [732, 118] width 83 height 20
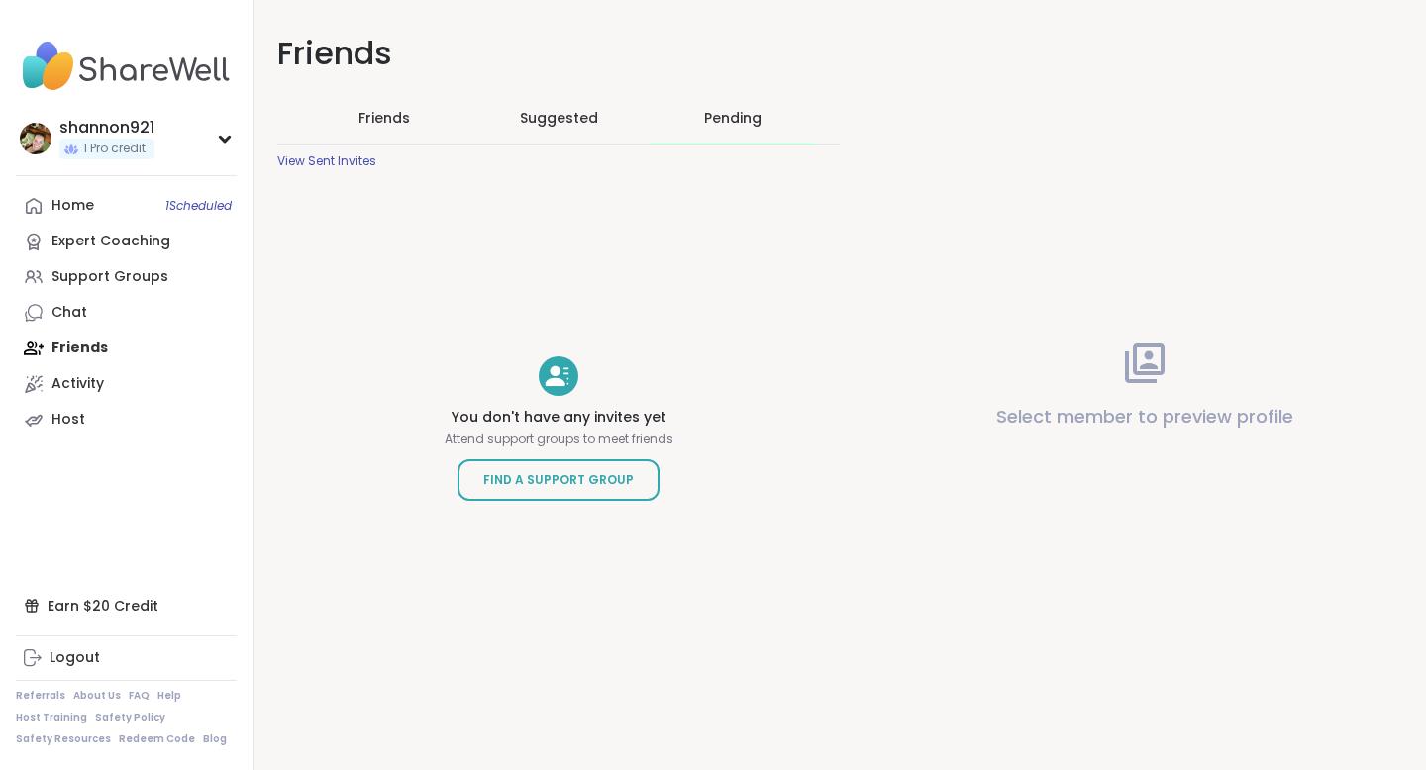
click at [377, 129] on div "Friends" at bounding box center [384, 117] width 166 height 51
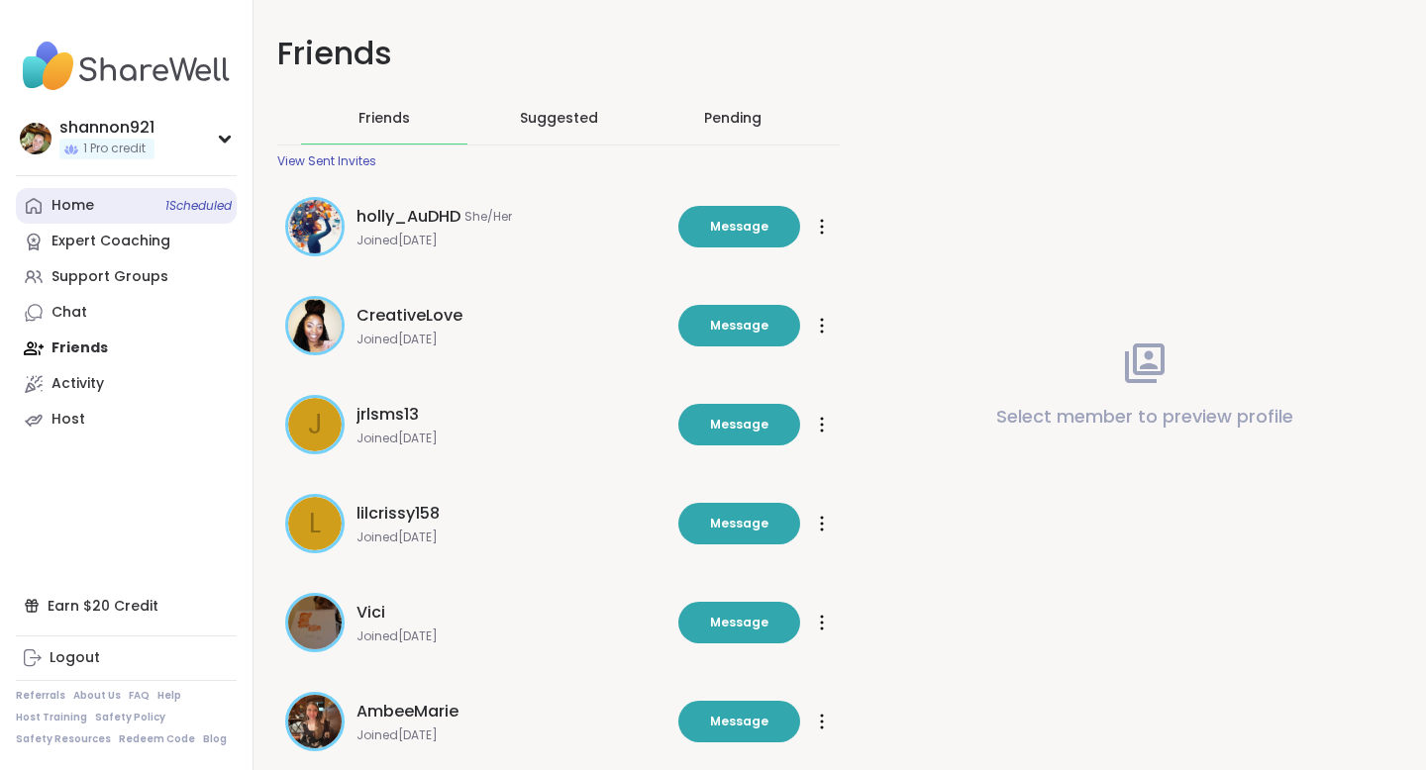
click at [93, 218] on link "Home 1 Scheduled" at bounding box center [126, 206] width 221 height 36
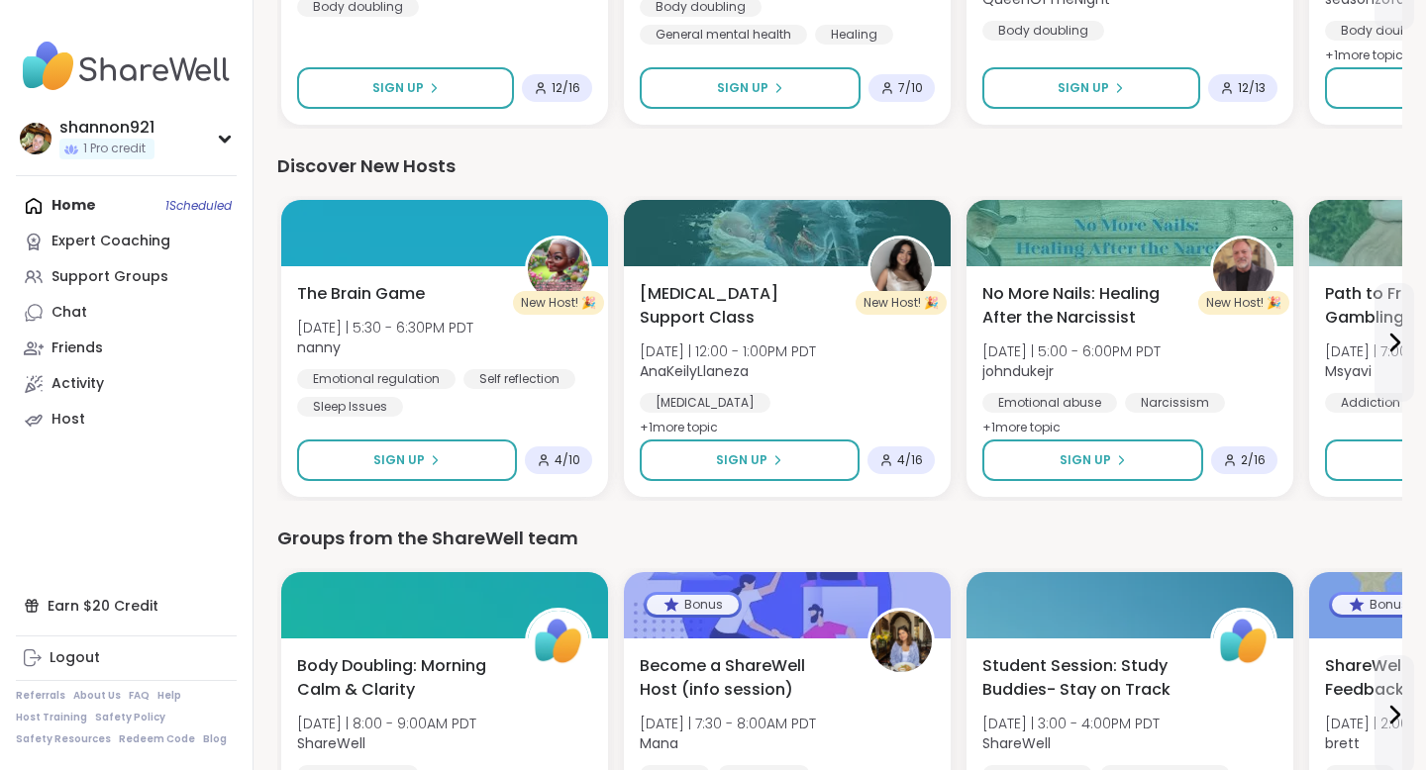
scroll to position [2559, 0]
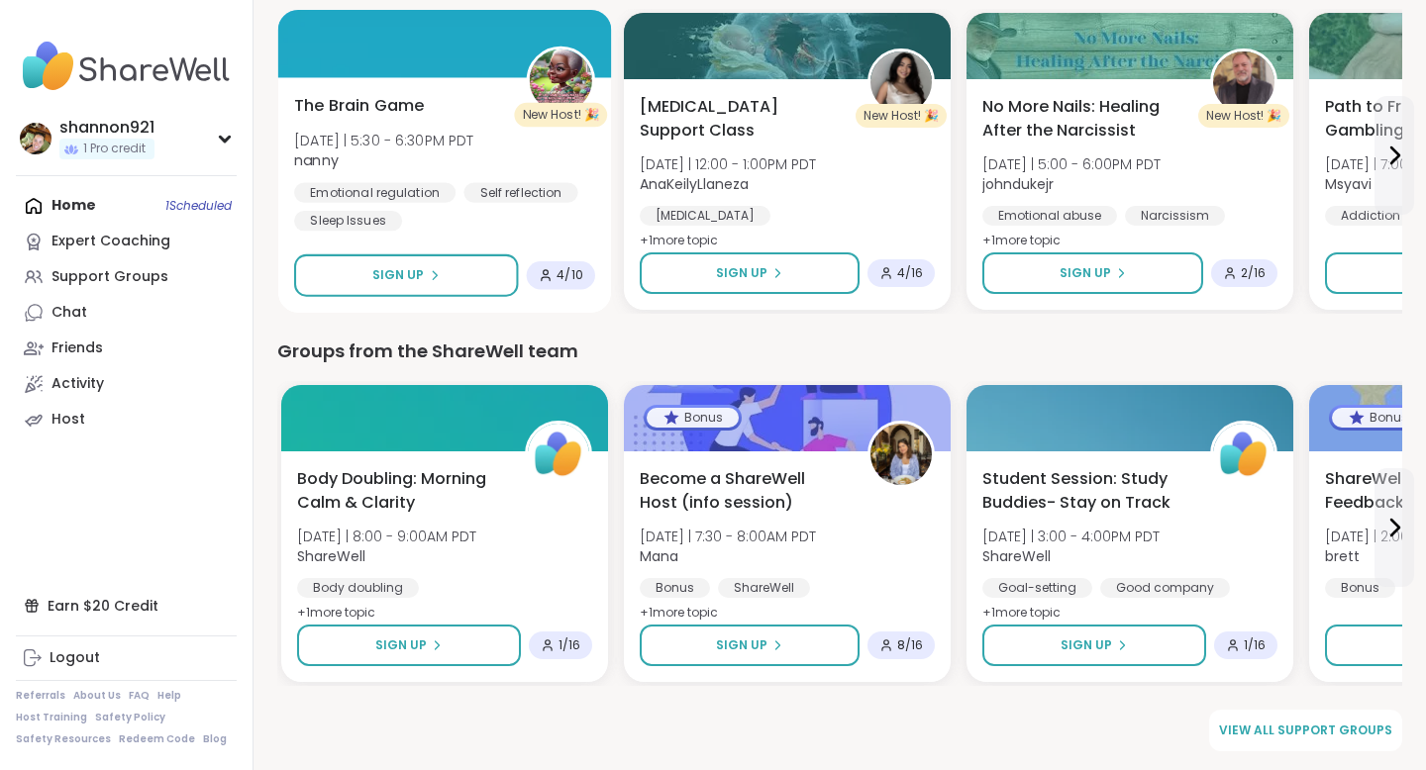
click at [517, 157] on div "The Brain Game [DATE] | 5:30 - 6:30PM PDT nanny Emotional regulation Self refle…" at bounding box center [444, 163] width 301 height 138
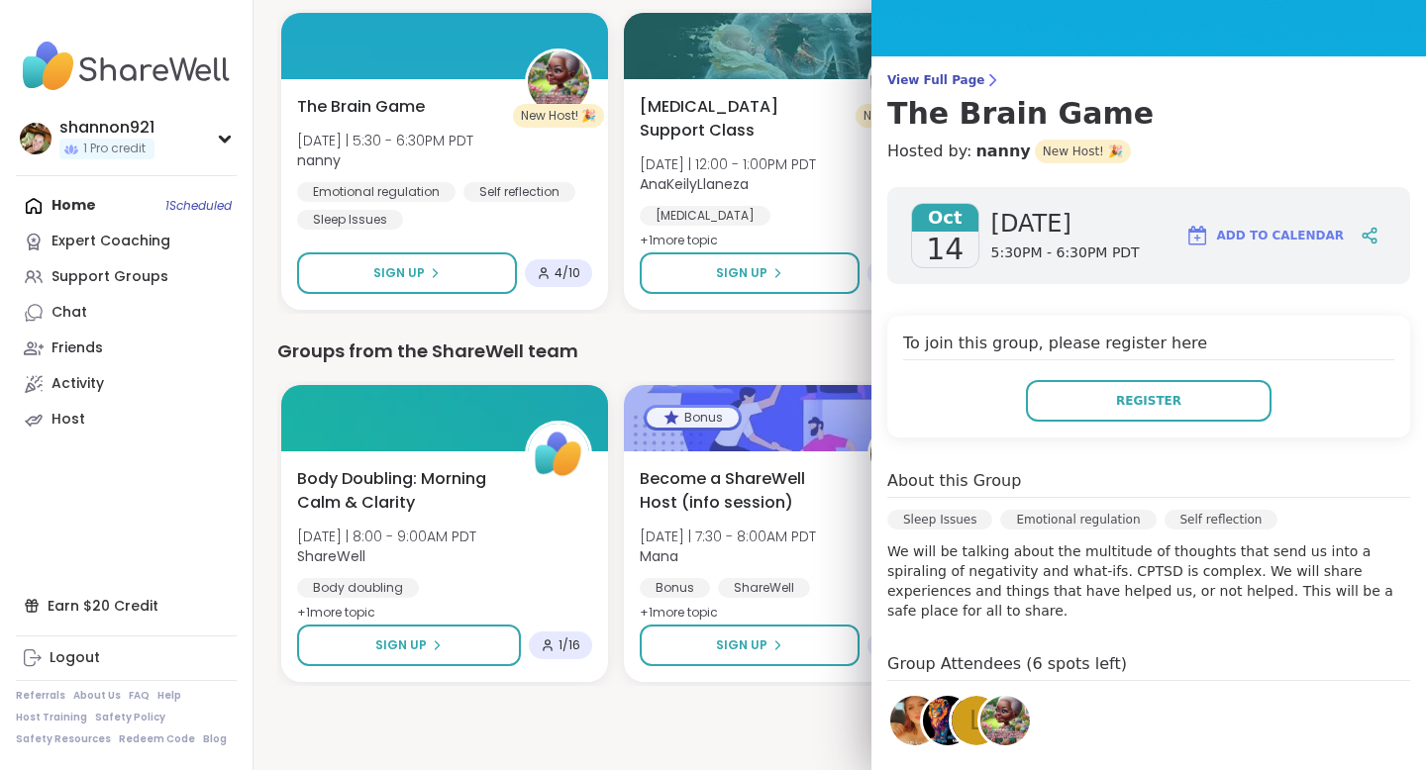
scroll to position [104, 0]
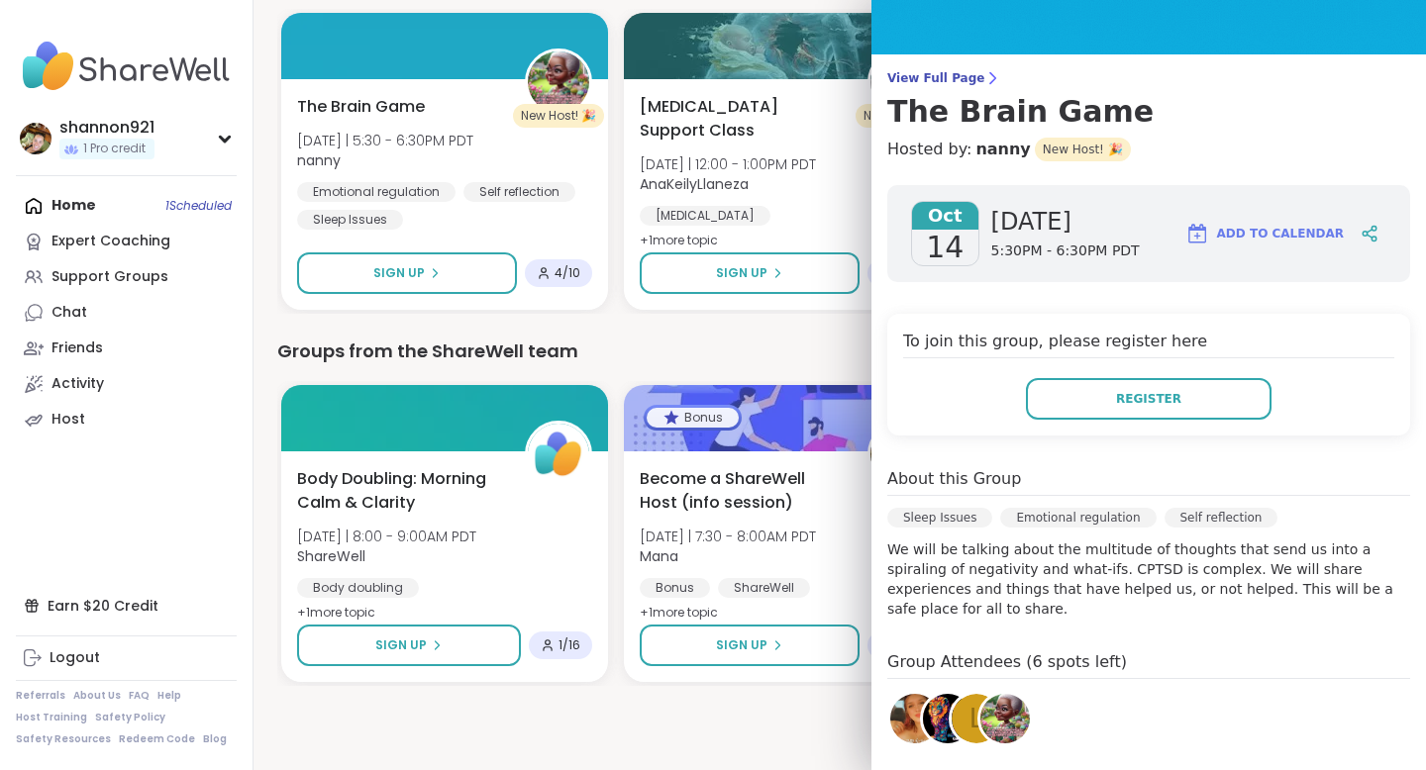
click at [832, 344] on div "Groups from the ShareWell team" at bounding box center [839, 352] width 1125 height 28
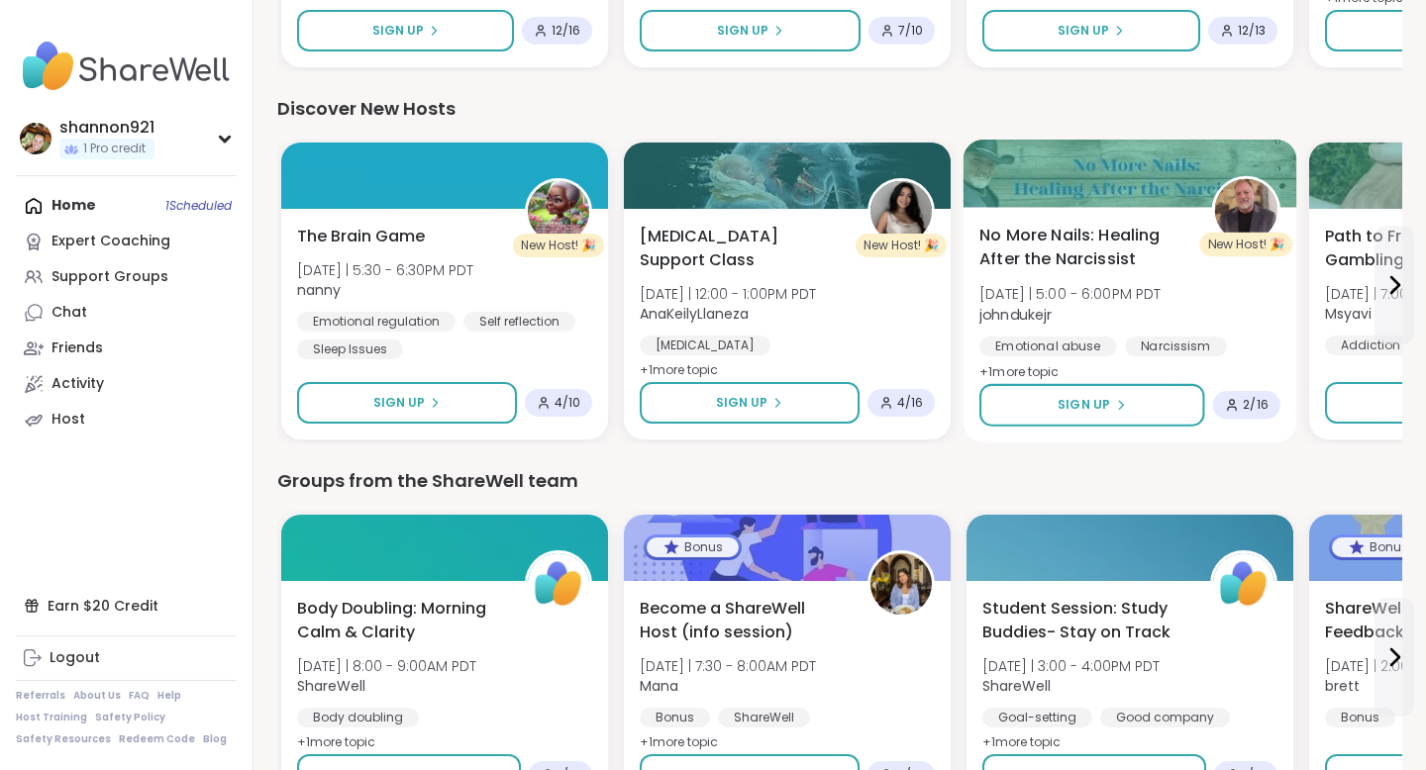
scroll to position [2426, 0]
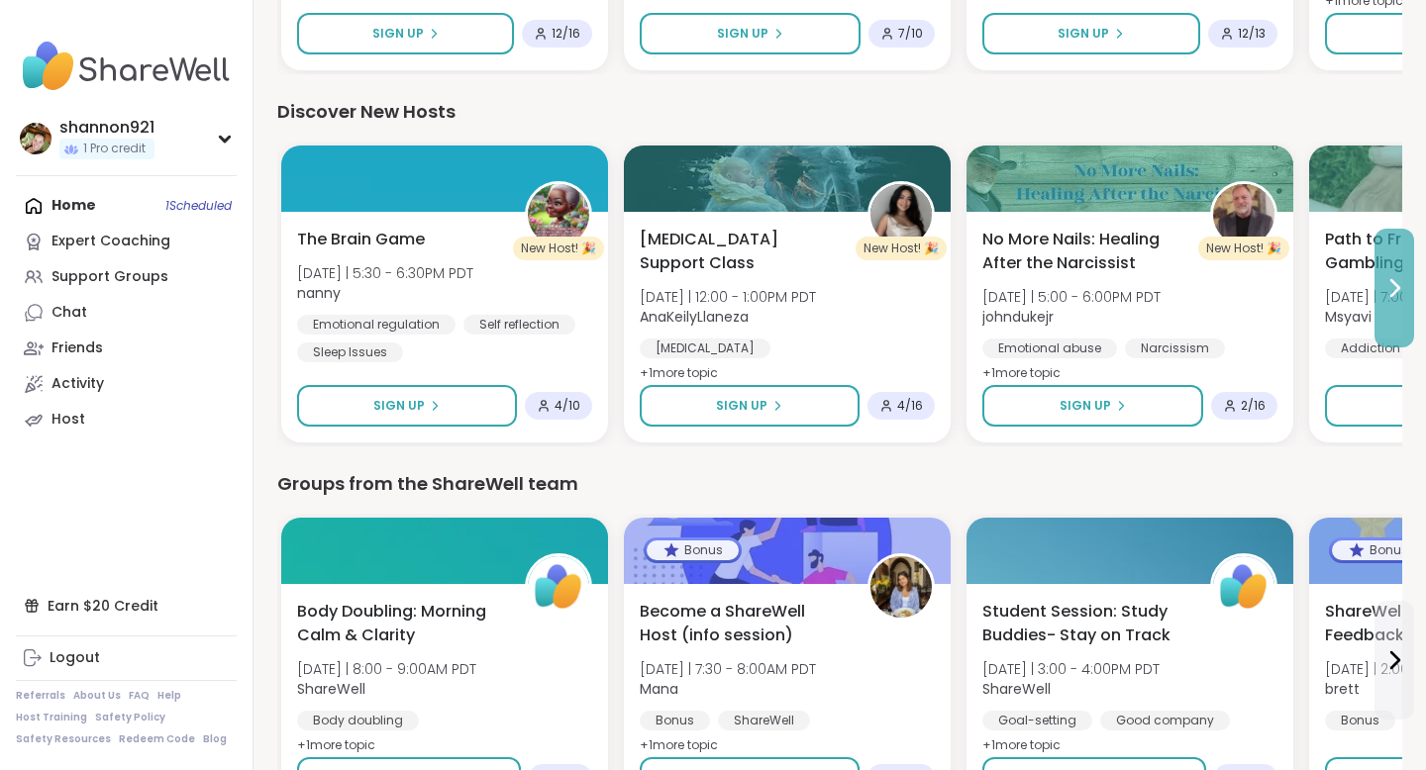
click at [1137, 297] on button at bounding box center [1394, 288] width 40 height 119
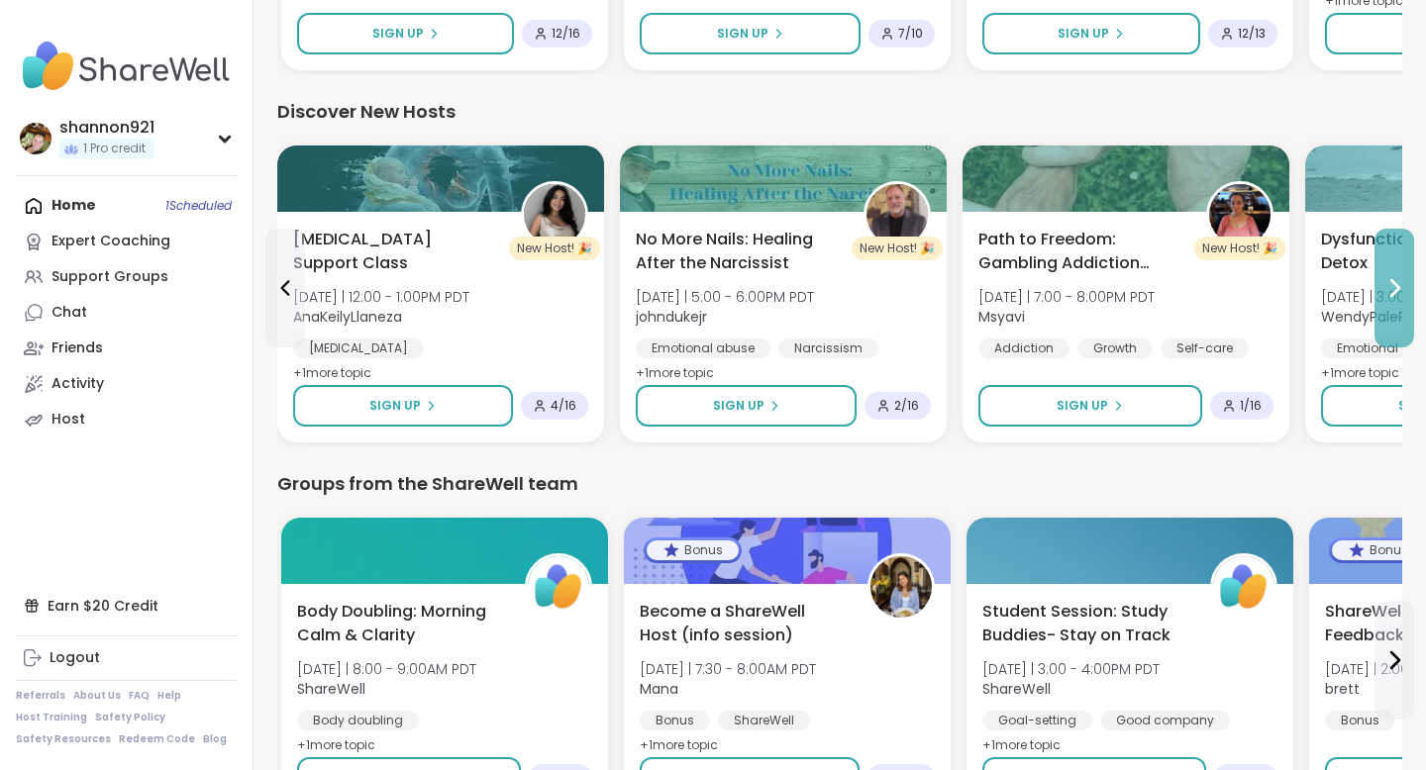
click at [1137, 297] on button at bounding box center [1394, 288] width 40 height 119
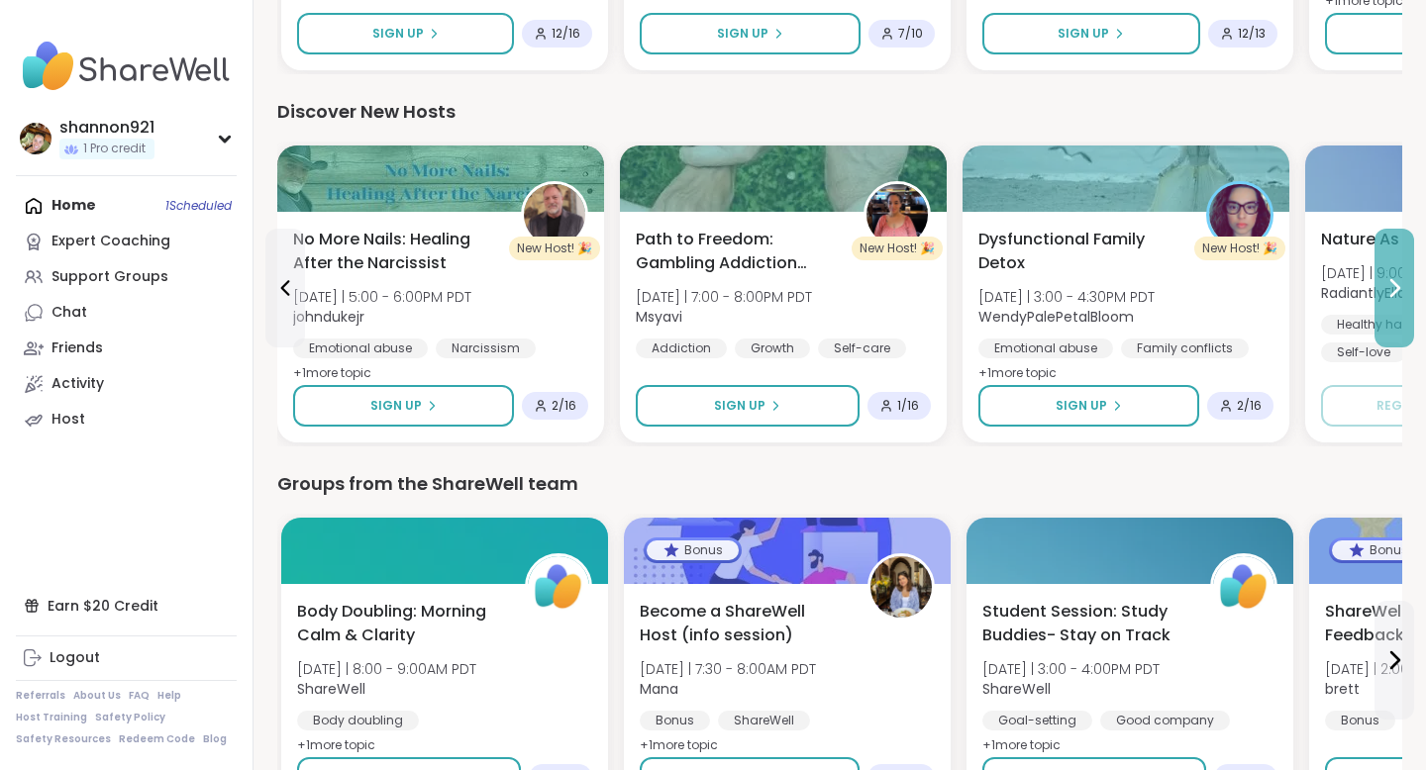
click at [1137, 297] on button at bounding box center [1394, 288] width 40 height 119
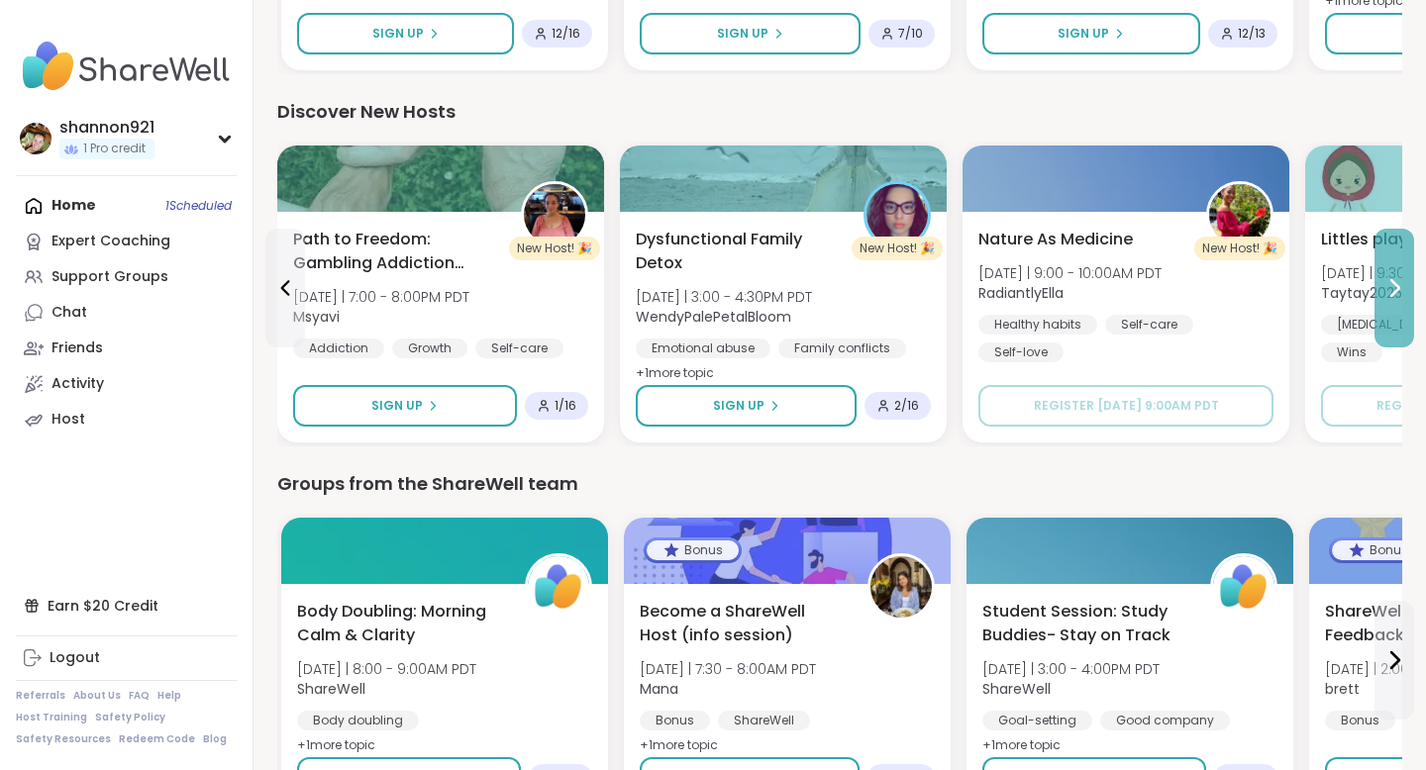
click at [1137, 297] on button at bounding box center [1394, 288] width 40 height 119
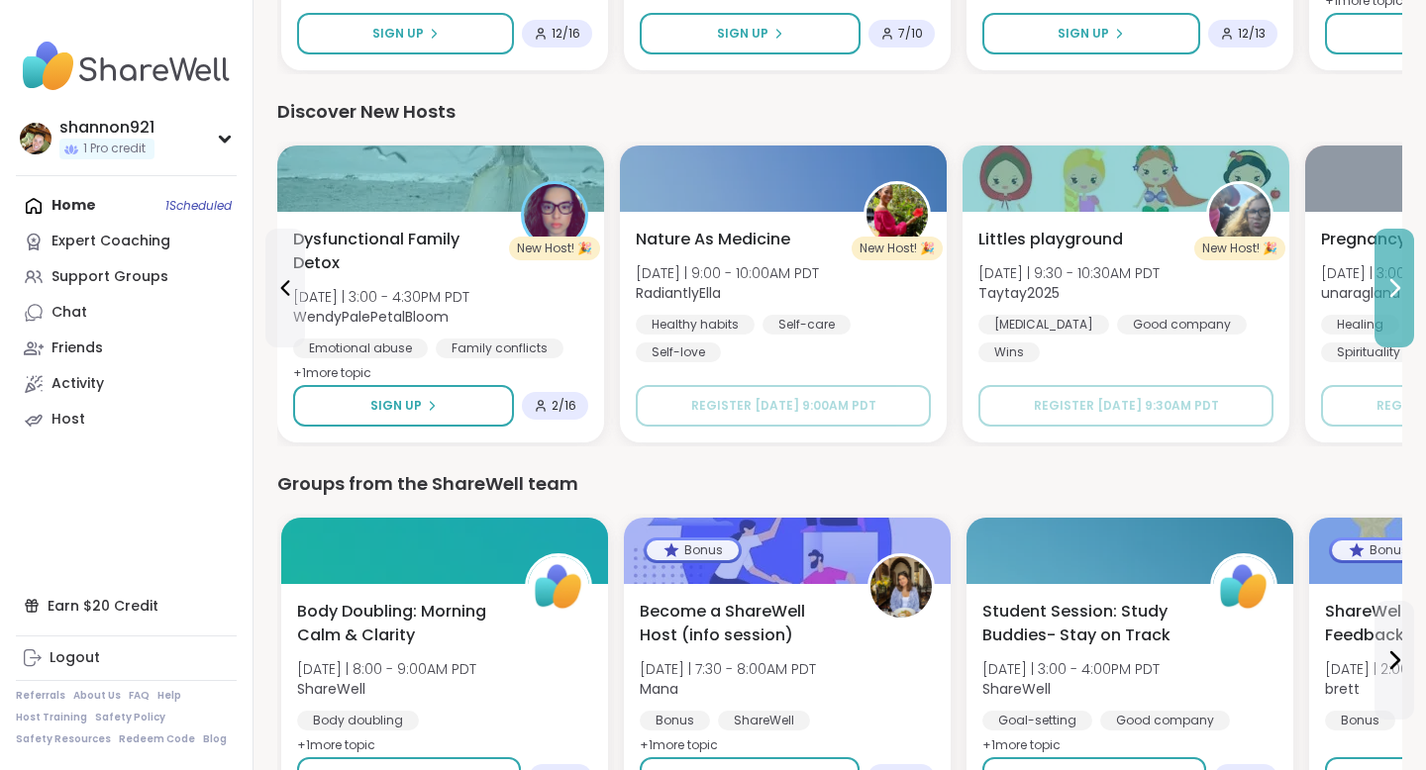
click at [1137, 297] on button at bounding box center [1394, 288] width 40 height 119
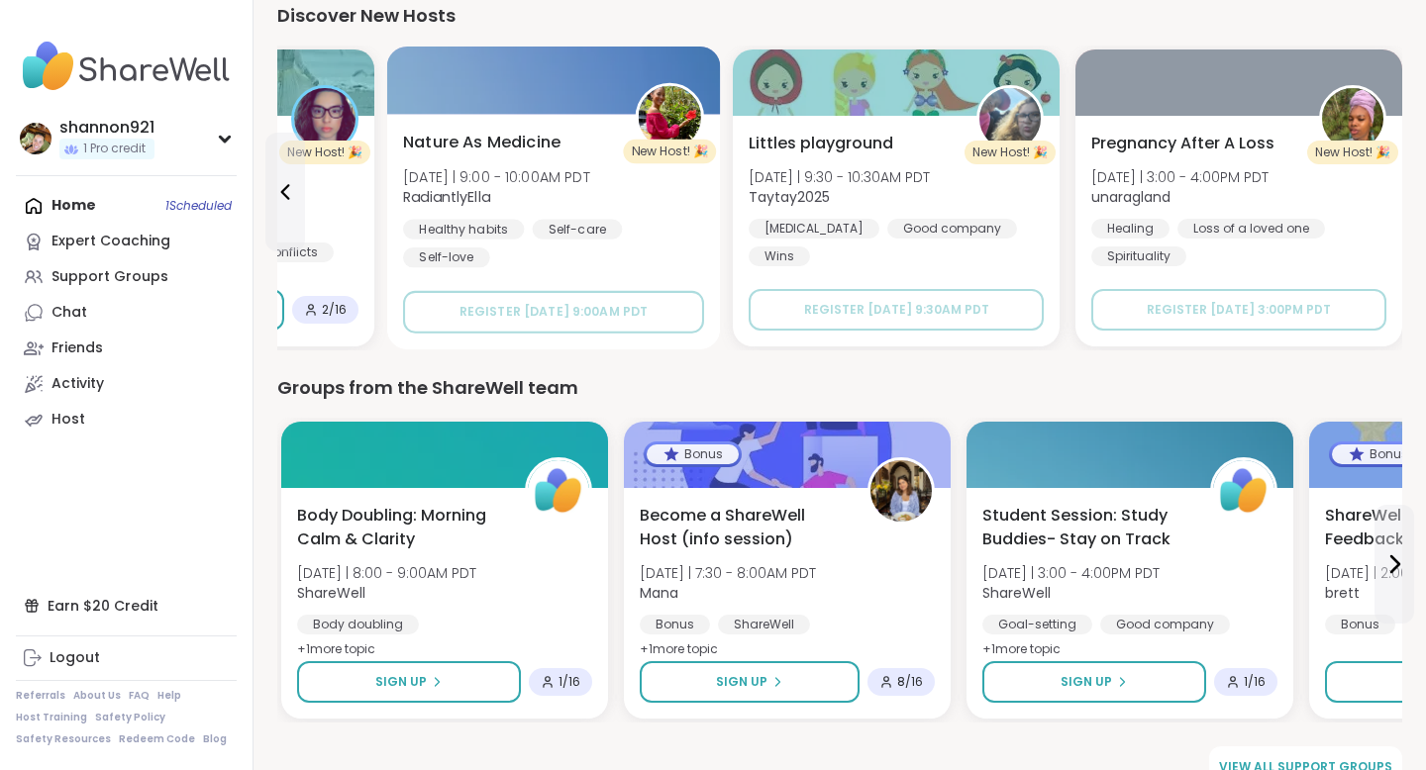
scroll to position [2559, 0]
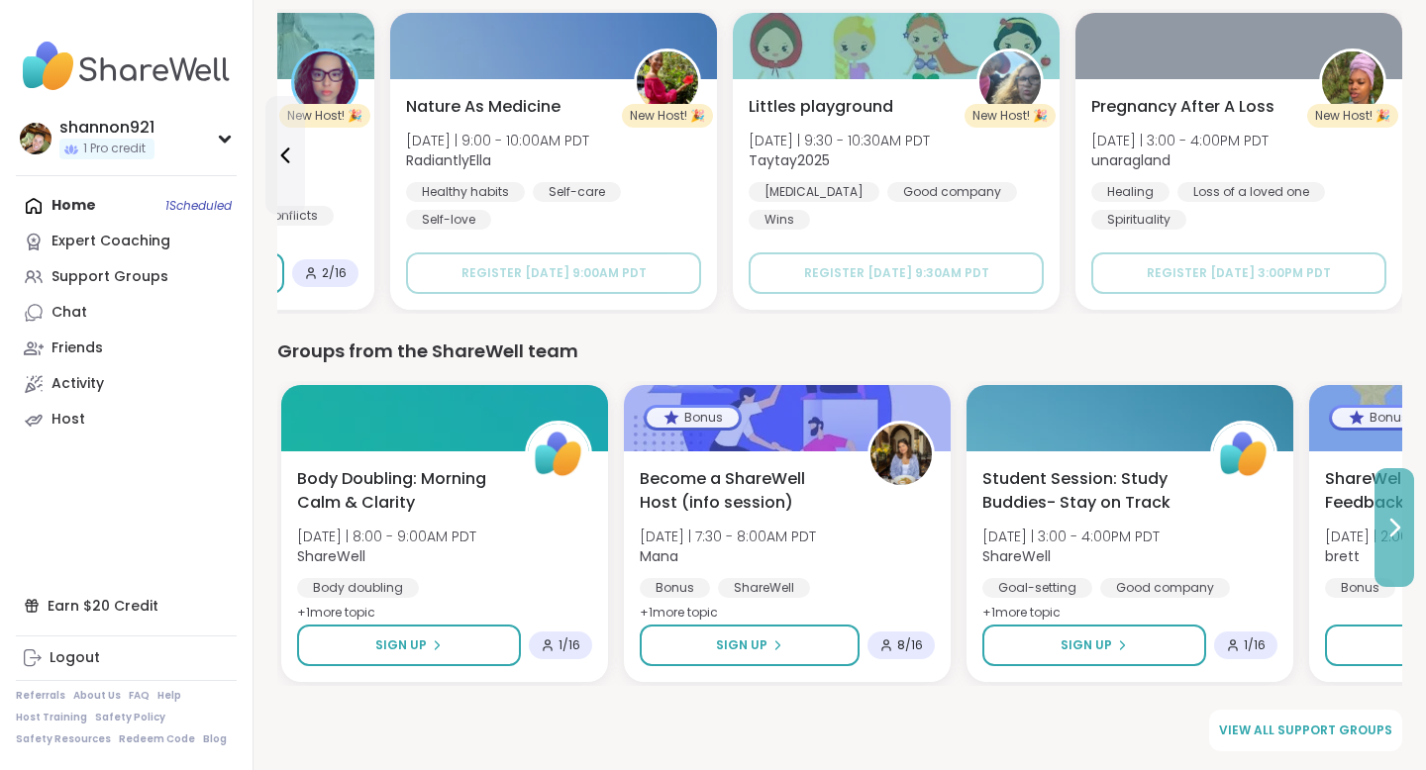
click at [1137, 518] on icon at bounding box center [1394, 528] width 24 height 24
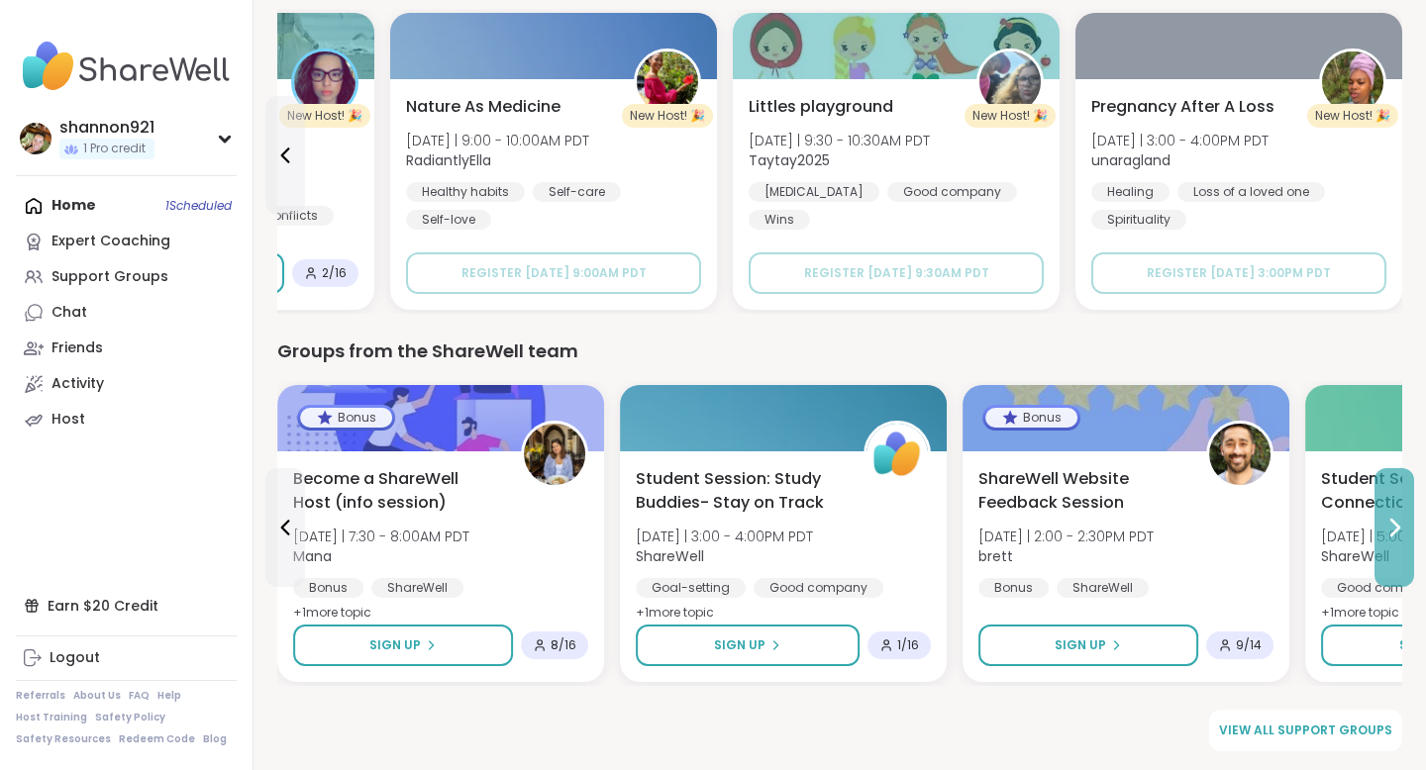
click at [1137, 518] on icon at bounding box center [1394, 528] width 24 height 24
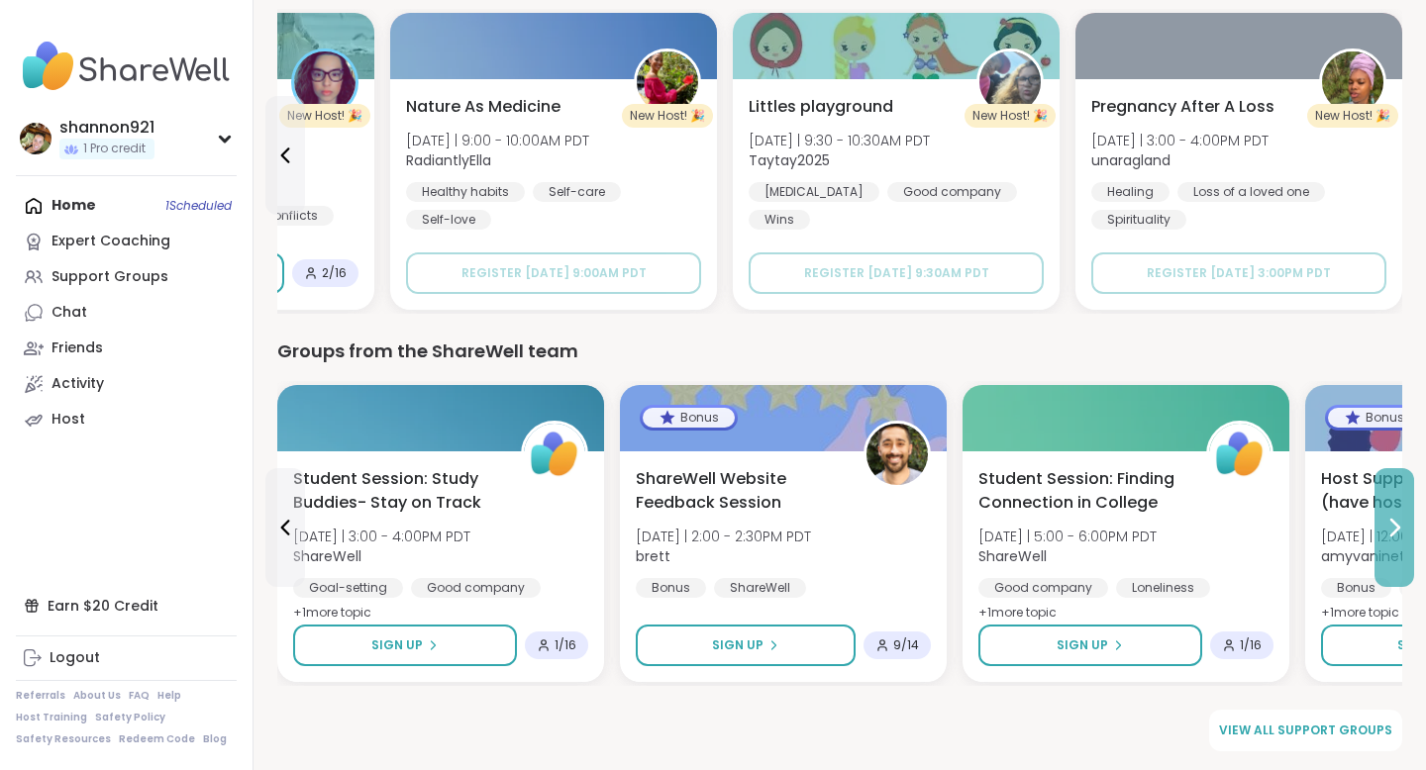
click at [1137, 518] on icon at bounding box center [1394, 528] width 24 height 24
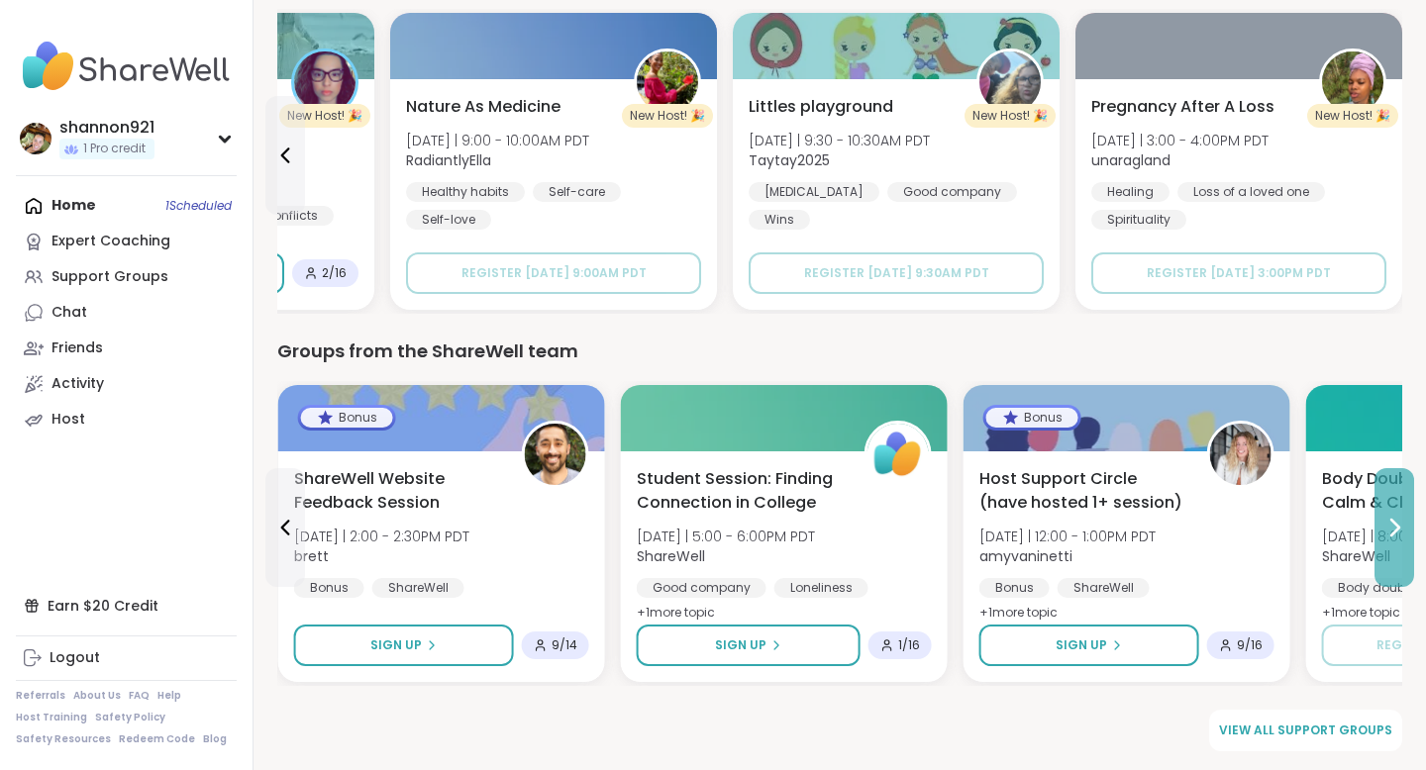
click at [1137, 518] on icon at bounding box center [1394, 528] width 24 height 24
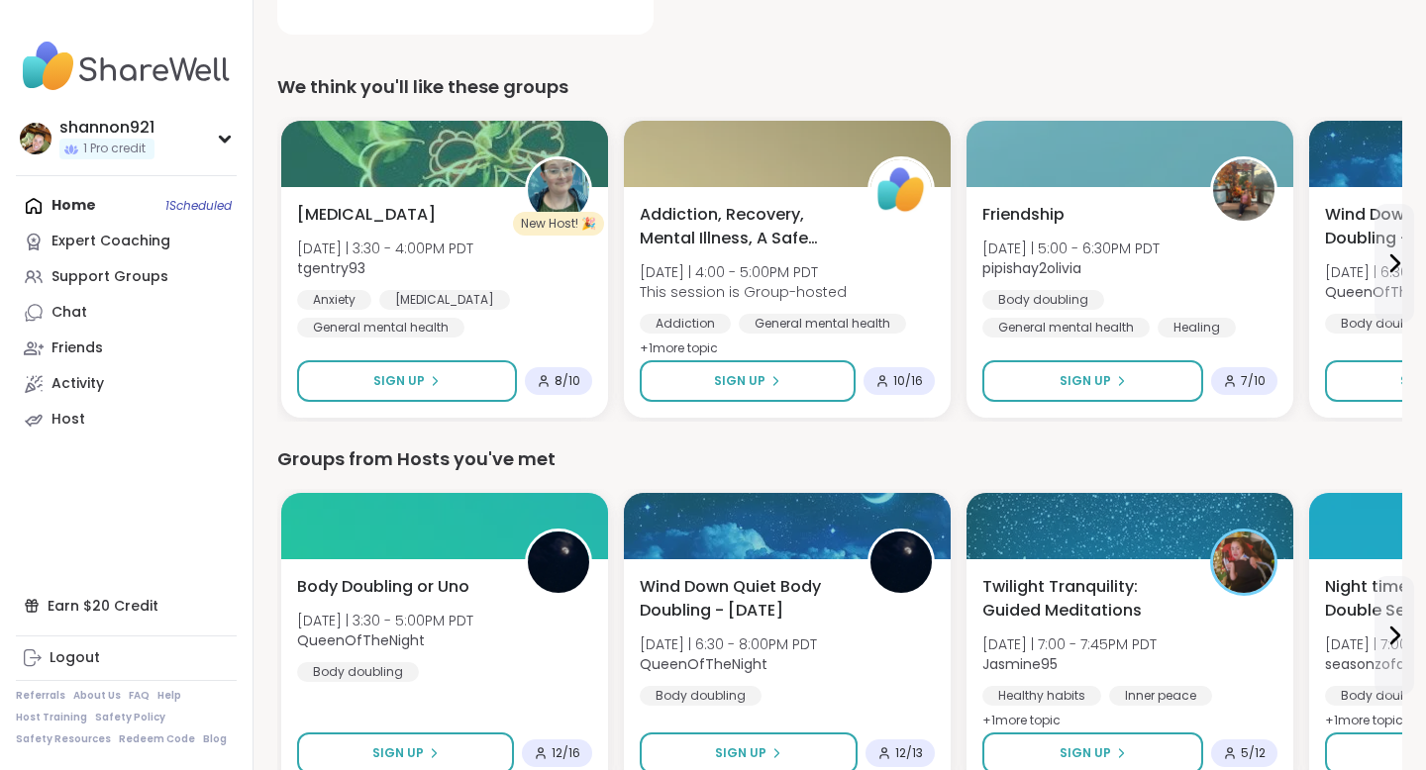
scroll to position [603, 0]
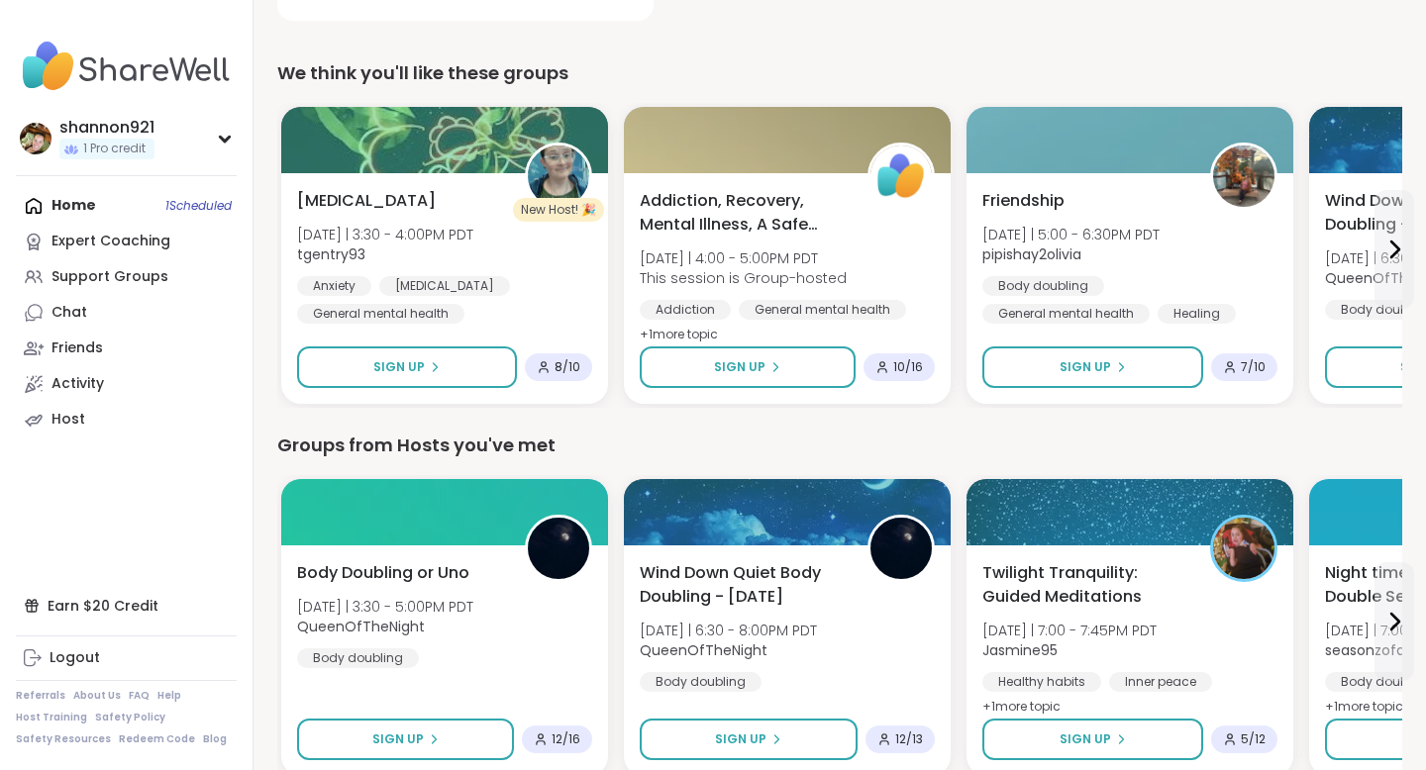
click at [957, 463] on div "Groups from Hosts you've met Body Doubling or Uno [DATE] | 3:30 - 5:00PM PDT Qu…" at bounding box center [839, 606] width 1125 height 349
click at [1137, 256] on icon at bounding box center [1394, 250] width 24 height 24
